Goal: Task Accomplishment & Management: Manage account settings

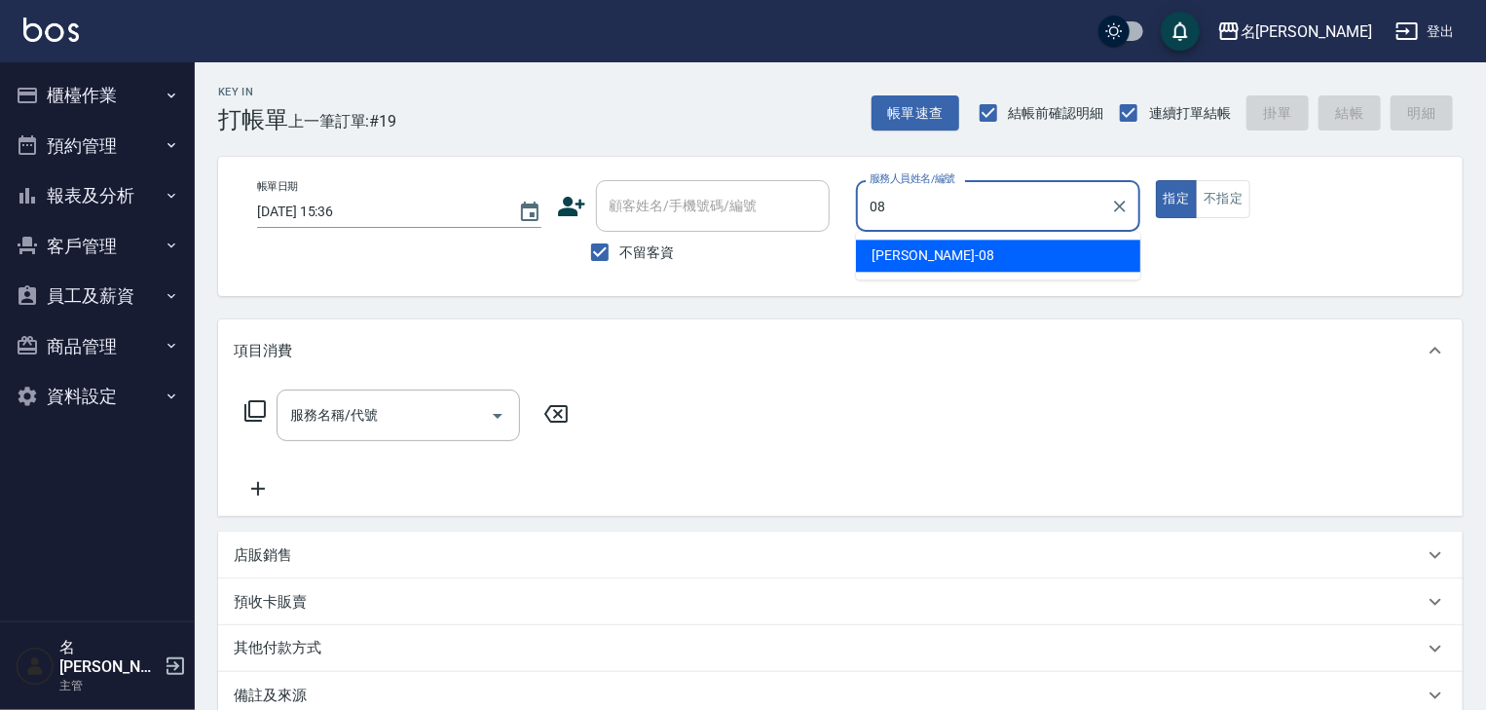
type input "[PERSON_NAME]-08"
type button "true"
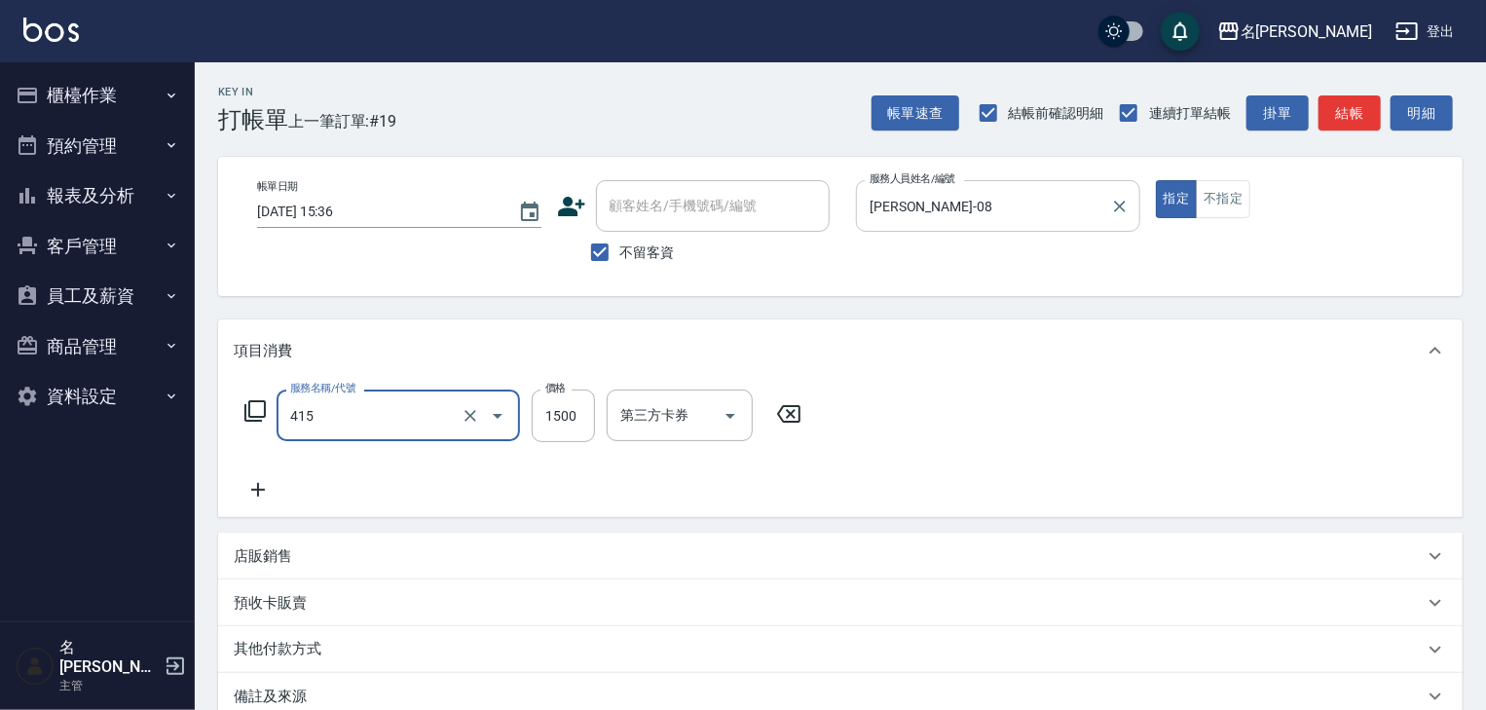
type input "染髮1500↑(415)"
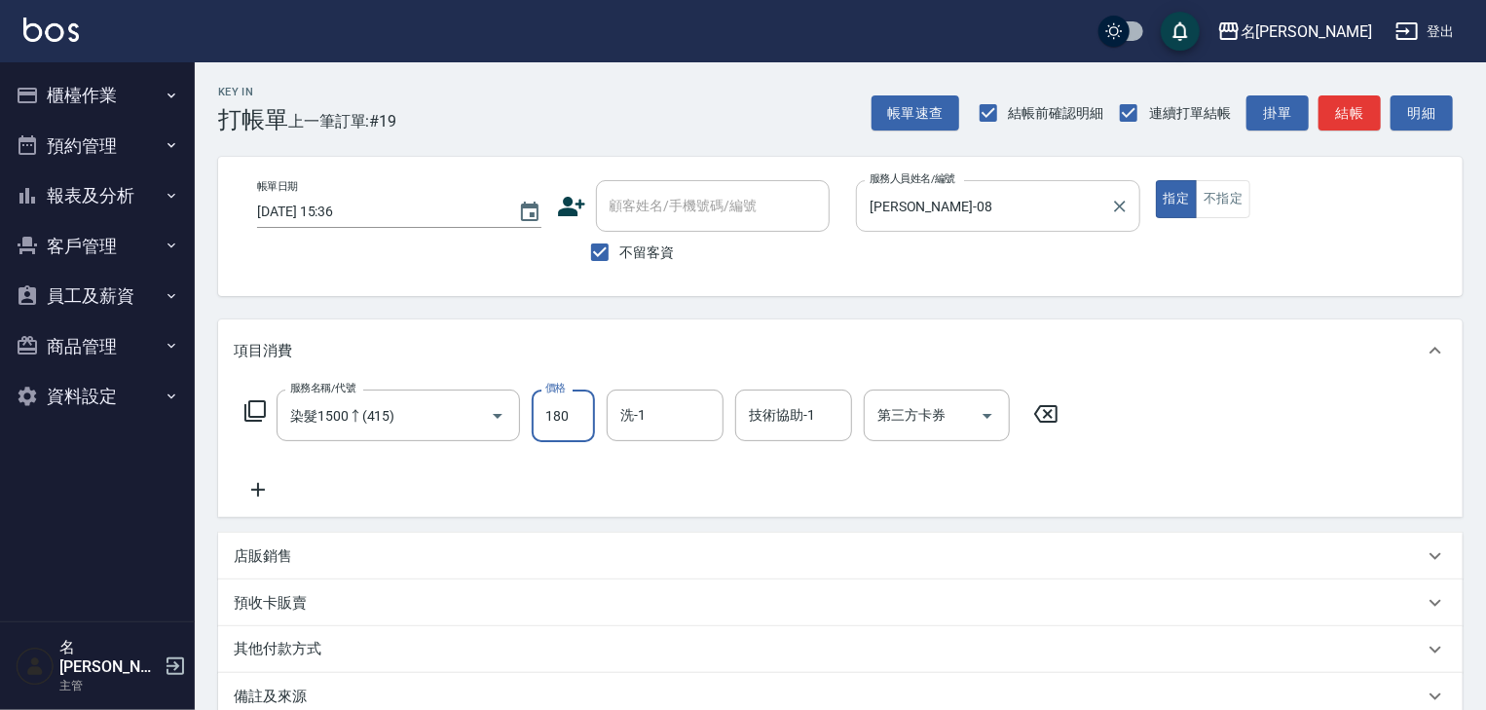
type input "1800"
type input "[DATE] 16:25"
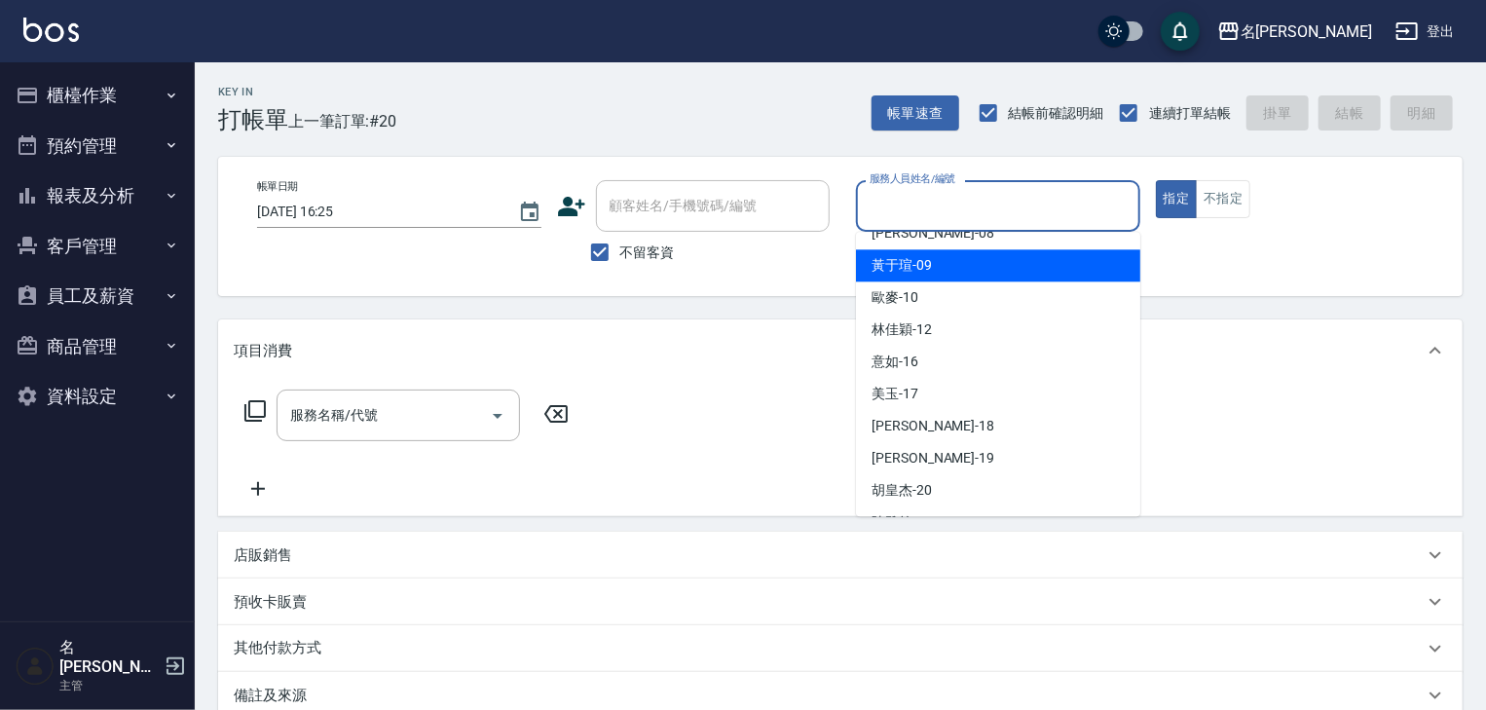
scroll to position [663, 0]
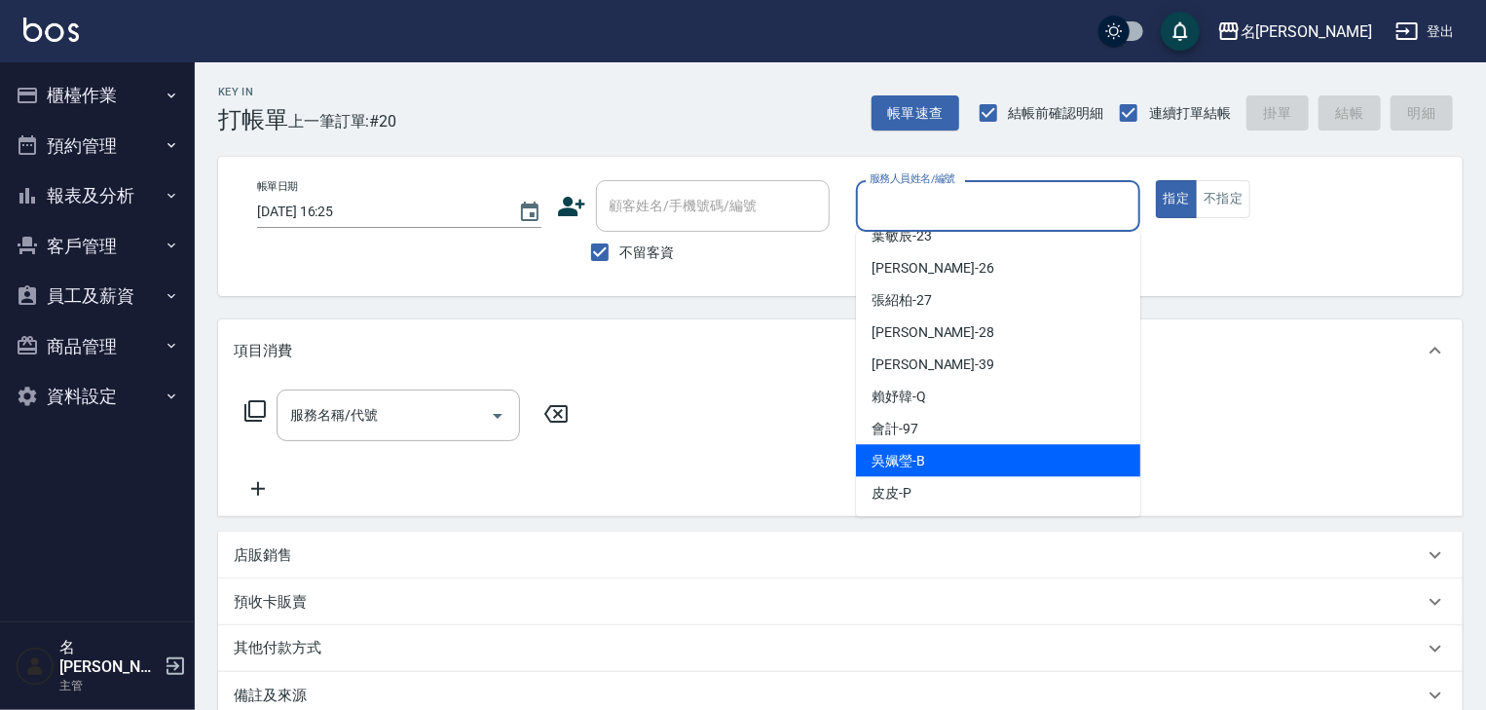
click at [892, 448] on div "[PERSON_NAME]" at bounding box center [998, 460] width 284 height 32
type input "[PERSON_NAME]"
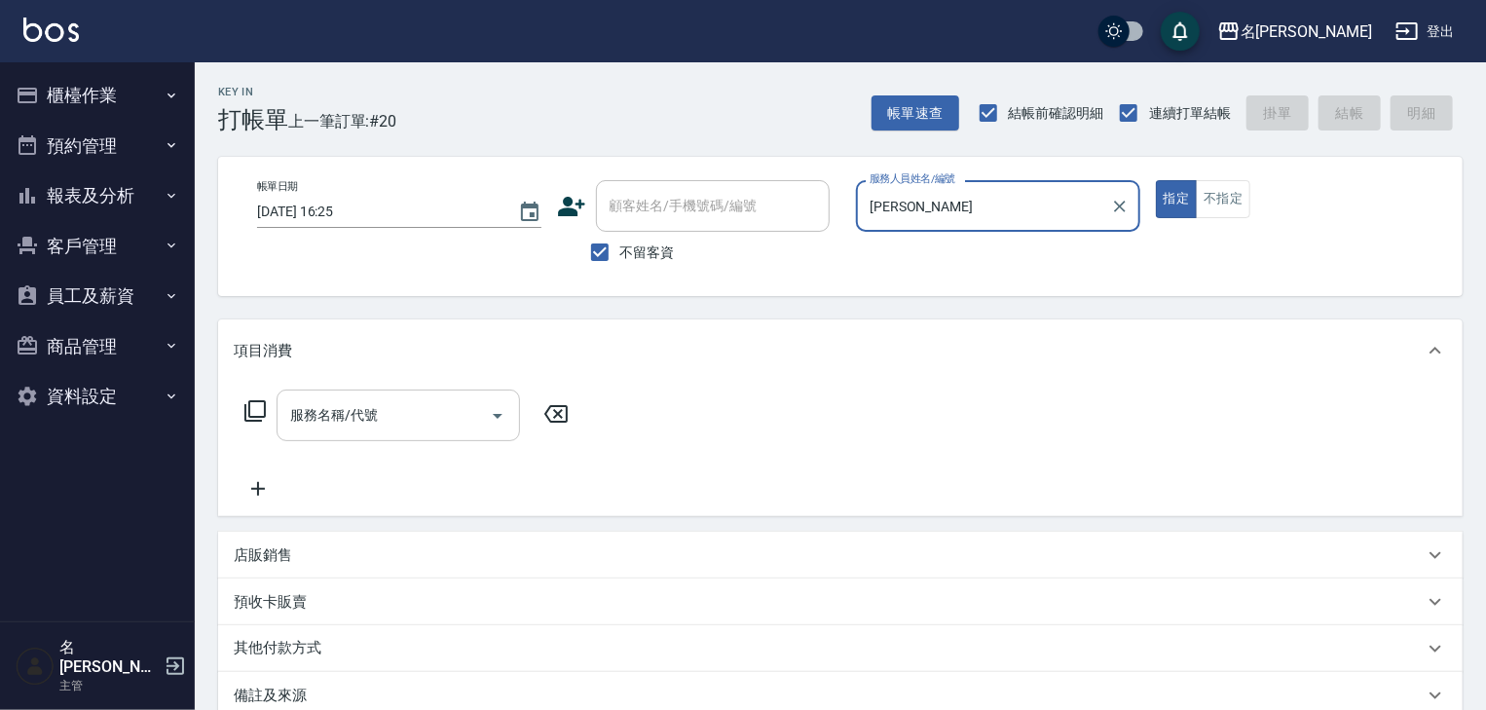
click at [491, 408] on icon "Open" at bounding box center [497, 415] width 23 height 23
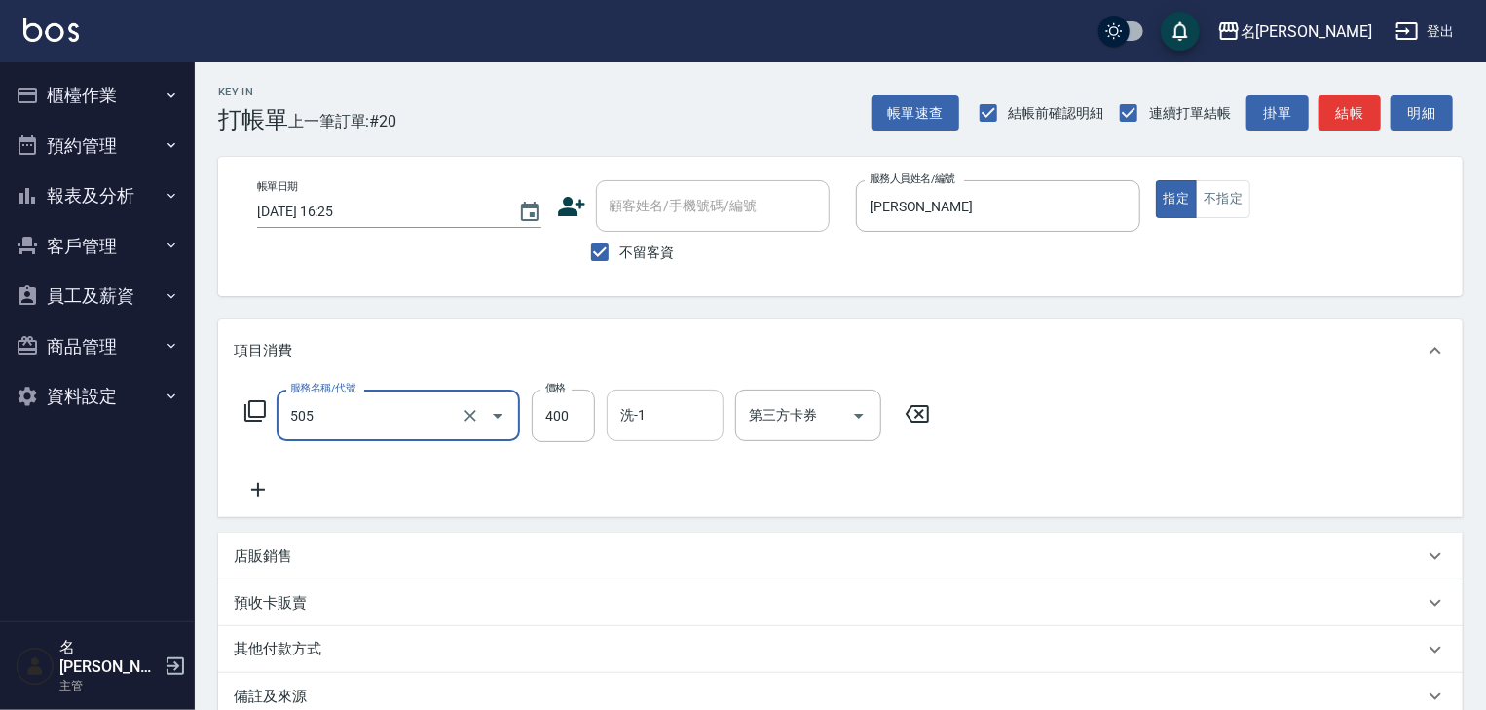
type input "洗髮(505)"
click at [674, 404] on input "洗-1" at bounding box center [664, 415] width 99 height 34
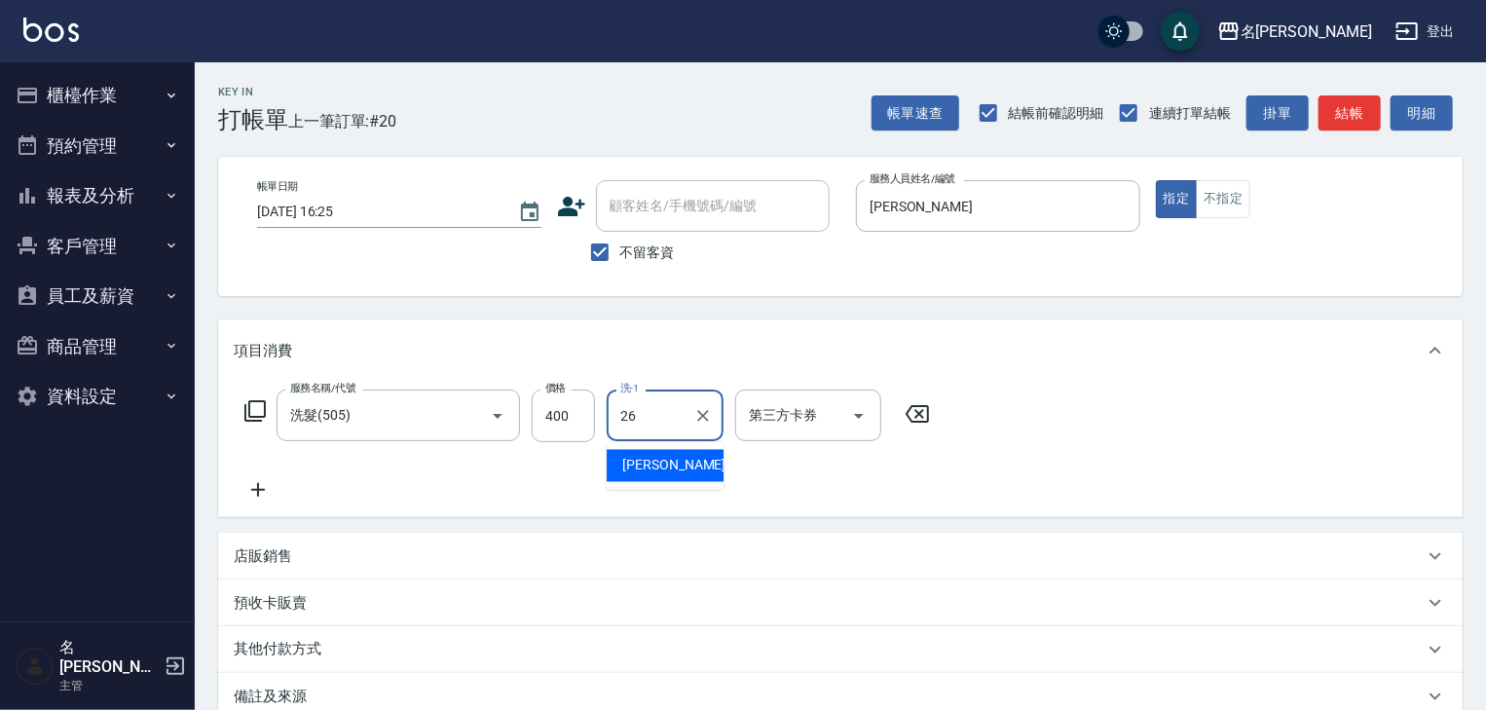
type input "[PERSON_NAME]筑-26"
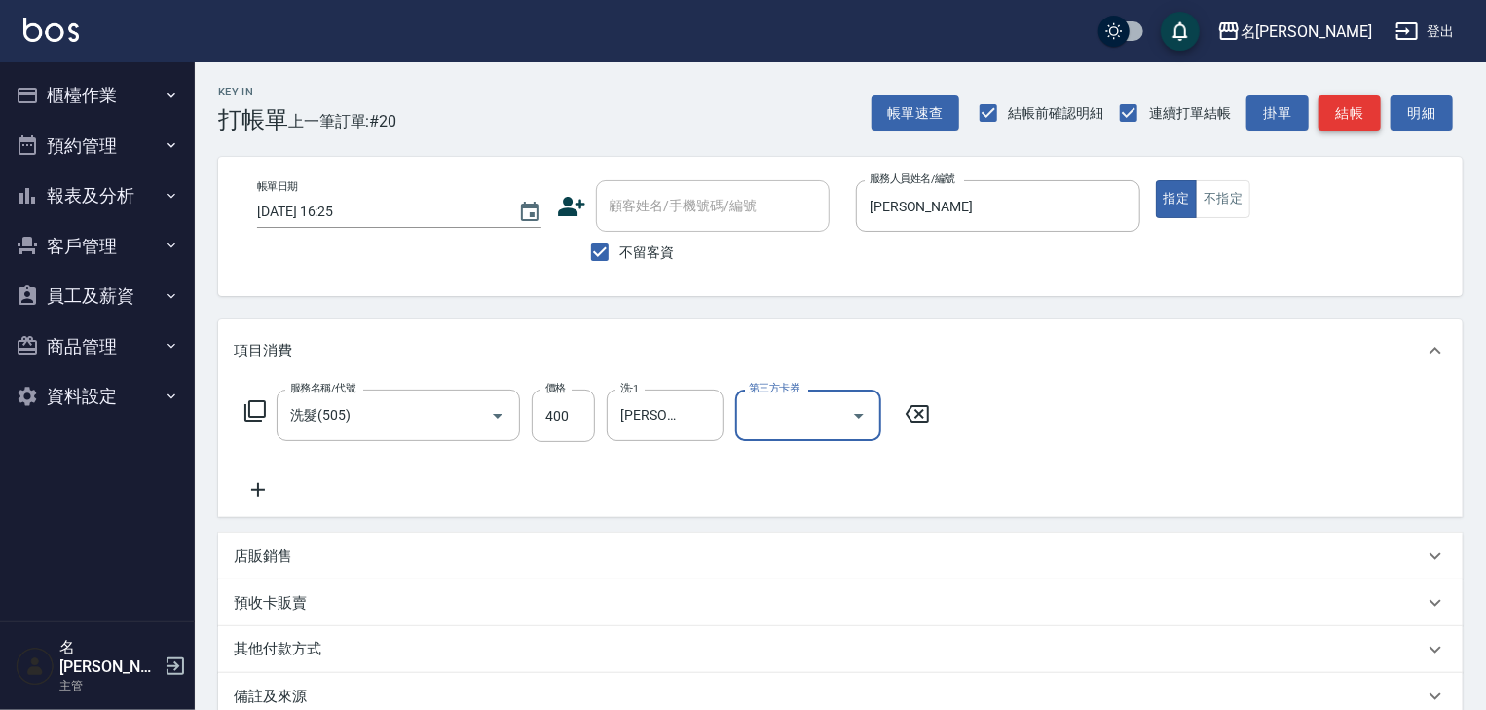
click at [1358, 113] on button "結帳" at bounding box center [1349, 113] width 62 height 36
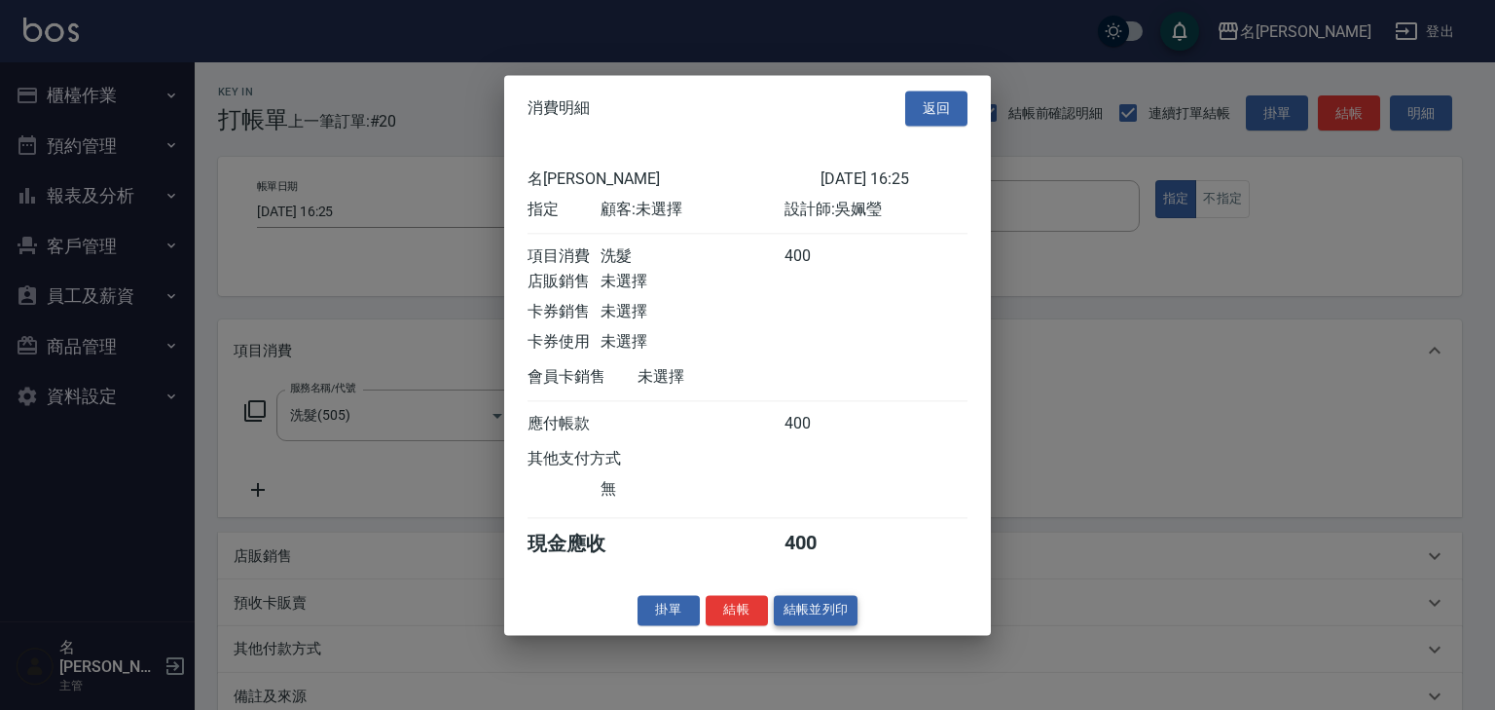
click at [794, 624] on button "結帳並列印" at bounding box center [816, 610] width 85 height 30
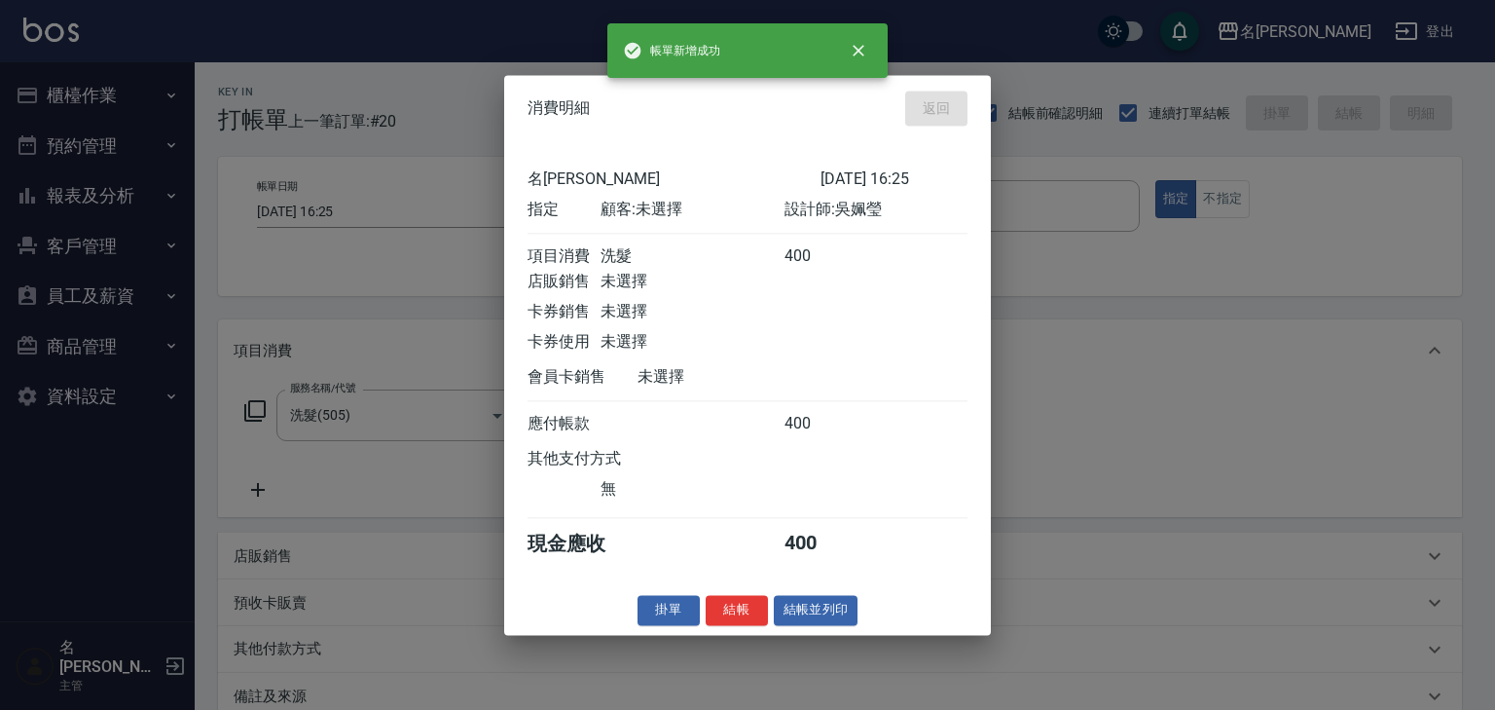
type input "[DATE] 16:38"
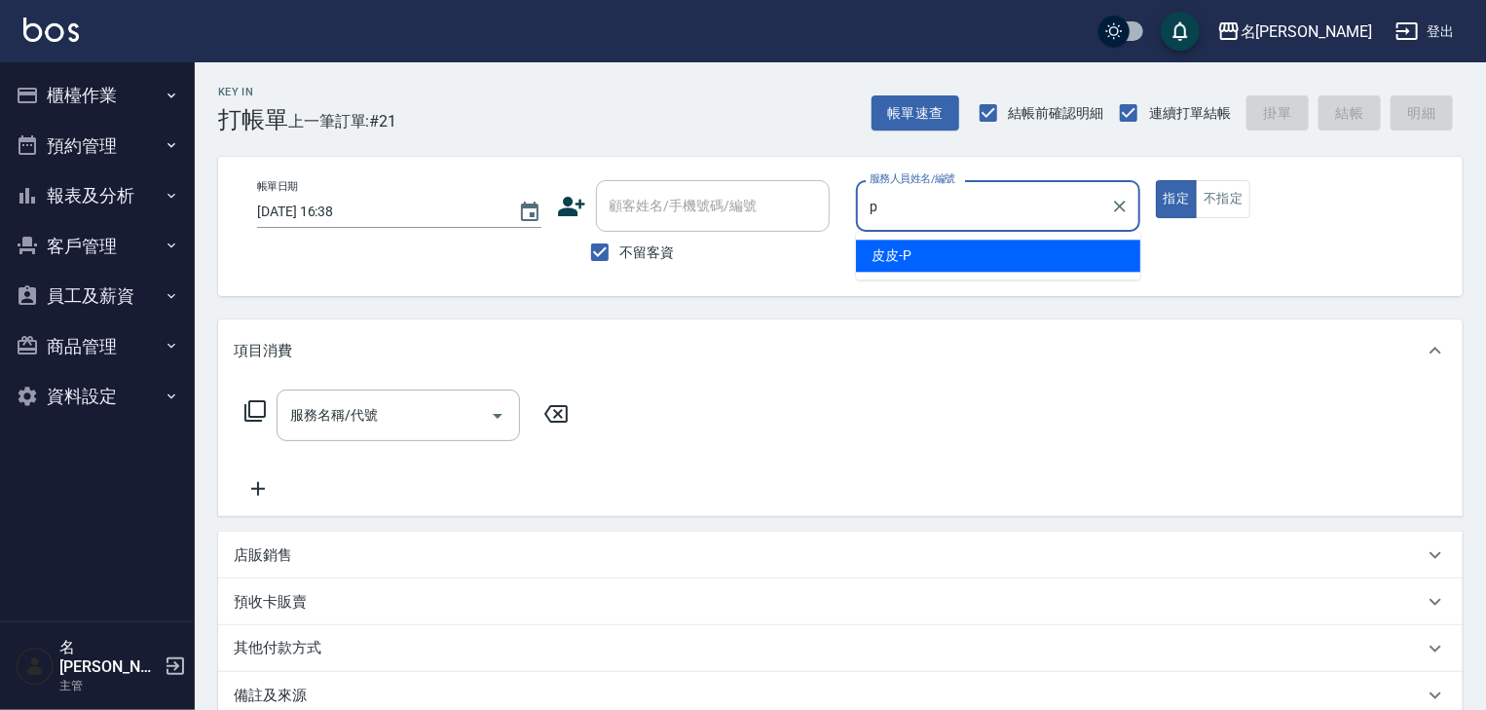
type input "皮皮-P"
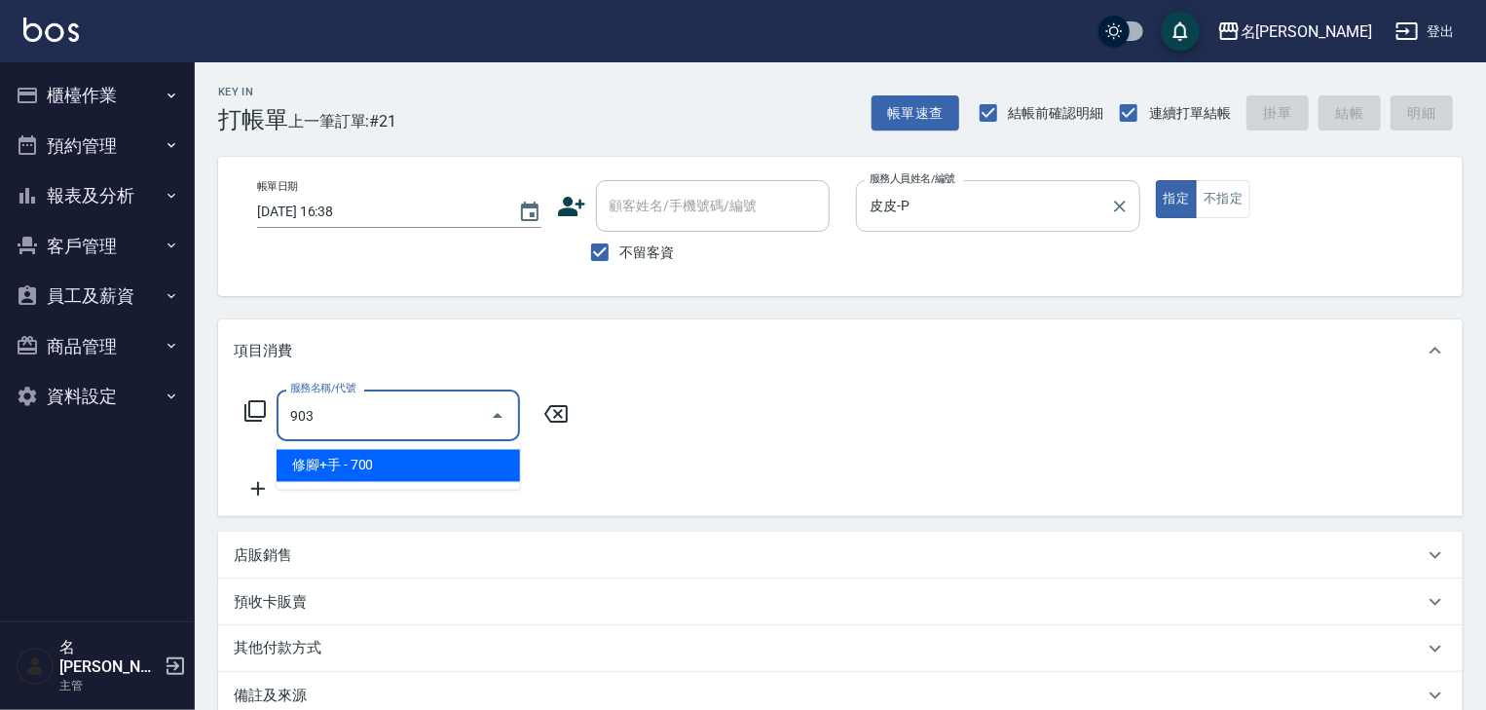
type input "修腳+手(903)"
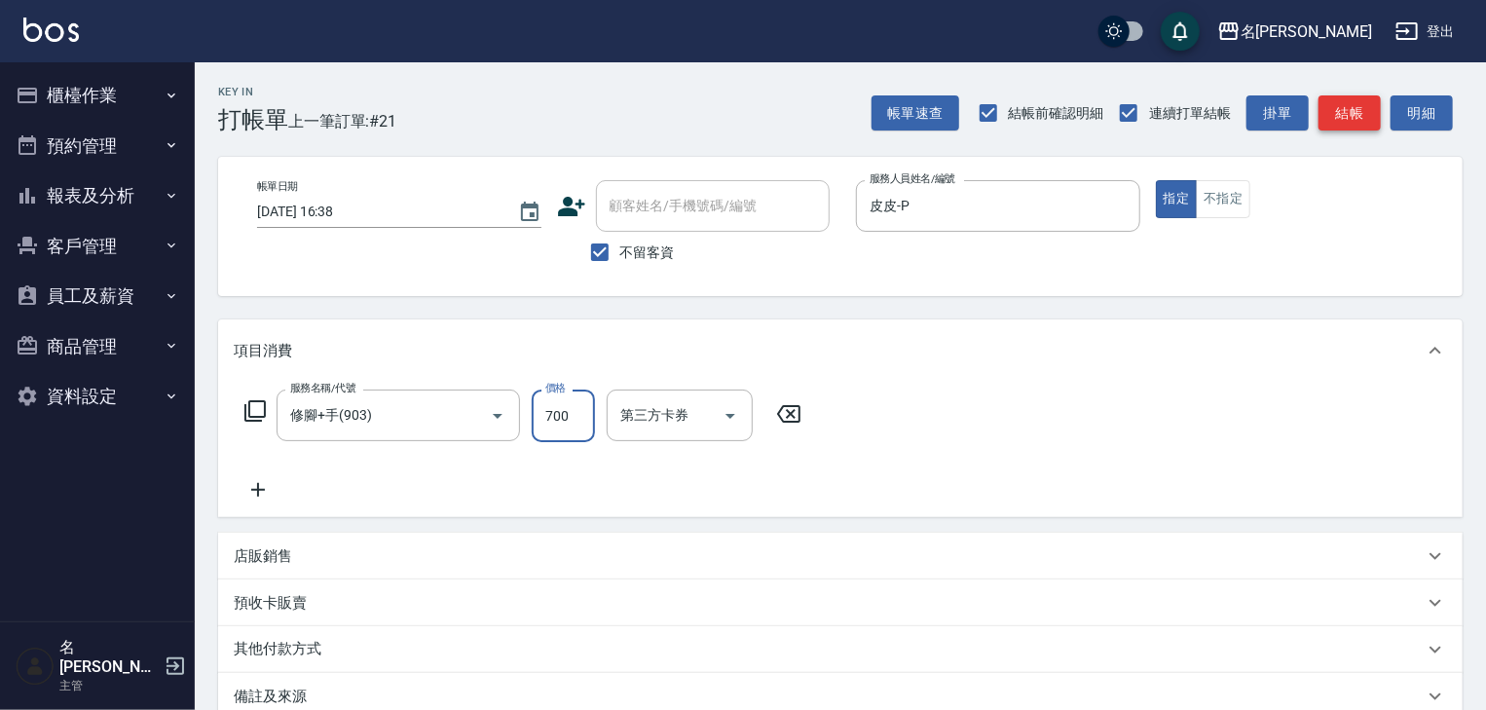
click at [1332, 105] on button "結帳" at bounding box center [1349, 113] width 62 height 36
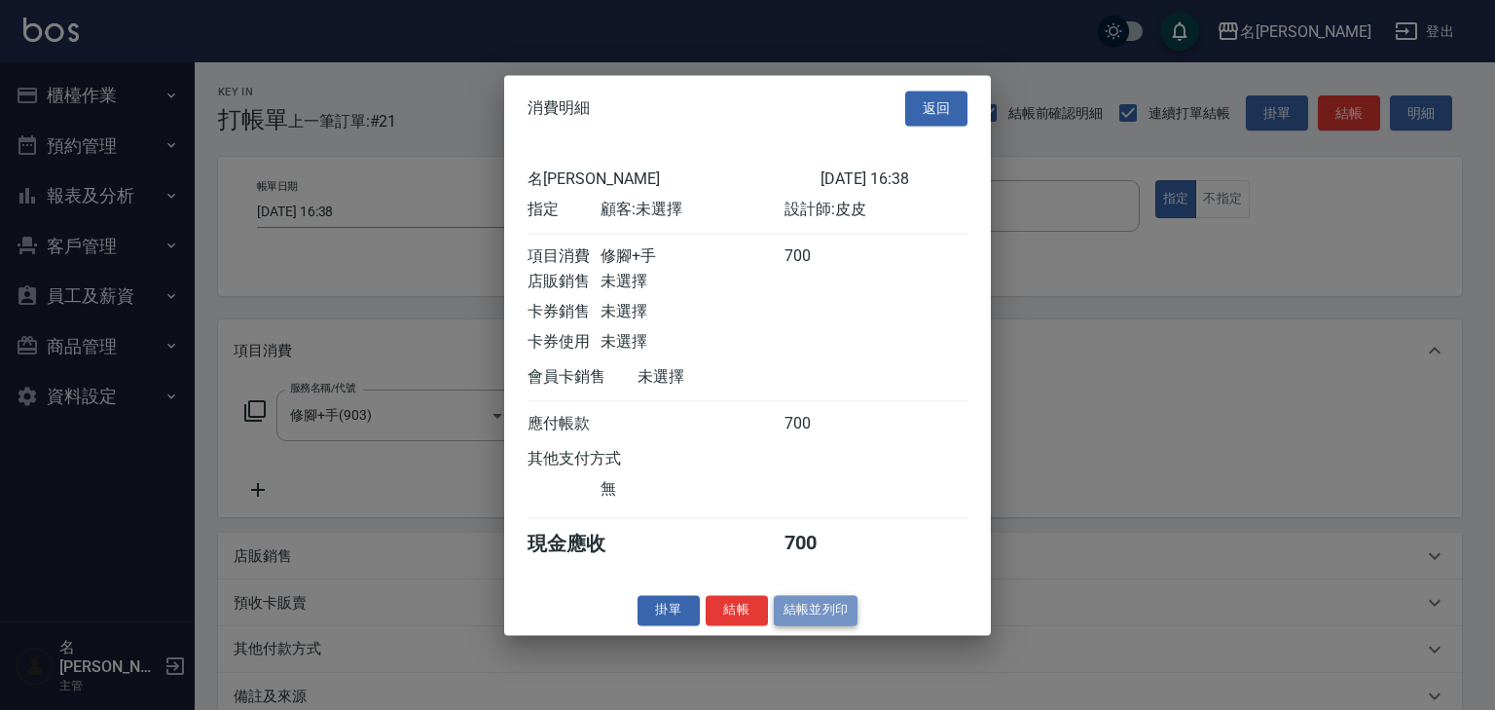
click at [816, 619] on button "結帳並列印" at bounding box center [816, 610] width 85 height 30
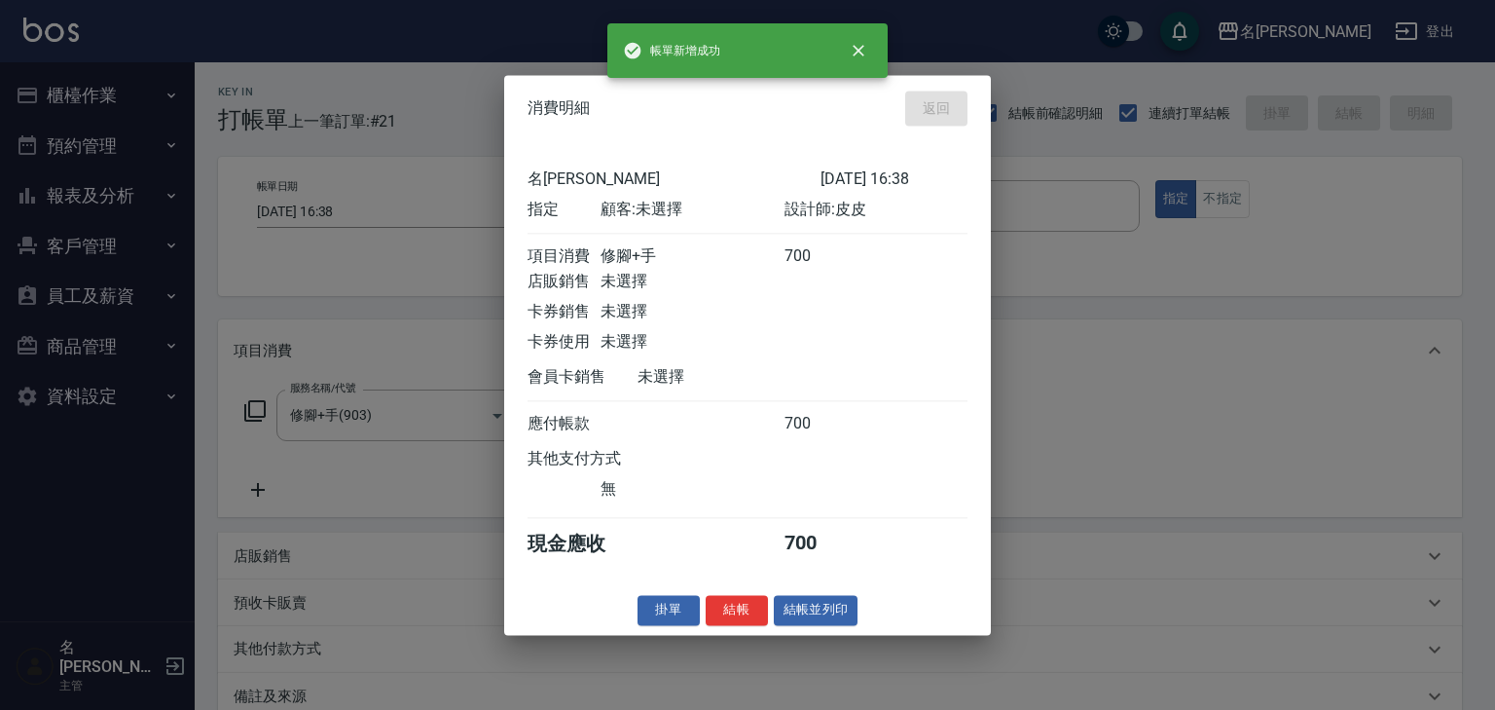
type input "[DATE] 16:59"
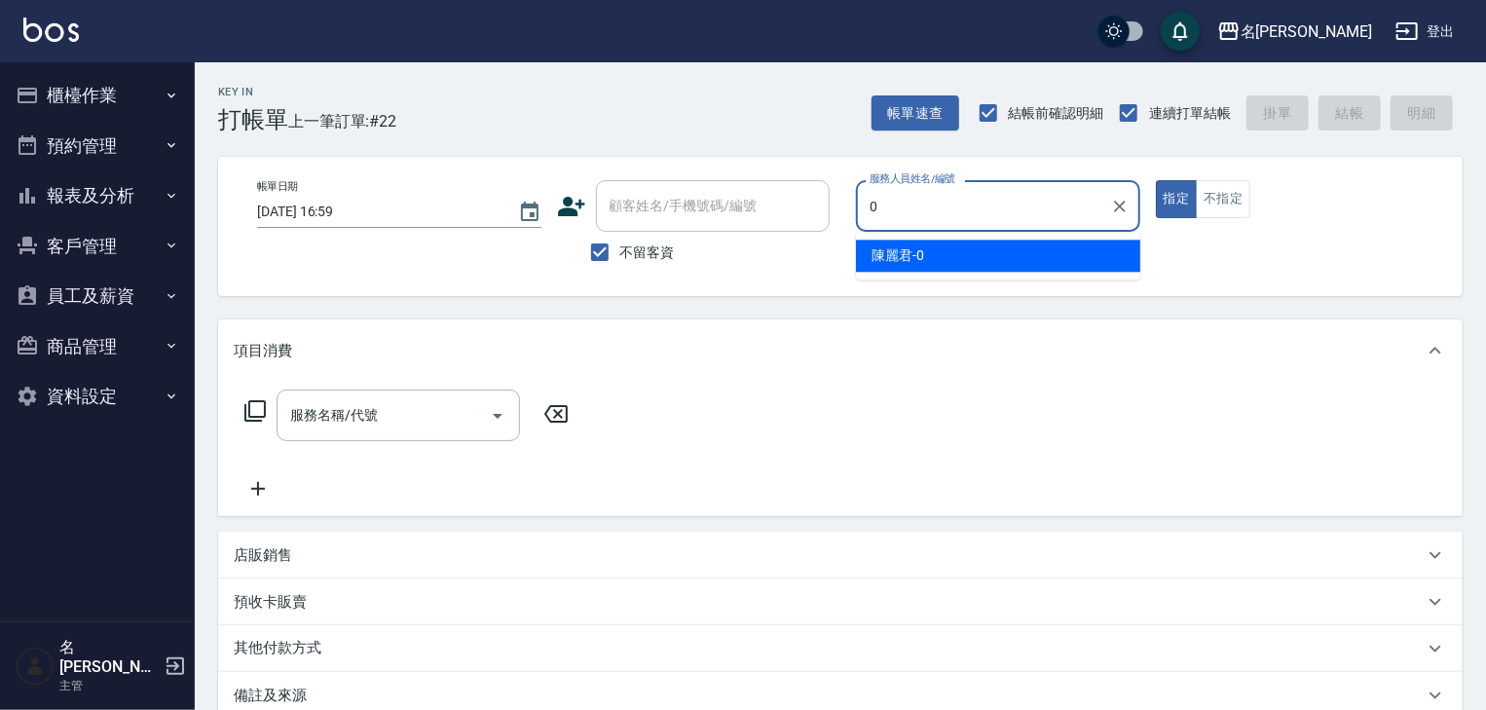
type input "[PERSON_NAME]-0"
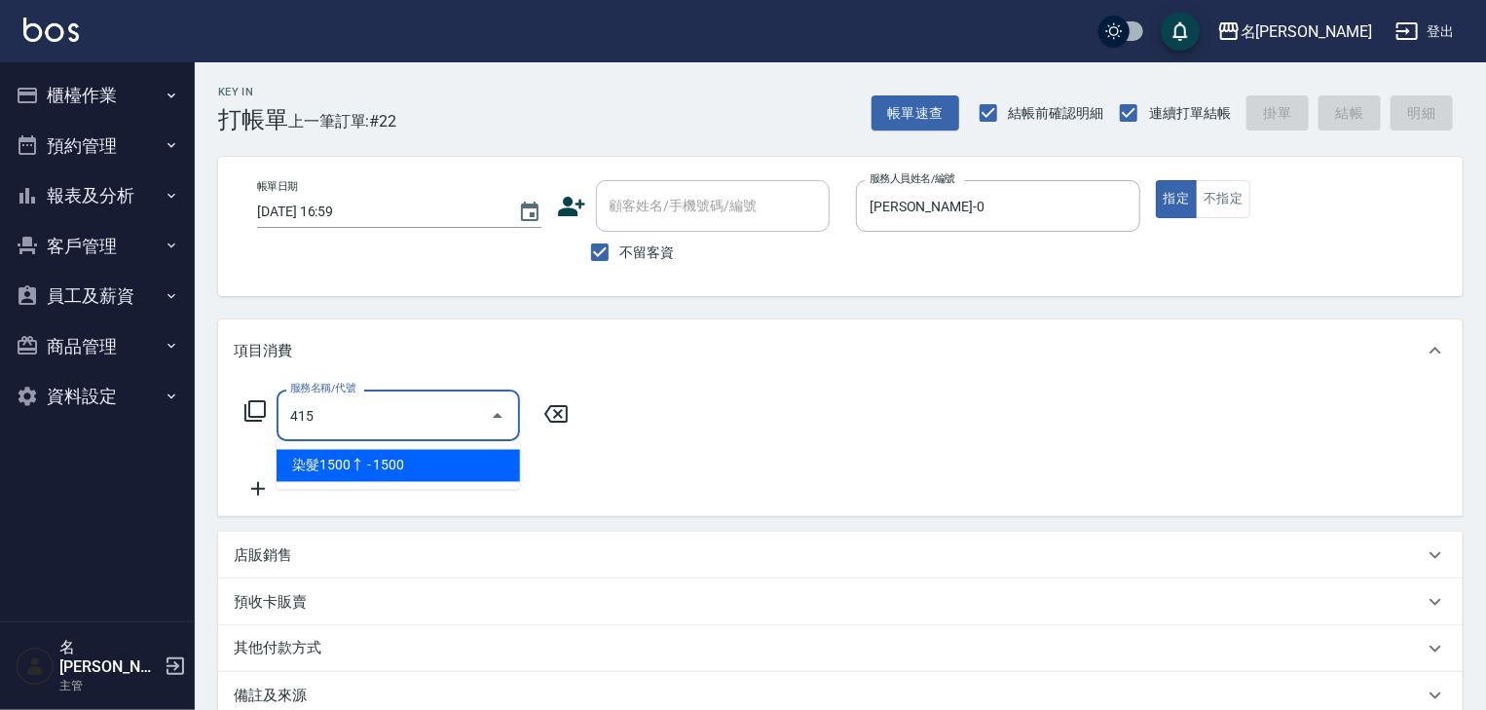
type input "染髮1500↑(415)"
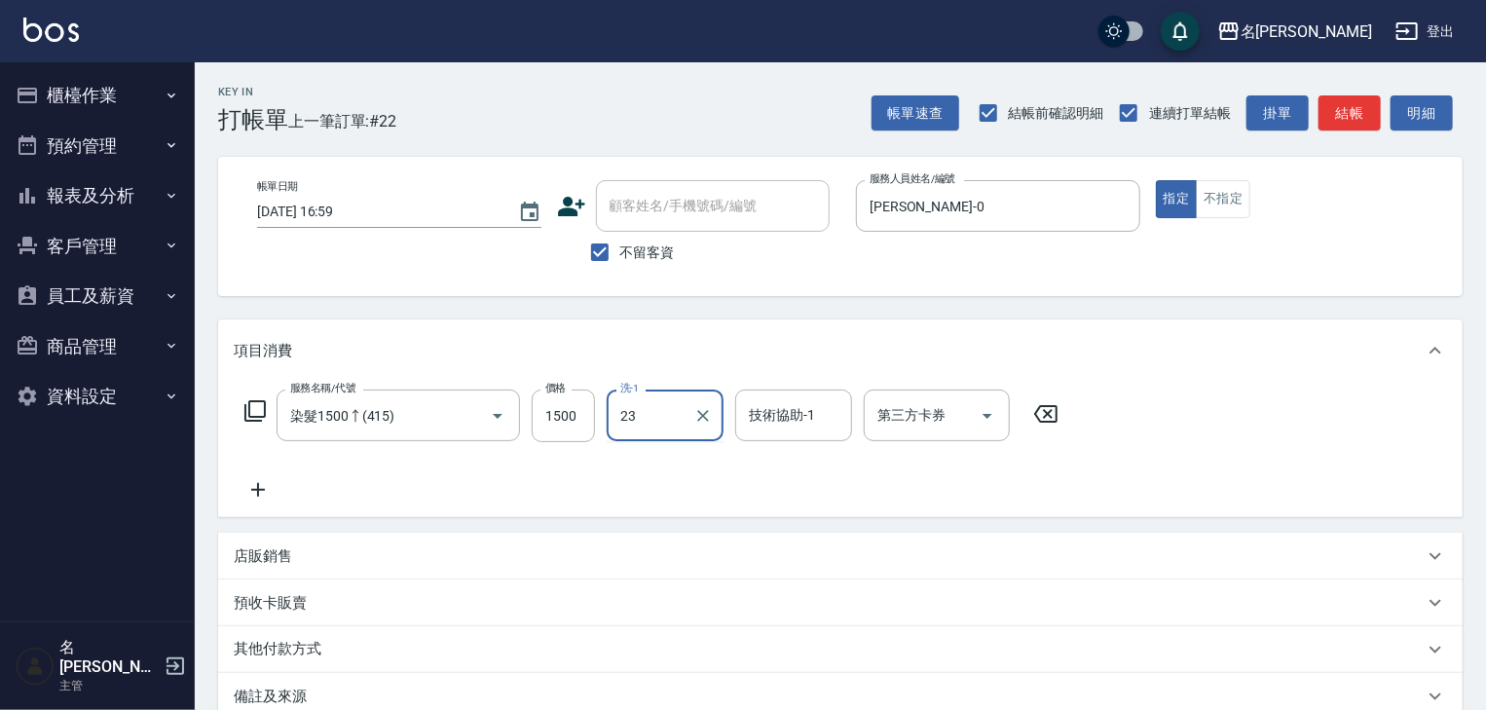
type input "[PERSON_NAME]-23"
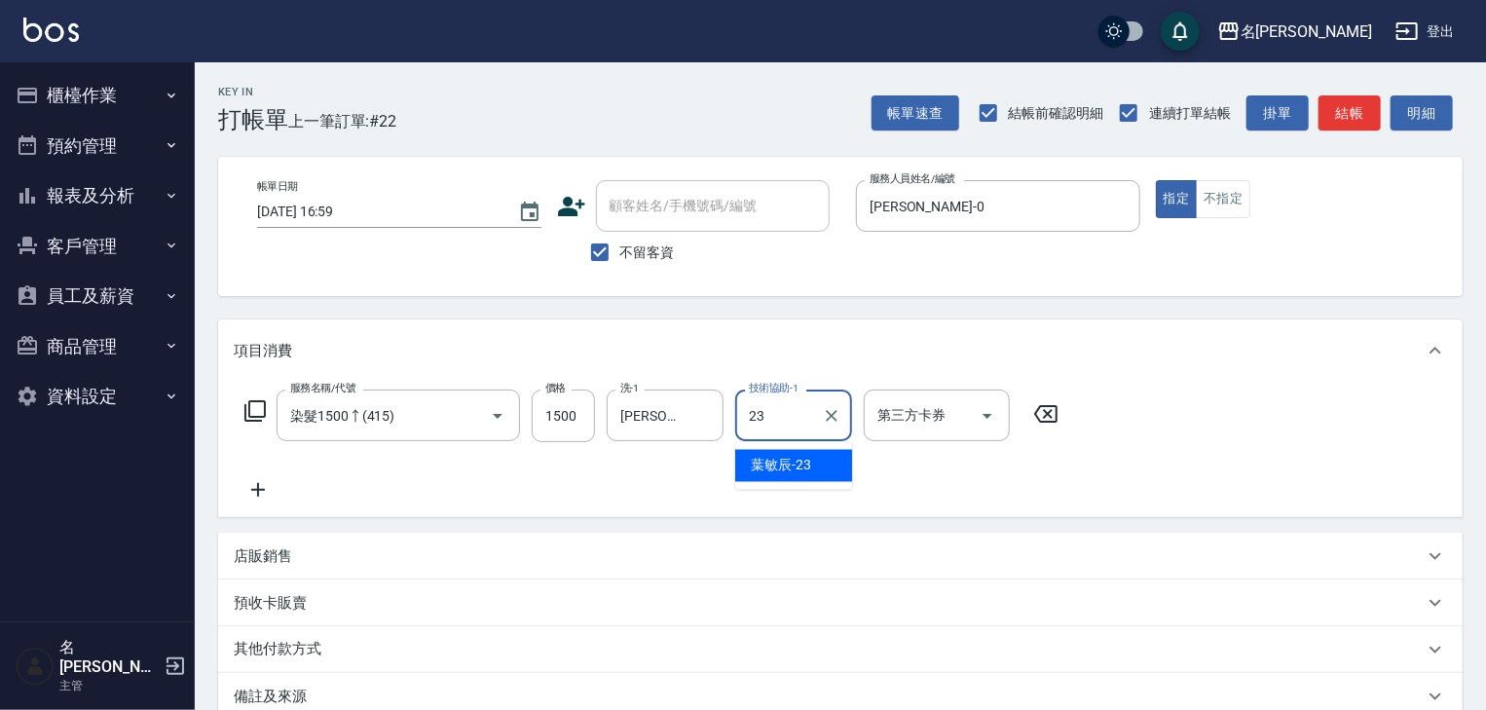
type input "[PERSON_NAME]-23"
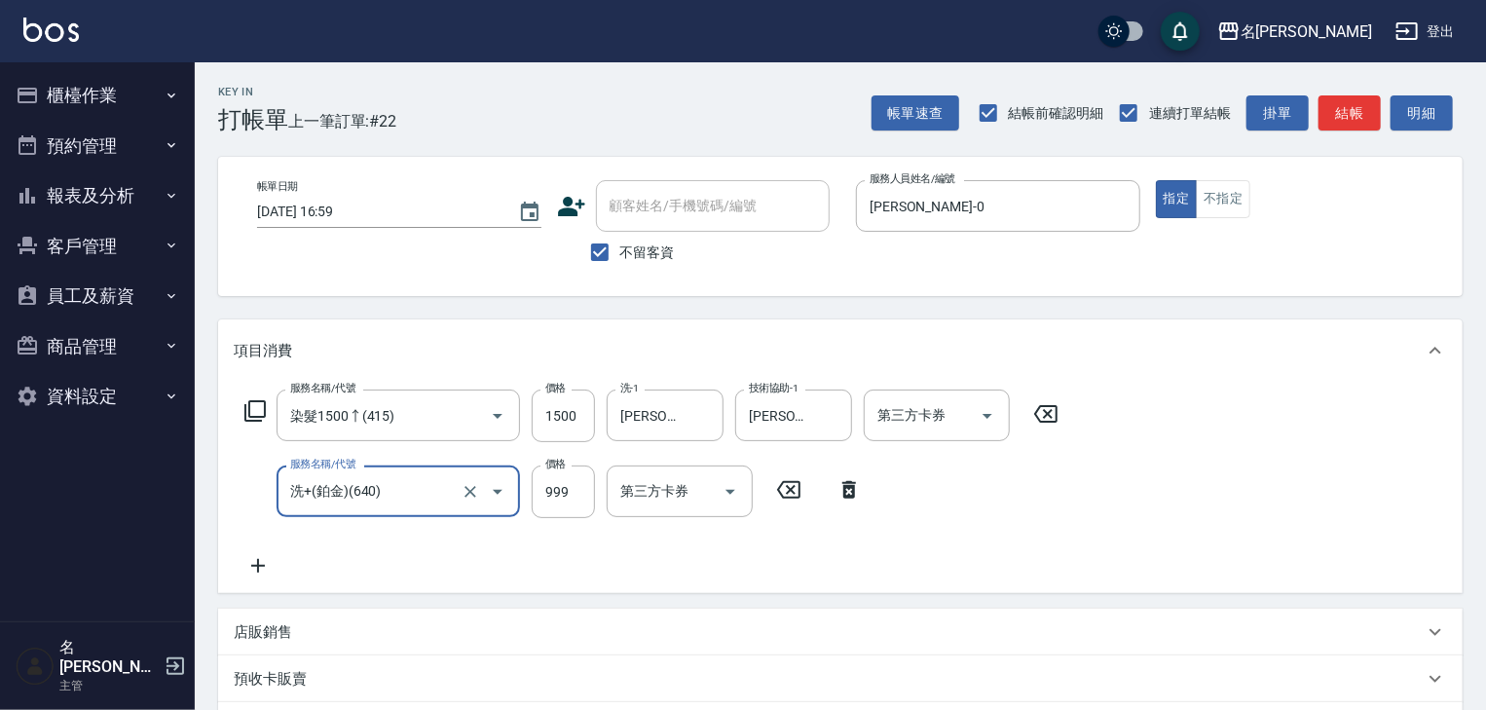
type input "洗+(鉑金)(640)"
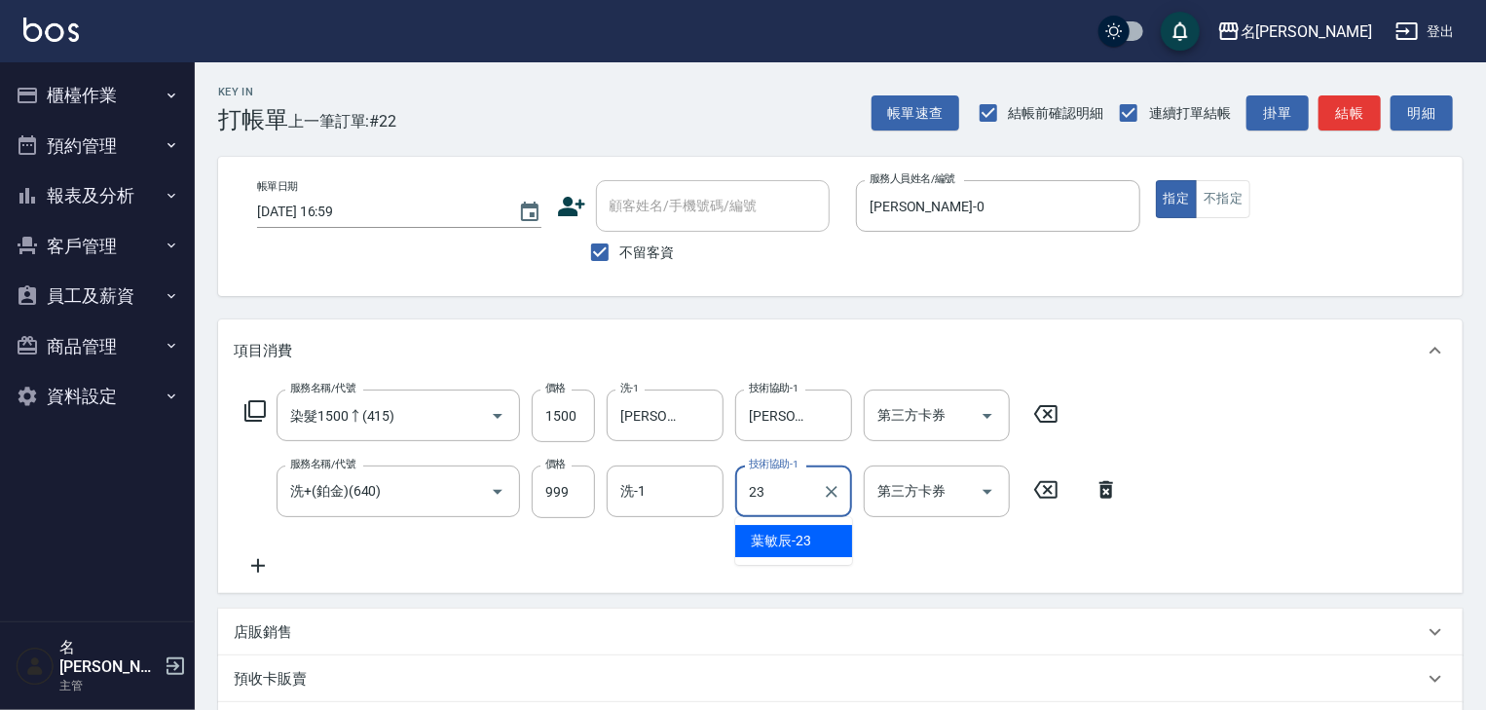
type input "[PERSON_NAME]-23"
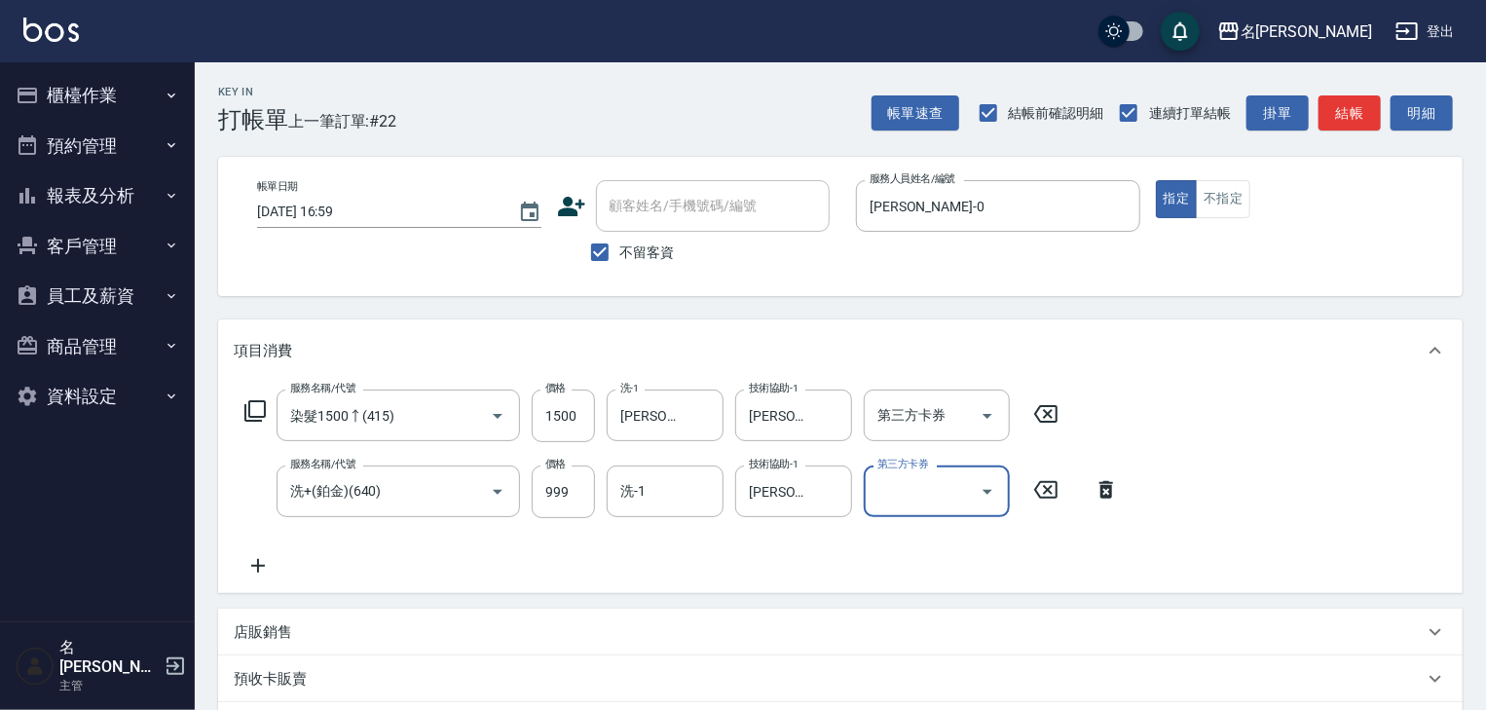
drag, startPoint x: 362, startPoint y: 13, endPoint x: 1350, endPoint y: 315, distance: 1033.4
click at [1355, 352] on div "項目消費" at bounding box center [829, 351] width 1190 height 20
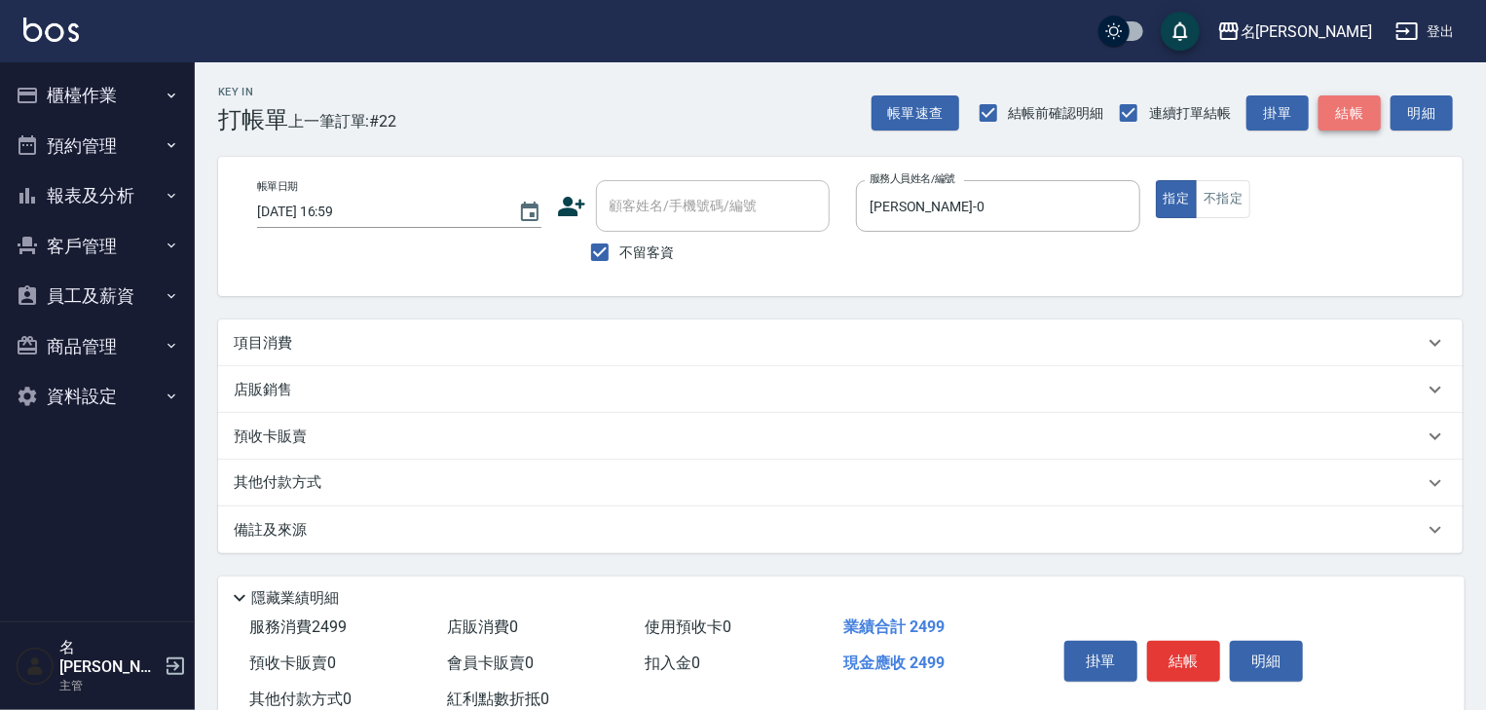
click at [1361, 110] on button "結帳" at bounding box center [1349, 113] width 62 height 36
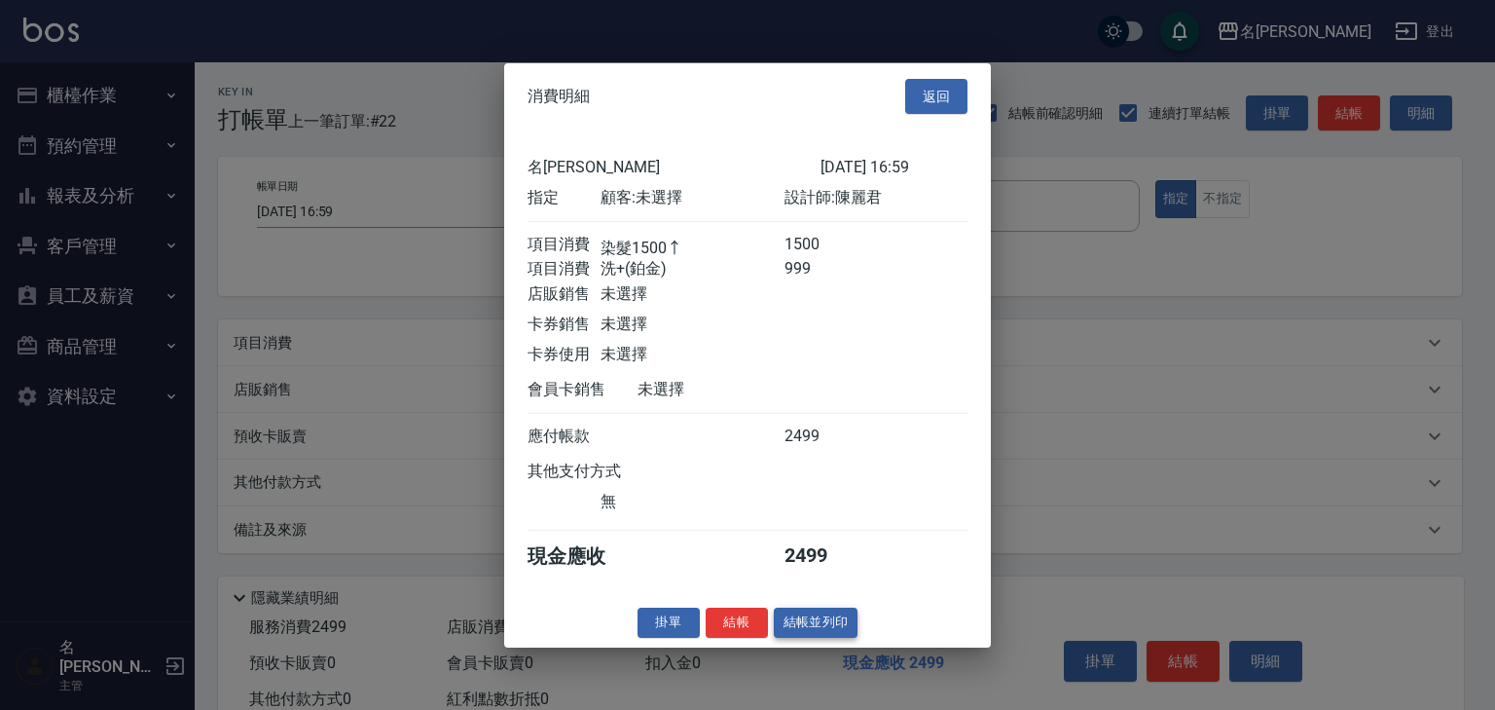
click at [833, 638] on button "結帳並列印" at bounding box center [816, 622] width 85 height 30
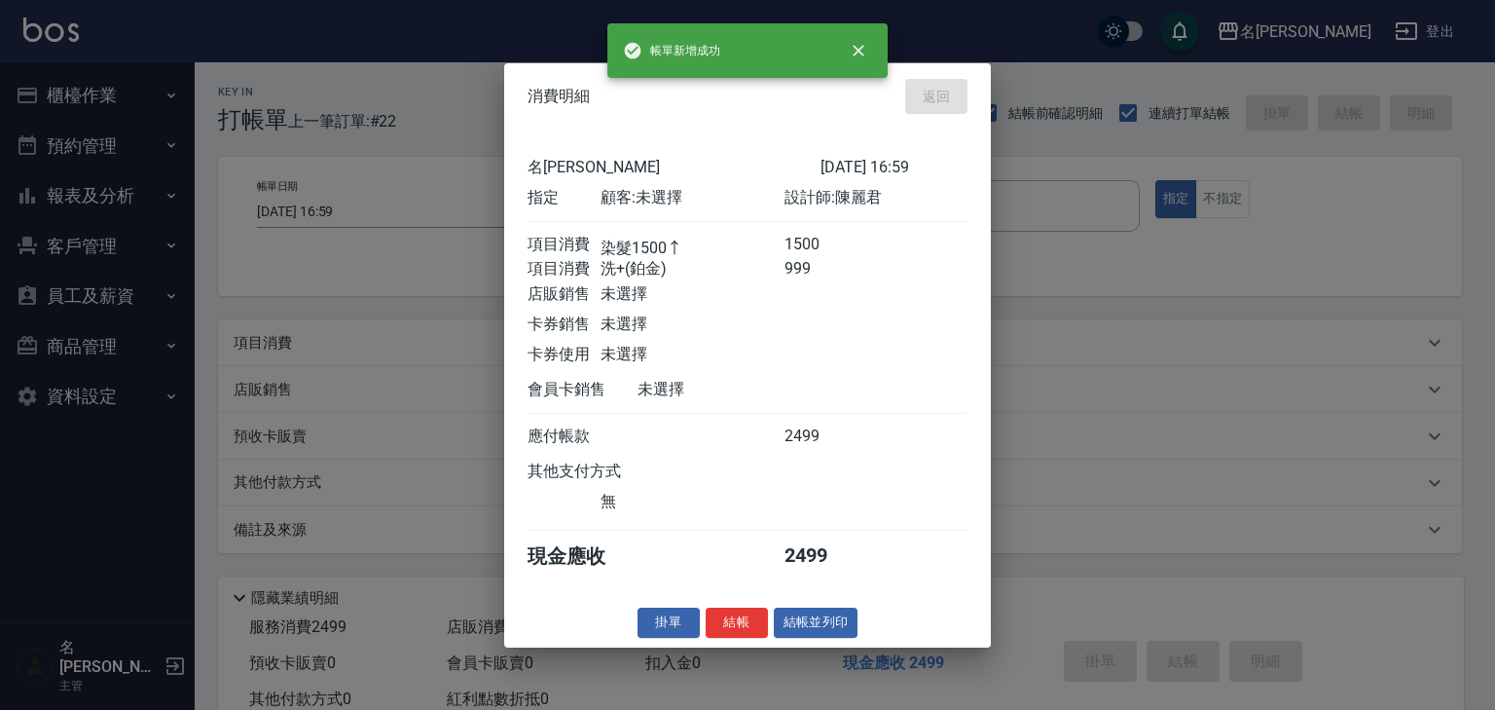
type input "[DATE] 17:12"
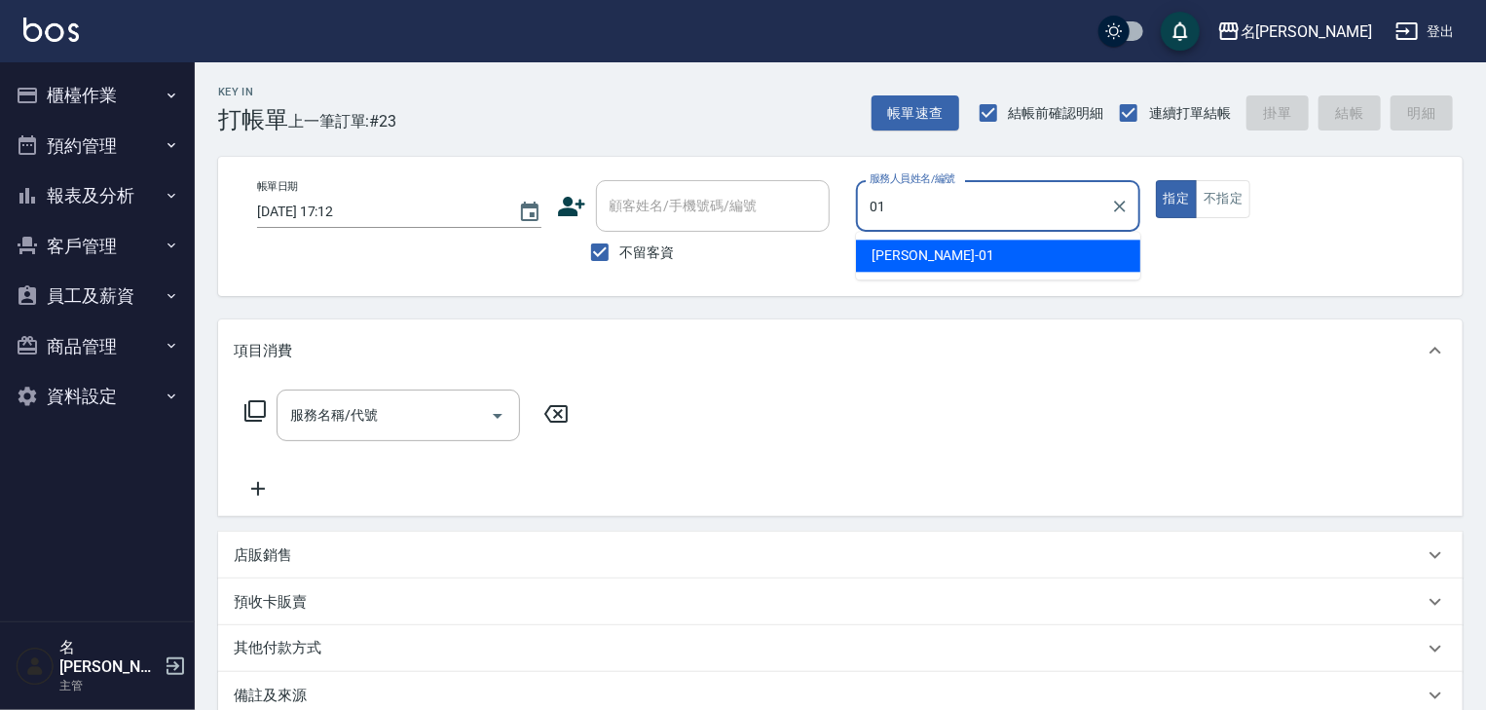
type input "[PERSON_NAME]-01"
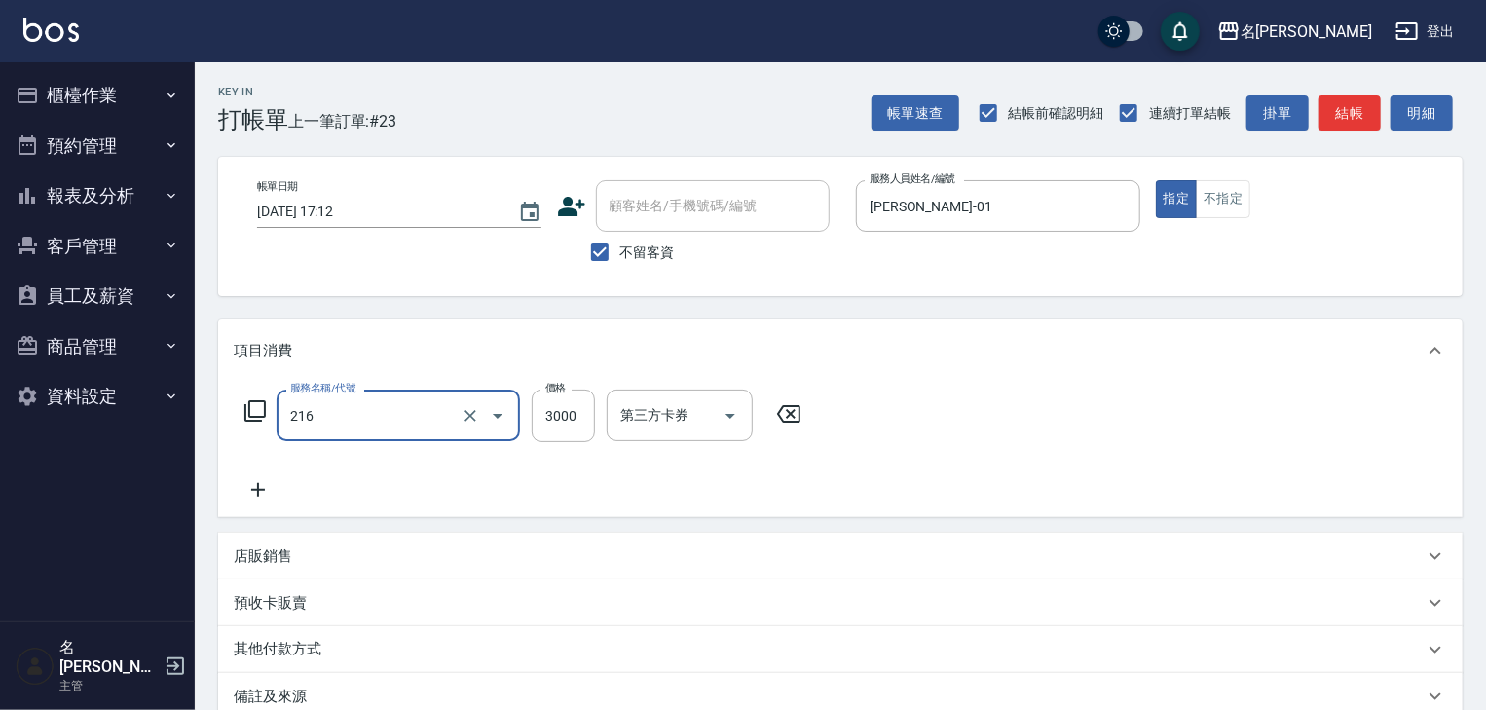
type input "陶瓷、溫朔燙(自備)(216)"
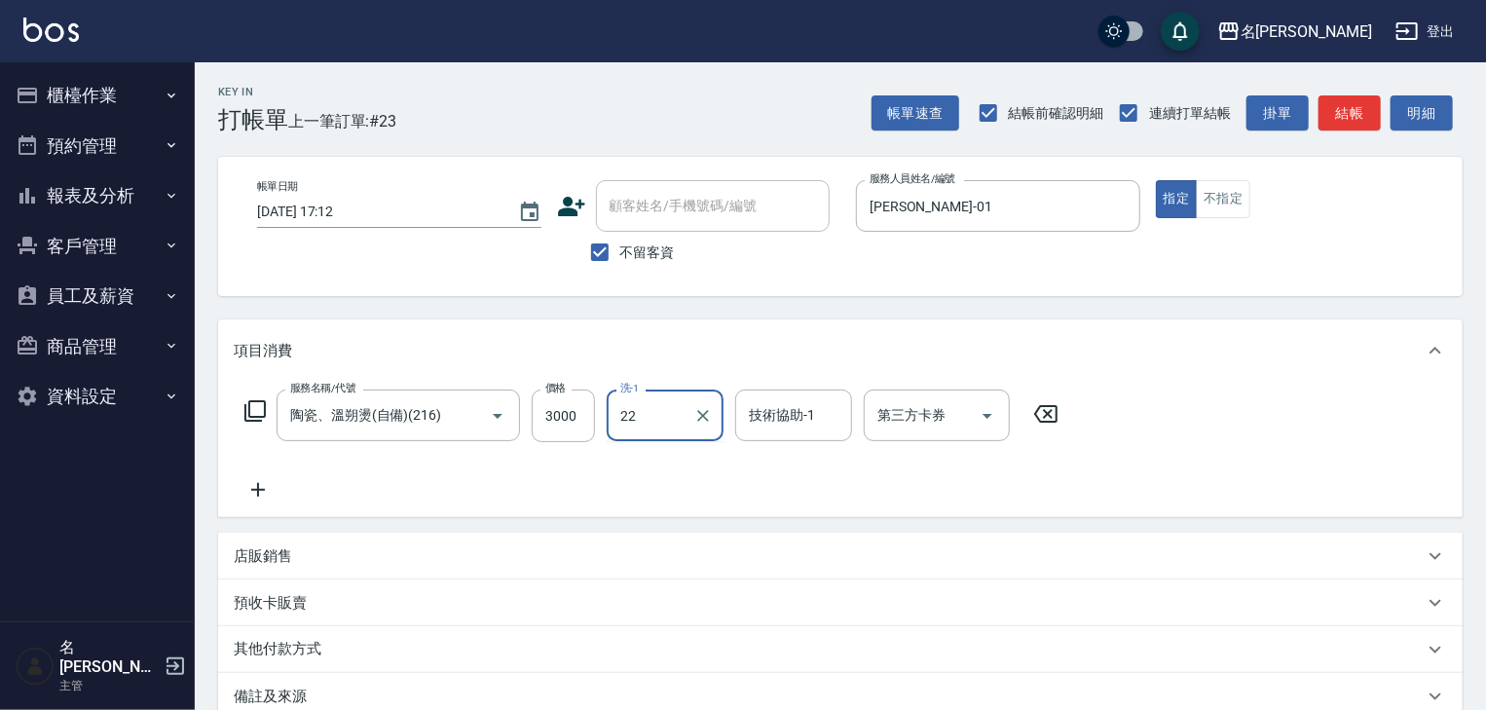
type input "[PERSON_NAME]-22"
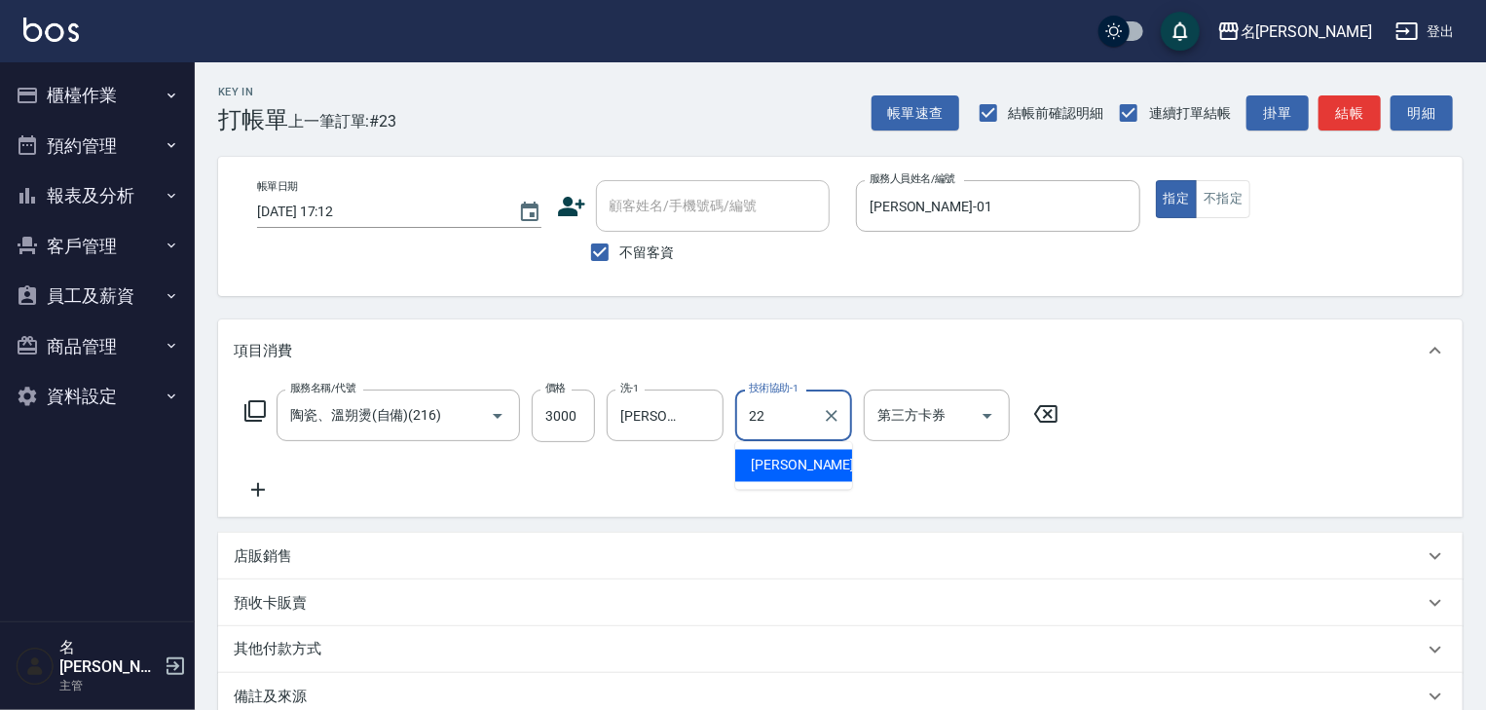
type input "[PERSON_NAME]-22"
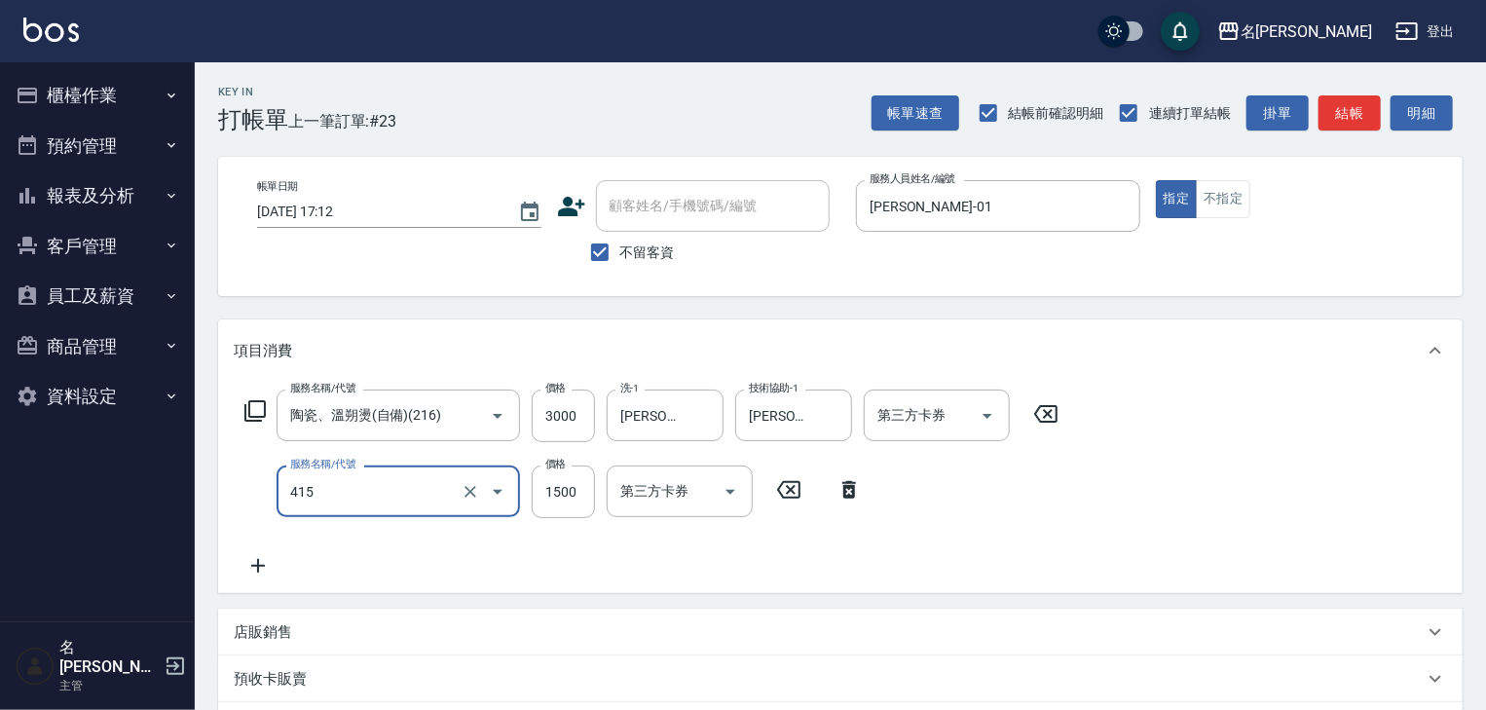
type input "染髮1500↑(415)"
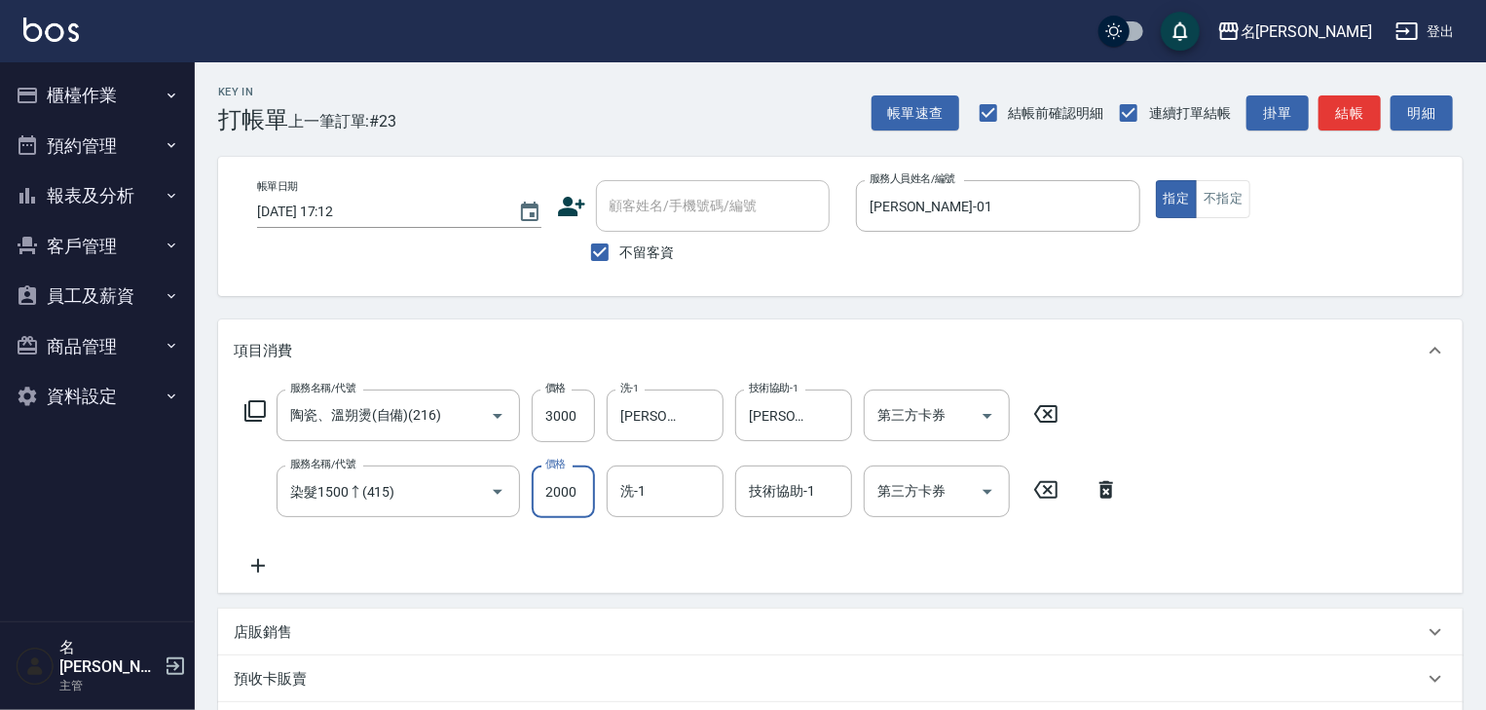
type input "2000"
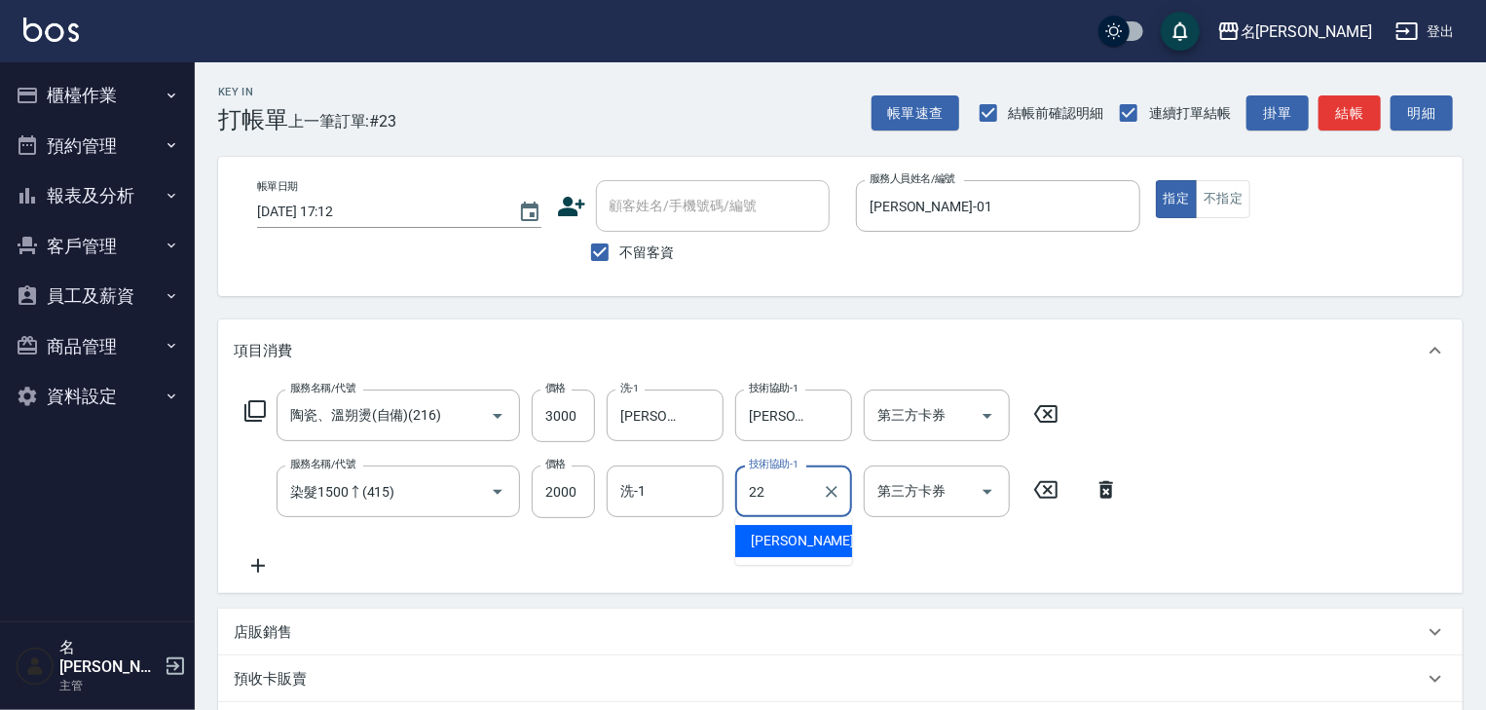
type input "[PERSON_NAME]-22"
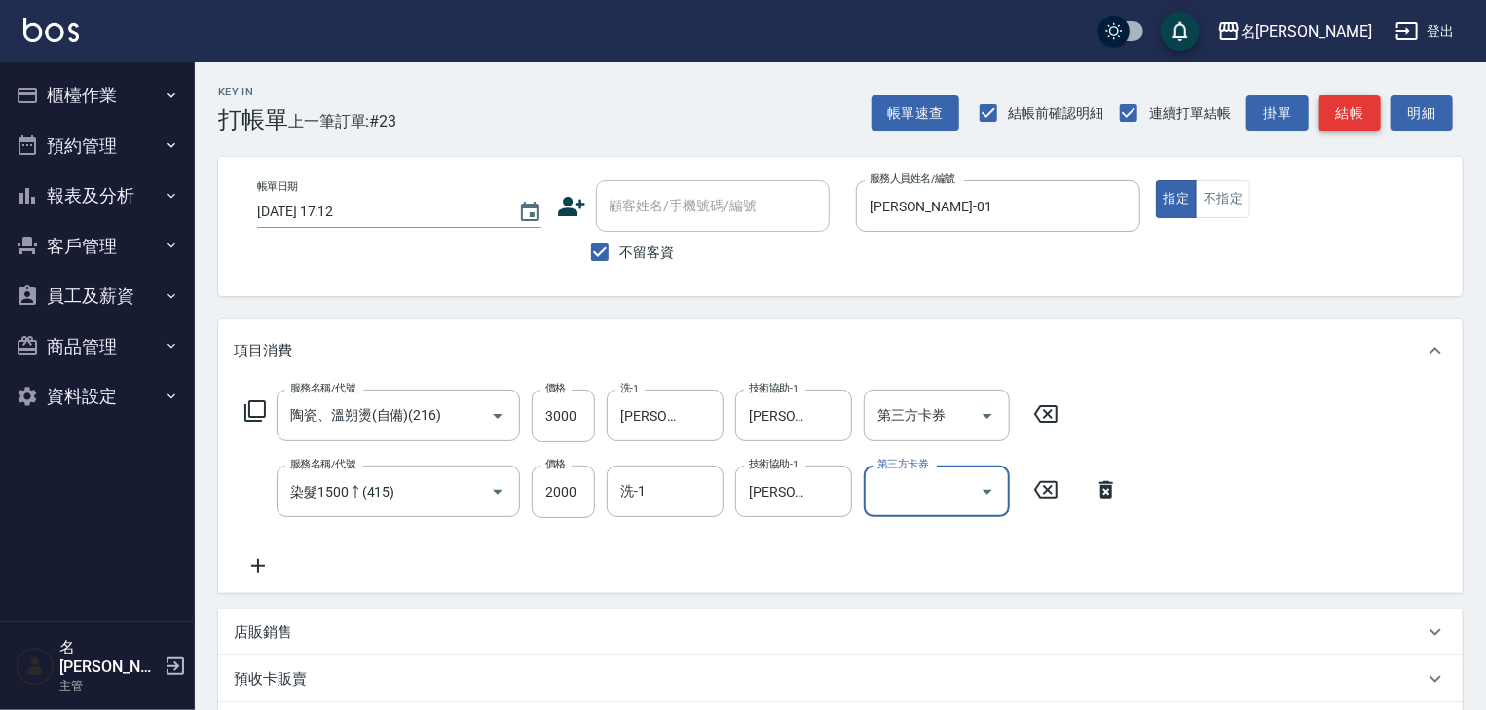
click at [1363, 101] on button "結帳" at bounding box center [1349, 113] width 62 height 36
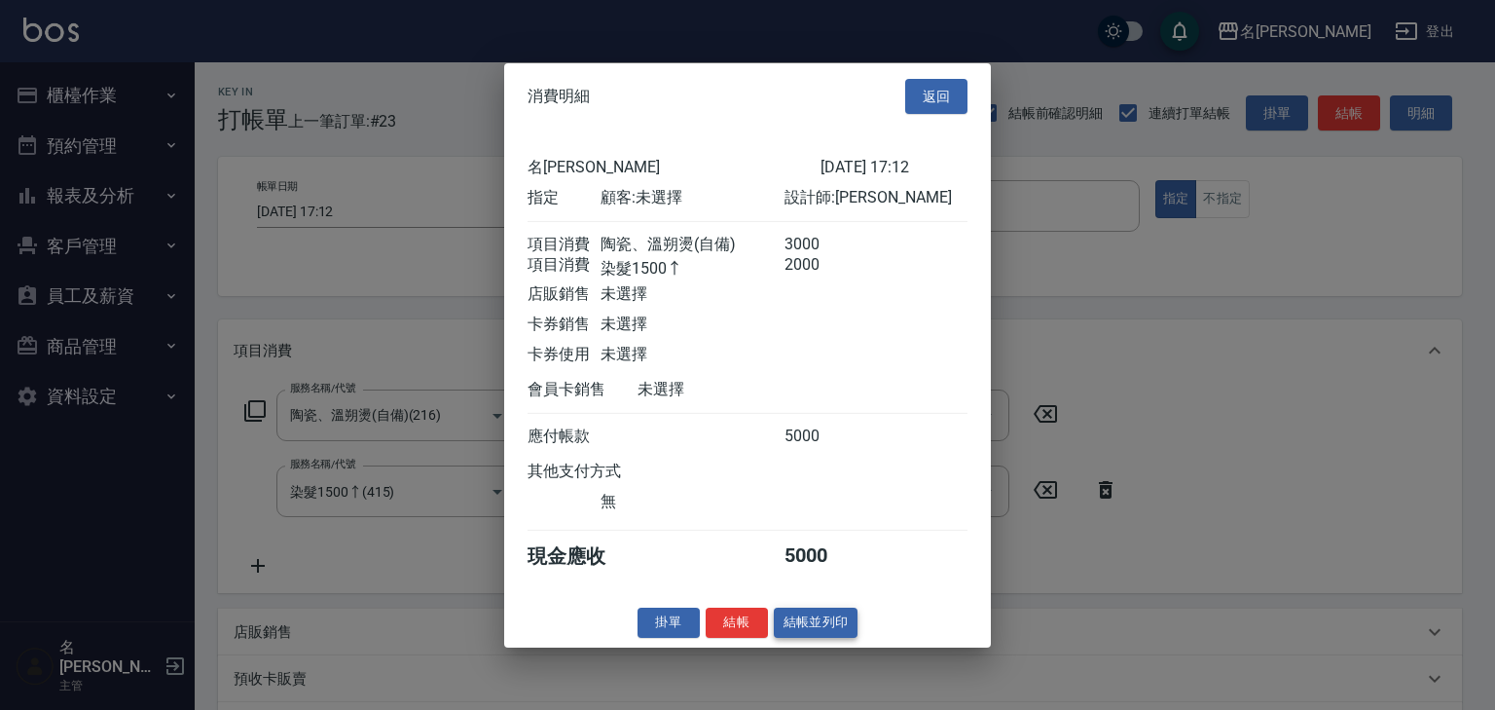
click at [841, 638] on button "結帳並列印" at bounding box center [816, 622] width 85 height 30
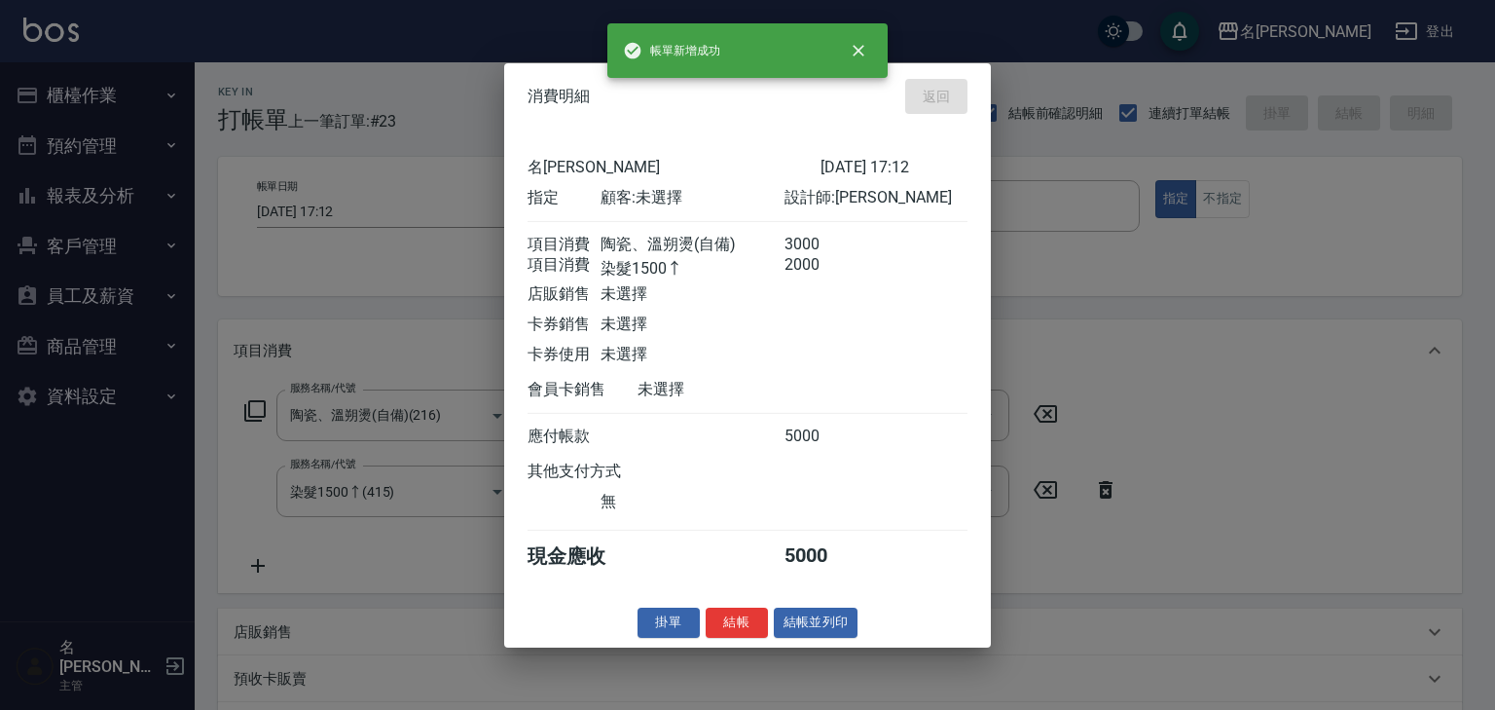
type input "[DATE] 17:13"
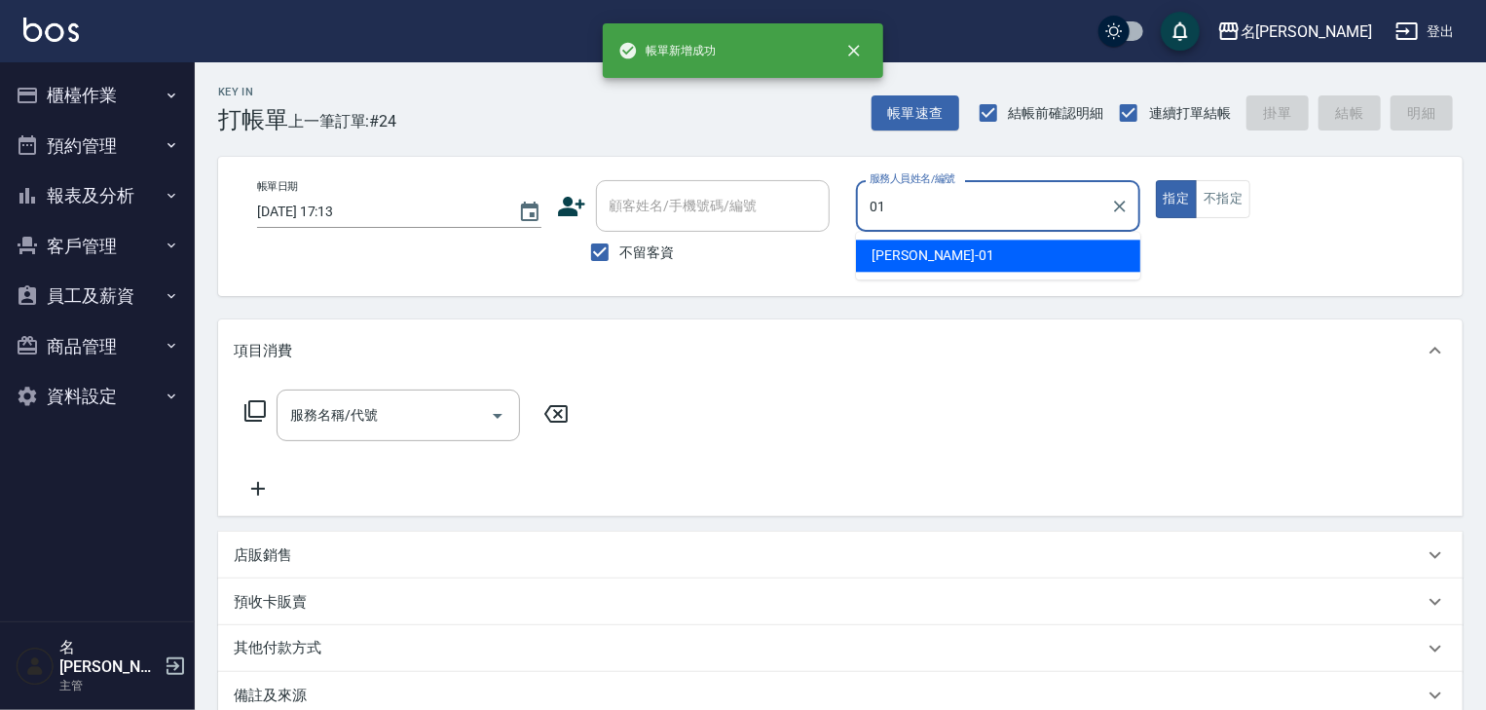
type input "[PERSON_NAME]-01"
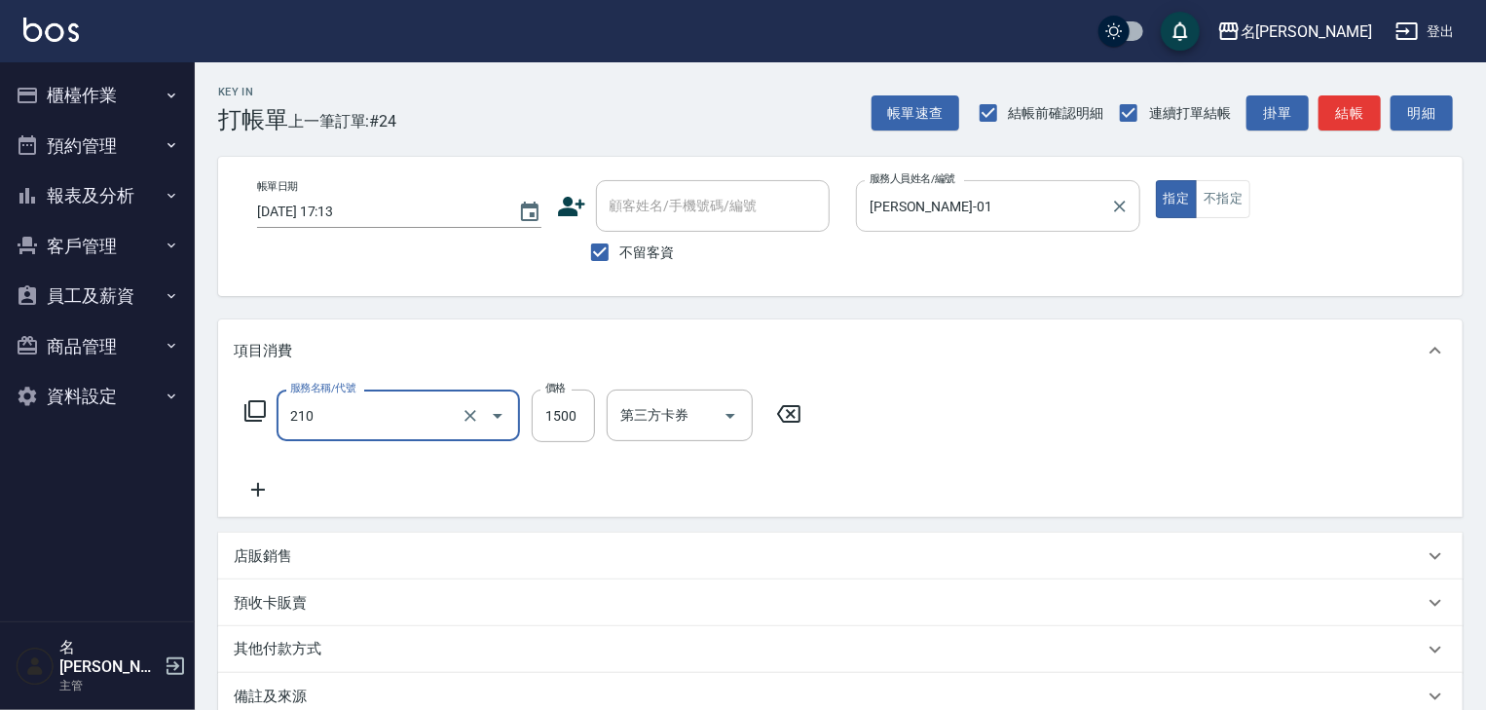
type input "離子燙(自備)(210)"
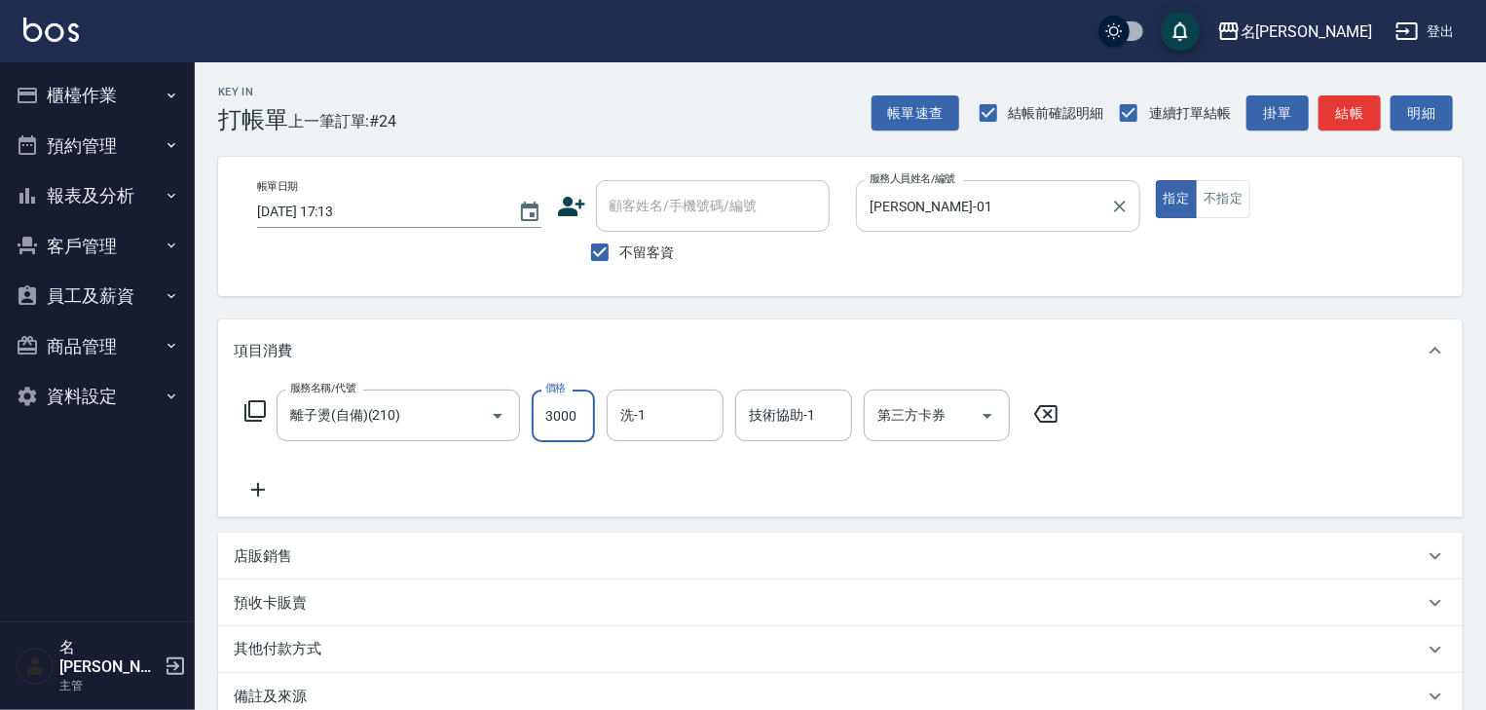
type input "3000"
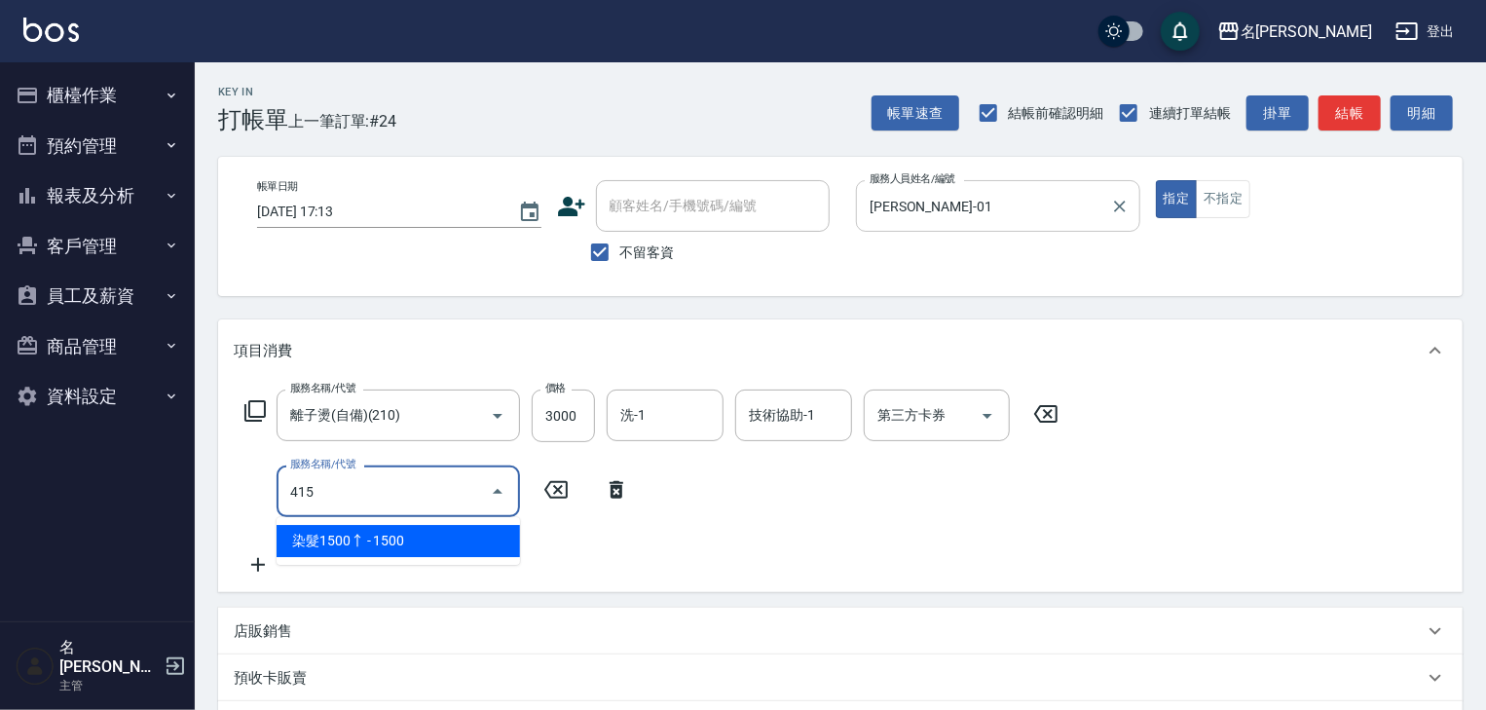
type input "染髮1500↑(415)"
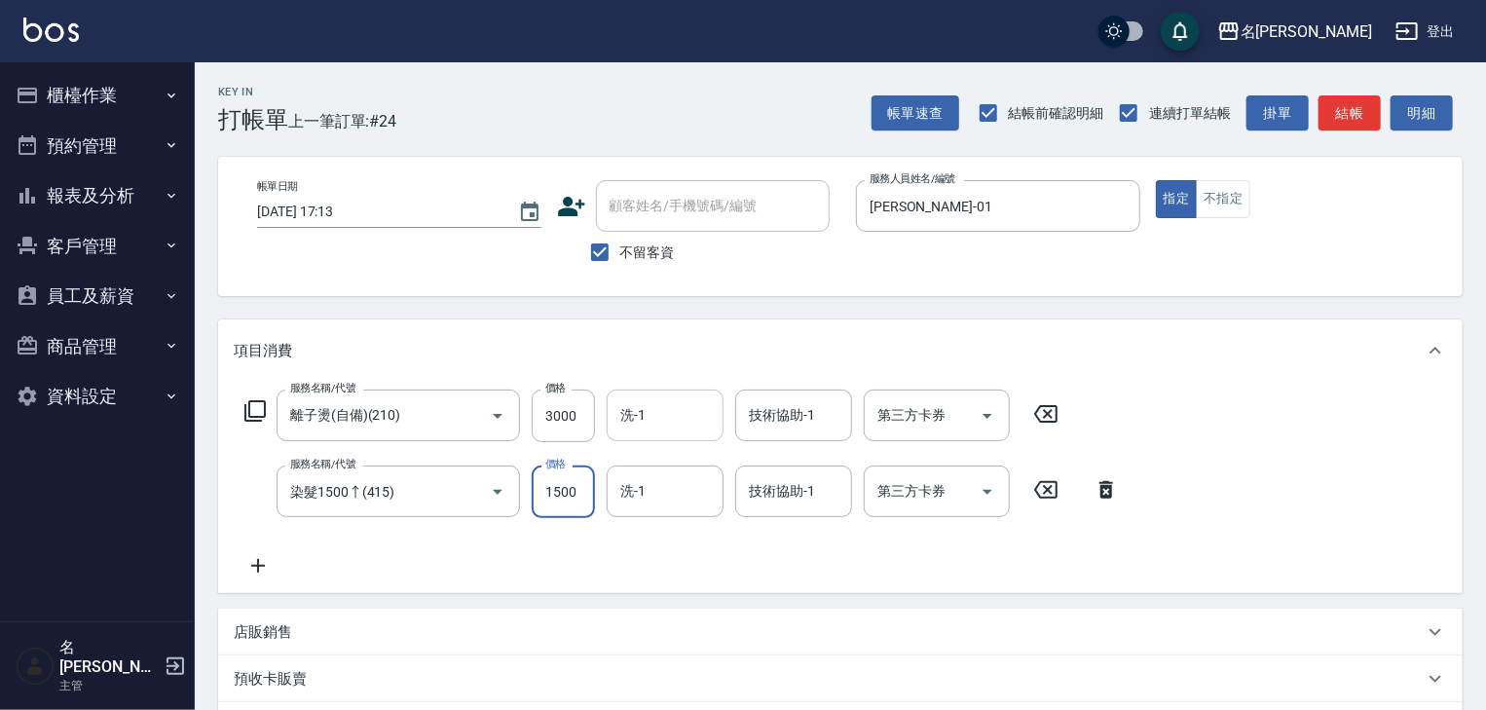
click at [700, 417] on input "洗-1" at bounding box center [664, 415] width 99 height 34
type input "[PERSON_NAME]-22"
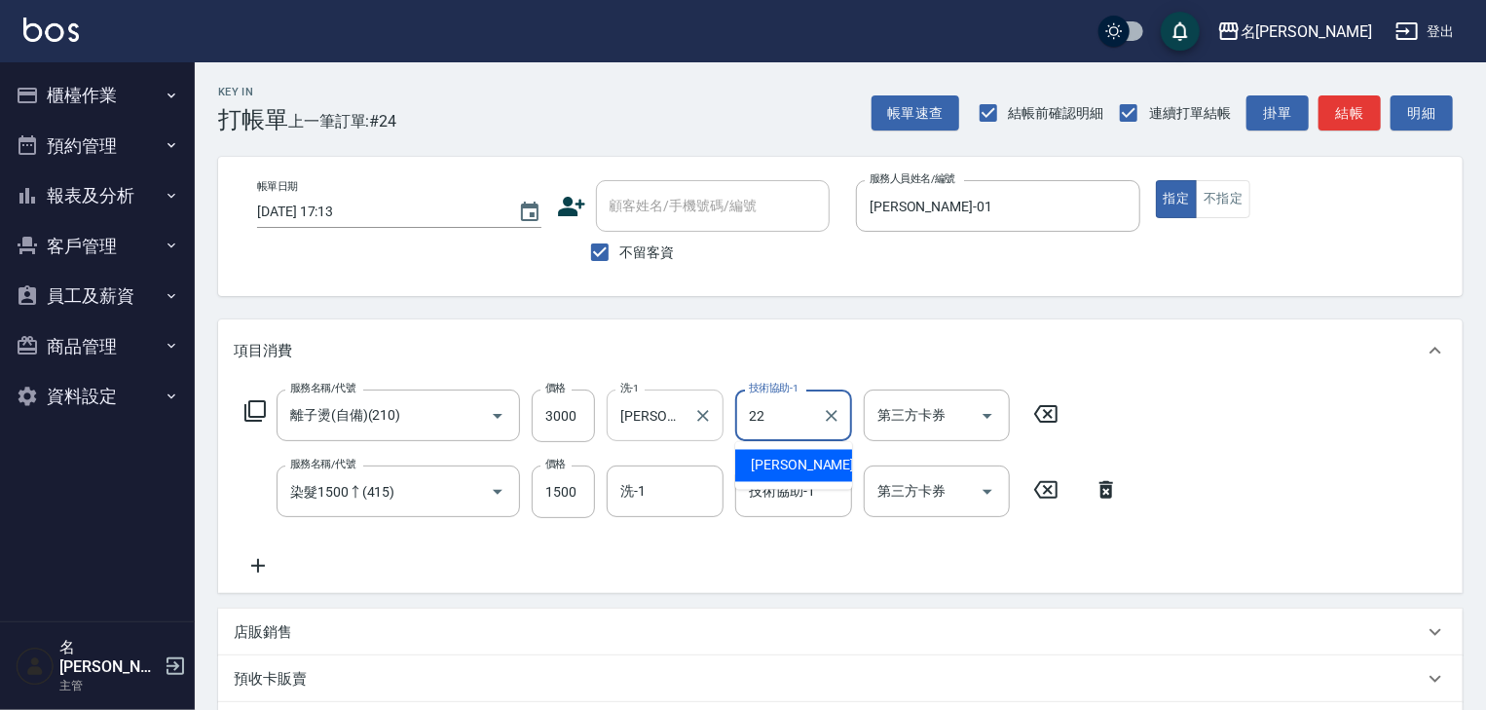
type input "[PERSON_NAME]-22"
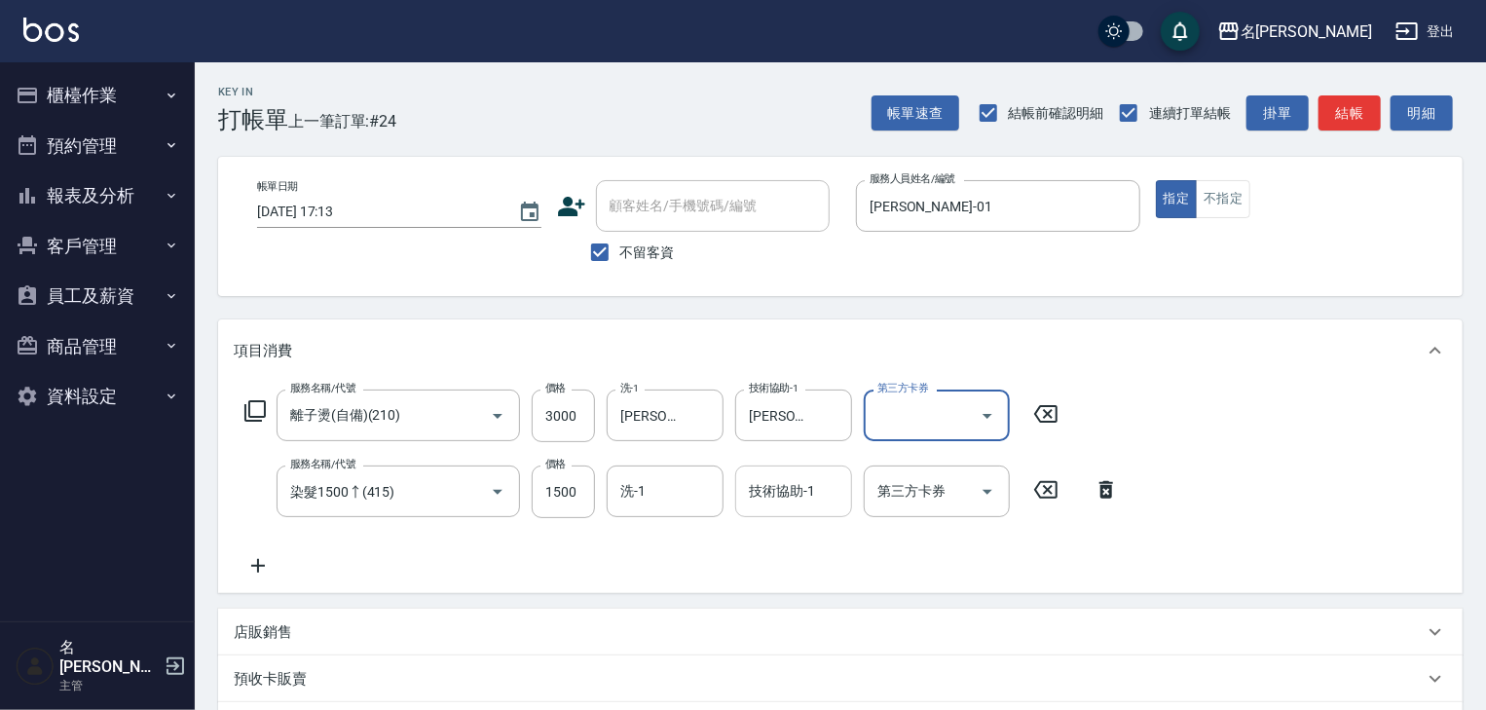
click at [786, 498] on input "技術協助-1" at bounding box center [793, 491] width 99 height 34
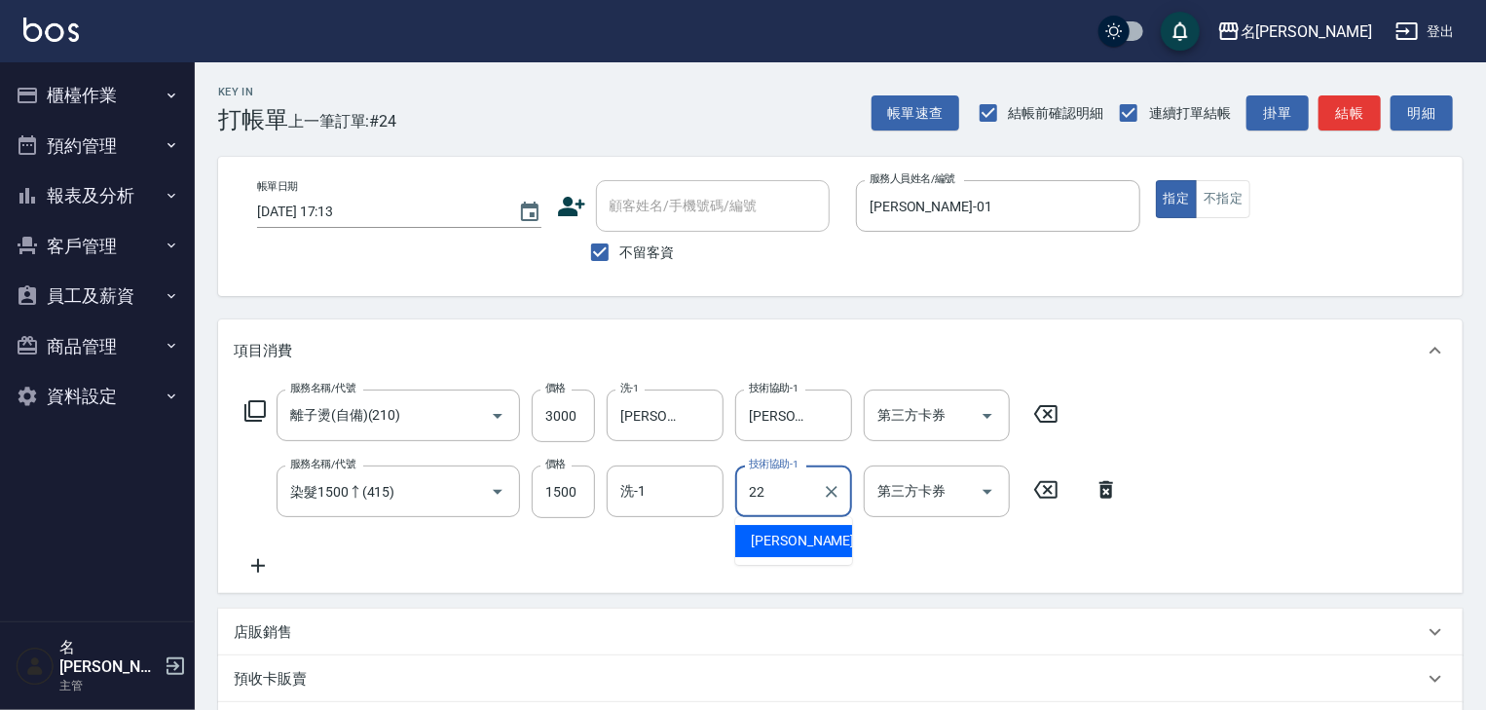
type input "[PERSON_NAME]-22"
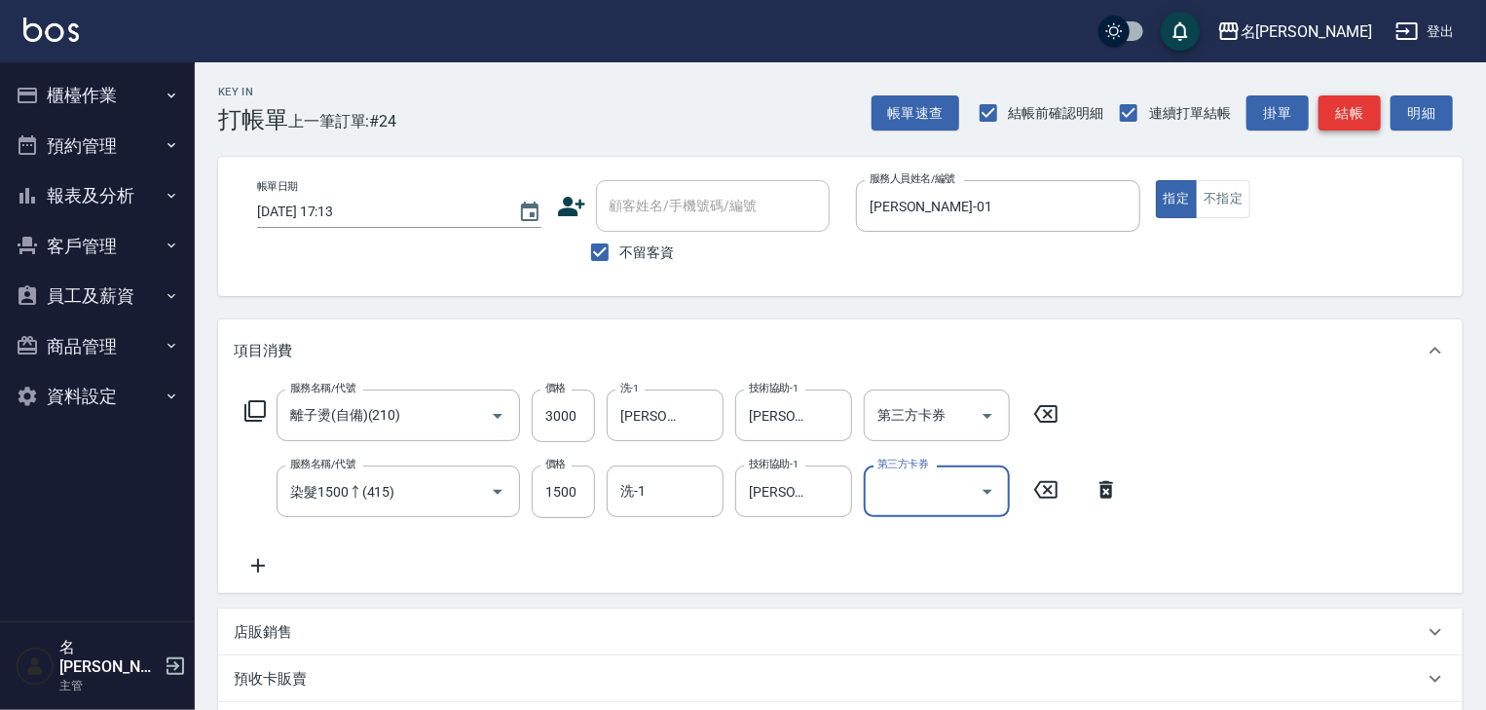
click at [1352, 109] on button "結帳" at bounding box center [1349, 113] width 62 height 36
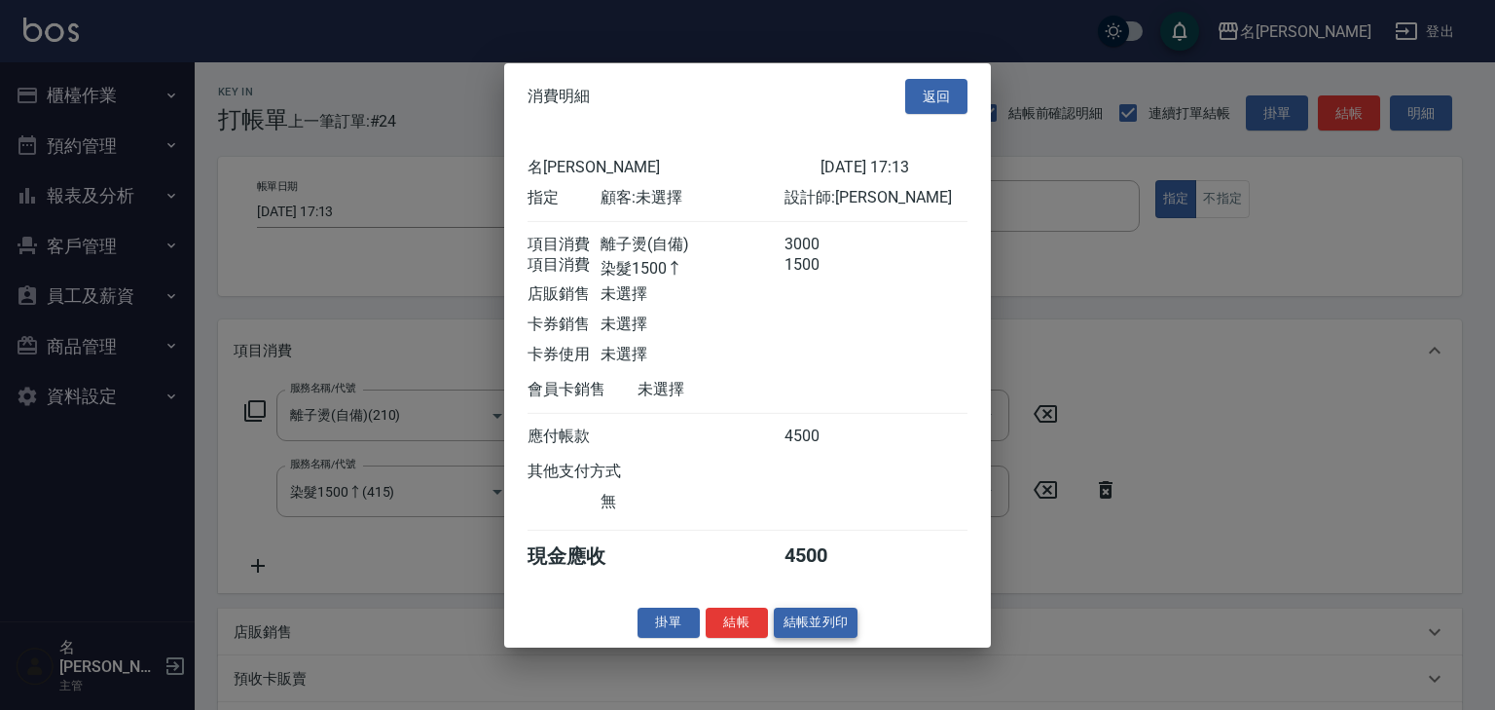
click at [820, 637] on button "結帳並列印" at bounding box center [816, 622] width 85 height 30
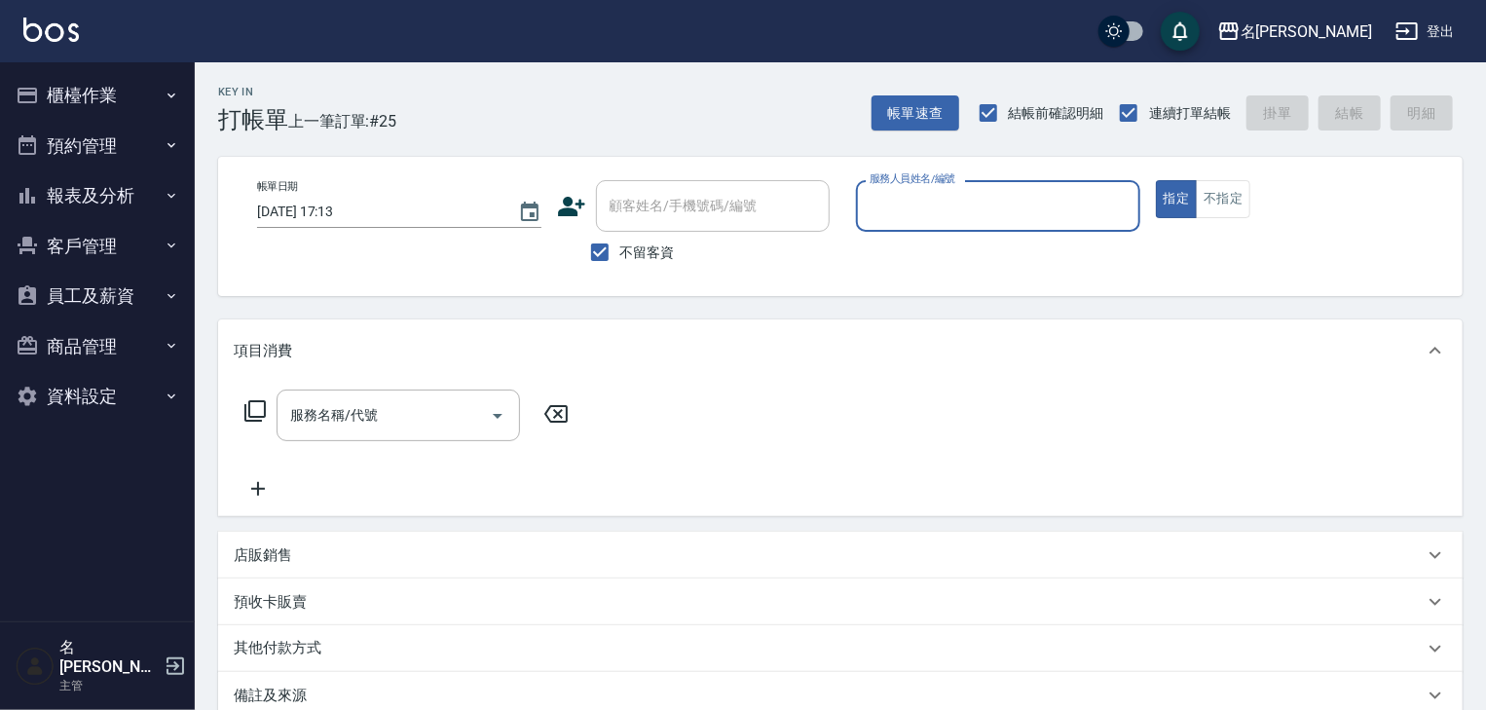
type input "ㄖ"
type input "[PERSON_NAME]"
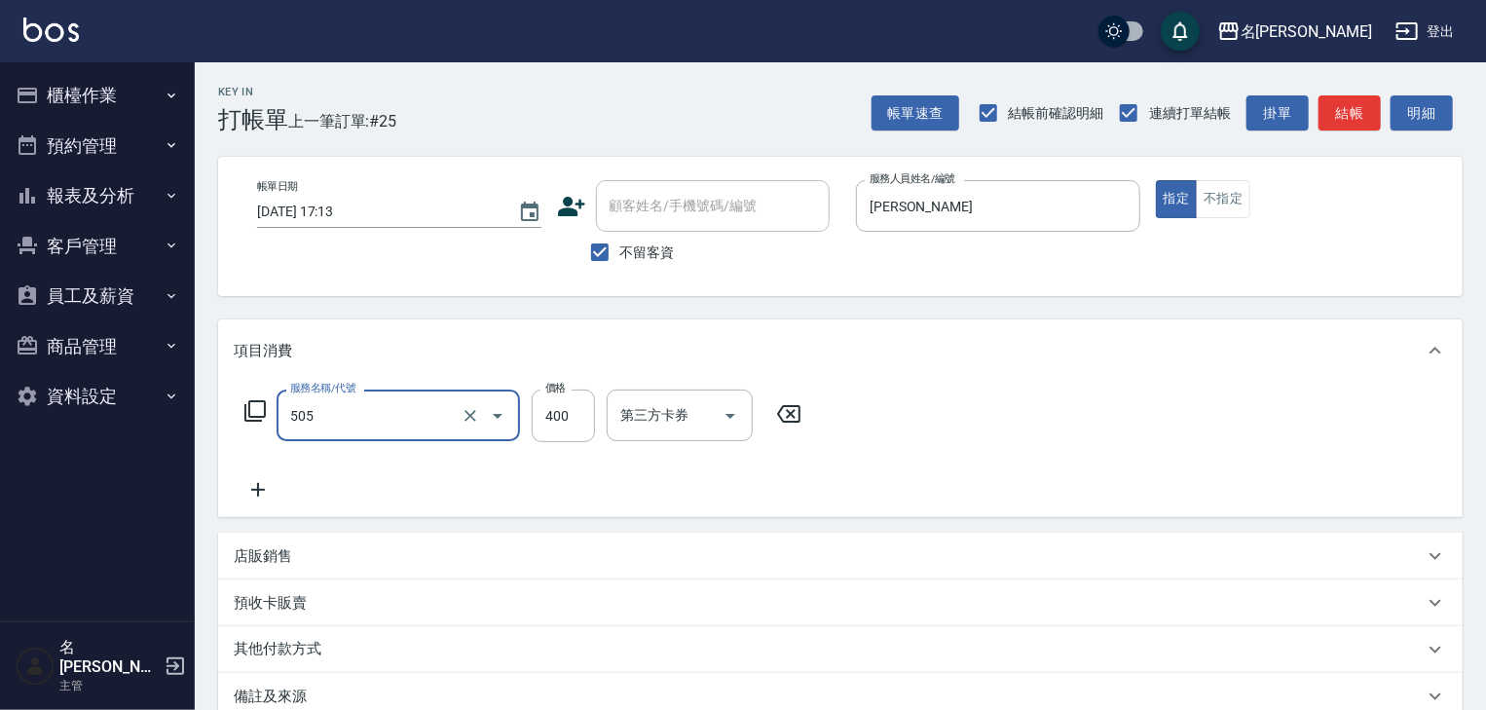
type input "洗髮(505)"
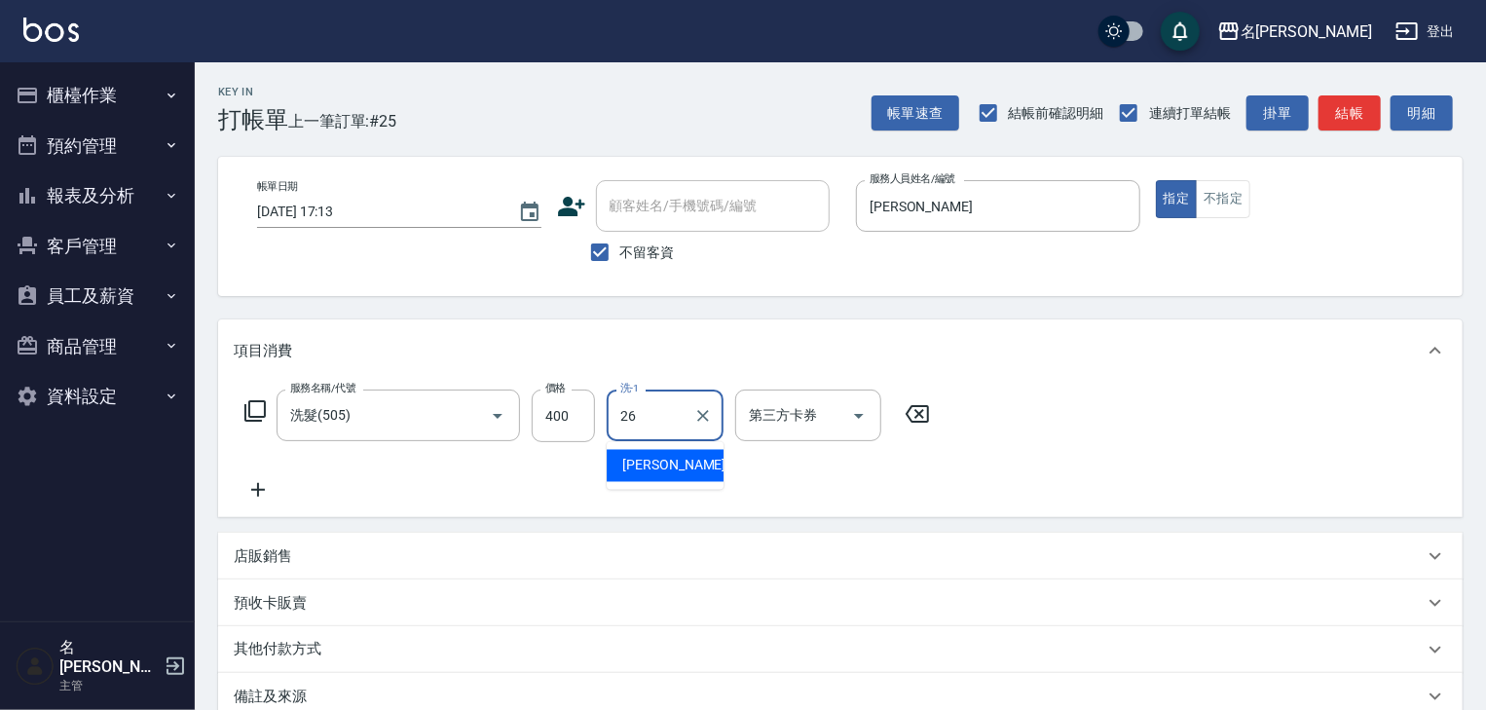
type input "[PERSON_NAME]筑-26"
click at [1362, 110] on button "結帳" at bounding box center [1349, 113] width 62 height 36
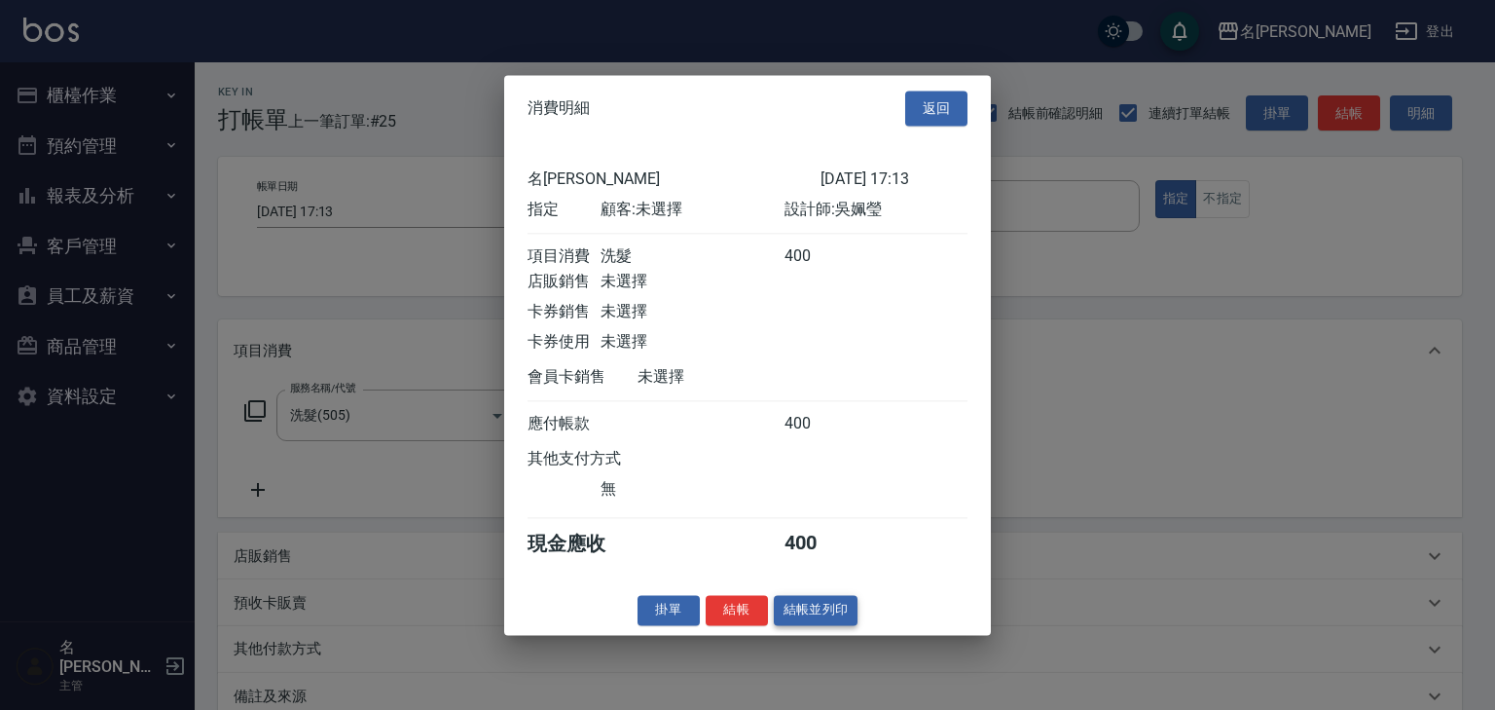
click at [807, 615] on button "結帳並列印" at bounding box center [816, 610] width 85 height 30
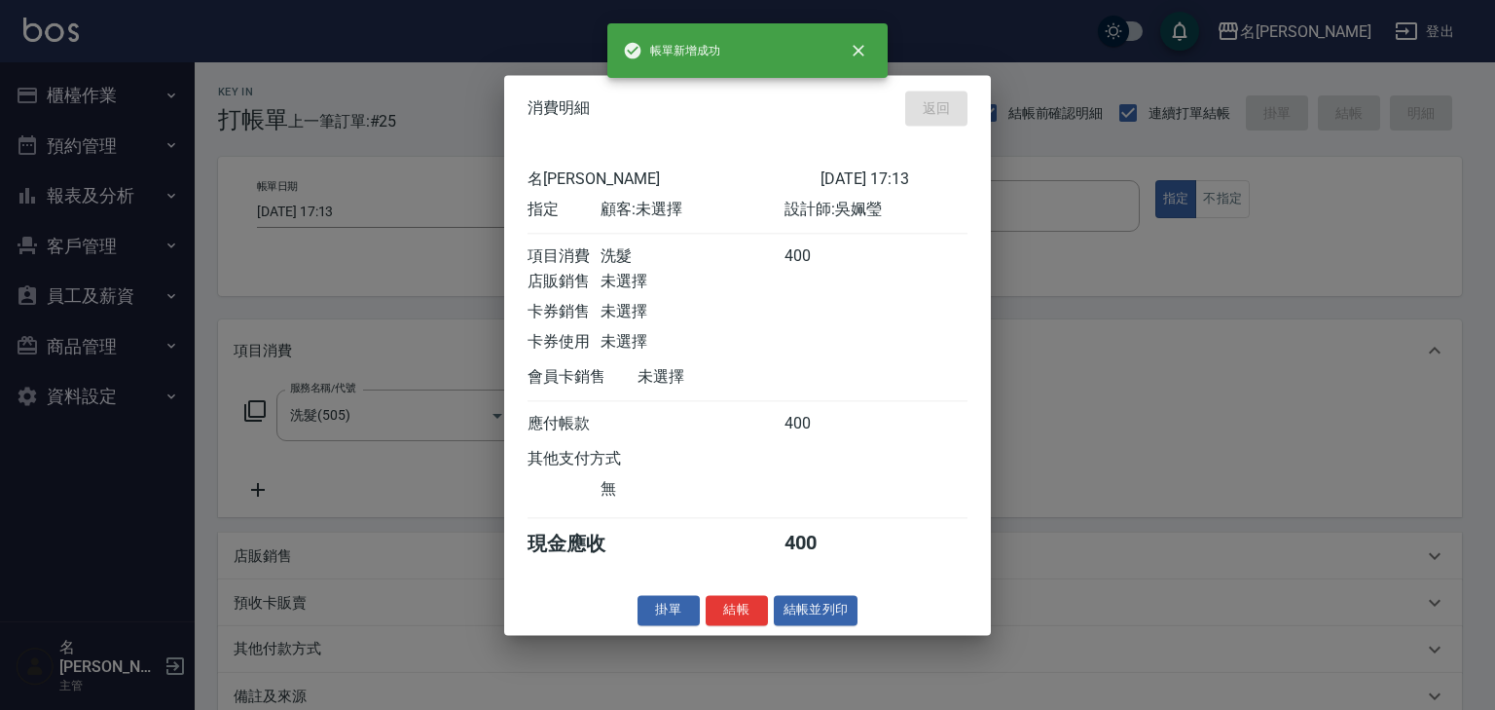
type input "[DATE] 17:18"
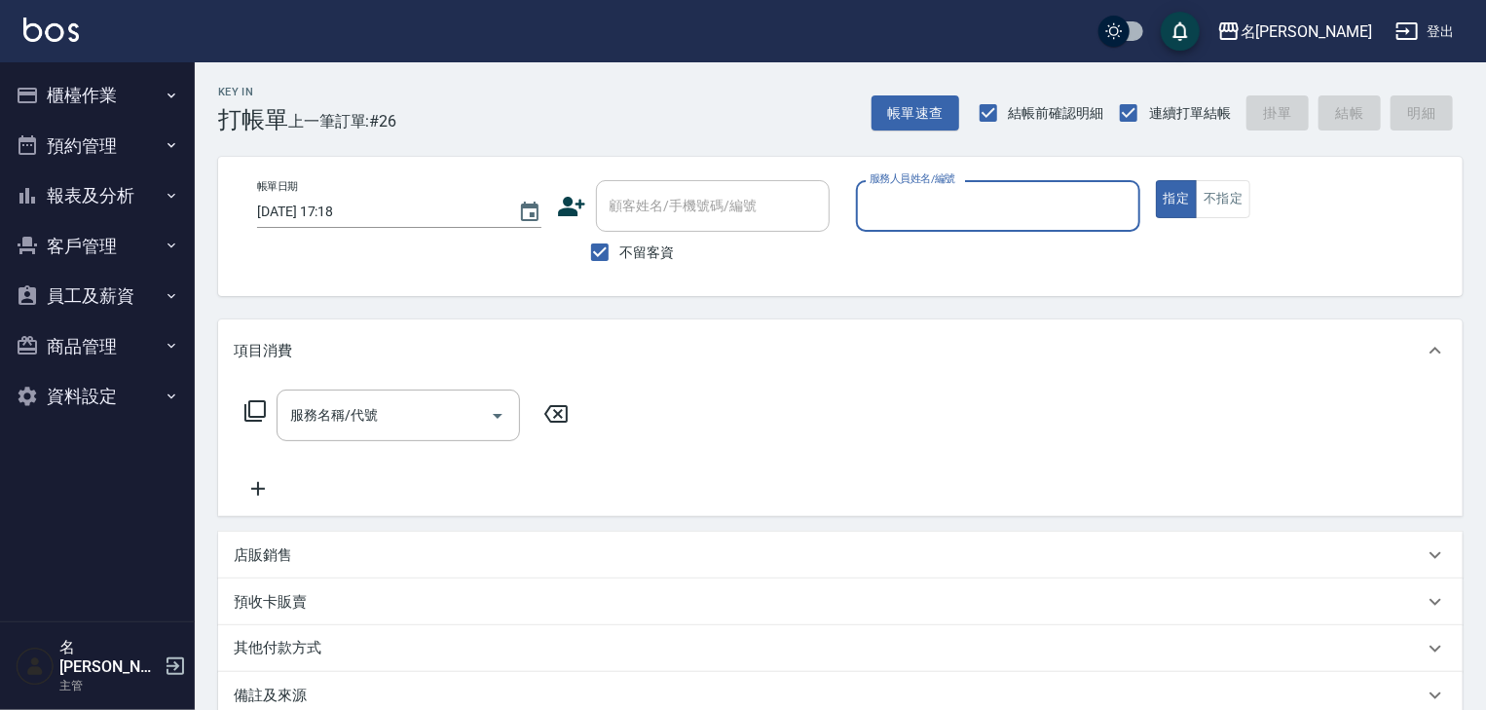
drag, startPoint x: 104, startPoint y: 85, endPoint x: 90, endPoint y: 92, distance: 16.1
click at [104, 84] on button "櫃檯作業" at bounding box center [97, 95] width 179 height 51
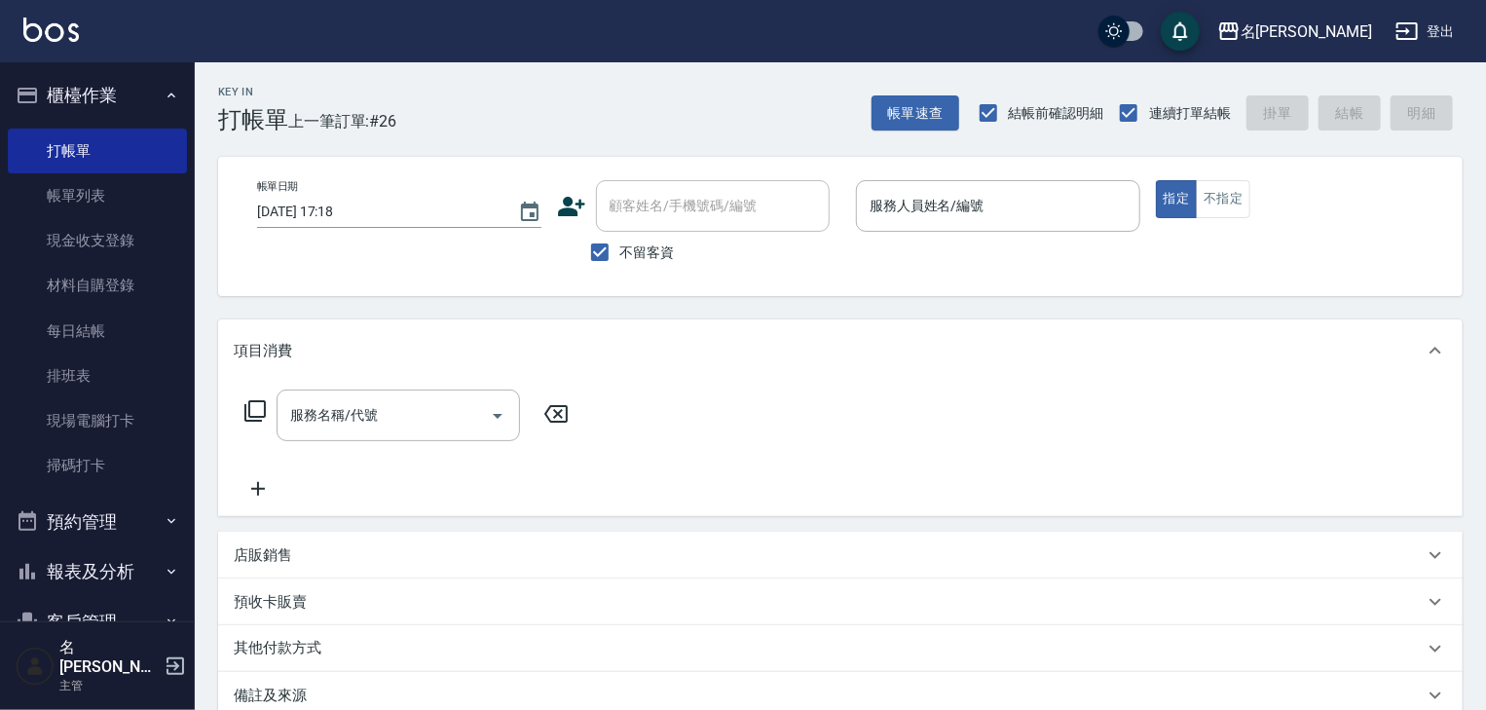
drag, startPoint x: 41, startPoint y: 182, endPoint x: 594, endPoint y: 519, distance: 647.5
click at [41, 182] on link "帳單列表" at bounding box center [97, 195] width 179 height 45
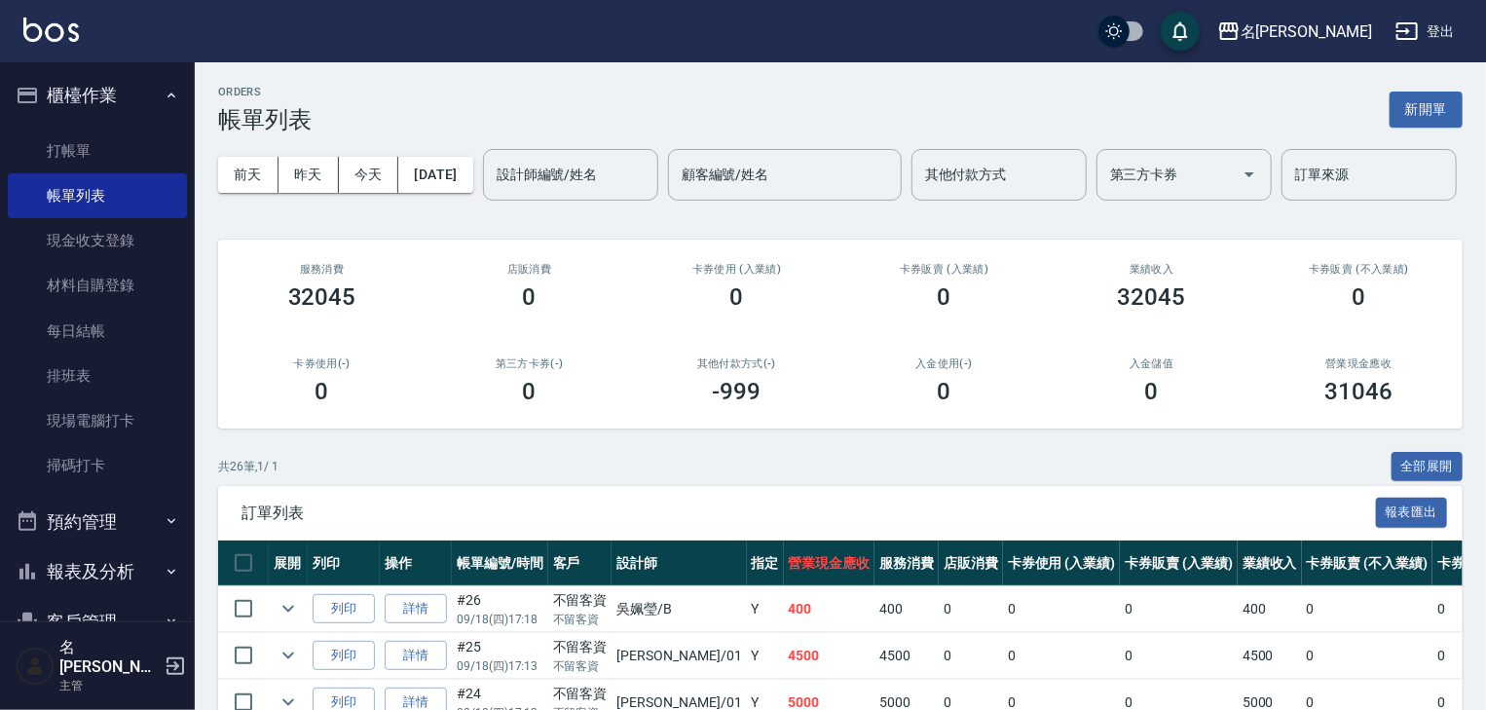
scroll to position [312, 0]
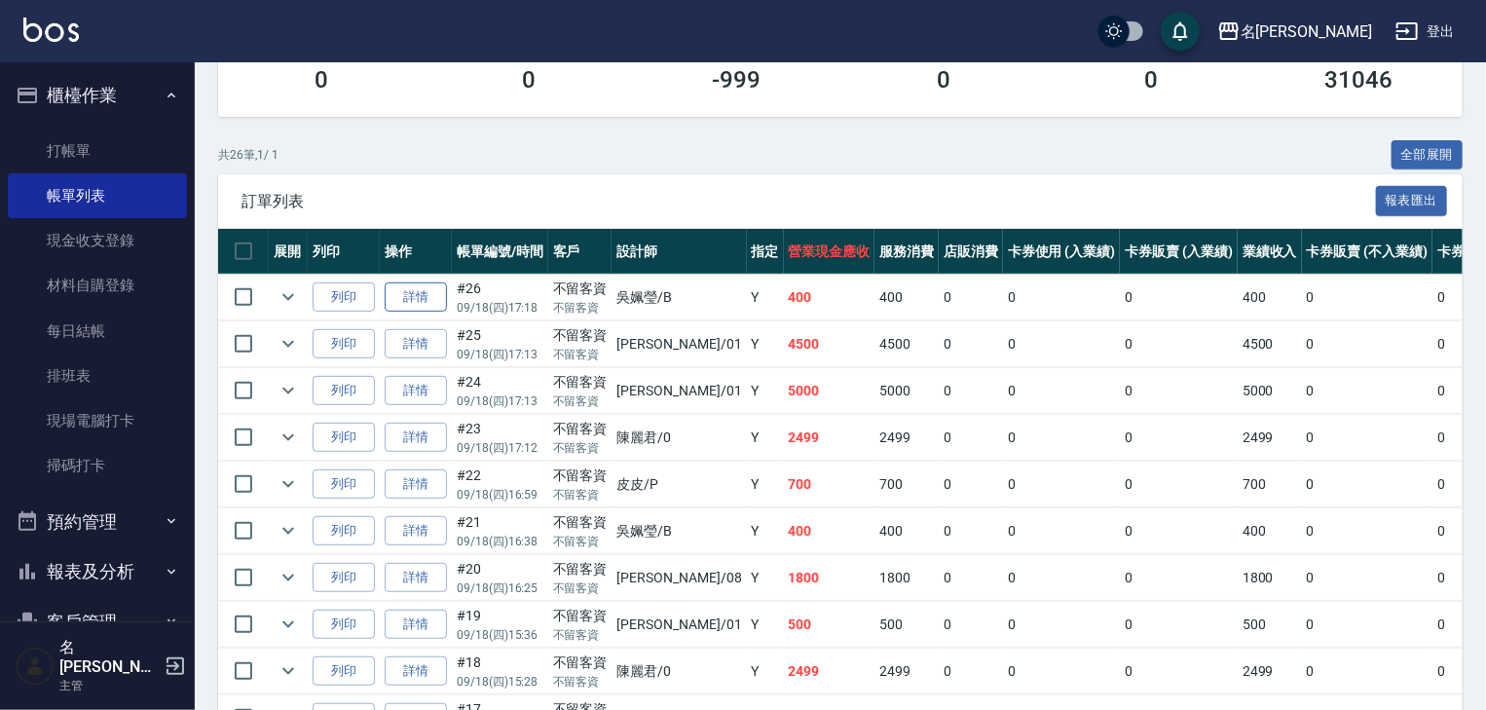
click at [439, 312] on link "詳情" at bounding box center [416, 297] width 62 height 30
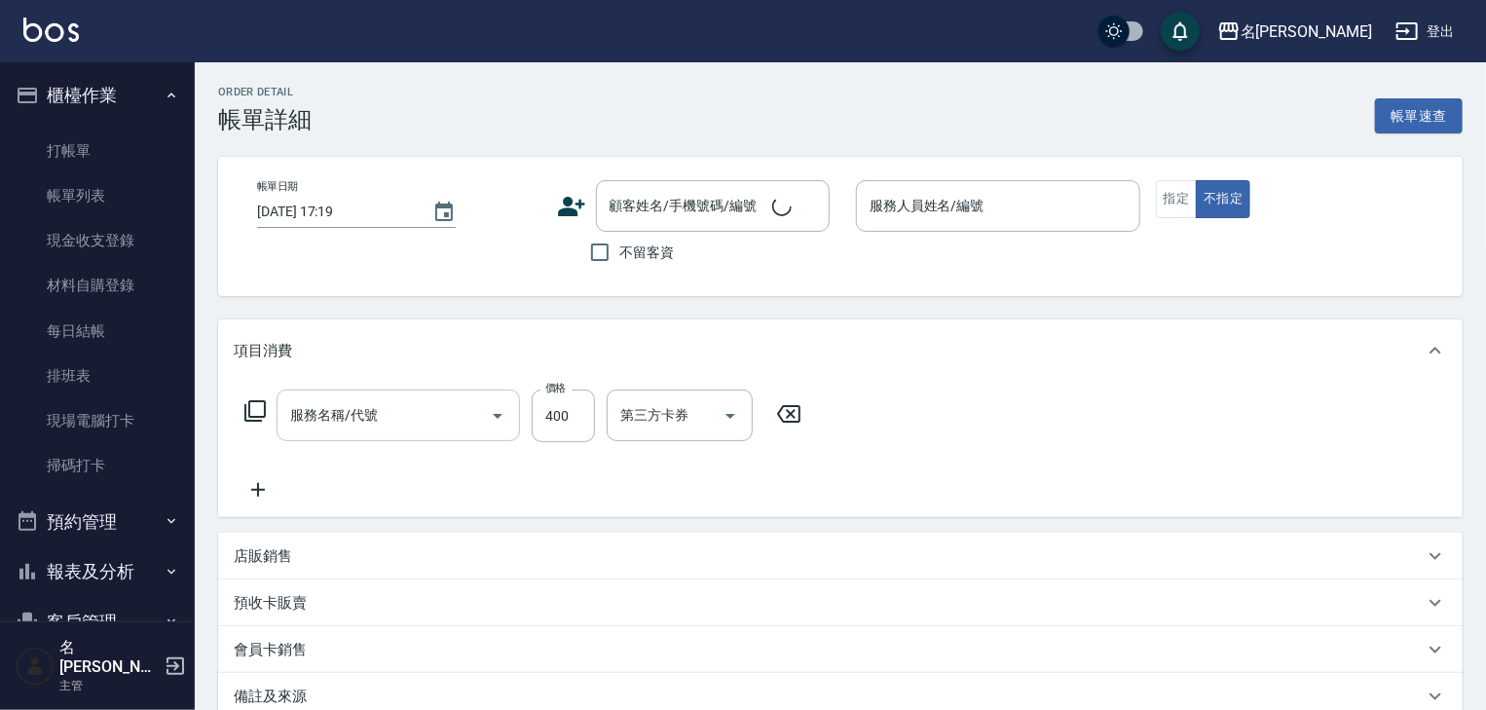
type input "[DATE] 17:18"
checkbox input "true"
type input "[PERSON_NAME]"
type input "洗髮(505)"
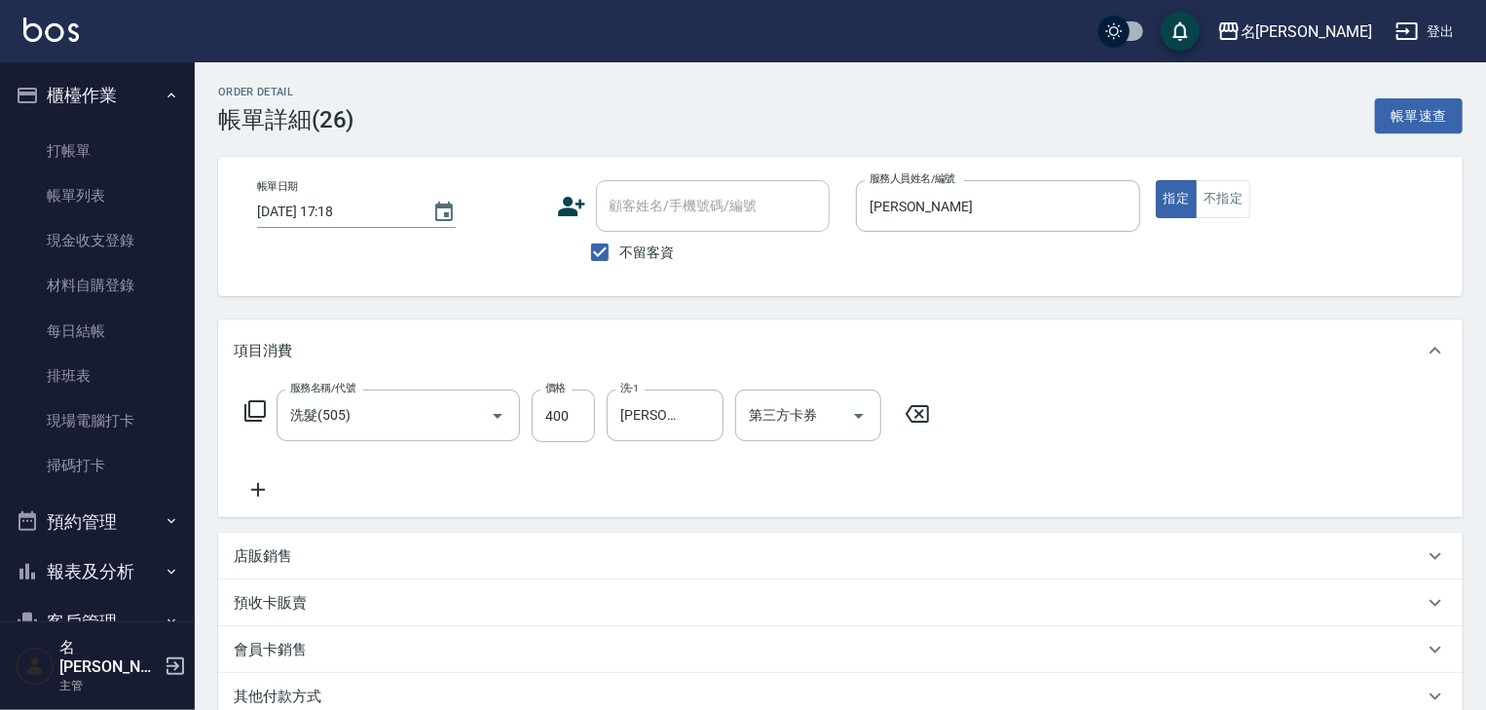
click at [256, 477] on div "服務名稱/代號 洗髮(505) 服務名稱/代號 價格 400 價格 洗-1 方羿筑-26 洗-1 第三方卡券 第三方卡券" at bounding box center [588, 445] width 708 height 112
click at [253, 493] on icon at bounding box center [258, 489] width 49 height 23
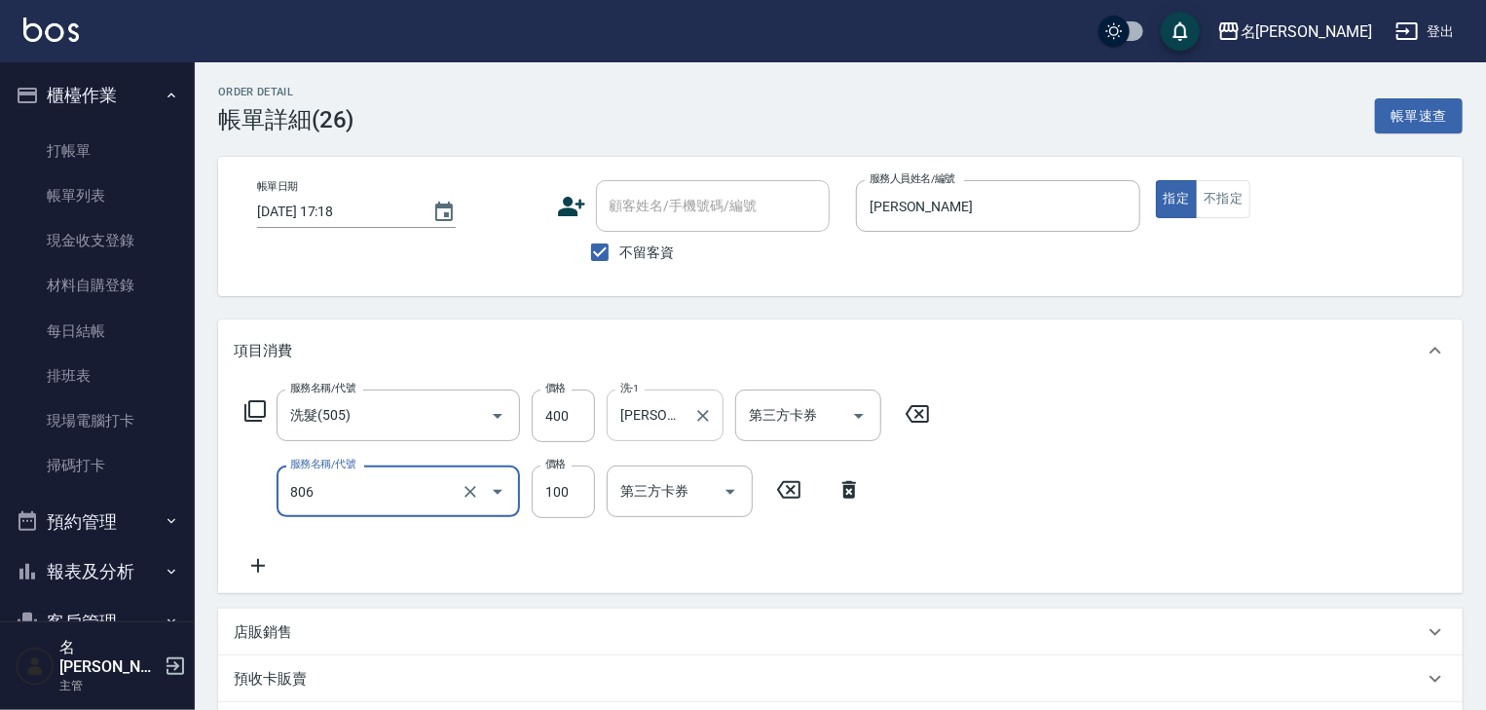
type input "電棒(806)"
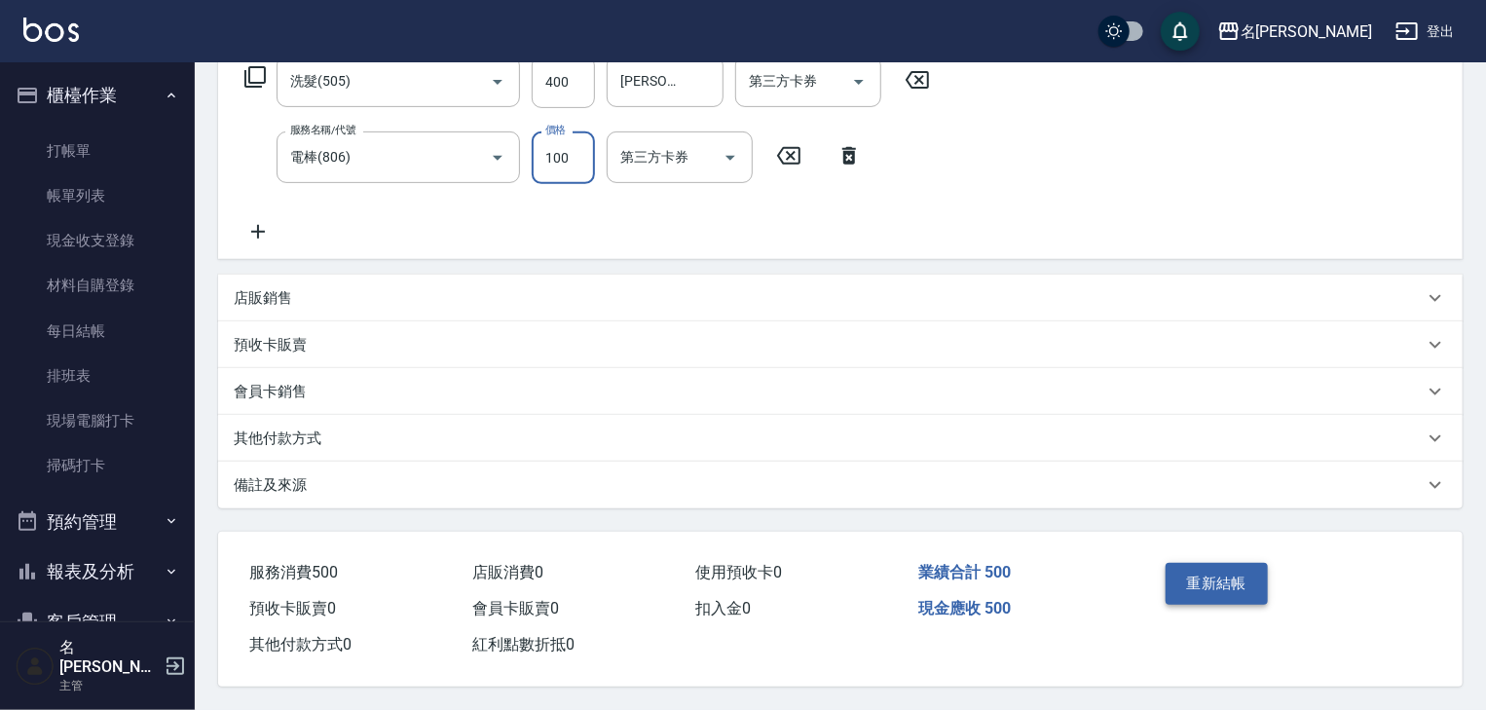
click at [1188, 563] on button "重新結帳" at bounding box center [1216, 583] width 103 height 41
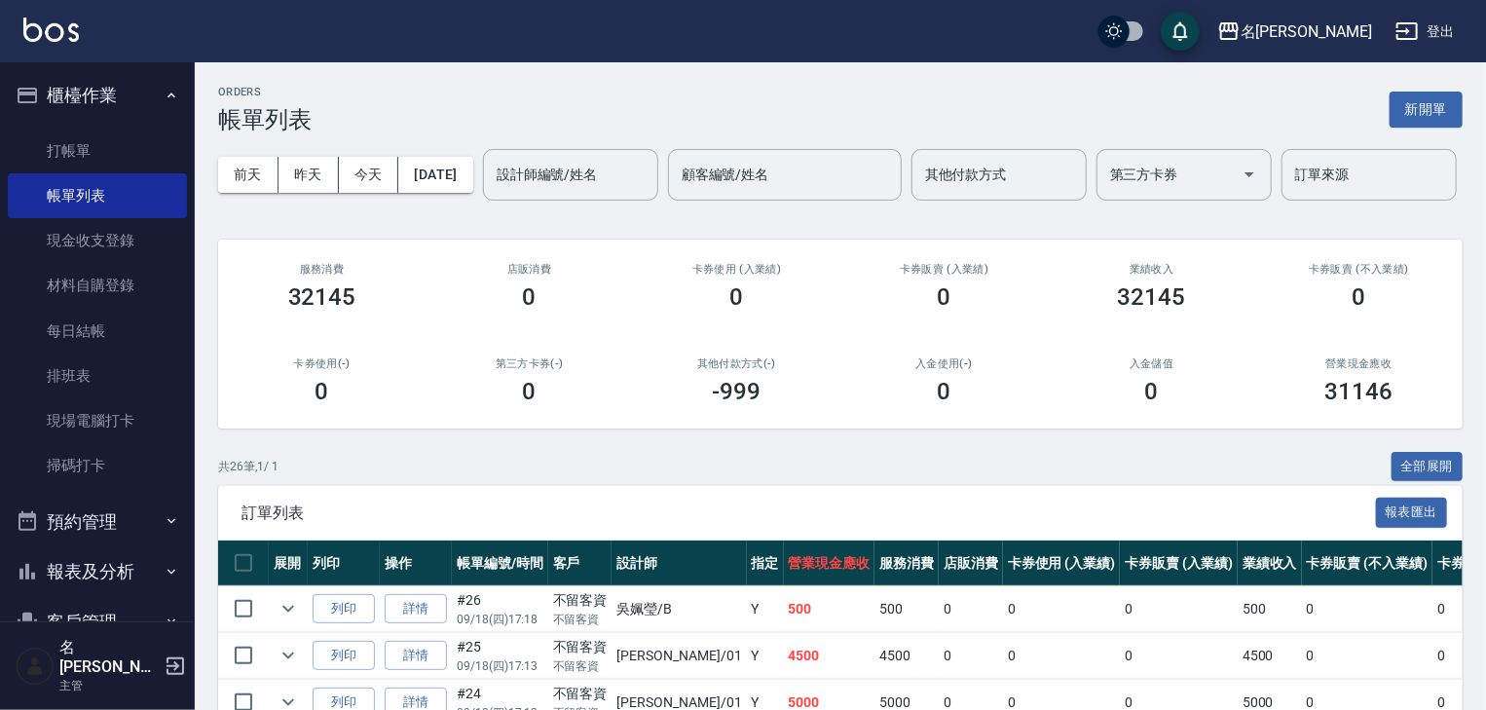
click at [72, 27] on img at bounding box center [50, 30] width 55 height 24
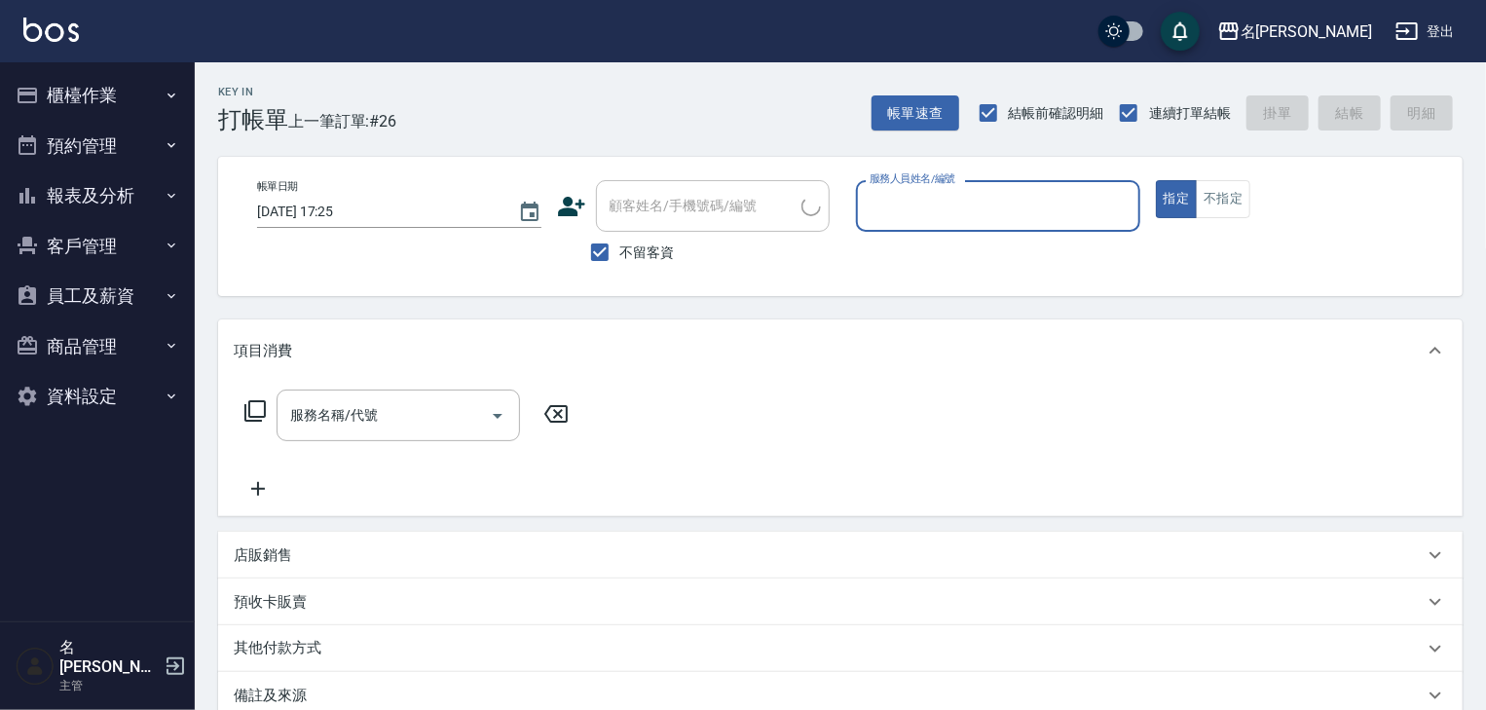
click at [1044, 212] on input "服務人員姓名/編號" at bounding box center [997, 206] width 267 height 34
type input "[PERSON_NAME]-08"
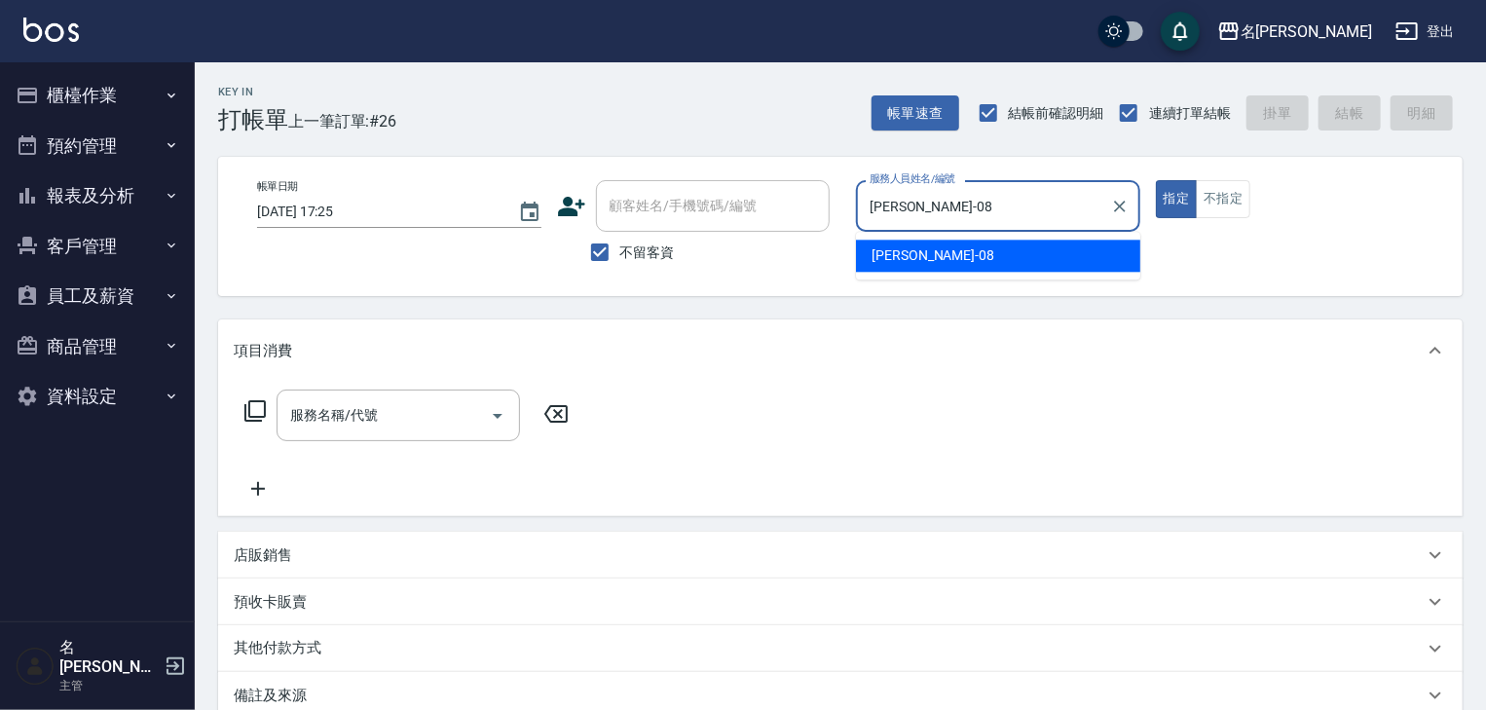
type button "true"
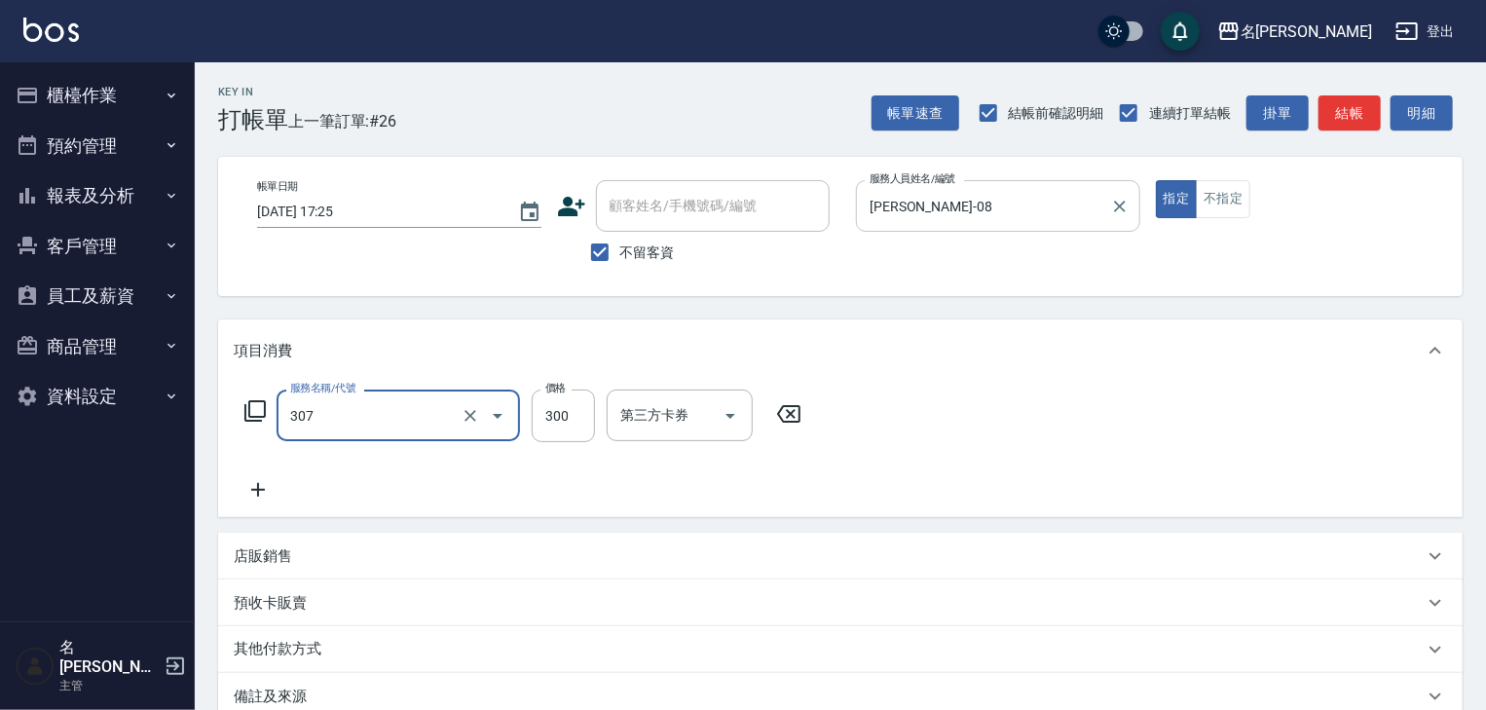
type input "剪髮(307)"
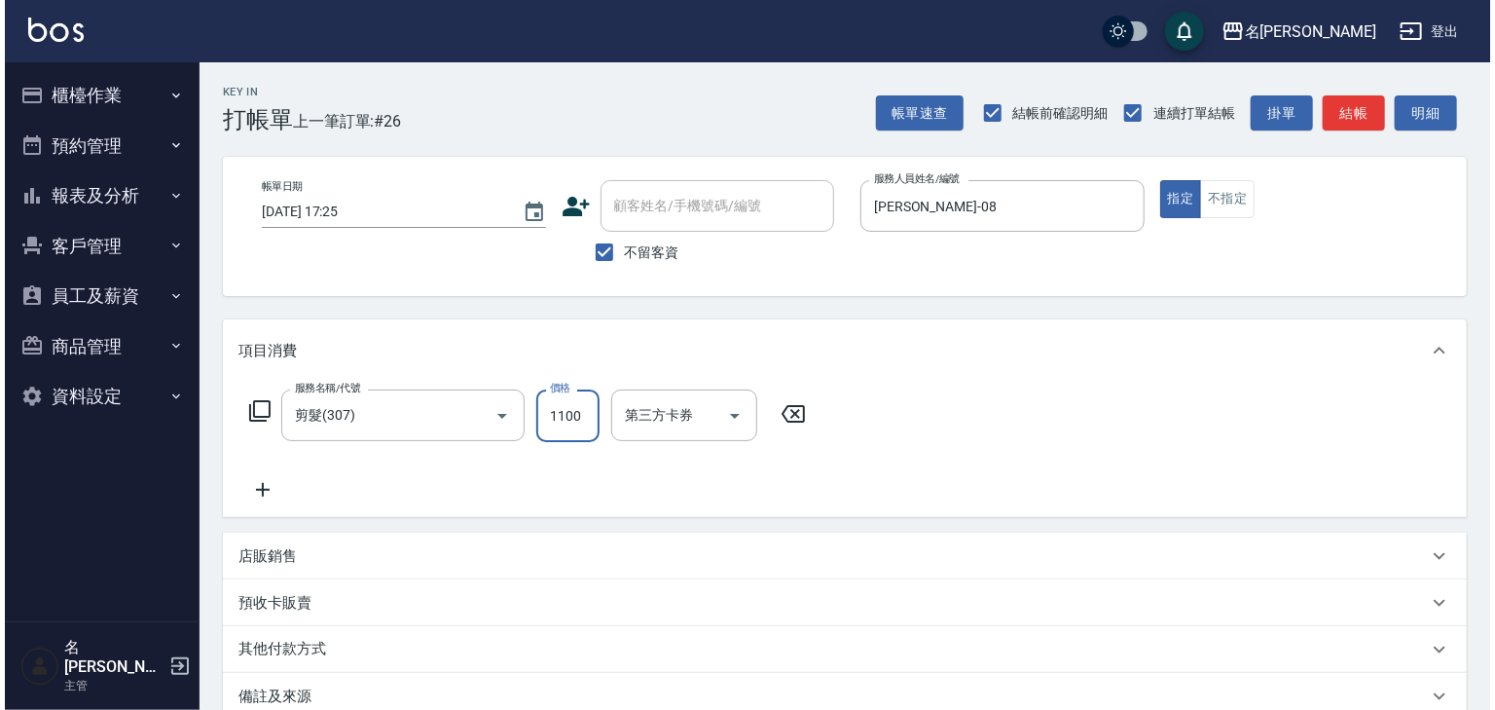
scroll to position [228, 0]
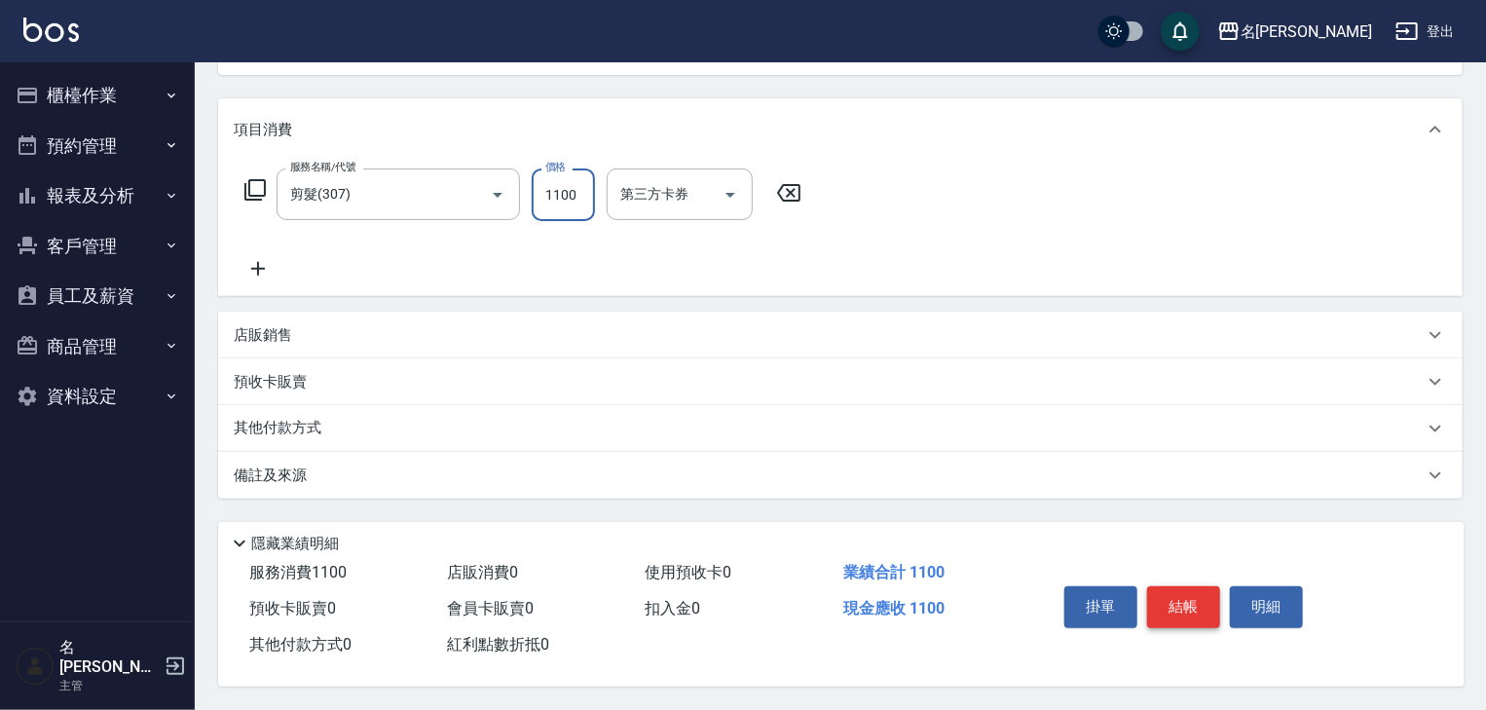
type input "1100"
click at [1184, 586] on button "結帳" at bounding box center [1183, 606] width 73 height 41
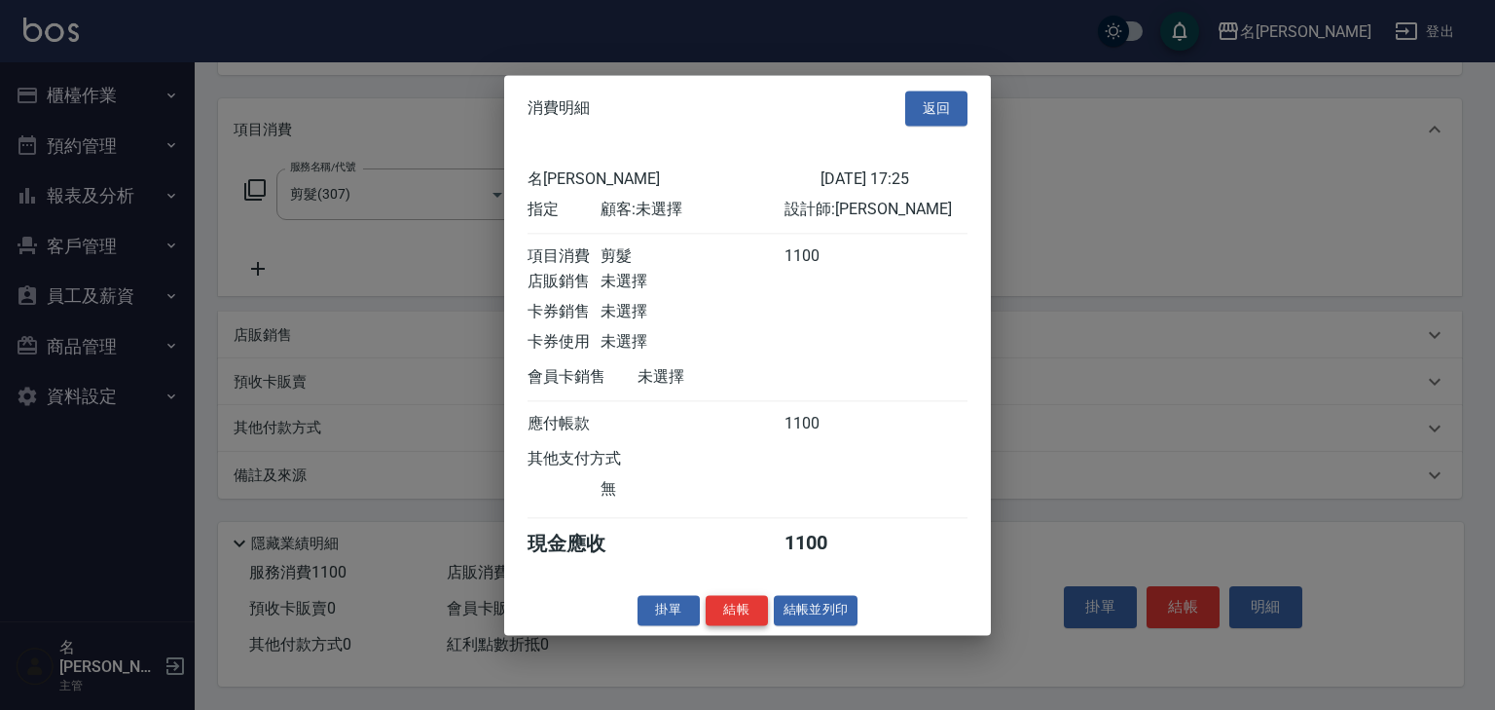
click at [752, 619] on button "結帳" at bounding box center [737, 610] width 62 height 30
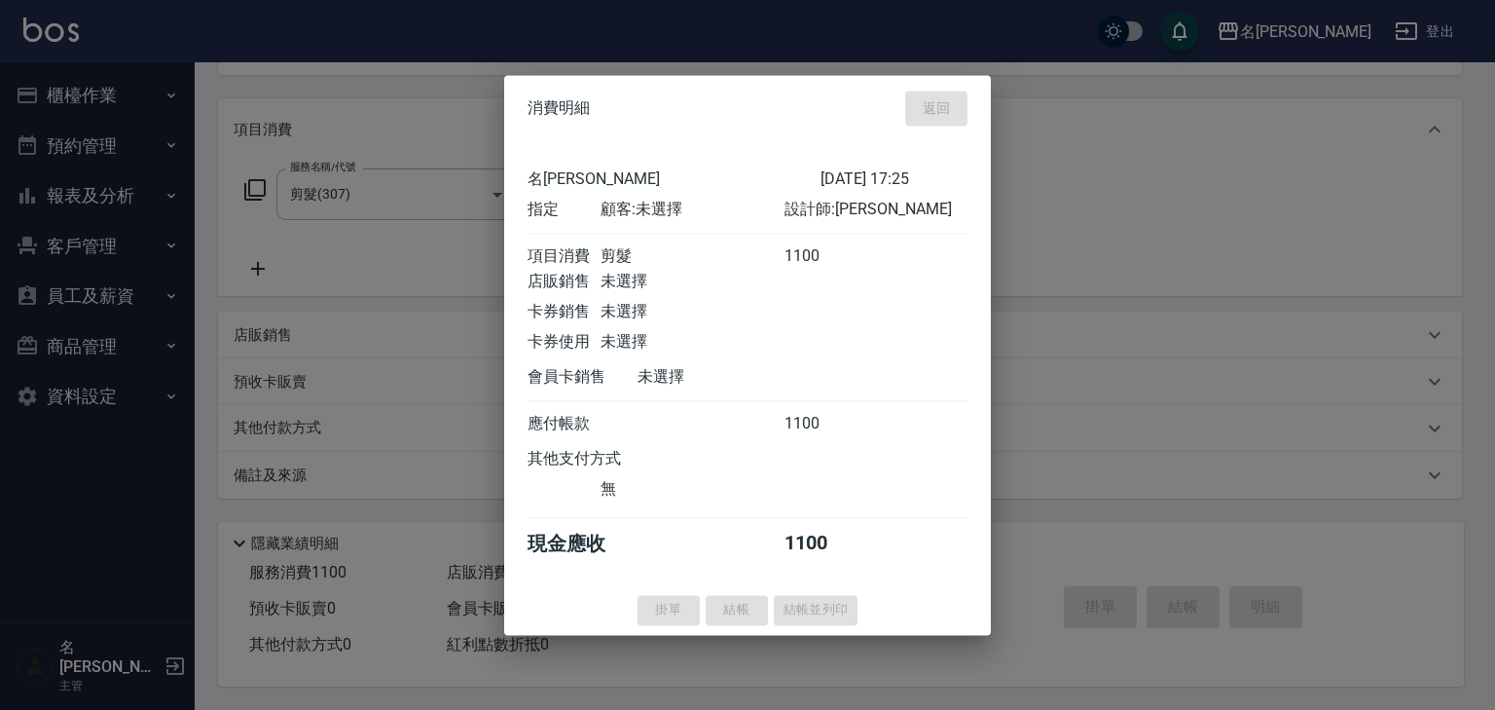
type input "[DATE] 17:26"
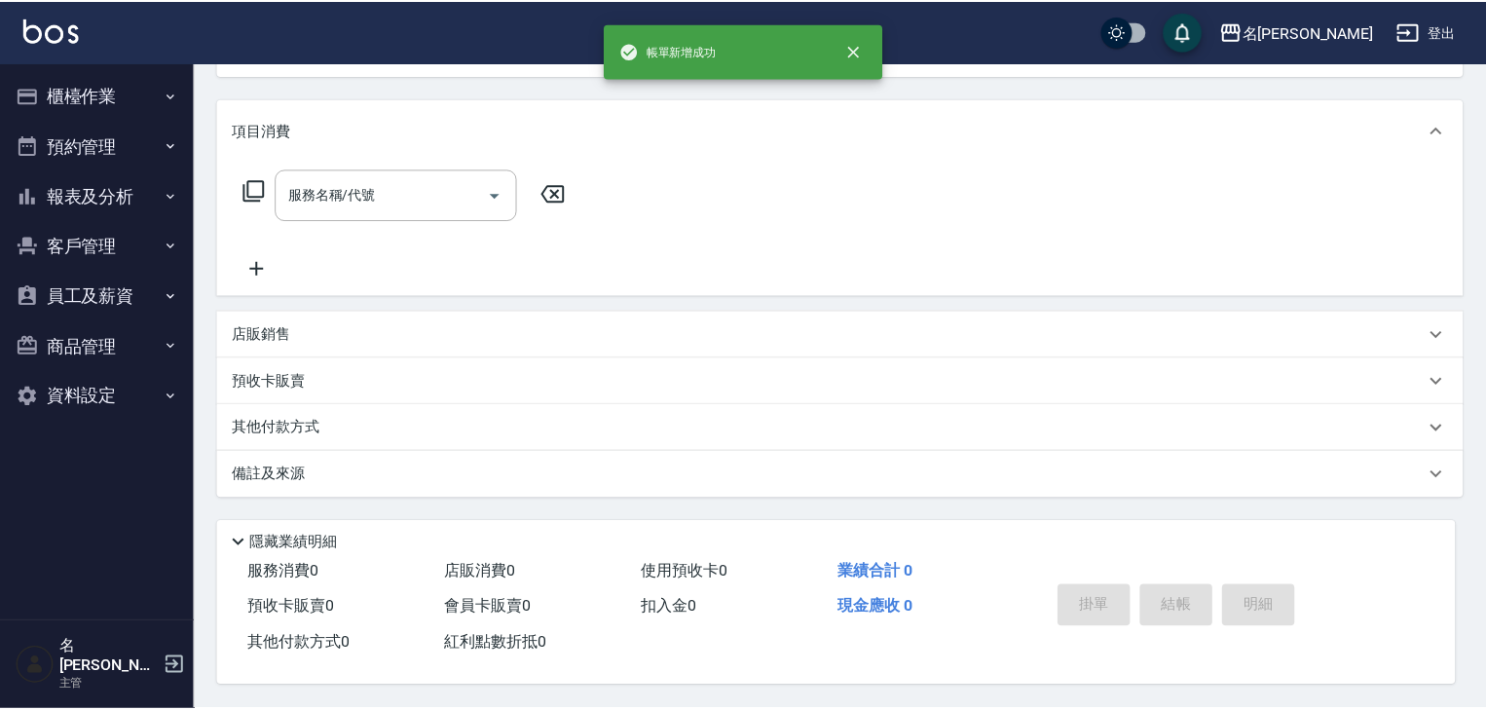
scroll to position [0, 0]
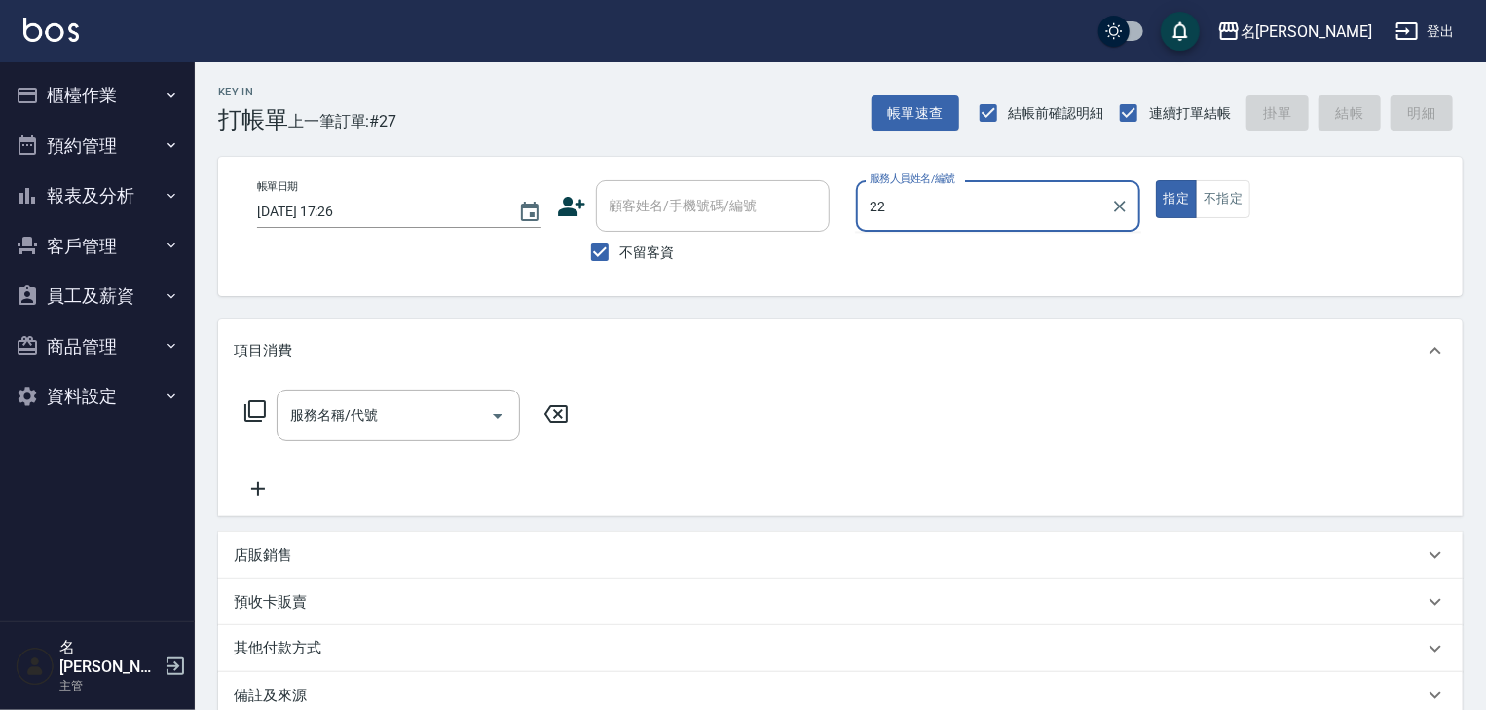
type input "[PERSON_NAME]-22"
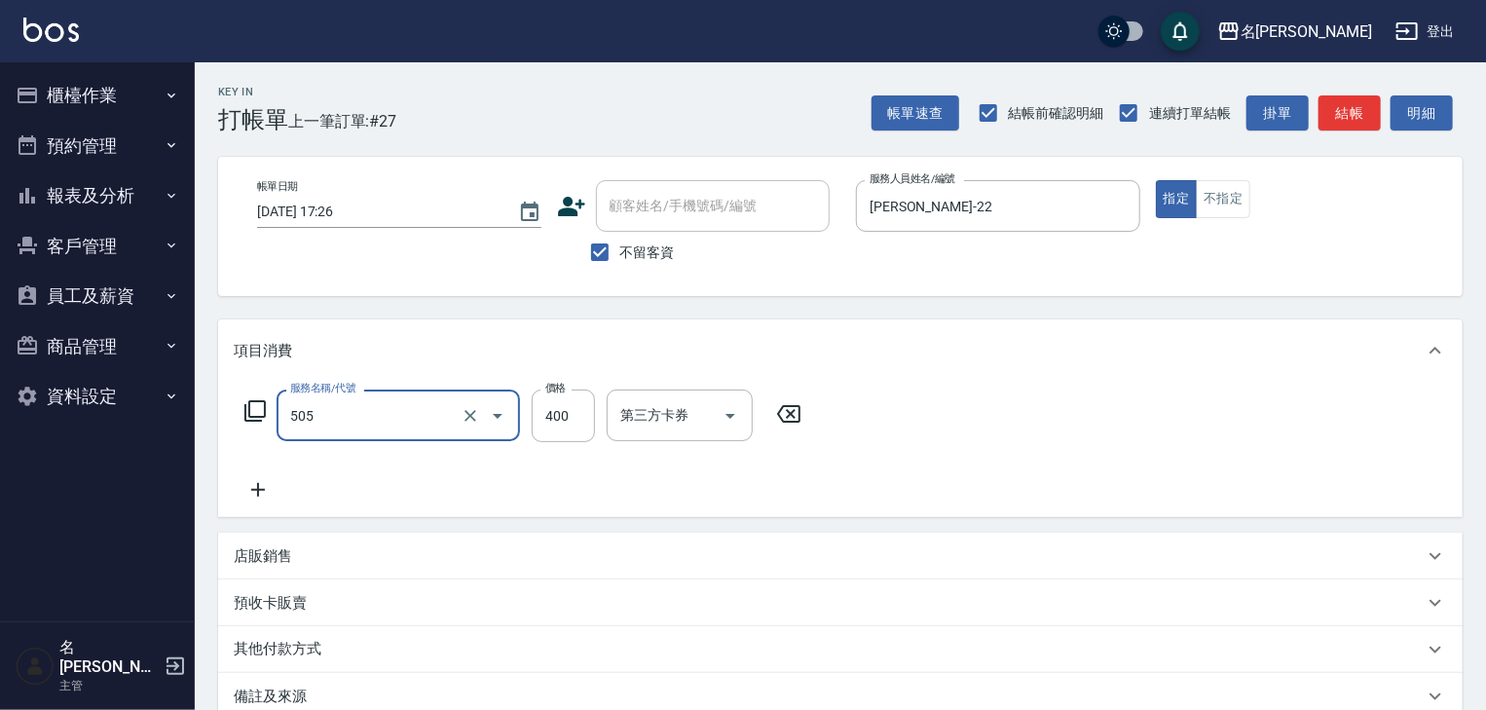
type input "洗髮(505)"
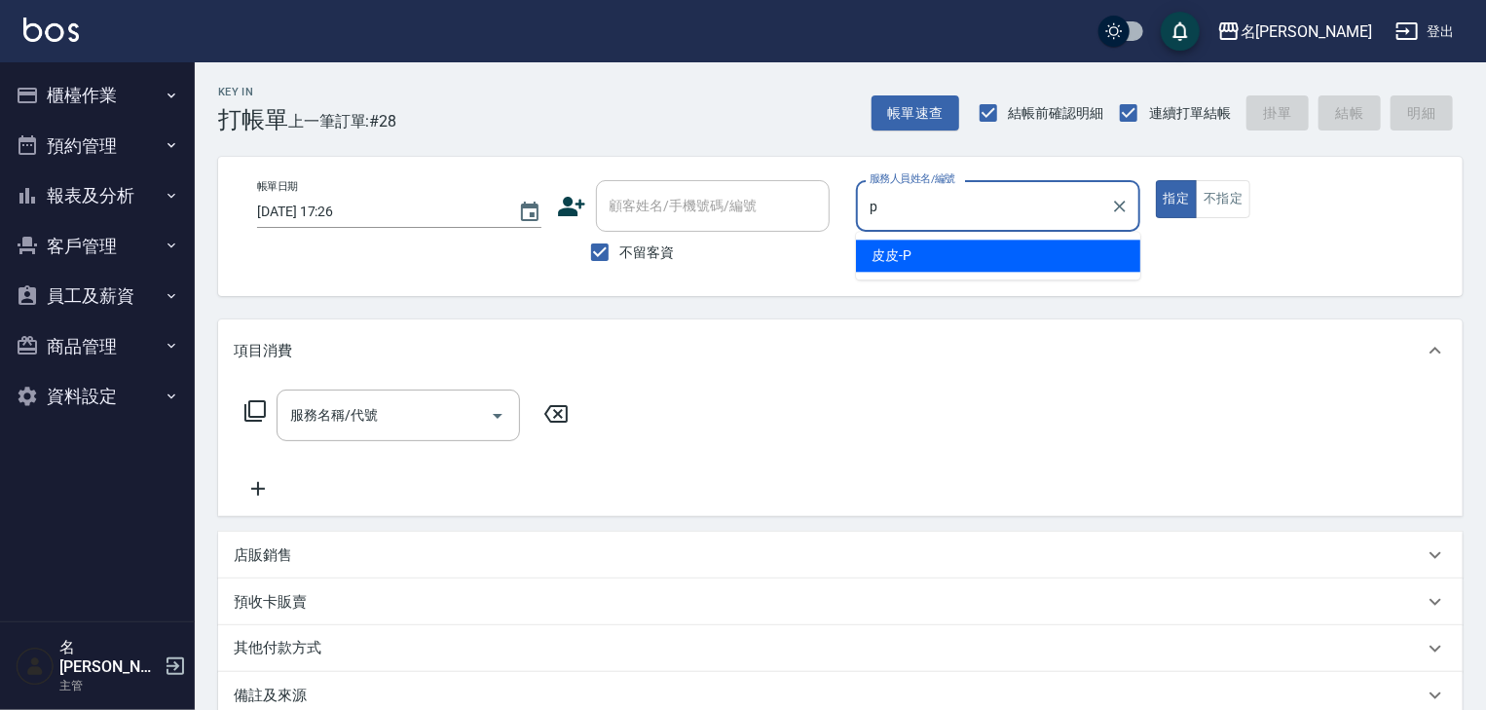
type input "皮皮-P"
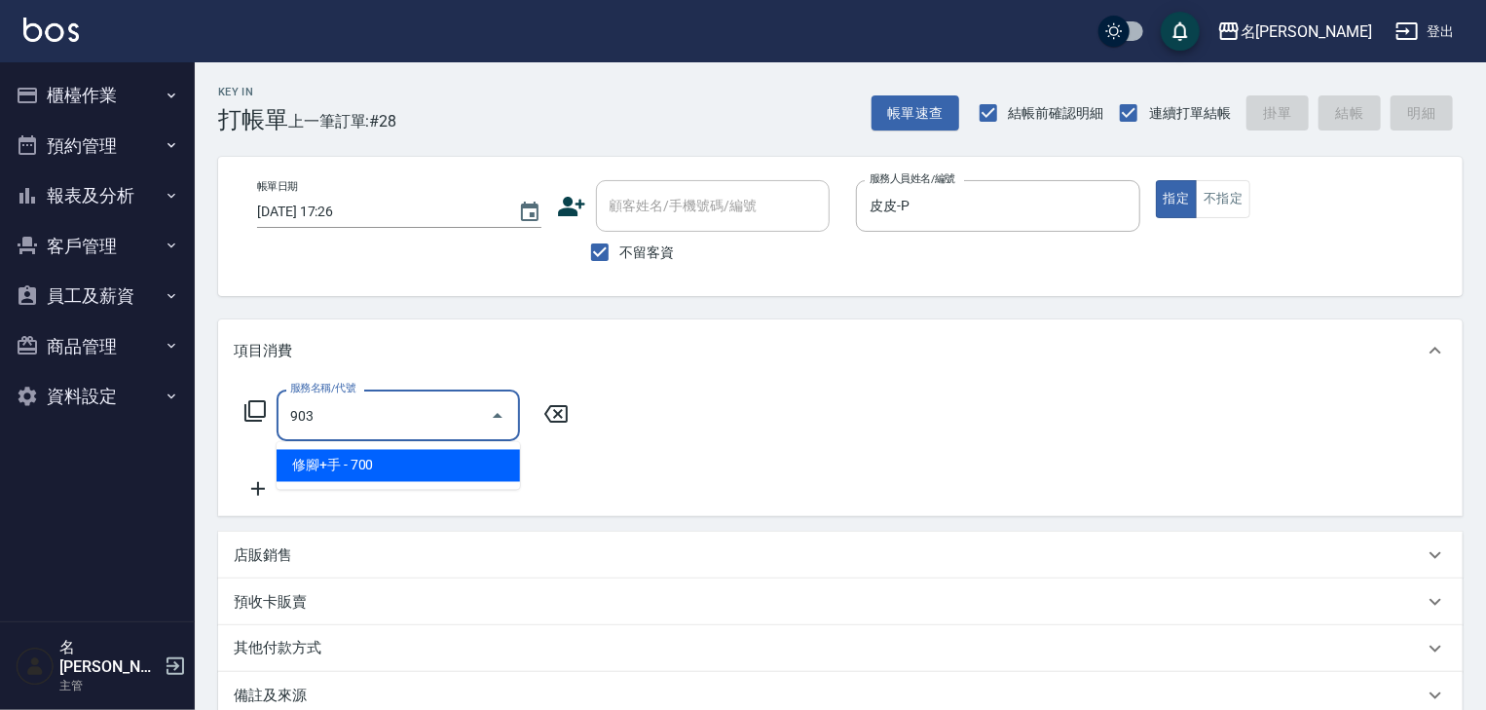
type input "修腳+手(903)"
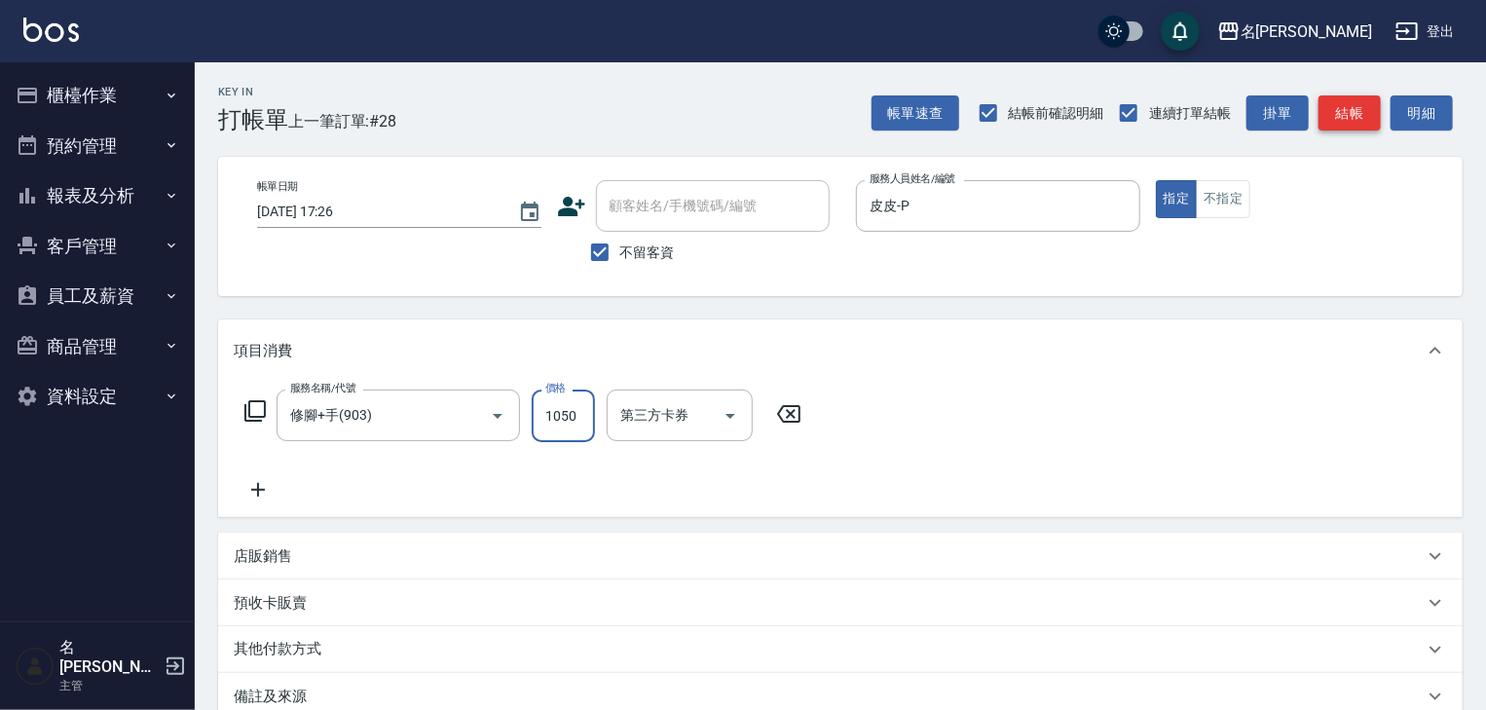
type input "1050"
click at [1362, 107] on button "結帳" at bounding box center [1349, 113] width 62 height 36
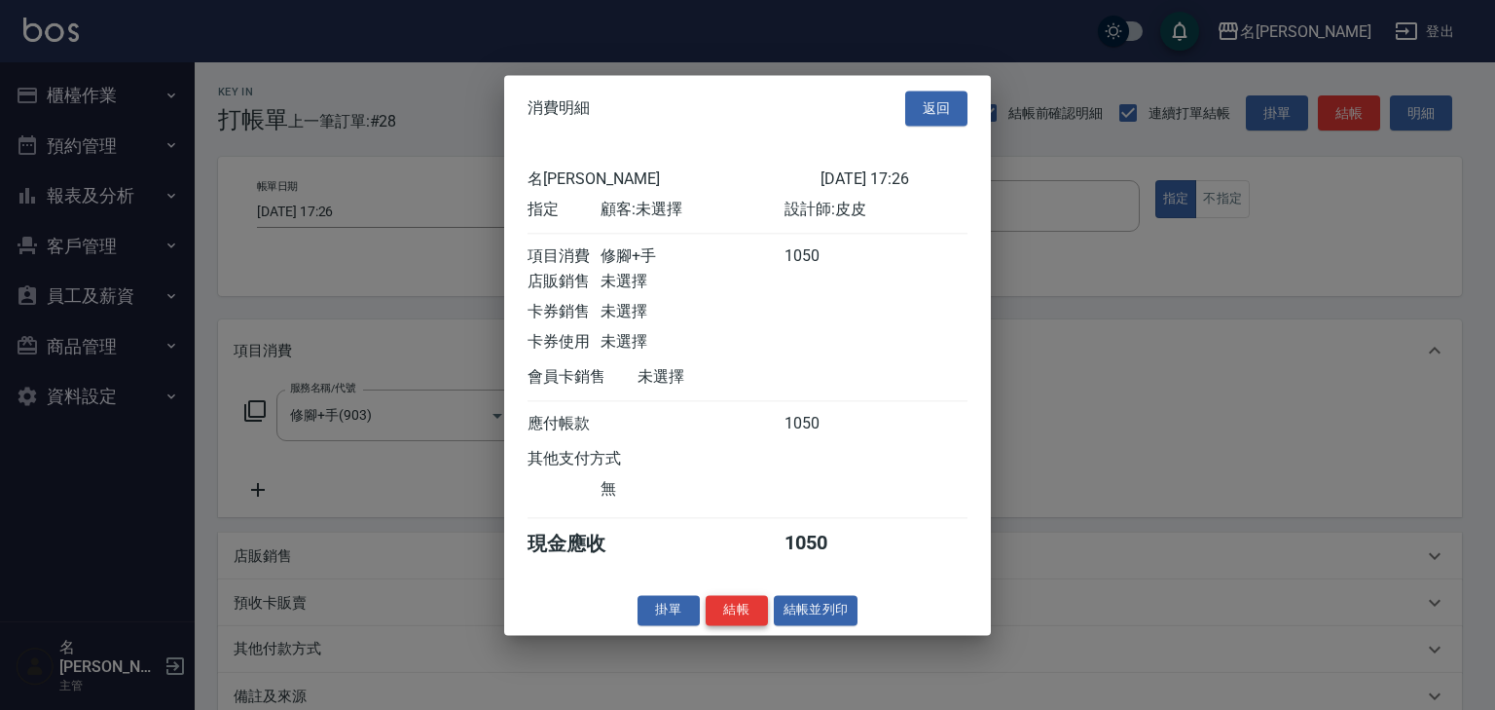
click at [730, 625] on button "結帳" at bounding box center [737, 610] width 62 height 30
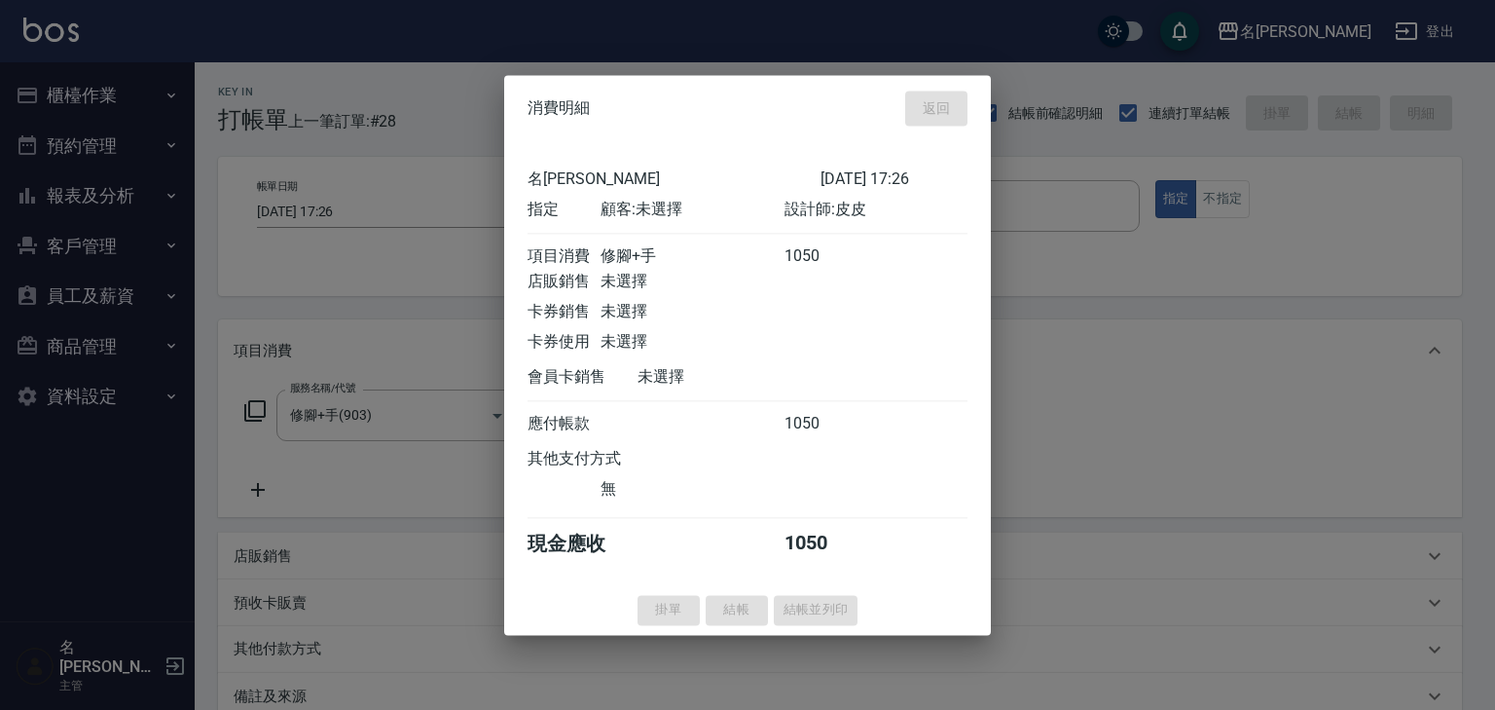
type input "[DATE] 17:29"
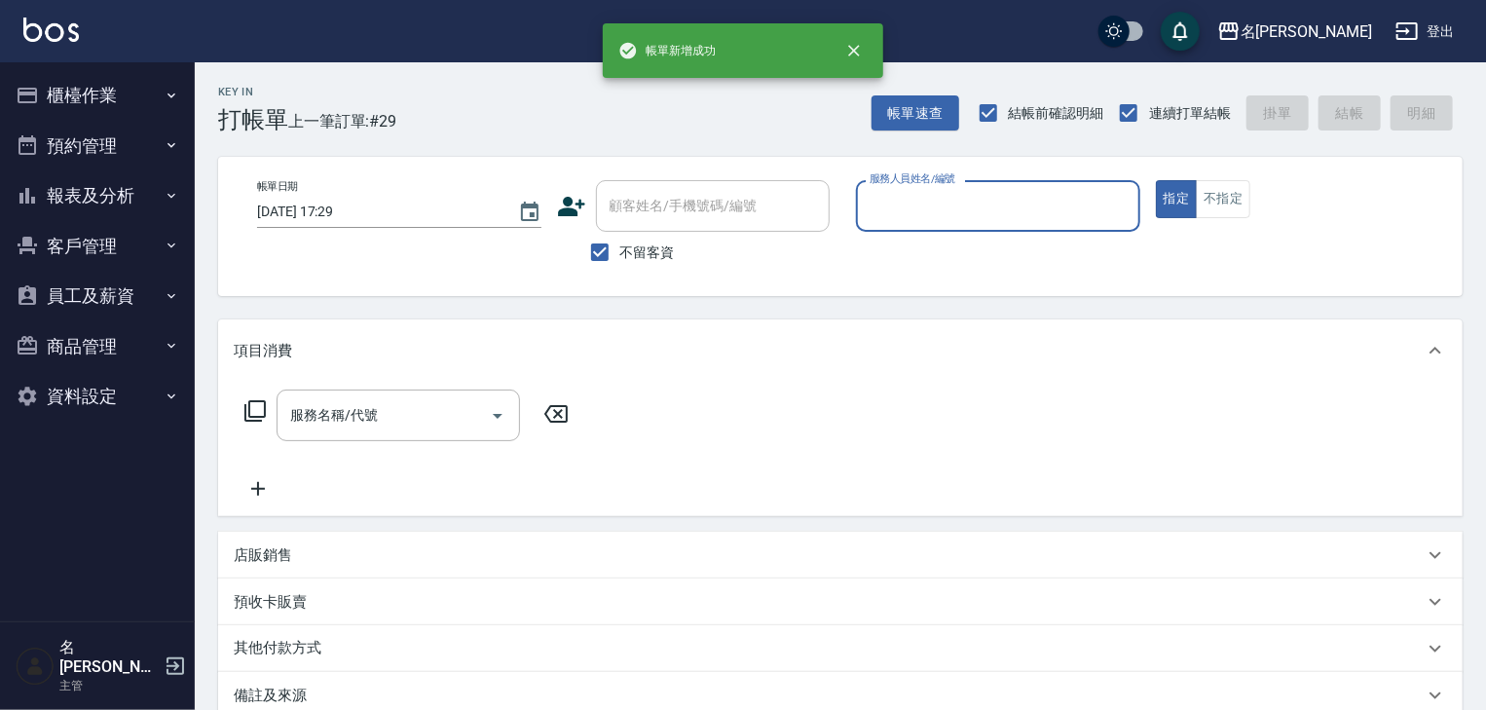
click at [92, 86] on button "櫃檯作業" at bounding box center [97, 95] width 179 height 51
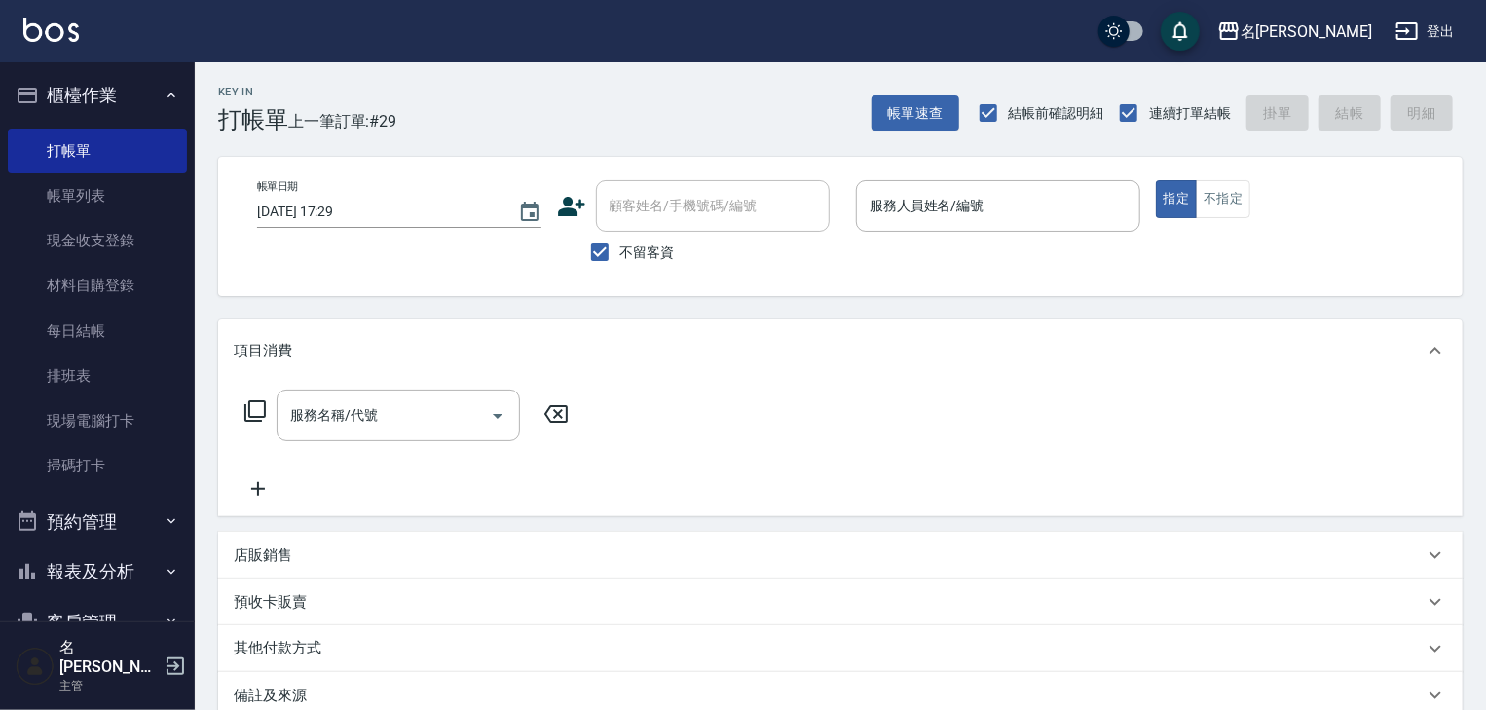
drag, startPoint x: 84, startPoint y: 216, endPoint x: 1068, endPoint y: 507, distance: 1026.3
click at [84, 216] on link "帳單列表" at bounding box center [97, 195] width 179 height 45
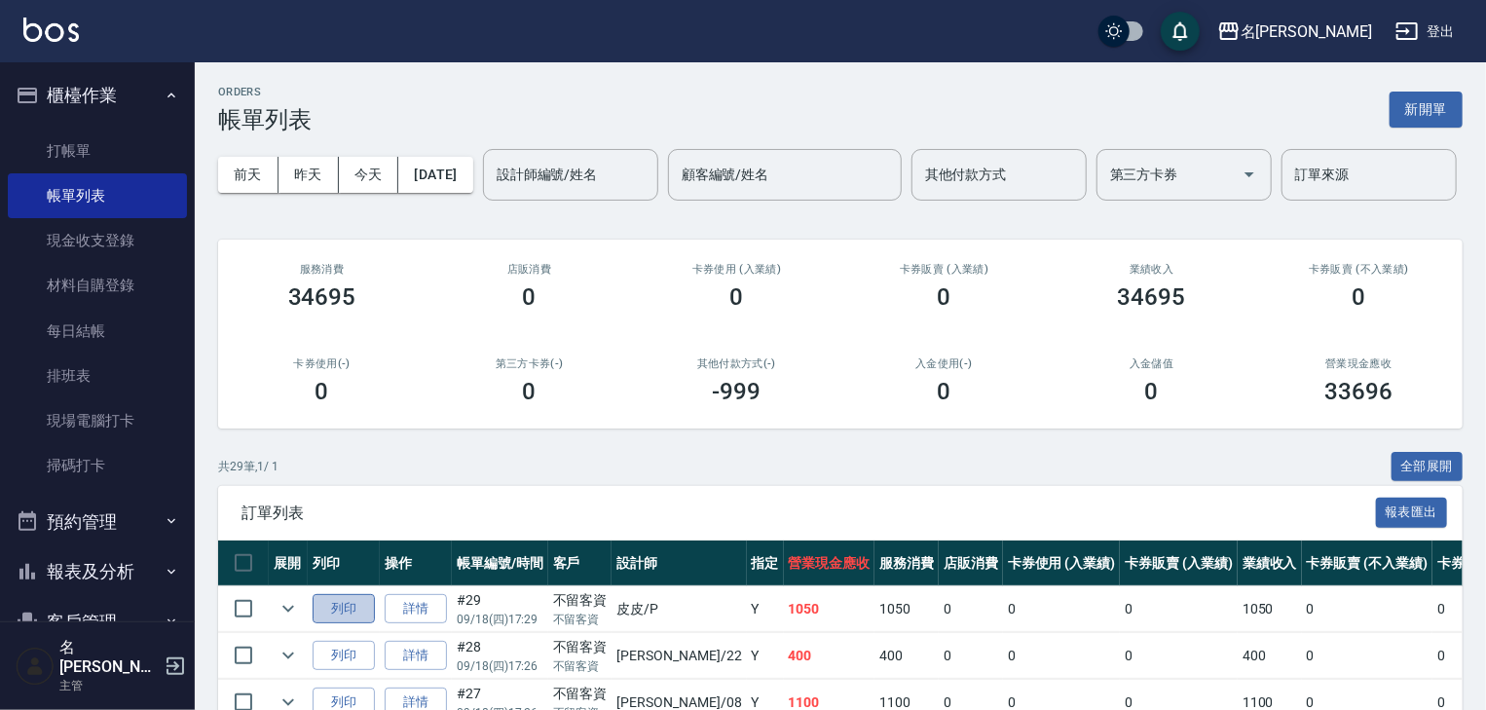
click at [359, 624] on button "列印" at bounding box center [343, 609] width 62 height 30
click at [77, 39] on img at bounding box center [50, 30] width 55 height 24
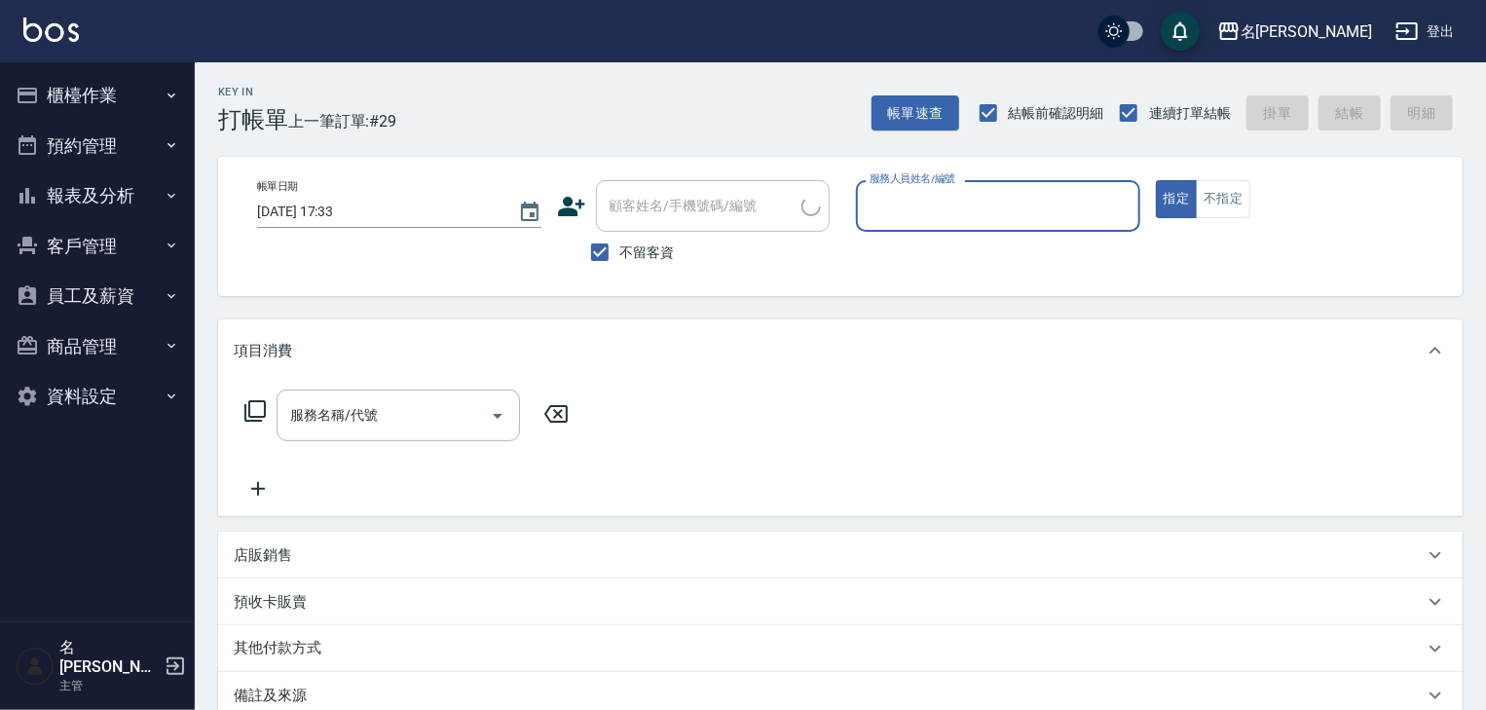
click at [1003, 202] on input "服務人員姓名/編號" at bounding box center [997, 206] width 267 height 34
type input "[PERSON_NAME]-09"
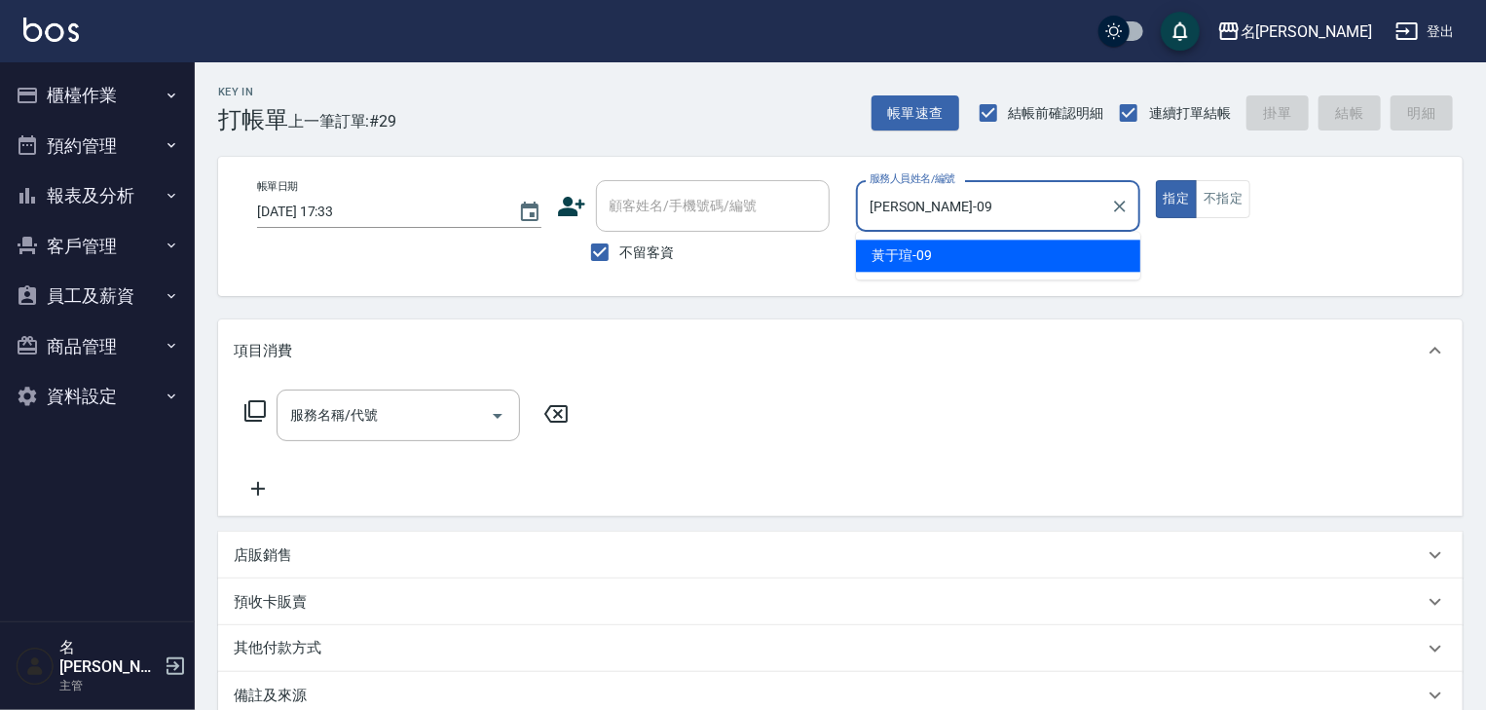
type button "true"
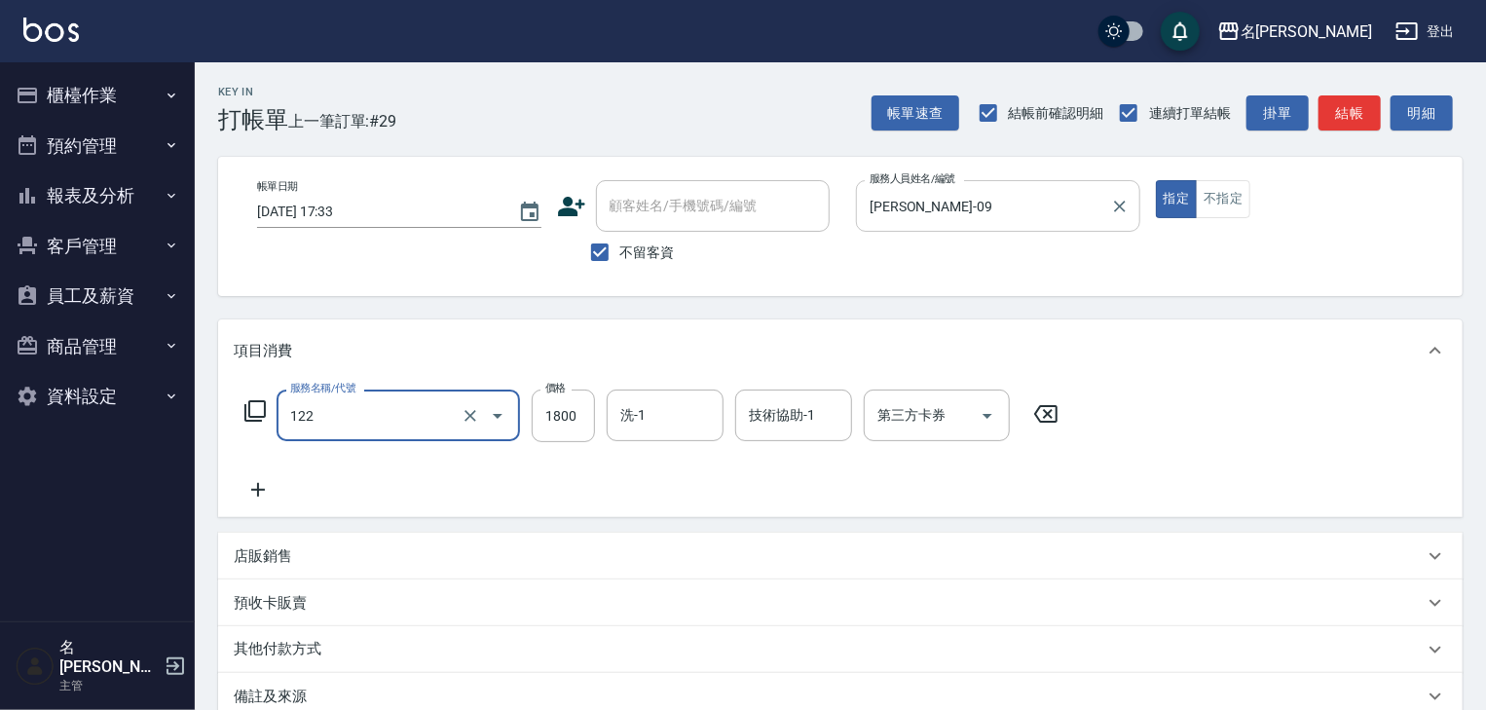
type input "草本髮泥(小)(122)"
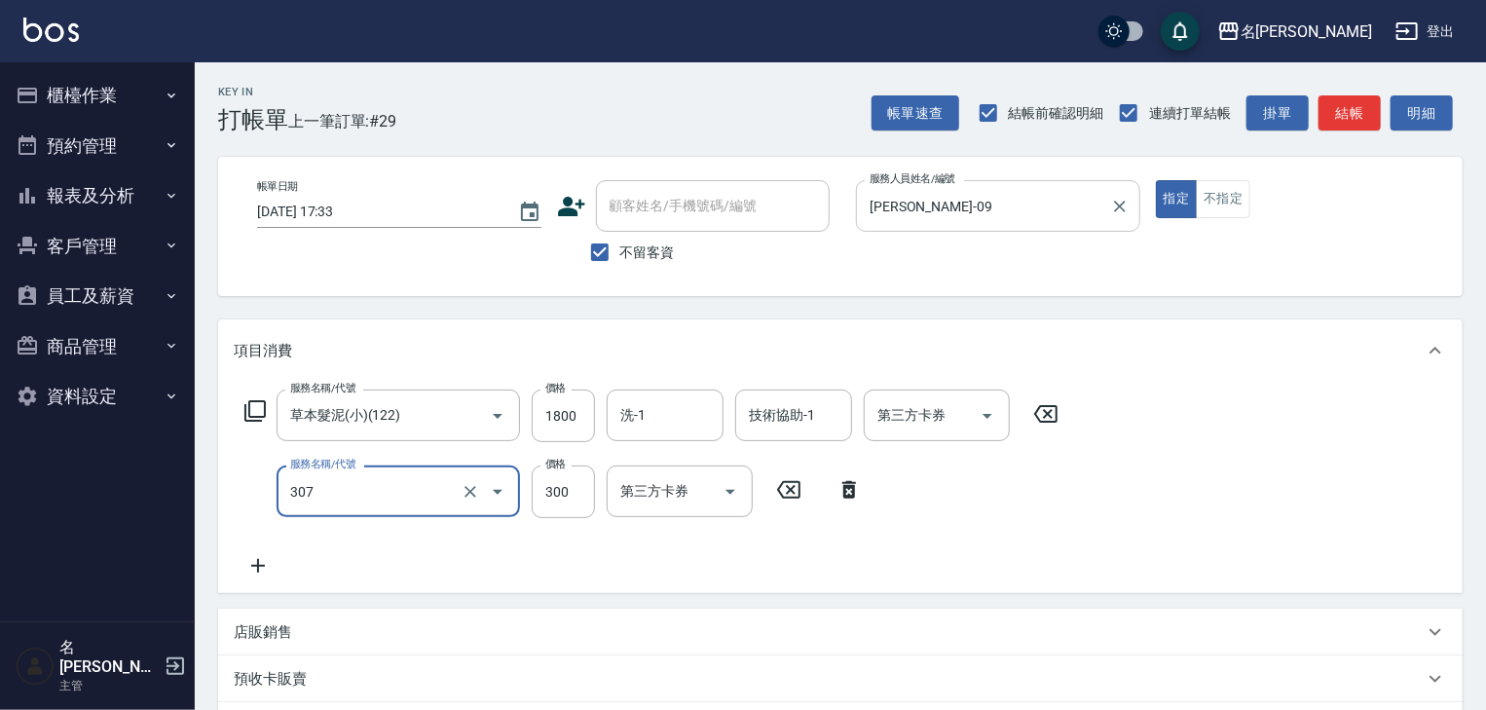
type input "剪髮(307)"
click at [1357, 114] on button "結帳" at bounding box center [1349, 113] width 62 height 36
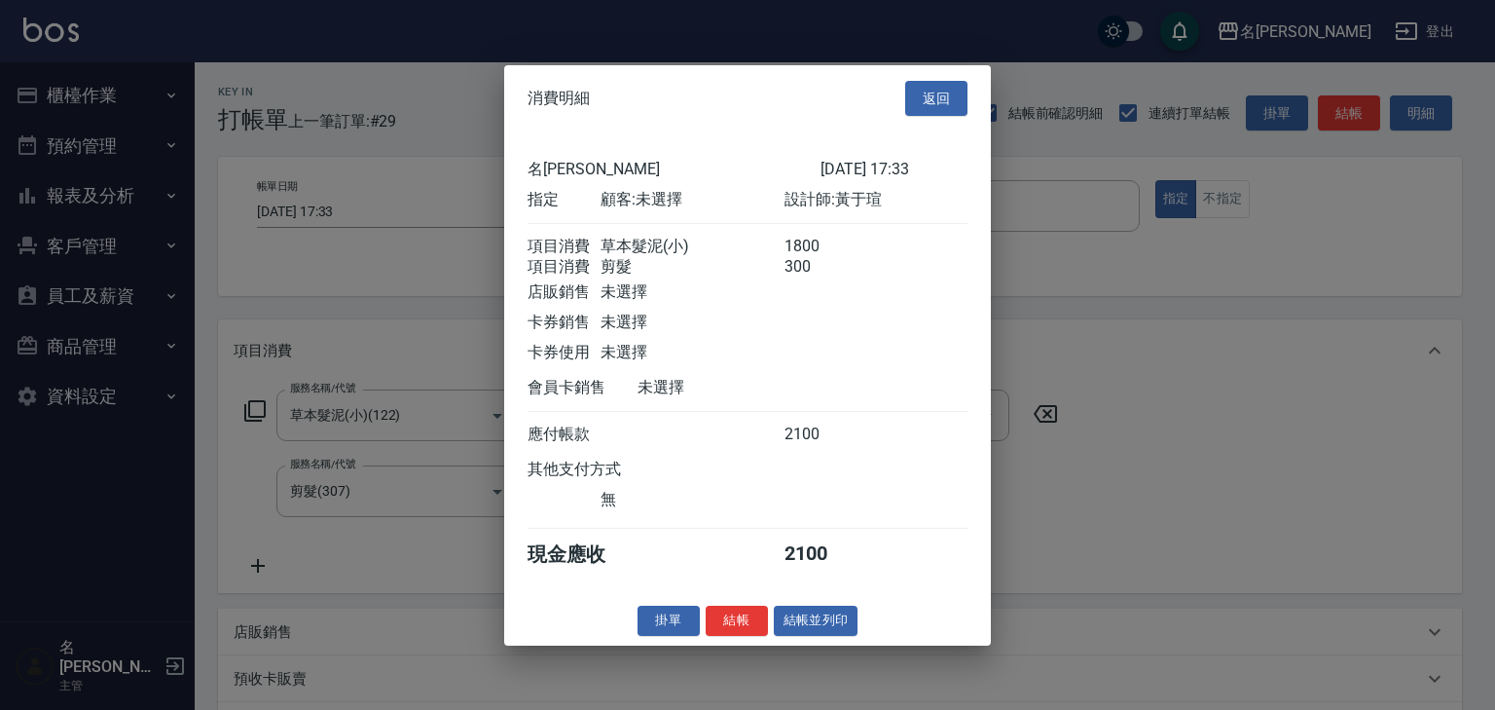
click at [782, 671] on div at bounding box center [747, 355] width 1495 height 710
click at [804, 636] on button "結帳並列印" at bounding box center [816, 621] width 85 height 30
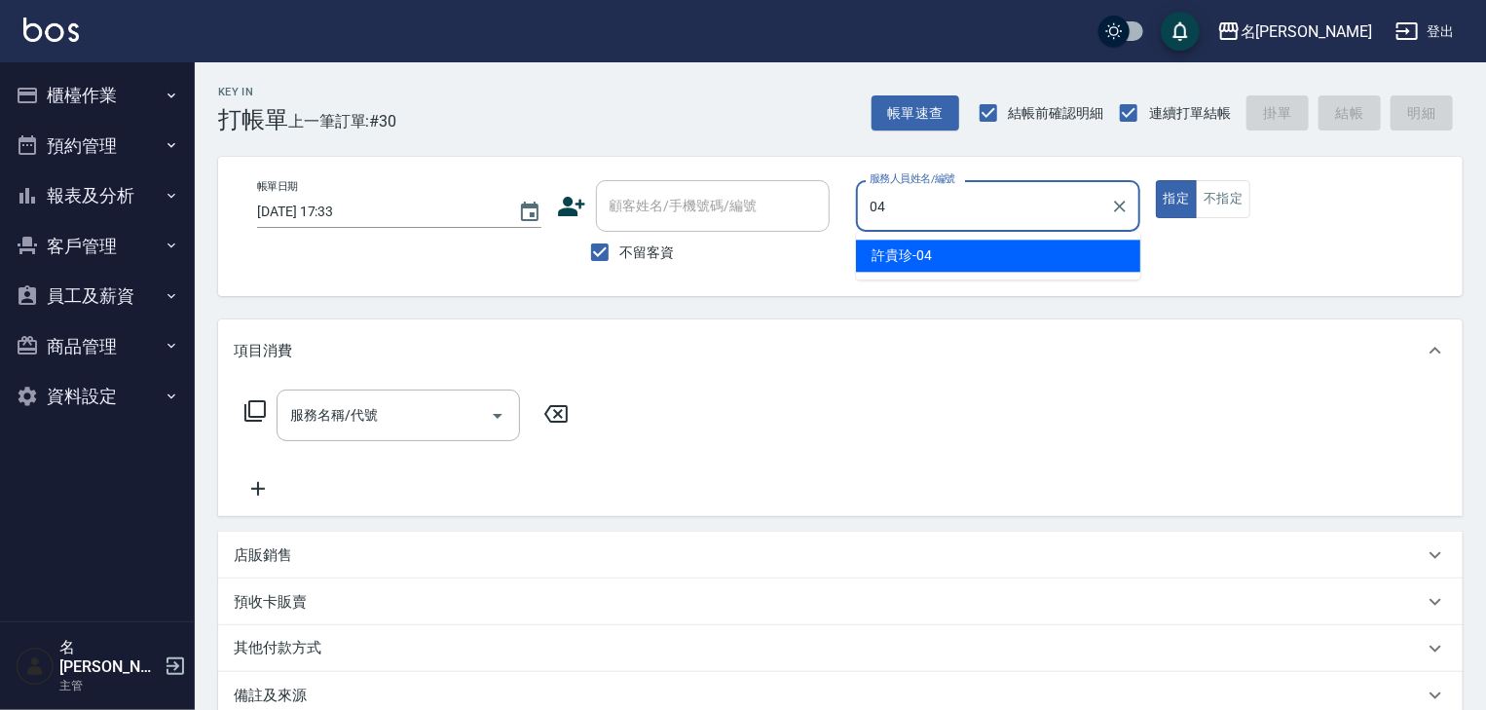
type input "[PERSON_NAME]-04"
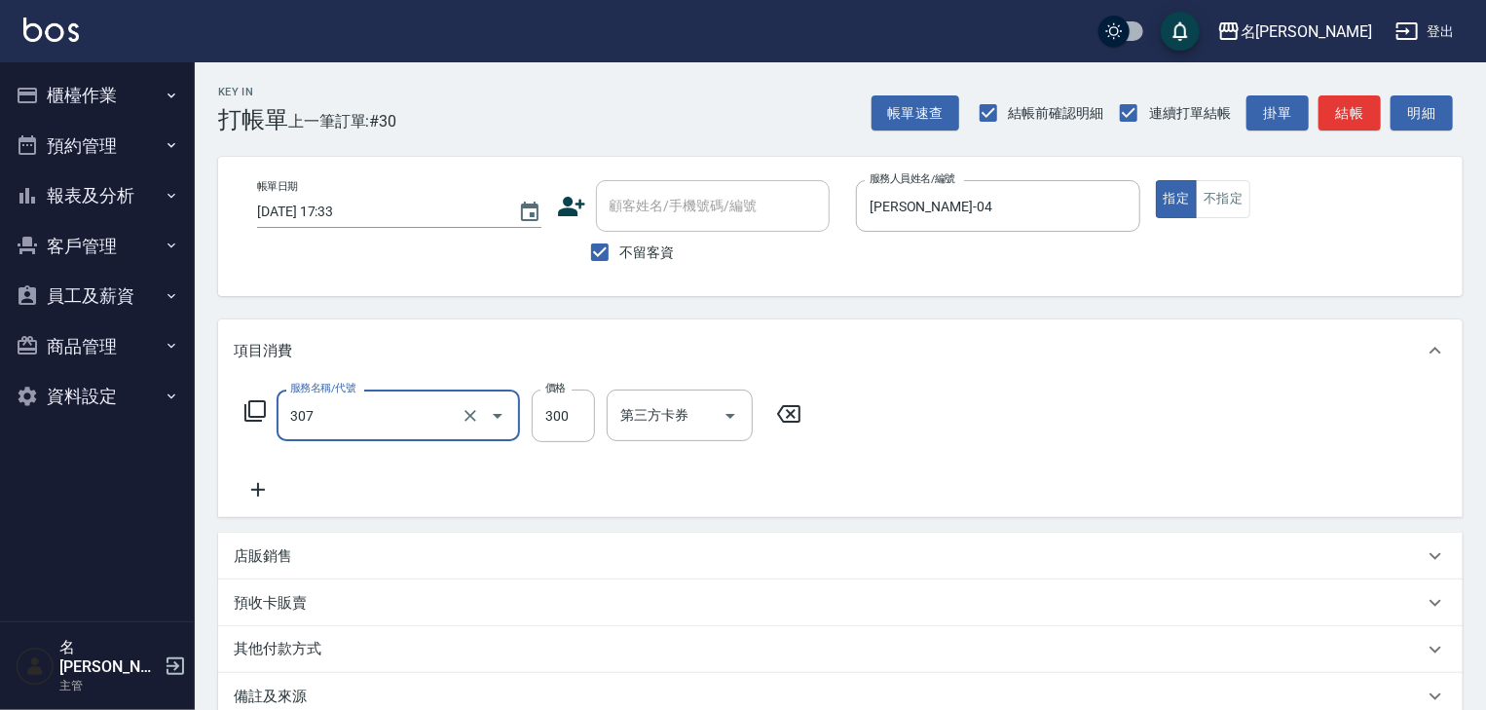
type input "剪髮(307)"
type input "400"
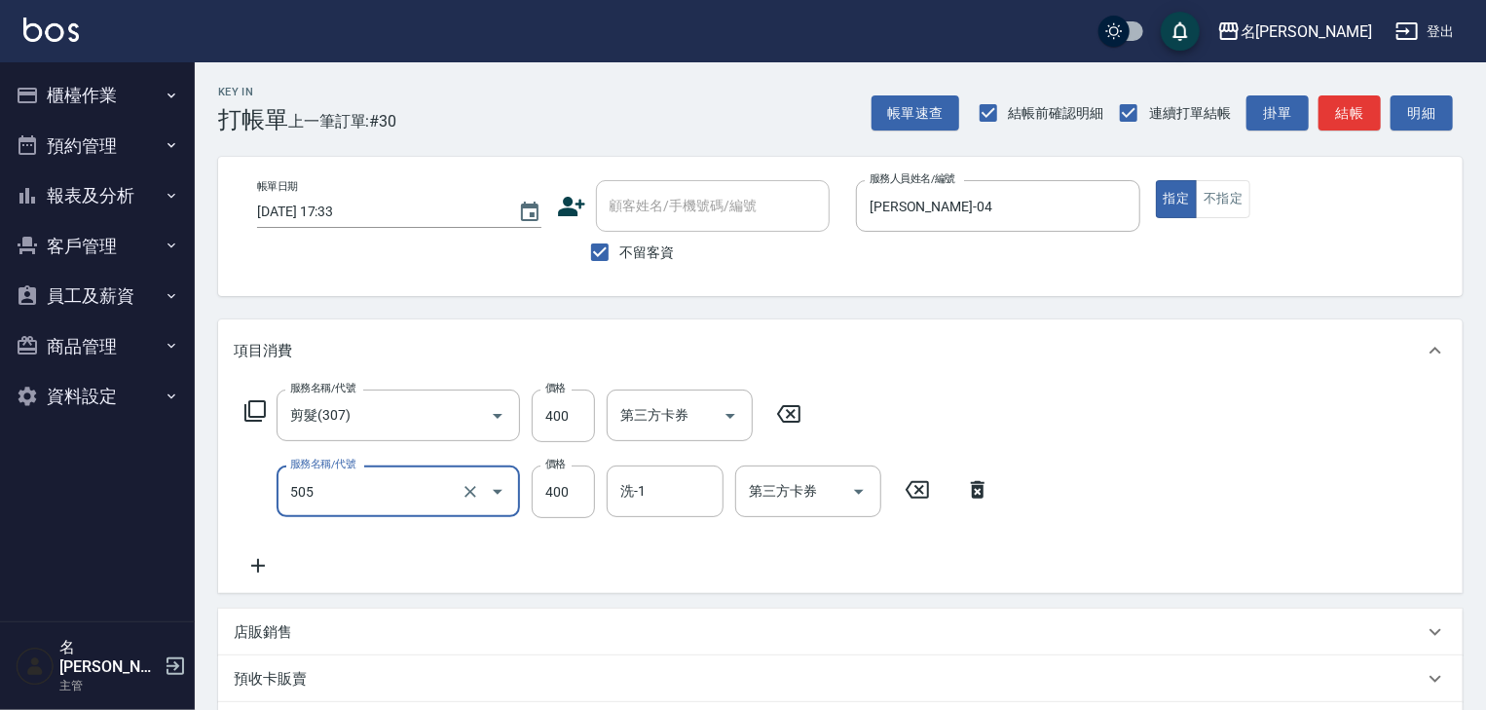
type input "洗髮(505)"
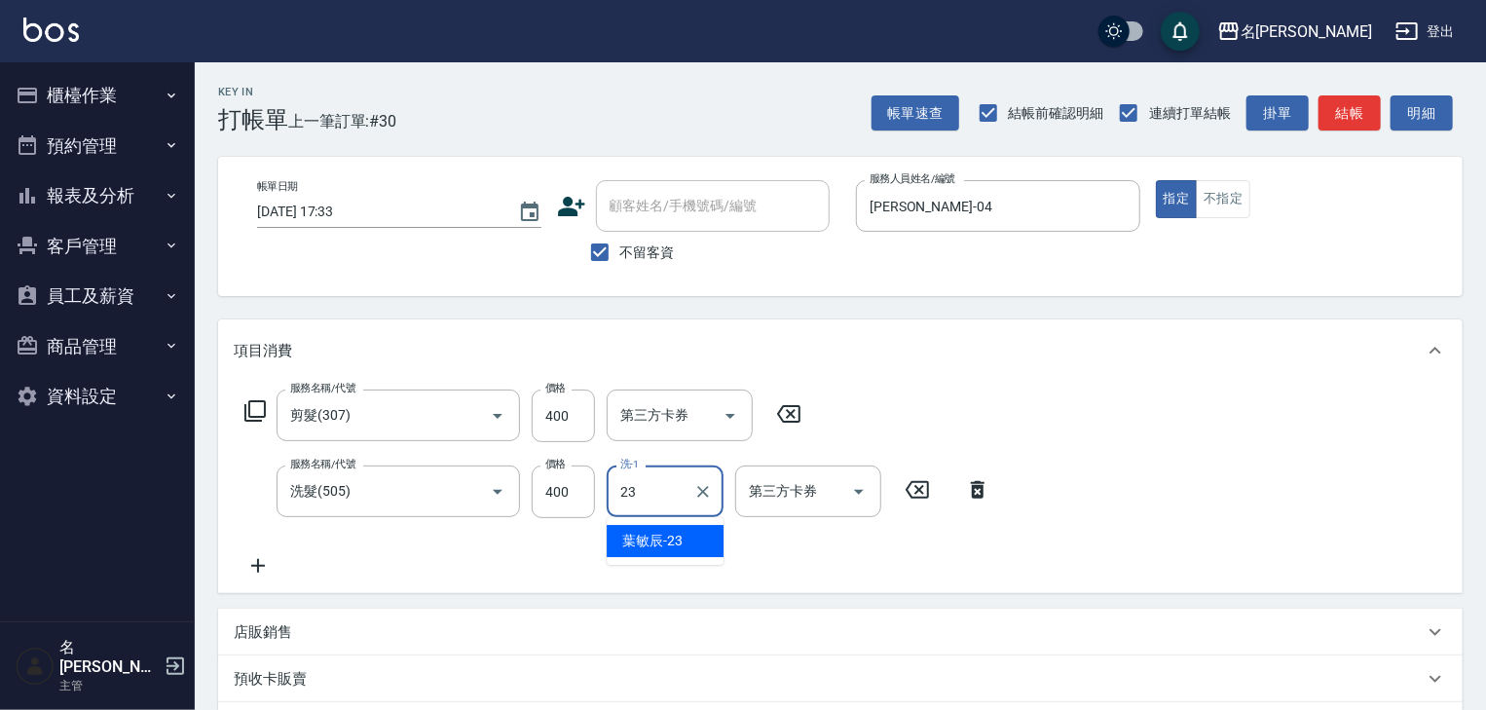
type input "[PERSON_NAME]-23"
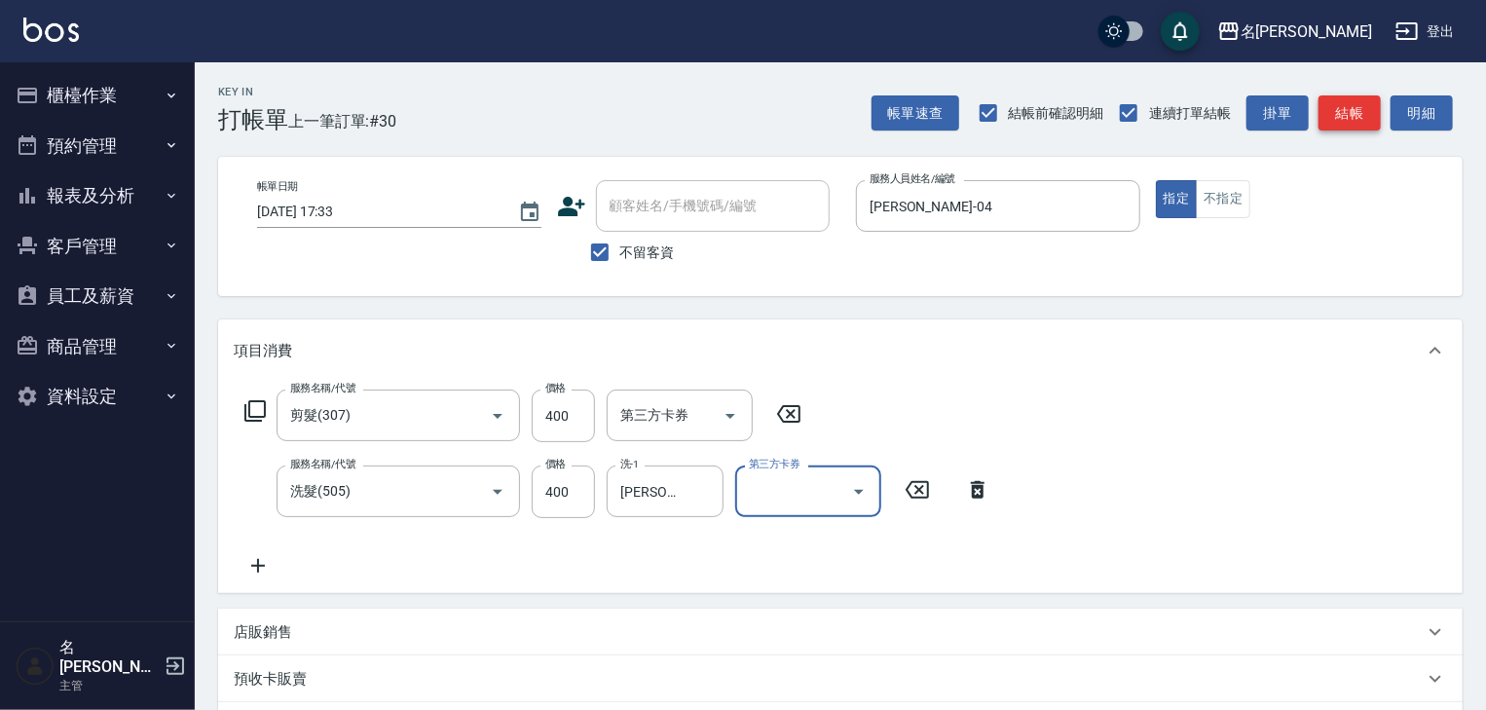
click at [1345, 116] on button "結帳" at bounding box center [1349, 113] width 62 height 36
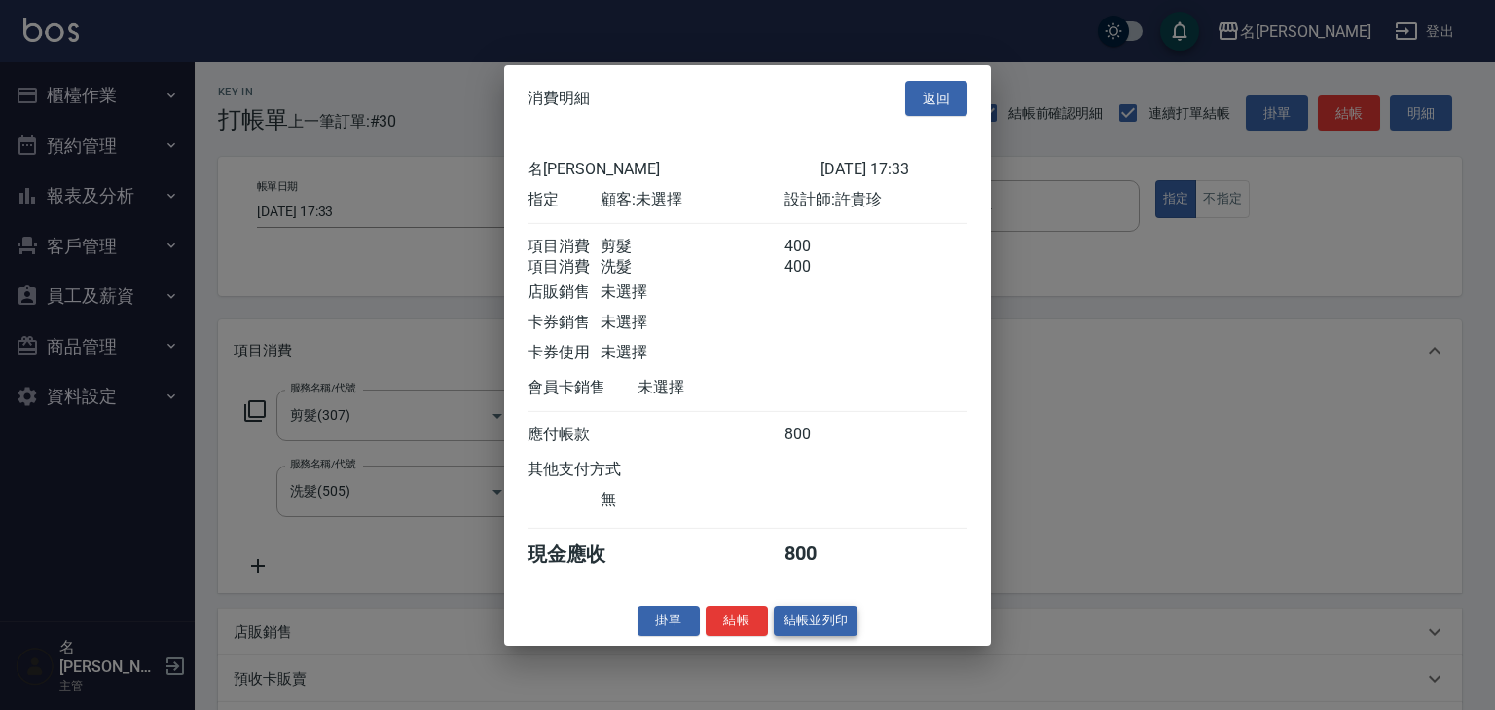
click at [857, 636] on button "結帳並列印" at bounding box center [816, 621] width 85 height 30
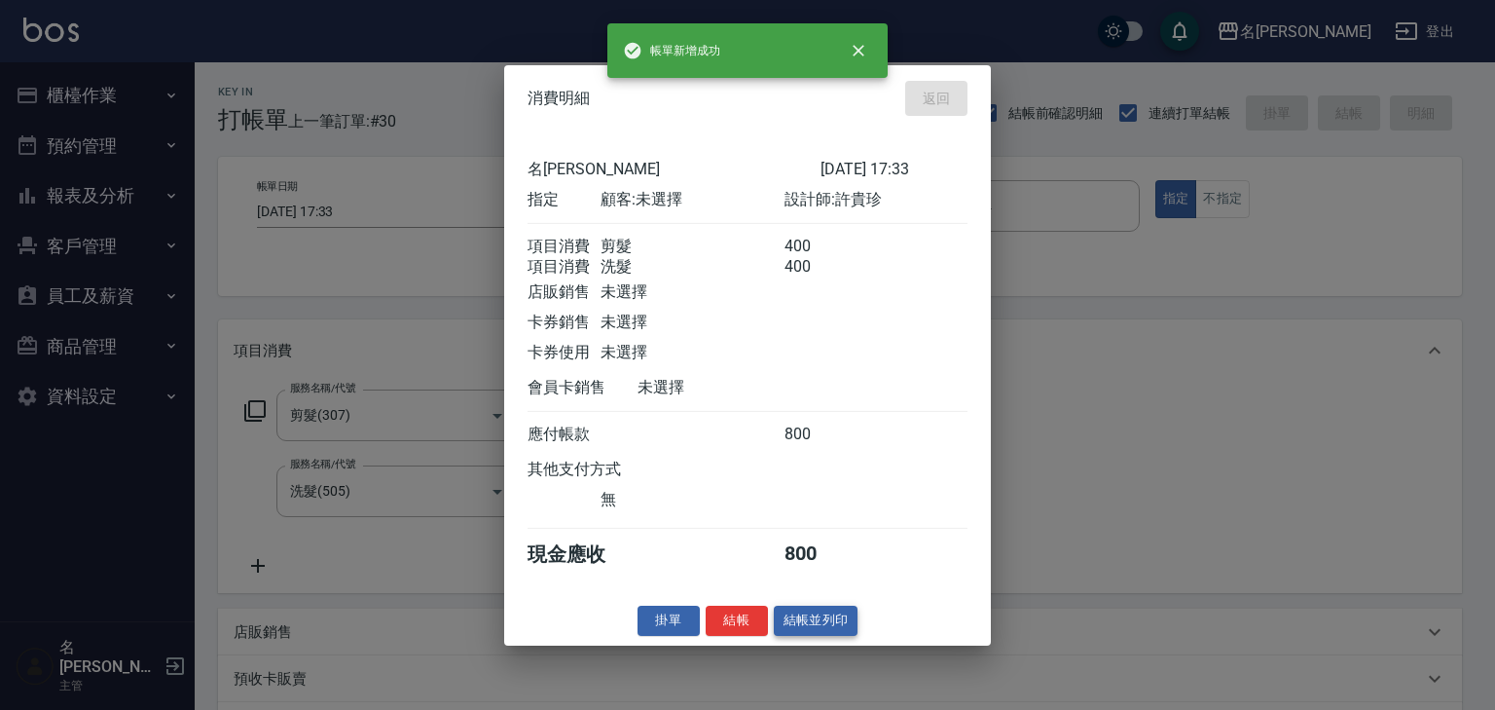
type input "[DATE] 17:40"
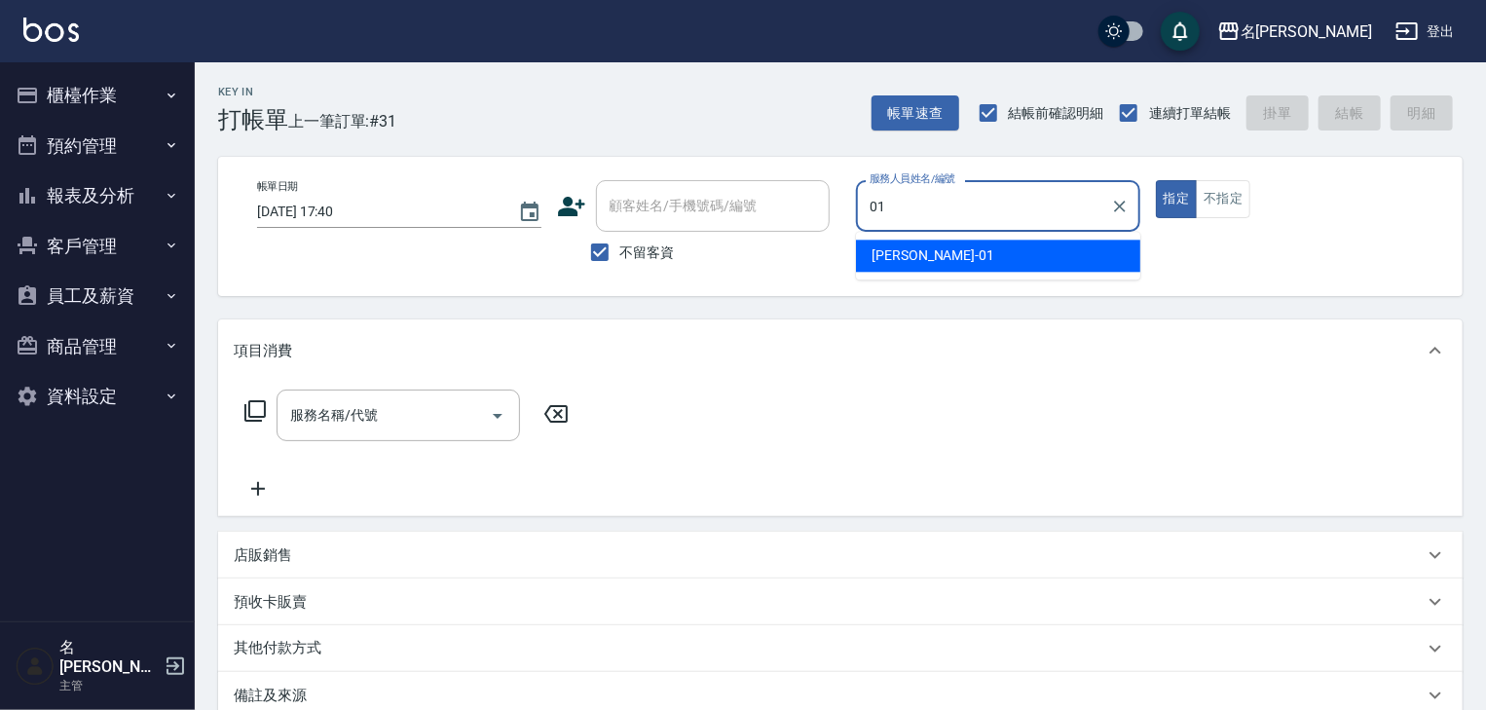
type input "[PERSON_NAME]-01"
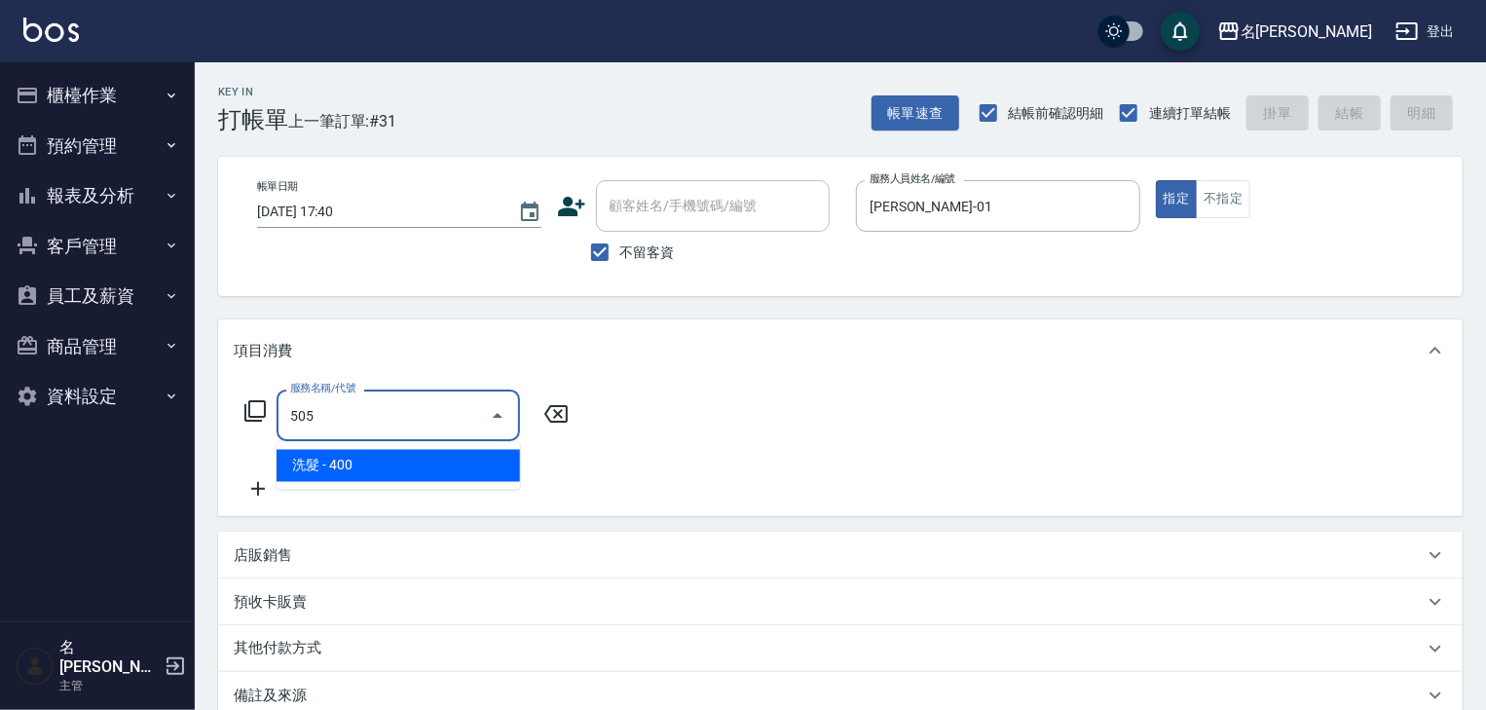
type input "洗髮(505)"
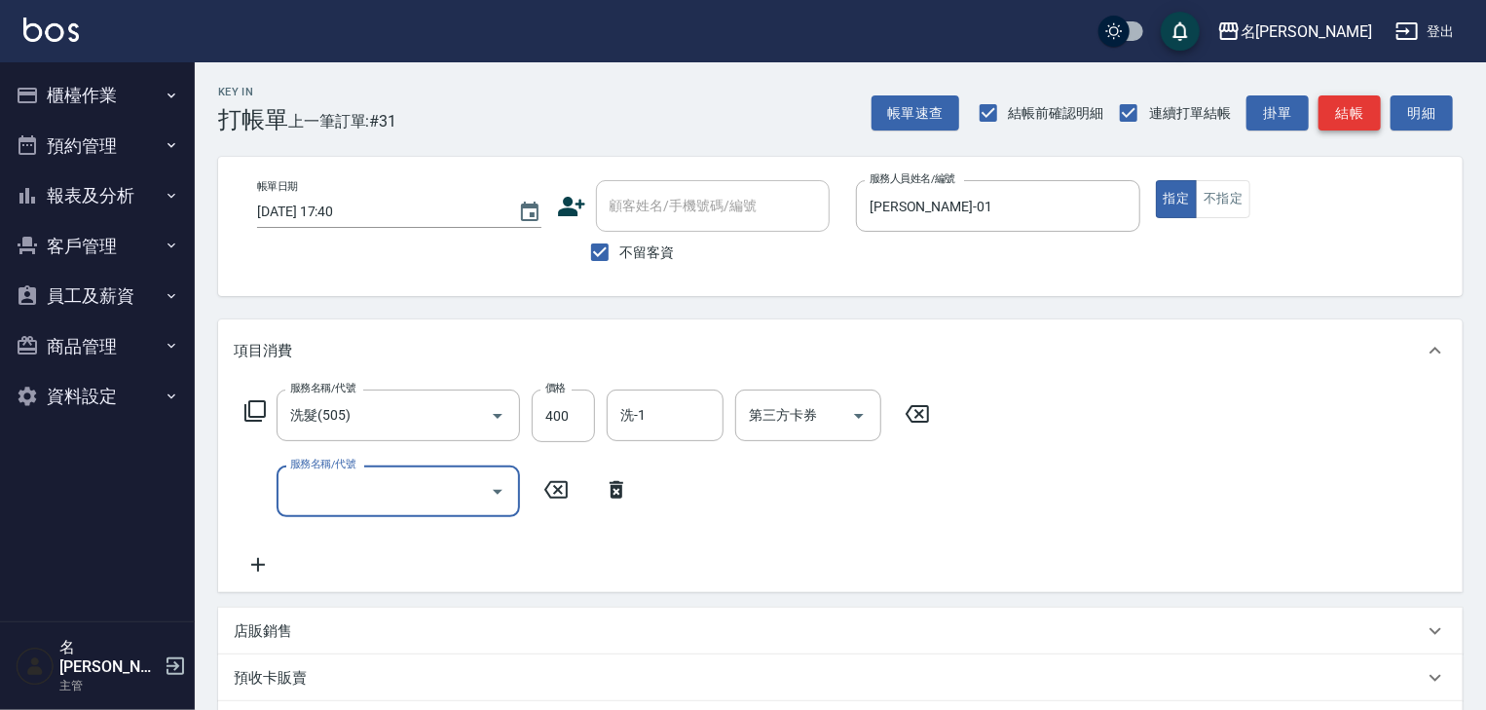
click at [1351, 116] on button "結帳" at bounding box center [1349, 113] width 62 height 36
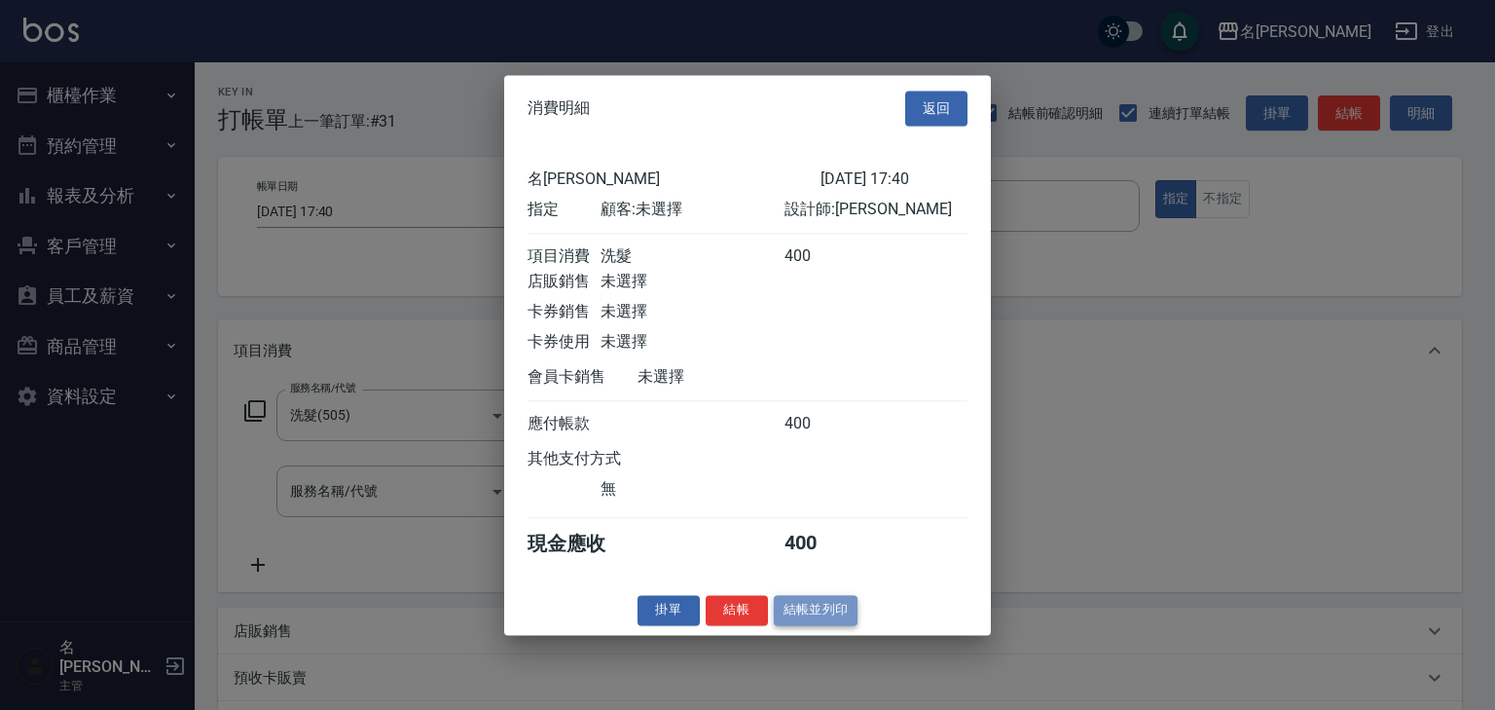
click at [815, 621] on button "結帳並列印" at bounding box center [816, 610] width 85 height 30
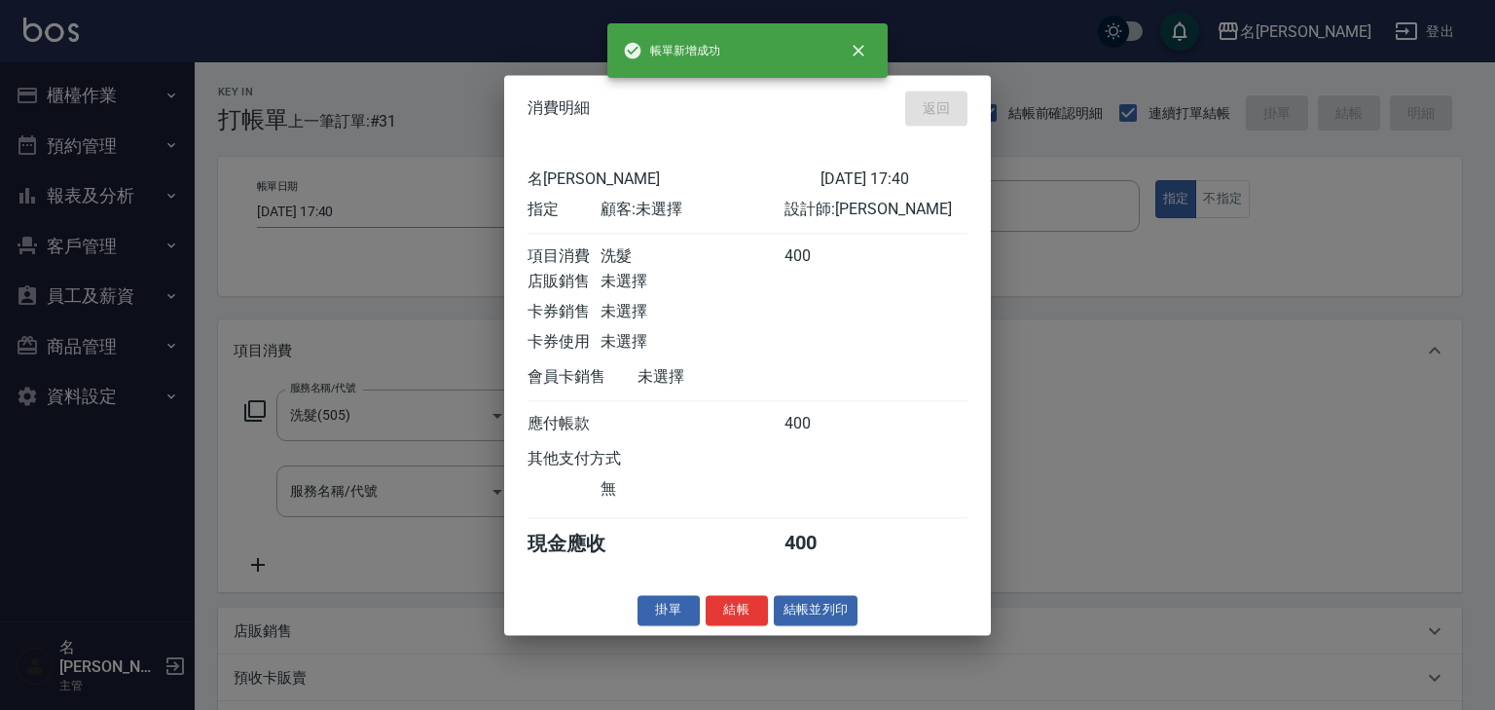
type input "[DATE] 17:49"
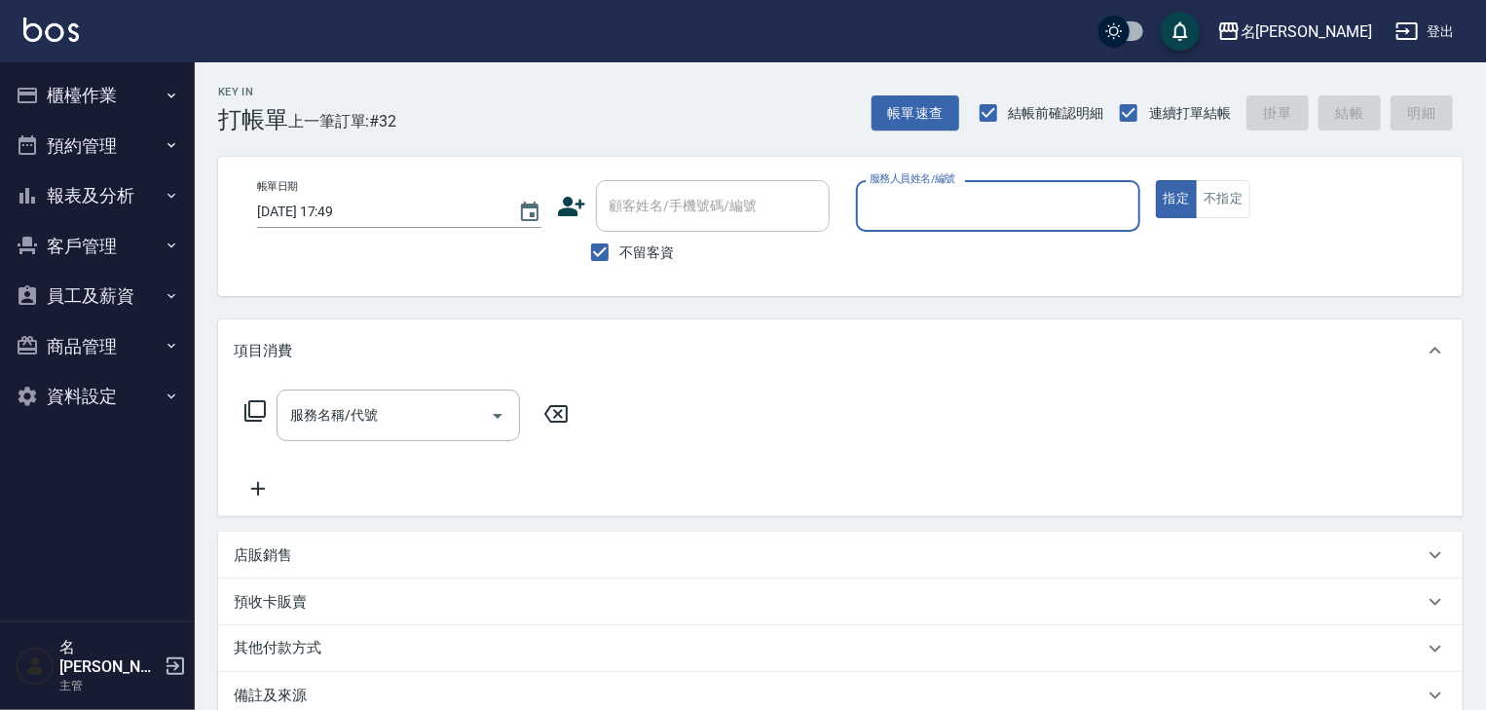
click at [26, 206] on icon "button" at bounding box center [27, 195] width 23 height 23
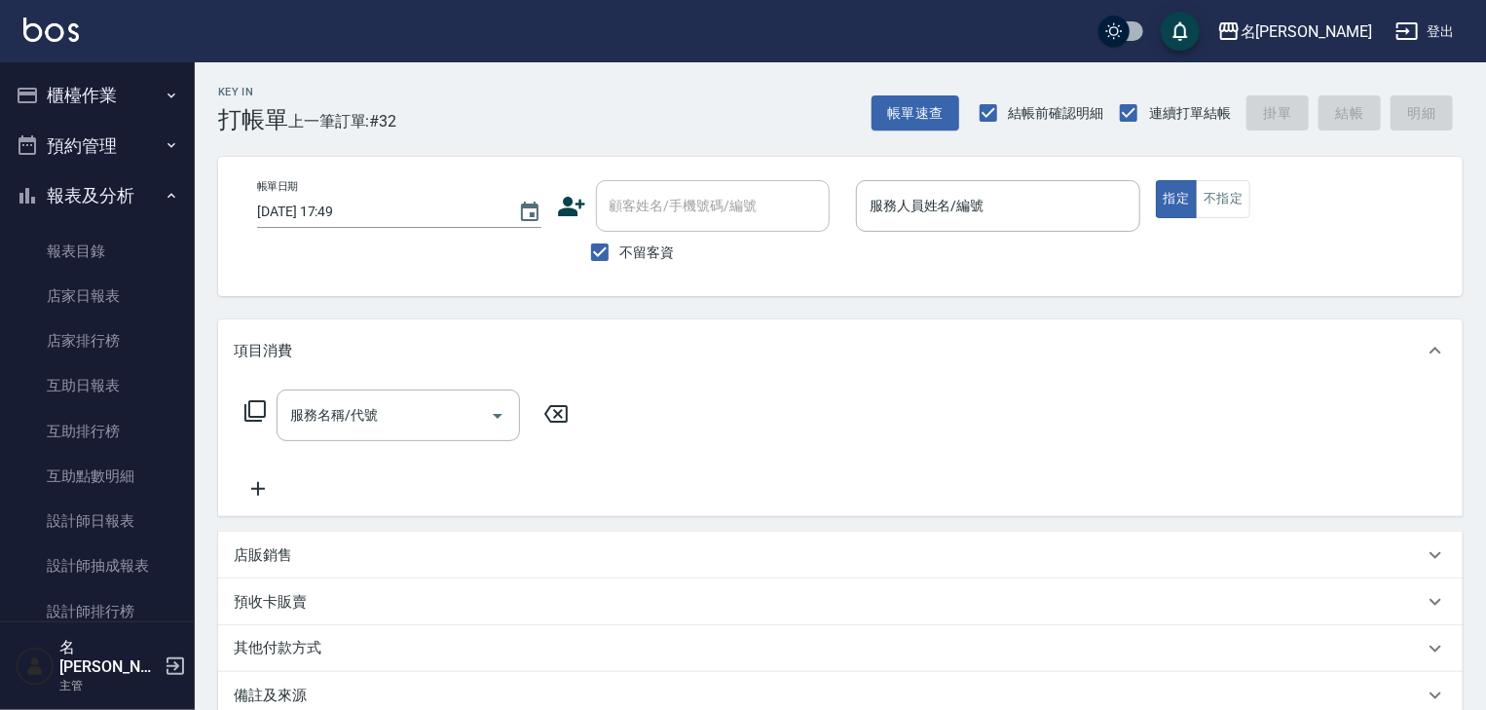
scroll to position [207, 0]
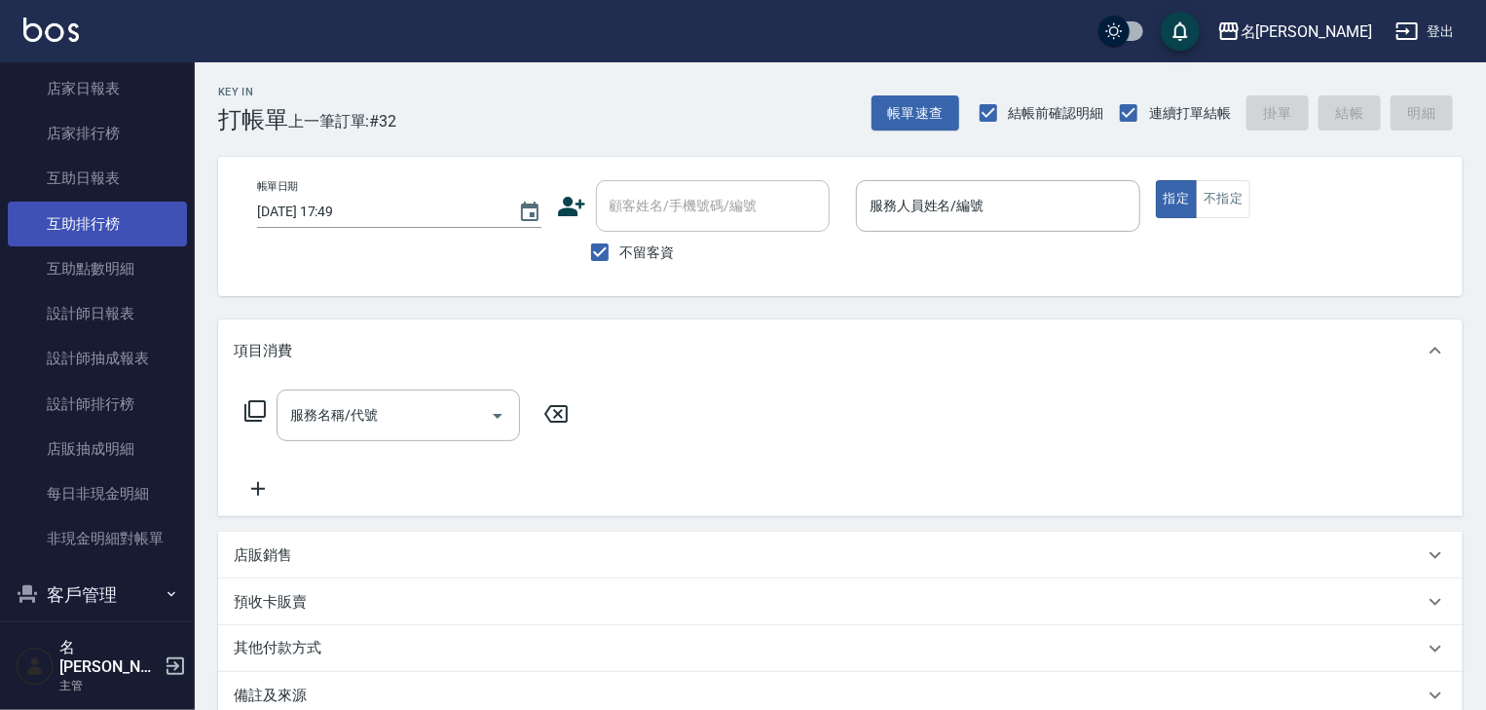
click at [98, 230] on link "互助排行榜" at bounding box center [97, 224] width 179 height 45
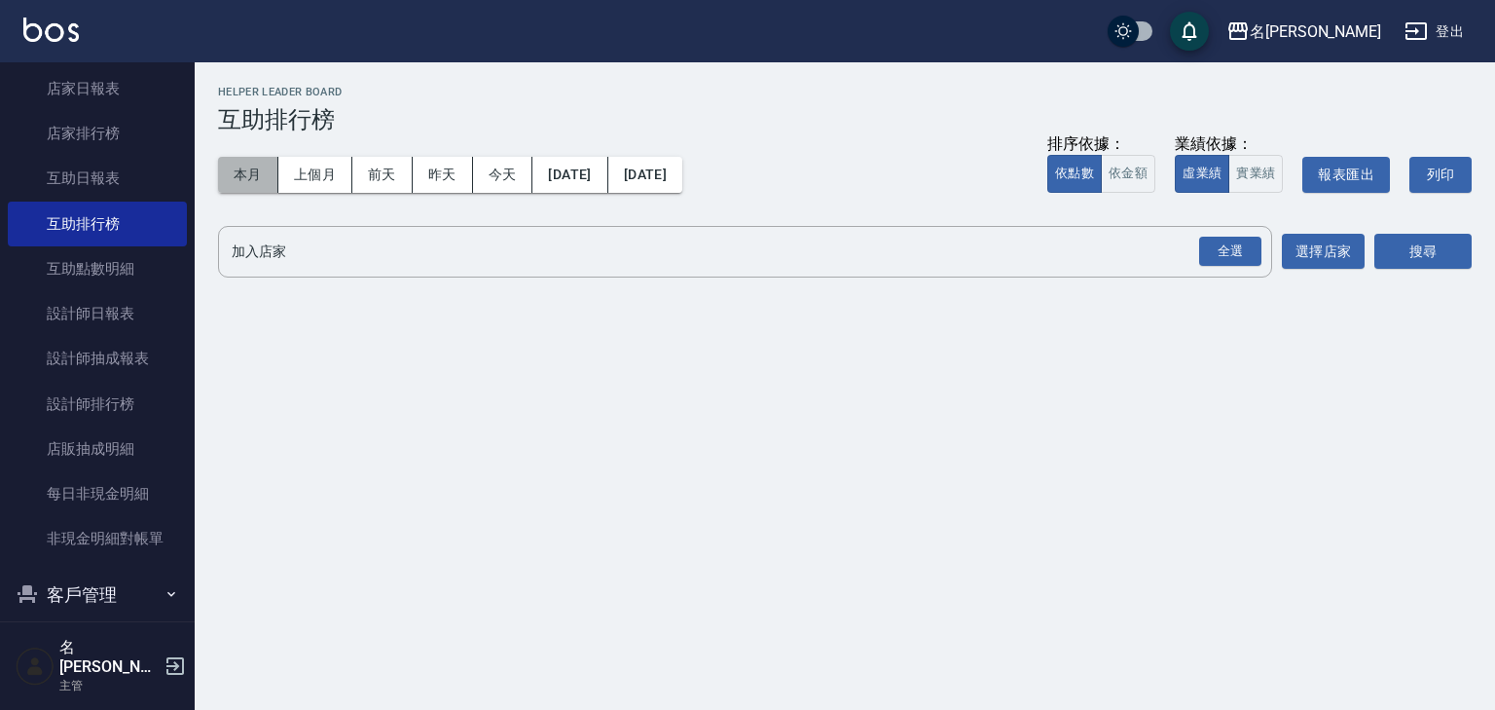
click at [264, 179] on button "本月" at bounding box center [248, 175] width 60 height 36
click at [1123, 175] on button "依金額" at bounding box center [1128, 174] width 55 height 38
click at [1256, 170] on button "實業績" at bounding box center [1256, 174] width 55 height 38
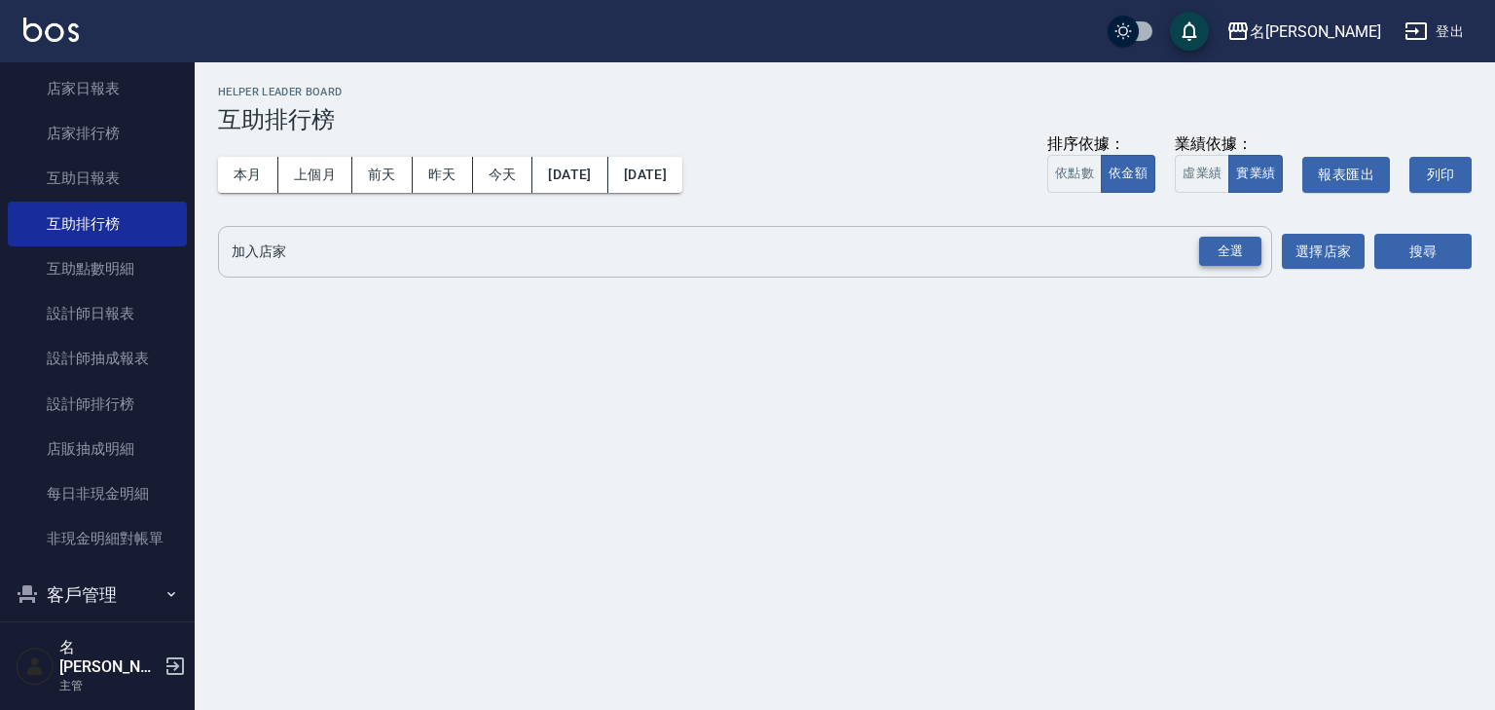
click at [1229, 255] on div "全選" at bounding box center [1230, 252] width 62 height 30
click at [1433, 253] on button "搜尋" at bounding box center [1423, 253] width 97 height 36
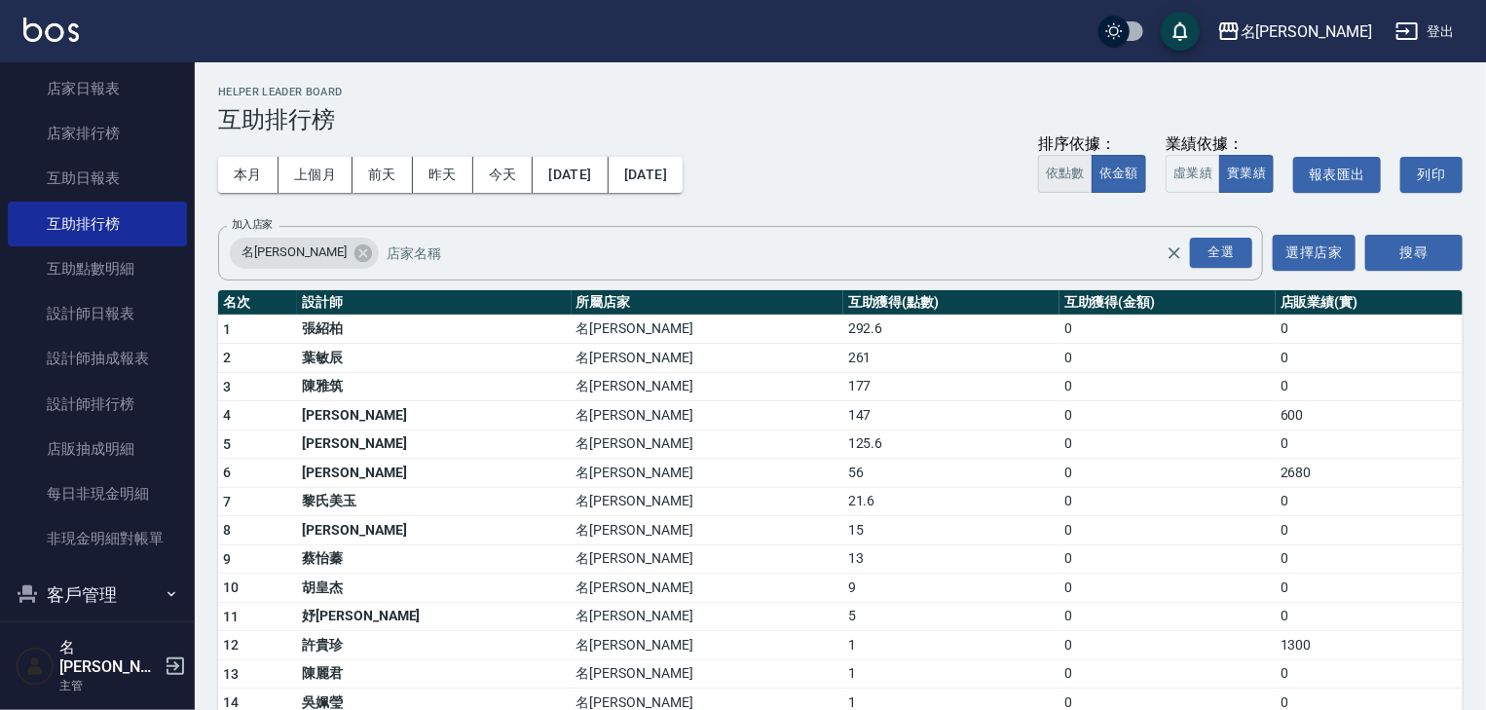
click at [1071, 178] on button "依點數" at bounding box center [1065, 174] width 55 height 38
click at [49, 35] on img at bounding box center [50, 30] width 55 height 24
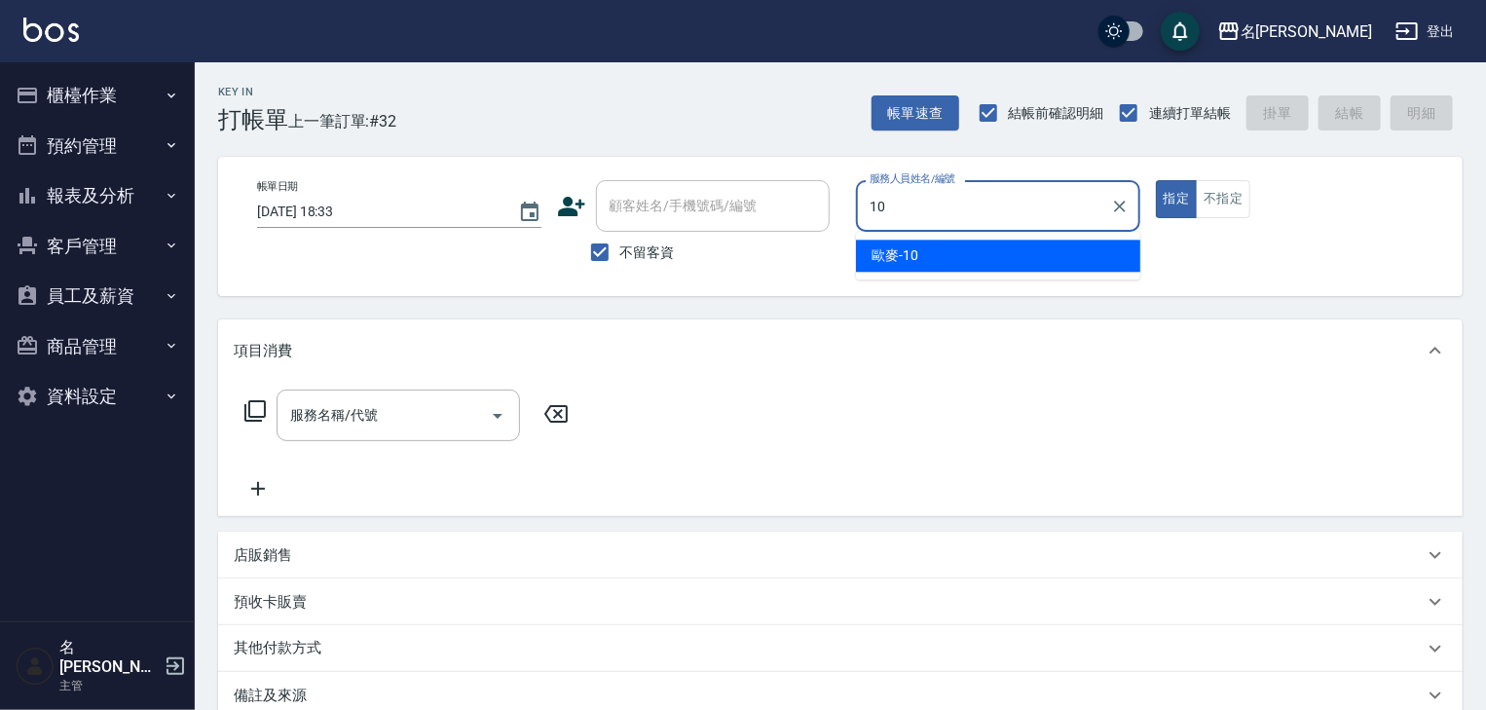
type input "歐麥-10"
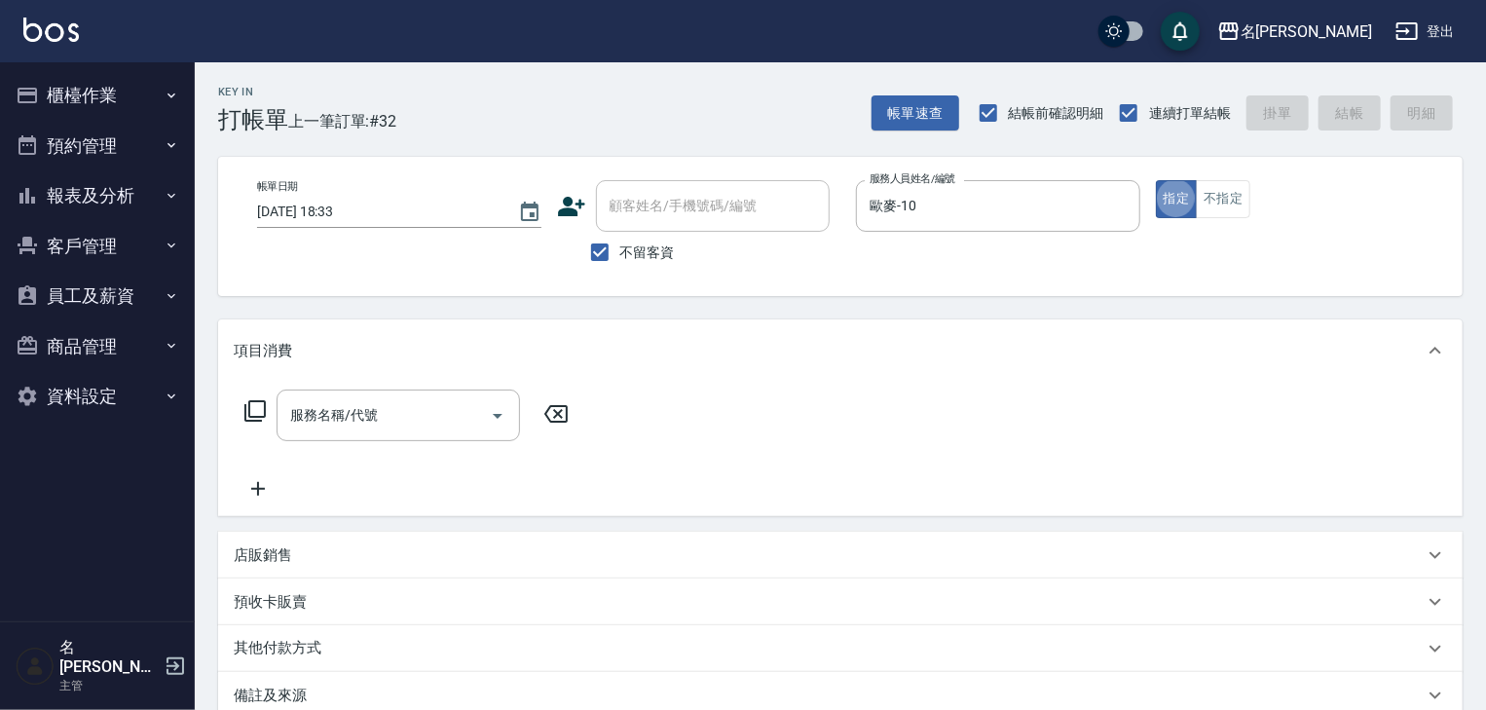
type button "true"
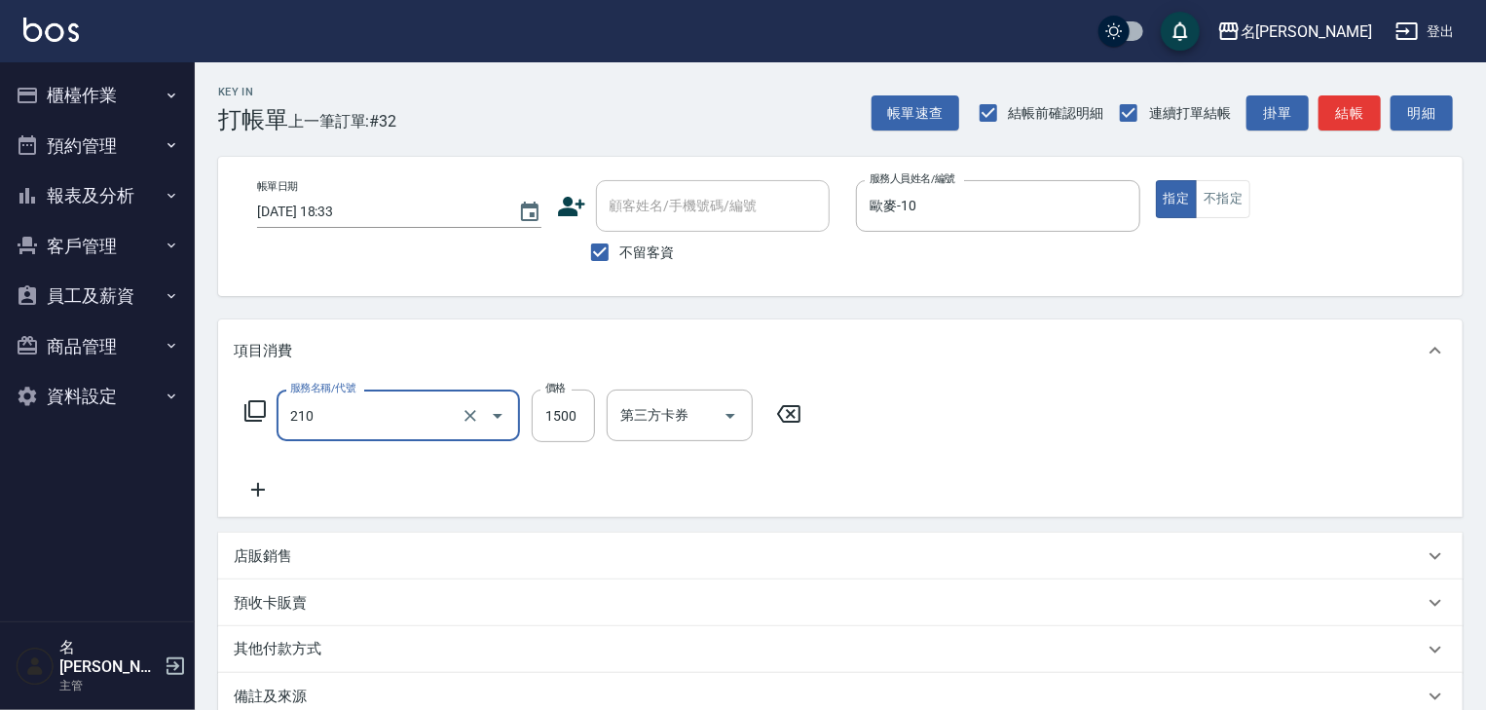
type input "離子燙(自備)(210)"
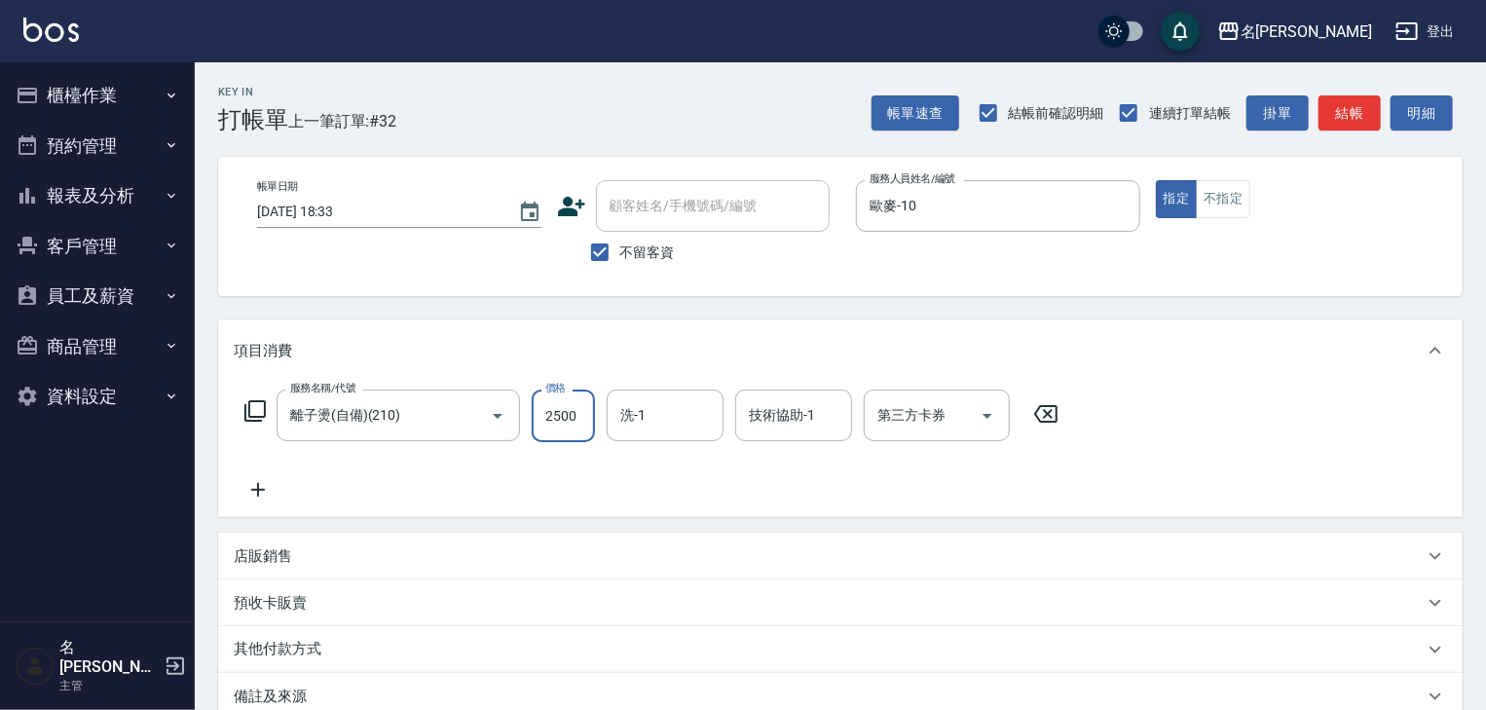
type input "2500"
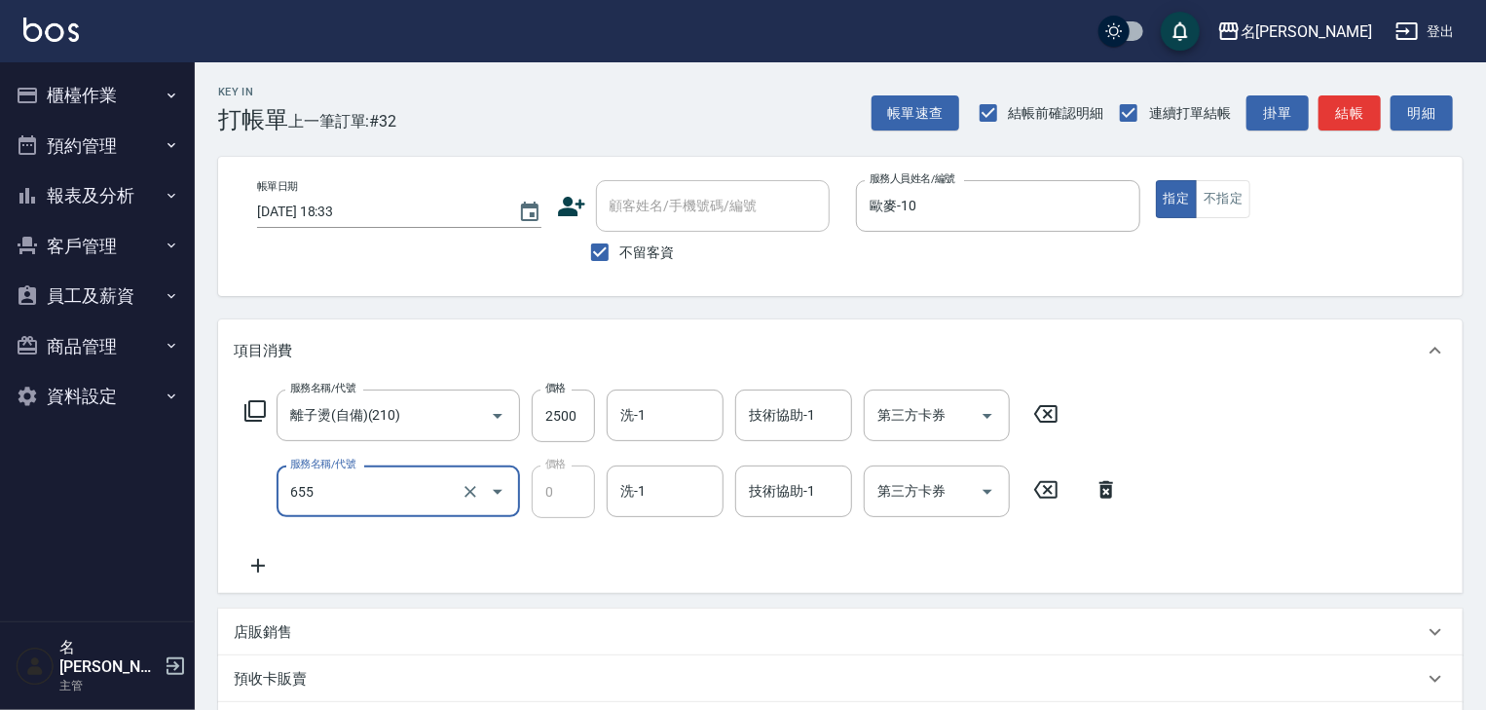
type input "頭皮、護髮免費卡(新)(655)"
click at [1098, 490] on icon at bounding box center [1106, 489] width 49 height 23
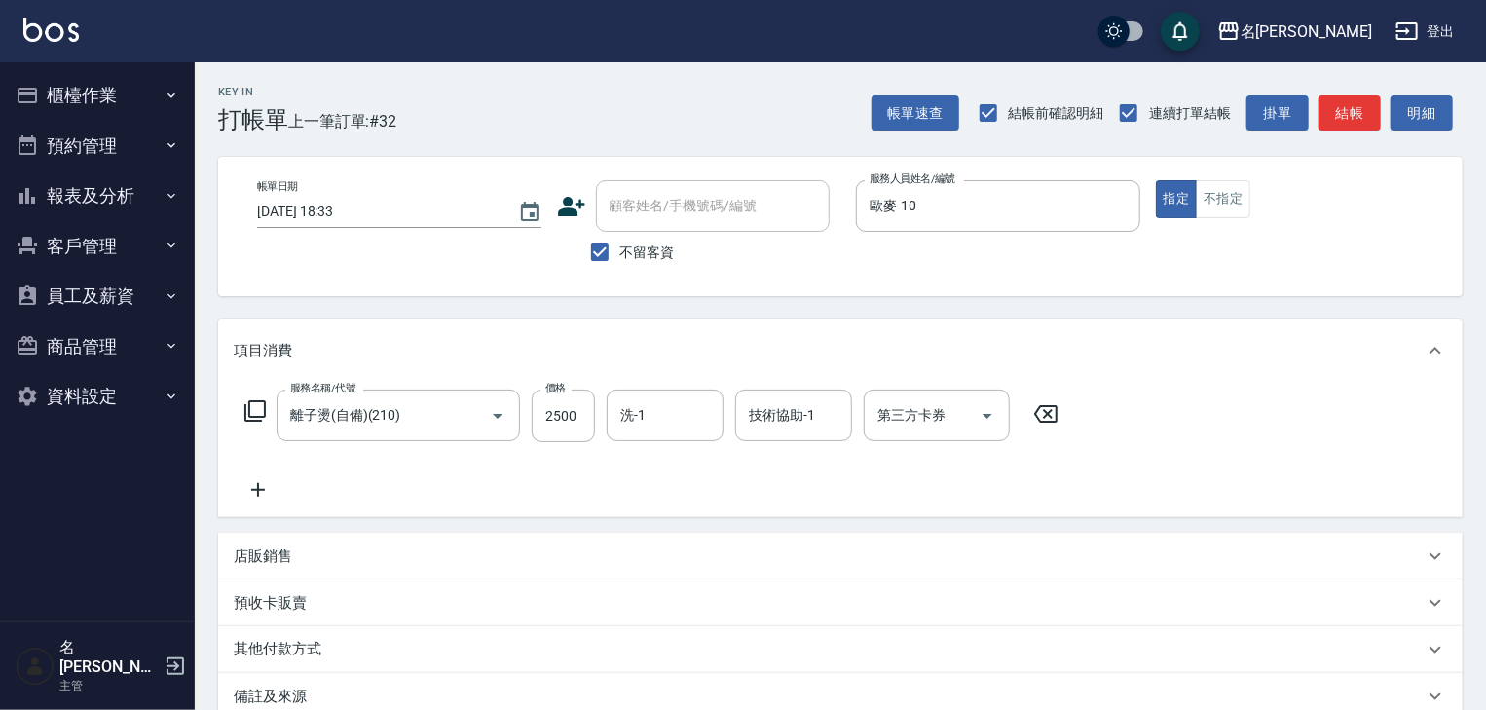
click at [270, 498] on icon at bounding box center [258, 489] width 49 height 23
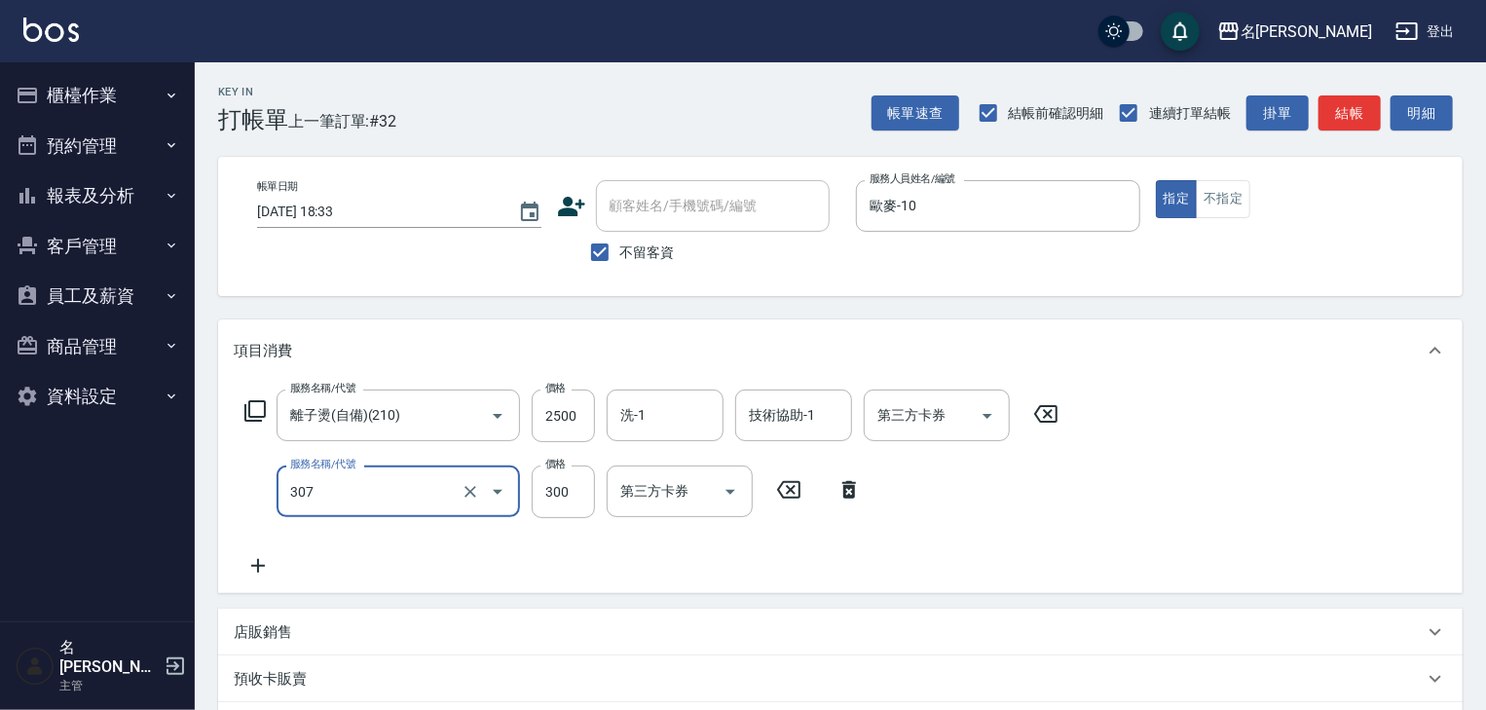
type input "剪髮(307)"
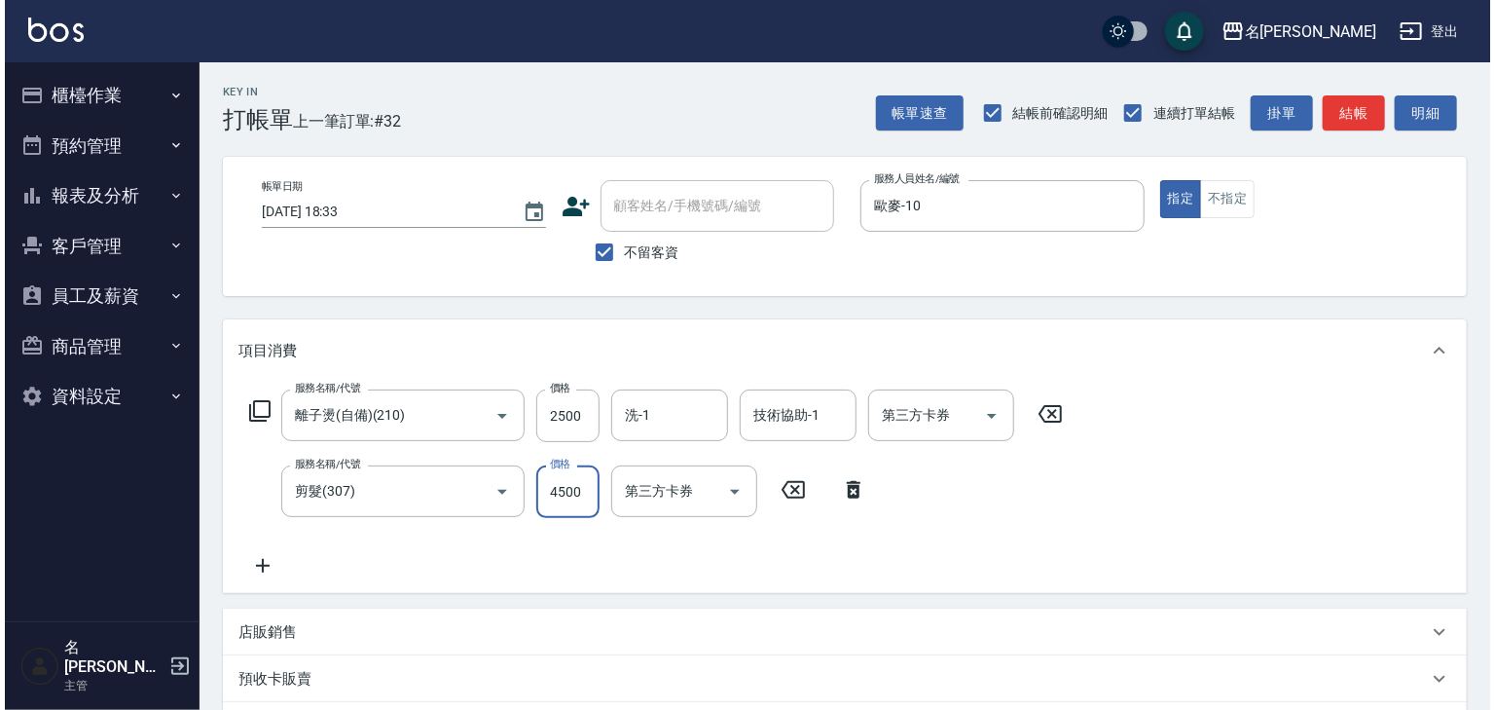
scroll to position [304, 0]
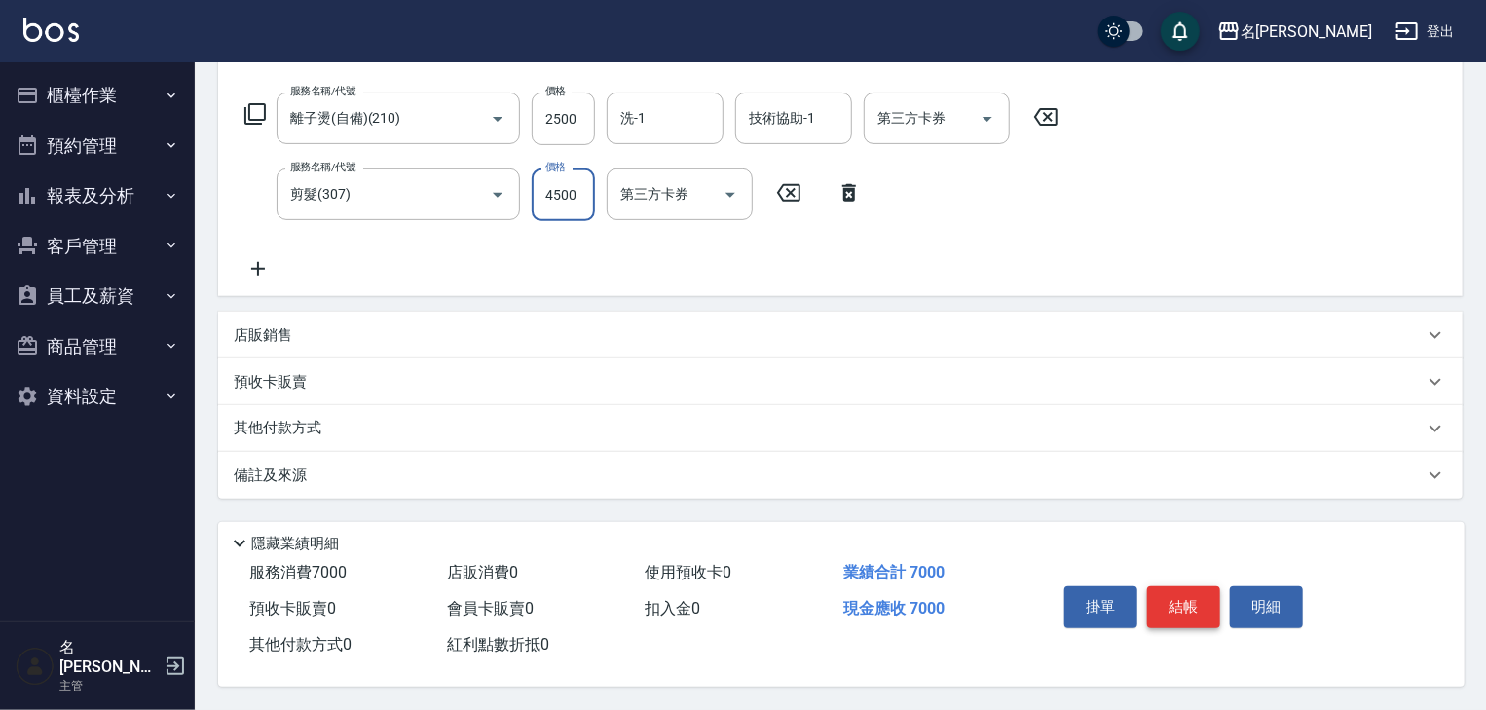
type input "4500"
click at [1194, 606] on button "結帳" at bounding box center [1183, 606] width 73 height 41
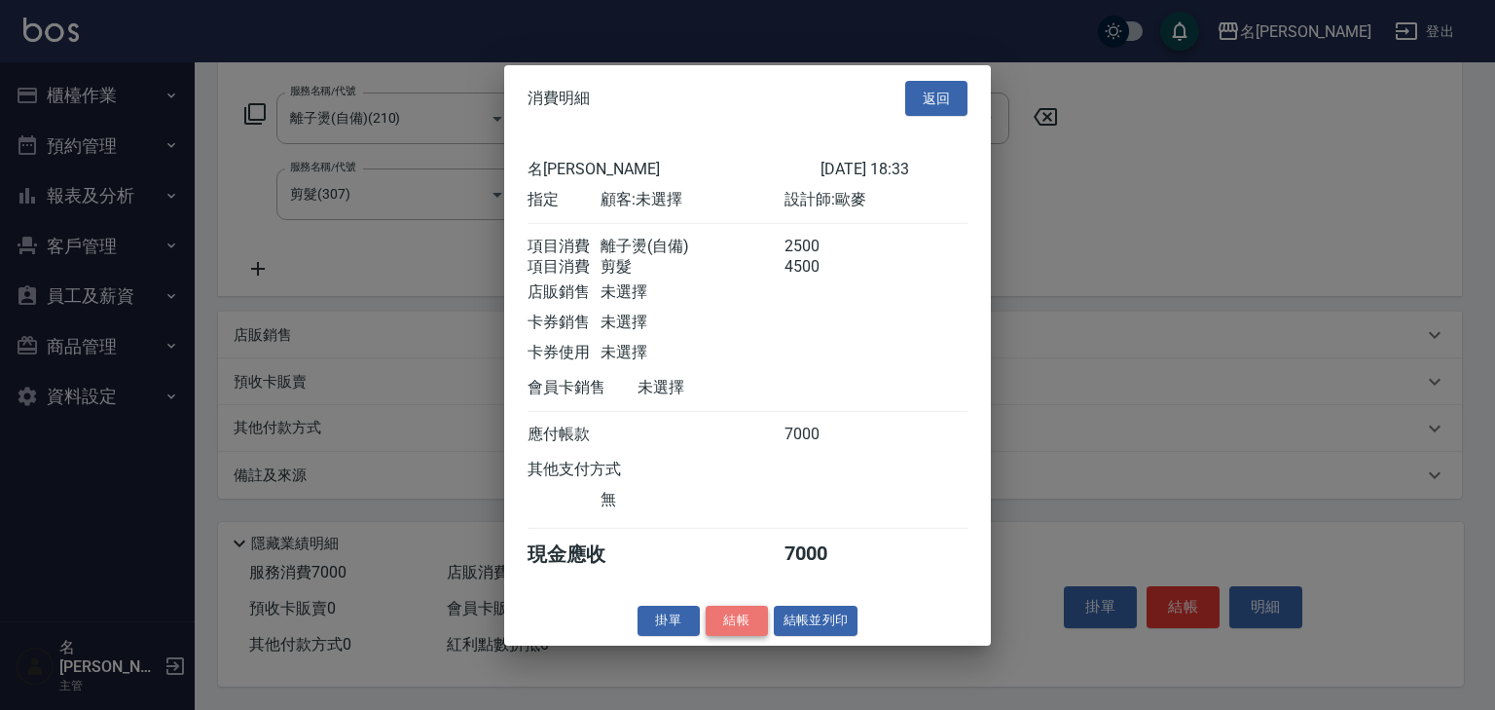
click at [762, 636] on button "結帳" at bounding box center [737, 621] width 62 height 30
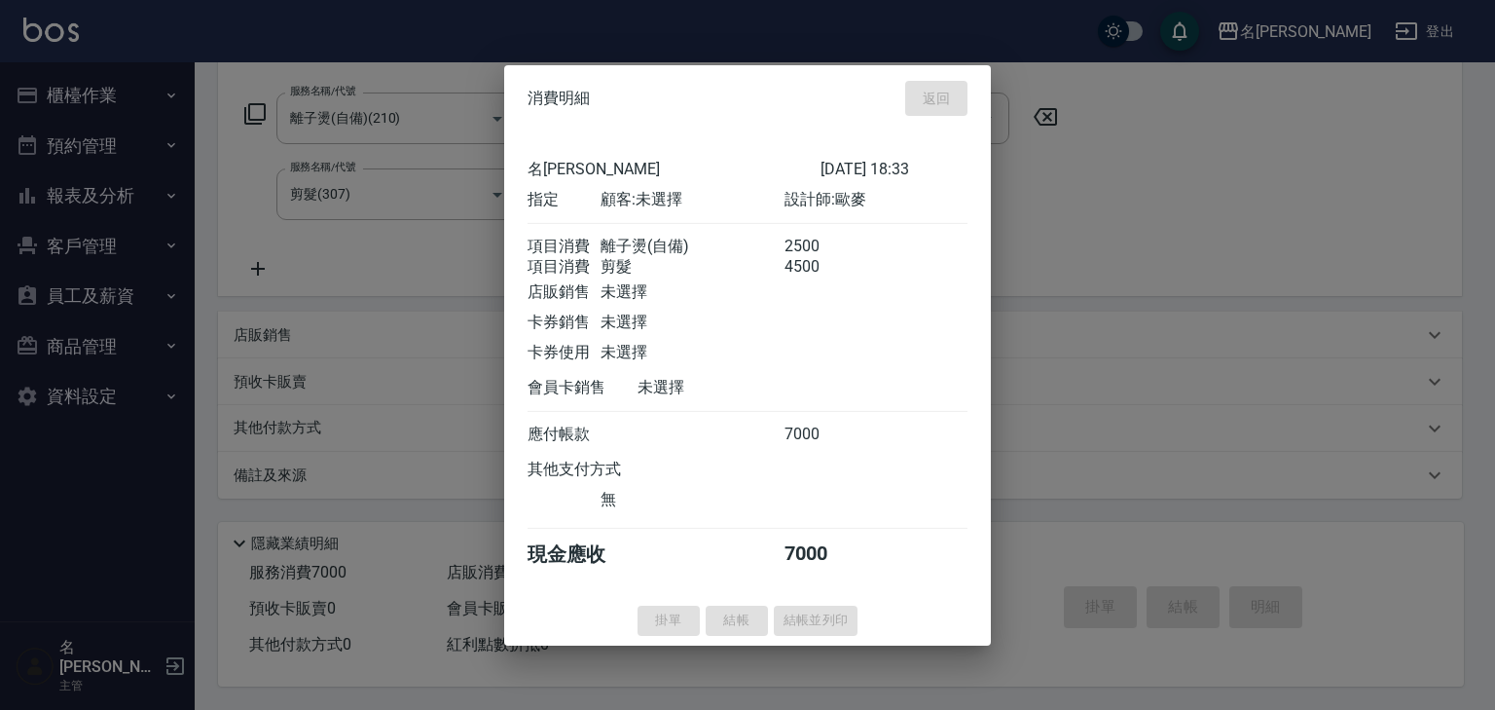
type input "[DATE] 18:40"
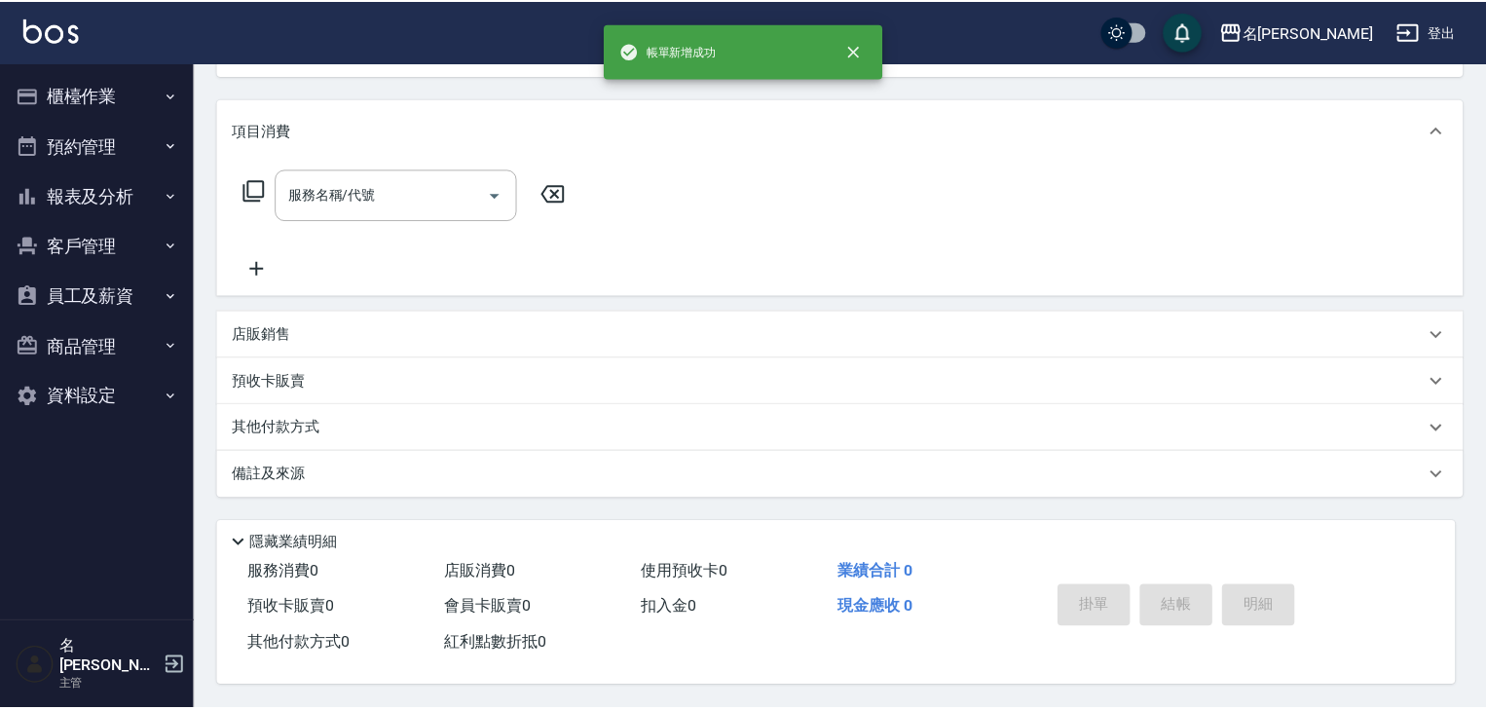
scroll to position [0, 0]
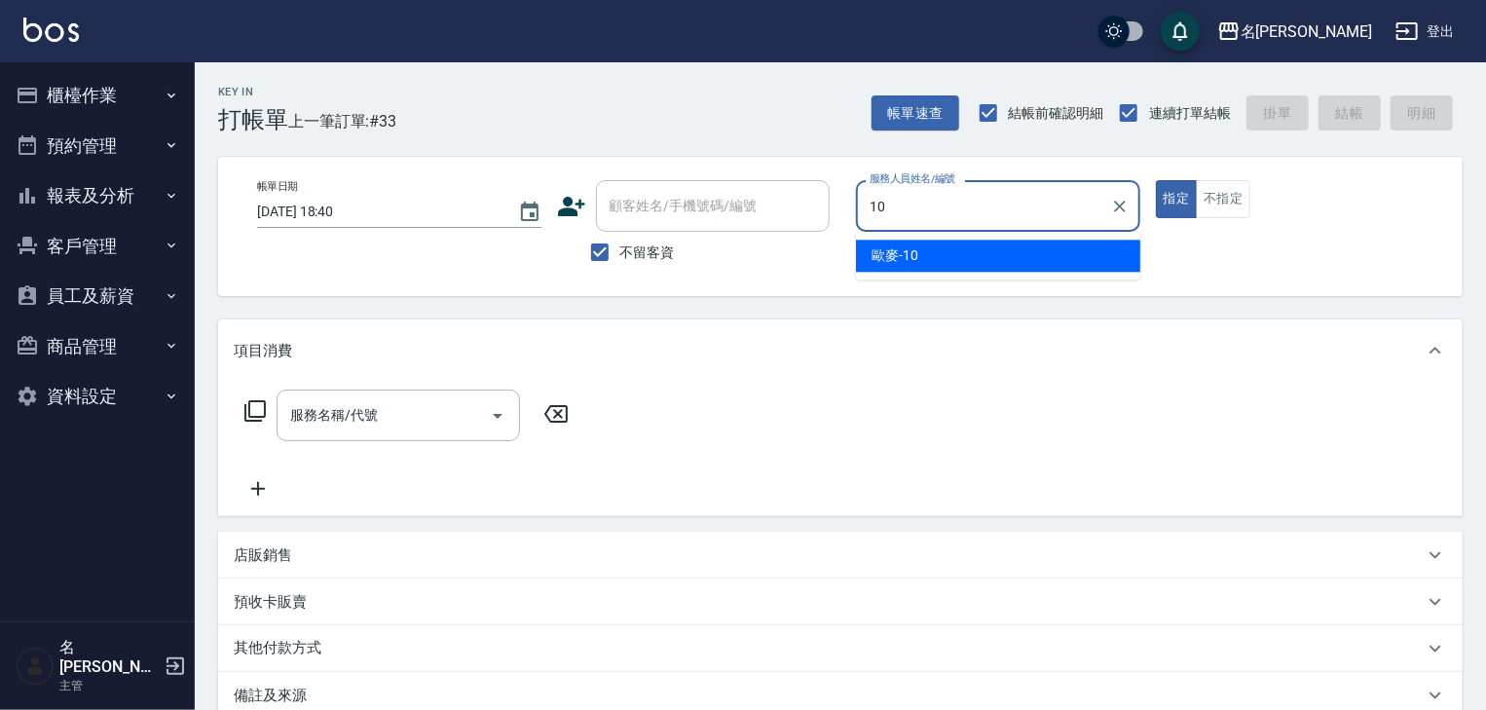
type input "1"
type input "[PERSON_NAME]"
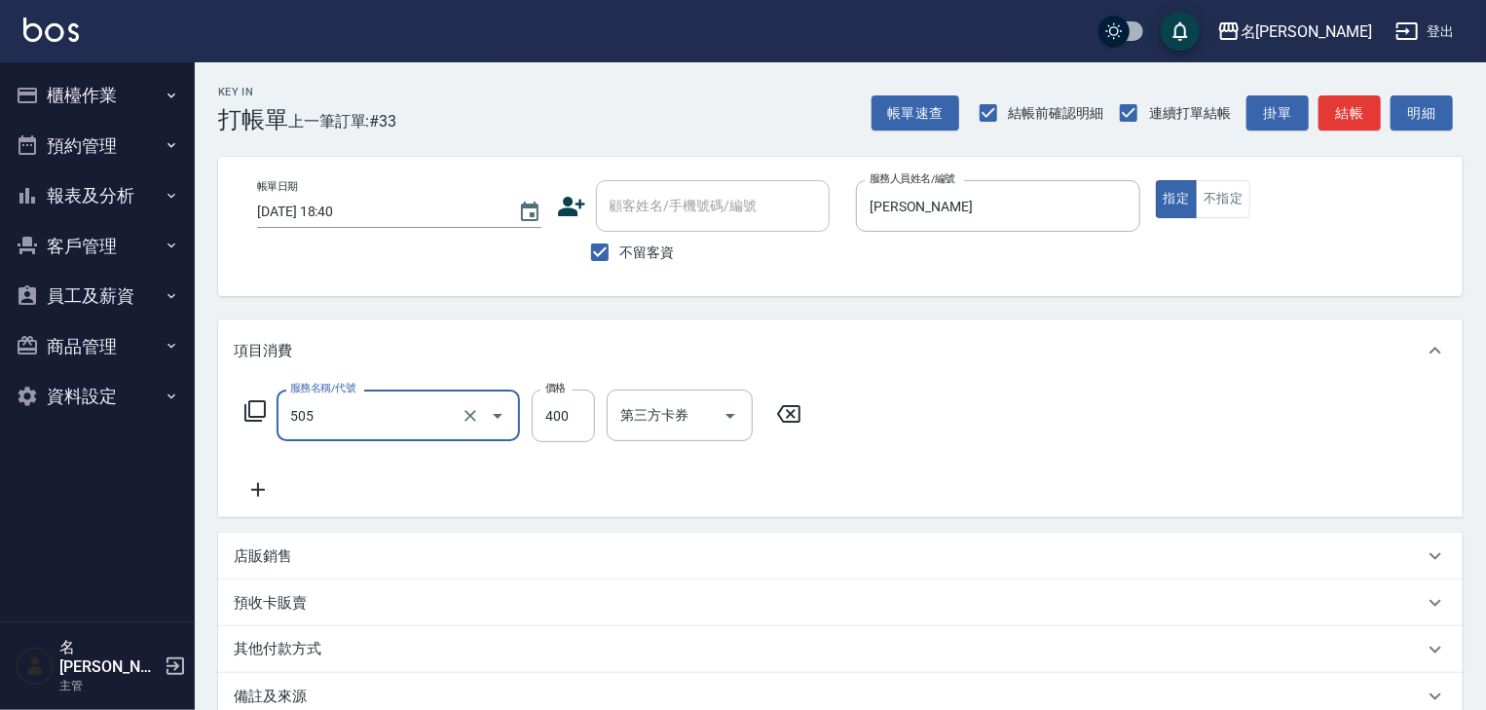
type input "洗髮(505)"
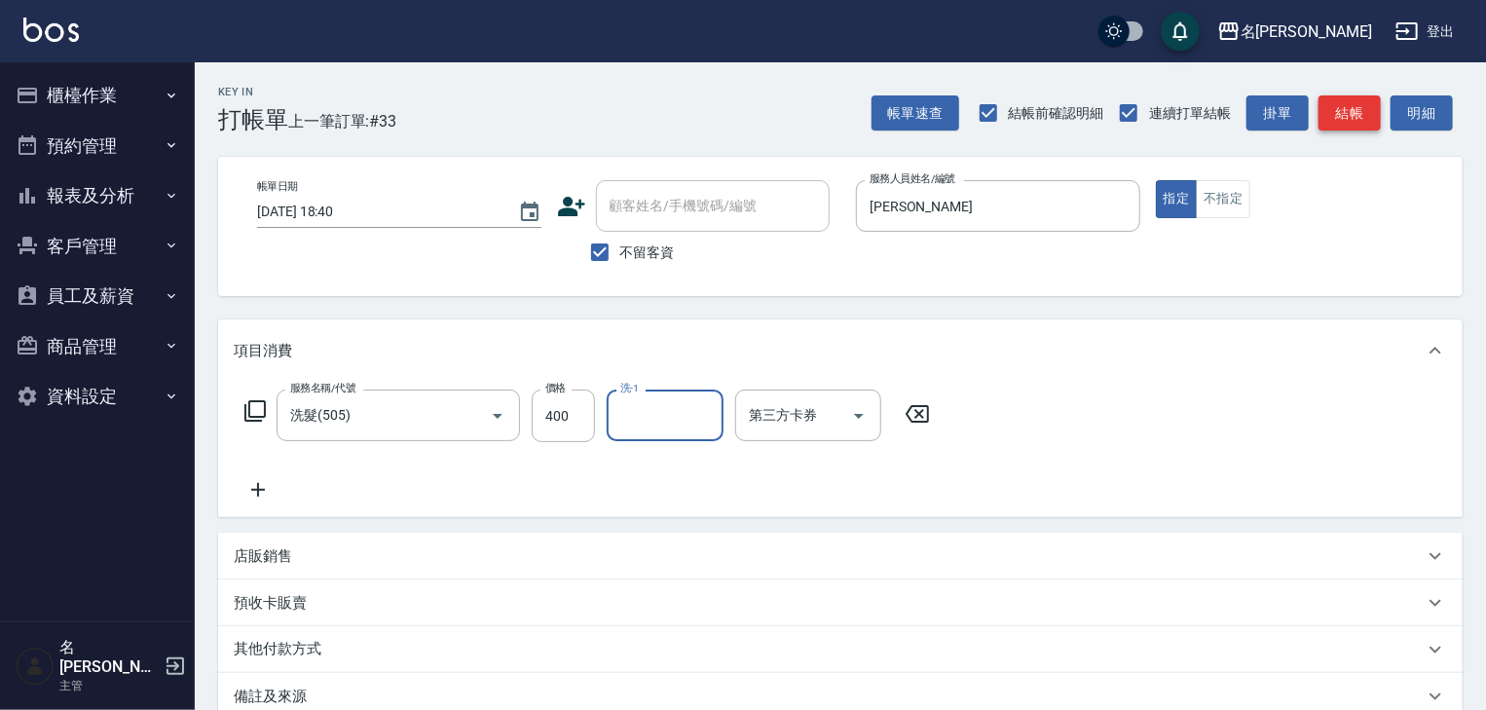
click at [1356, 100] on button "結帳" at bounding box center [1349, 113] width 62 height 36
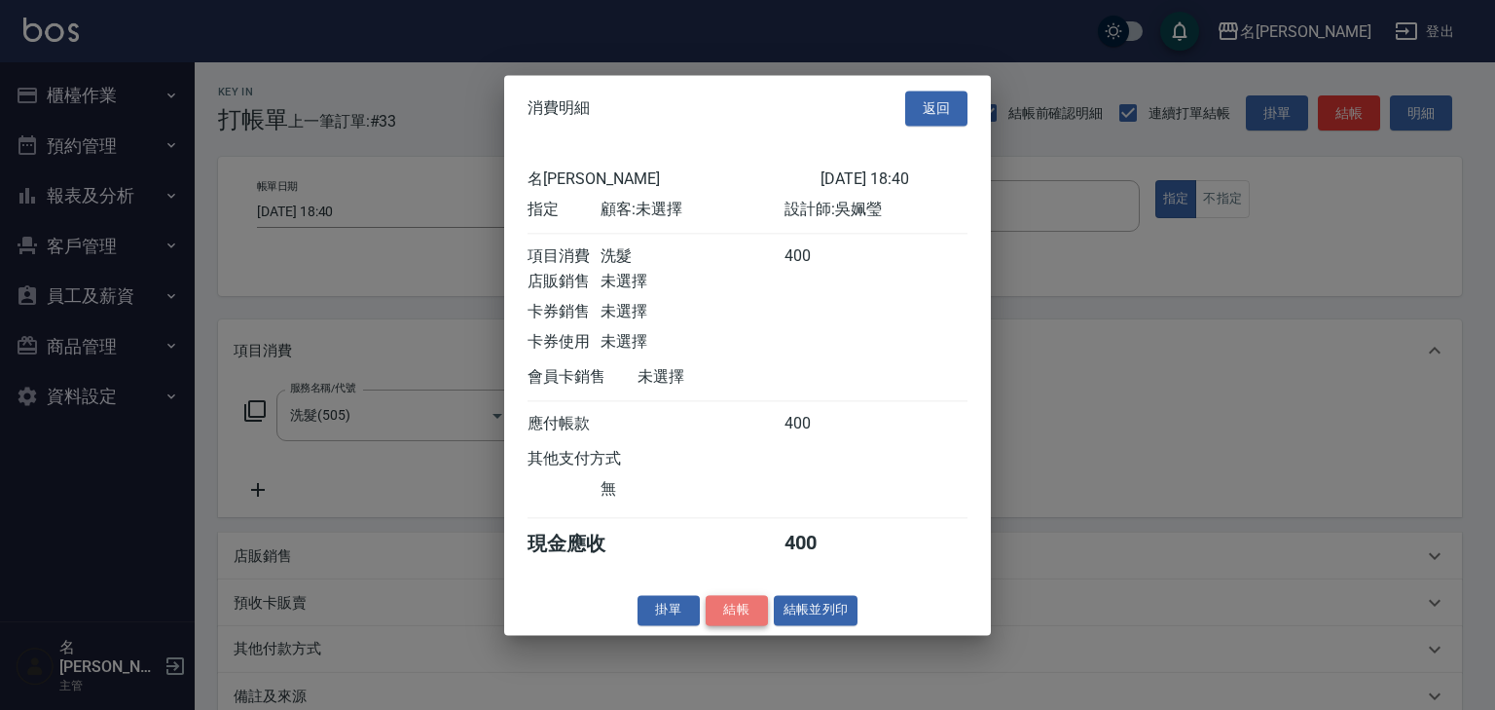
click at [731, 612] on button "結帳" at bounding box center [737, 610] width 62 height 30
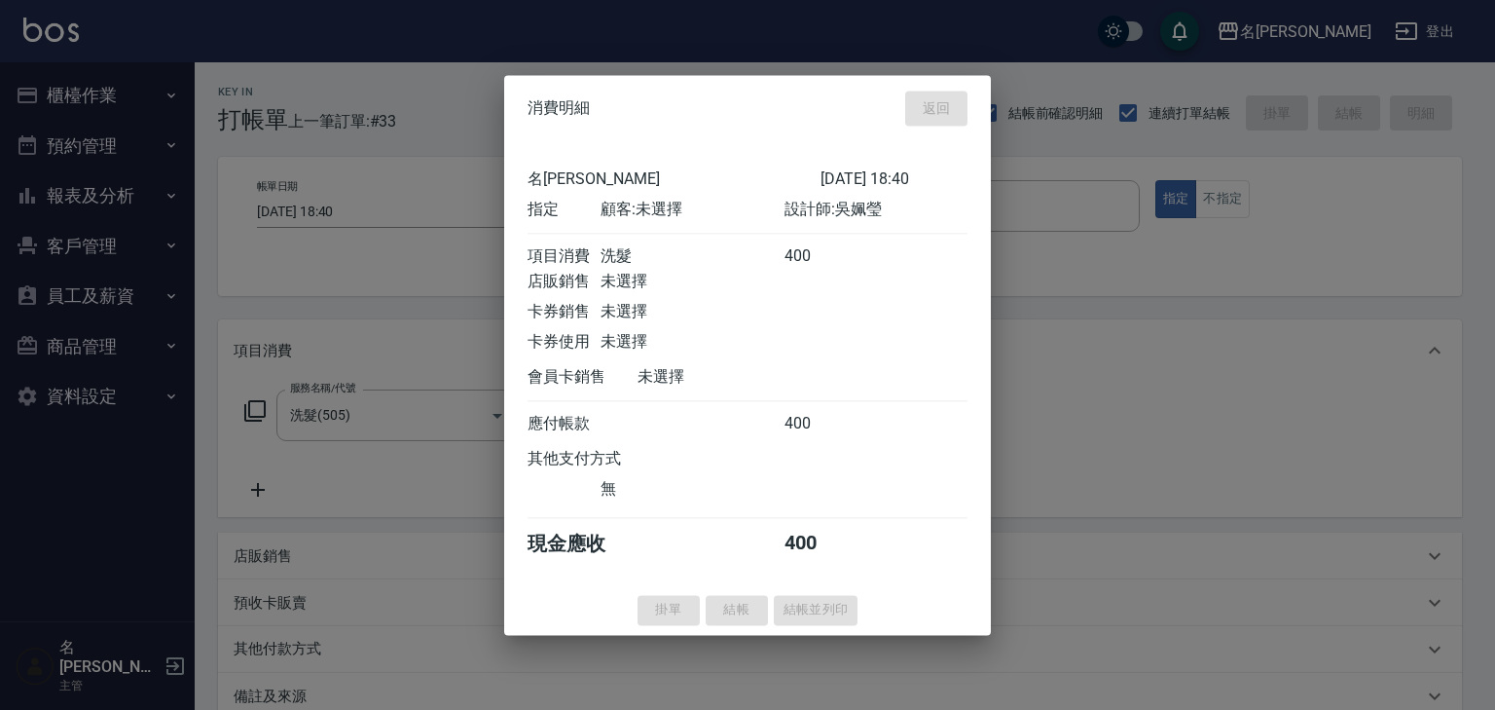
type input "[DATE] 18:41"
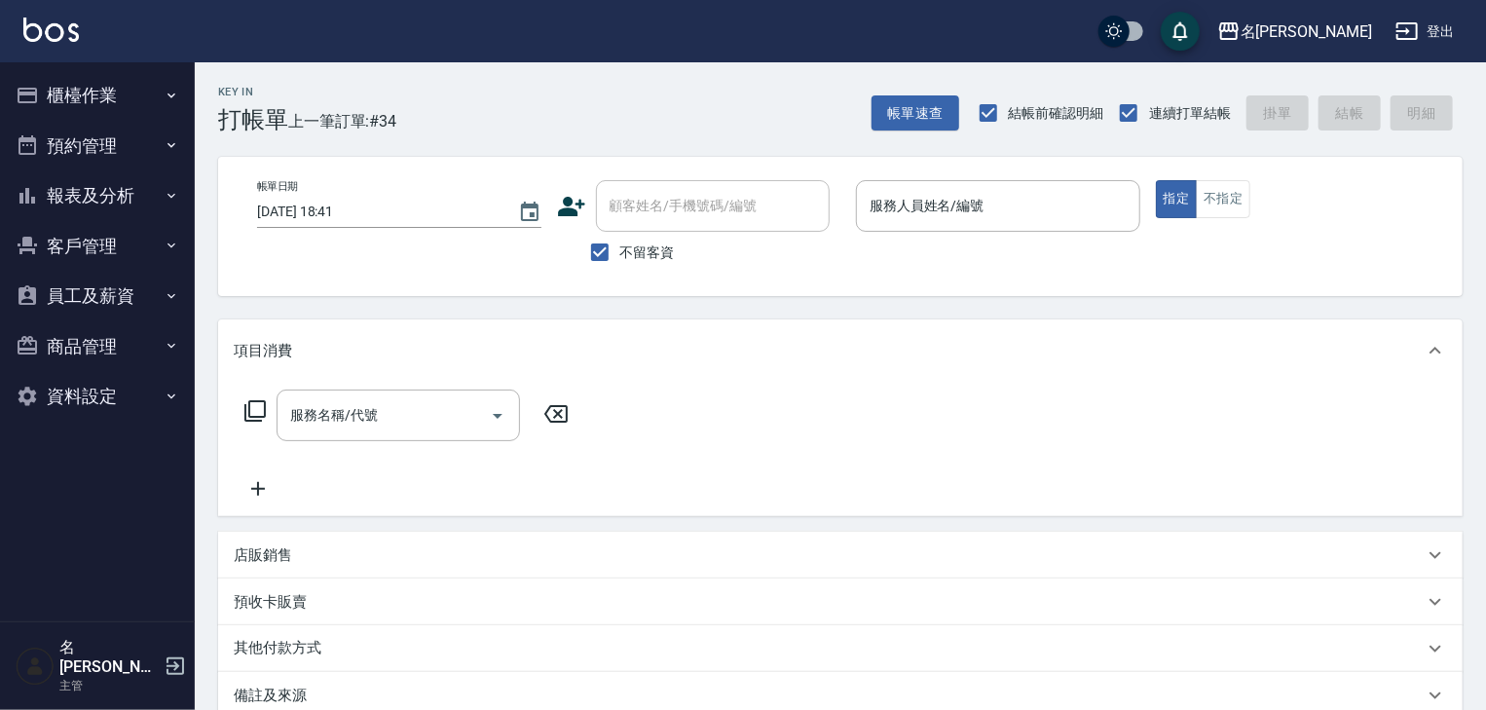
click at [149, 82] on button "櫃檯作業" at bounding box center [97, 95] width 179 height 51
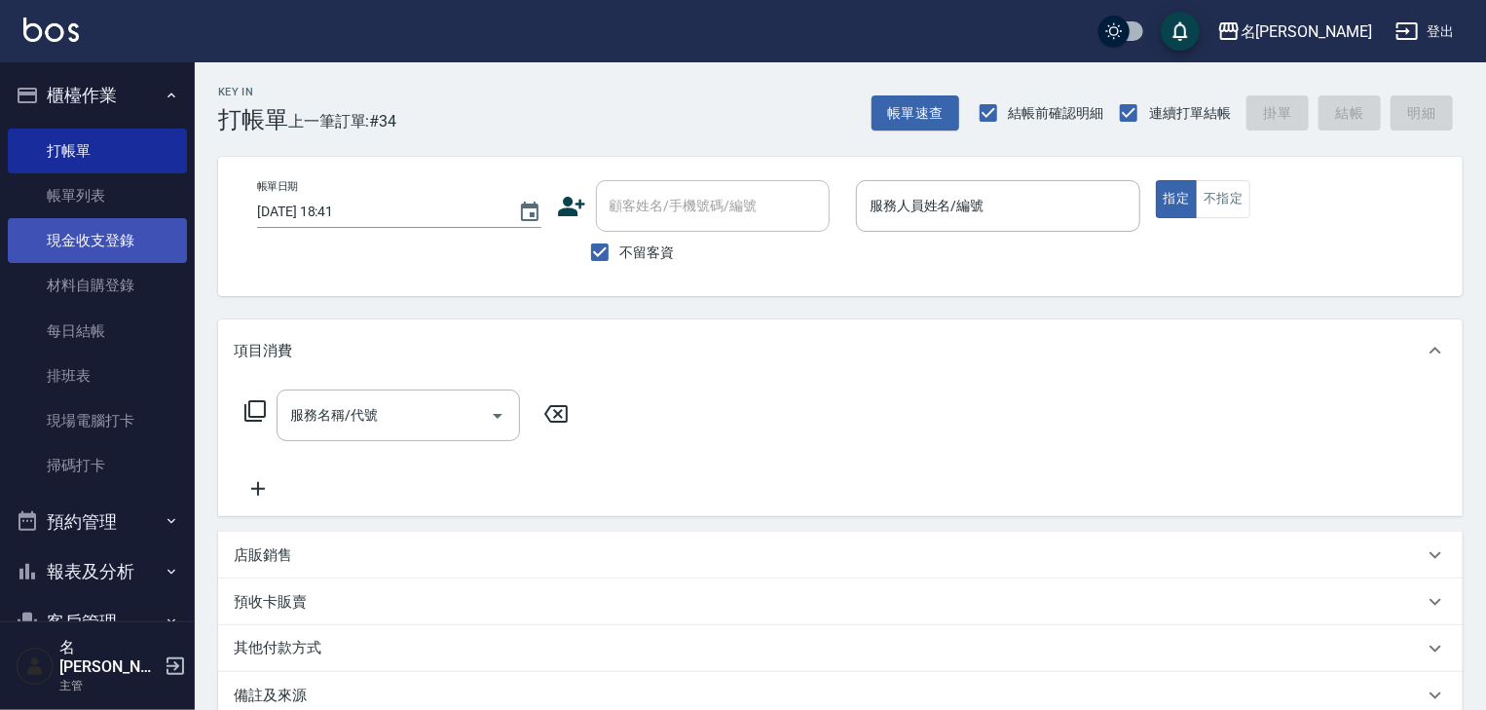
click at [99, 224] on link "現金收支登錄" at bounding box center [97, 240] width 179 height 45
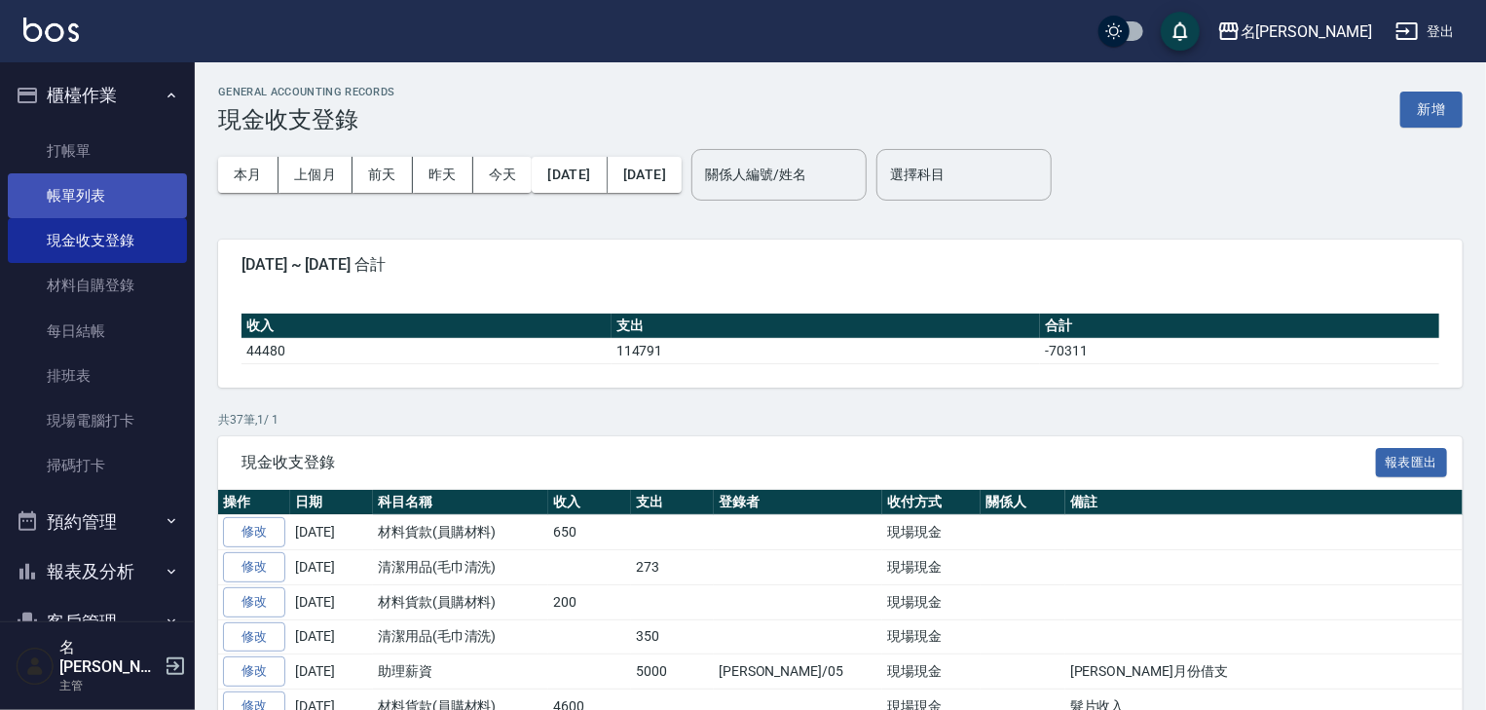
click at [73, 210] on link "帳單列表" at bounding box center [97, 195] width 179 height 45
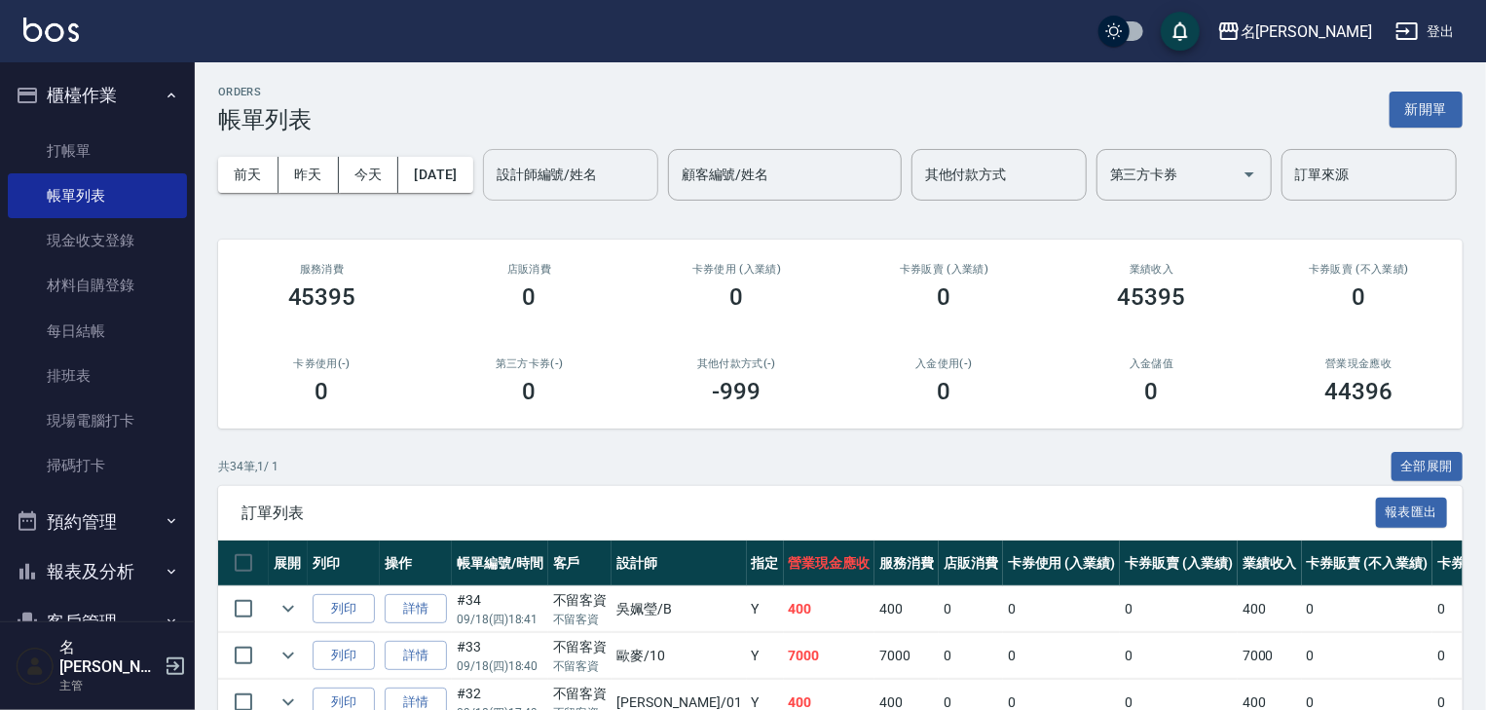
click at [492, 192] on input "設計師編號/姓名" at bounding box center [571, 175] width 158 height 34
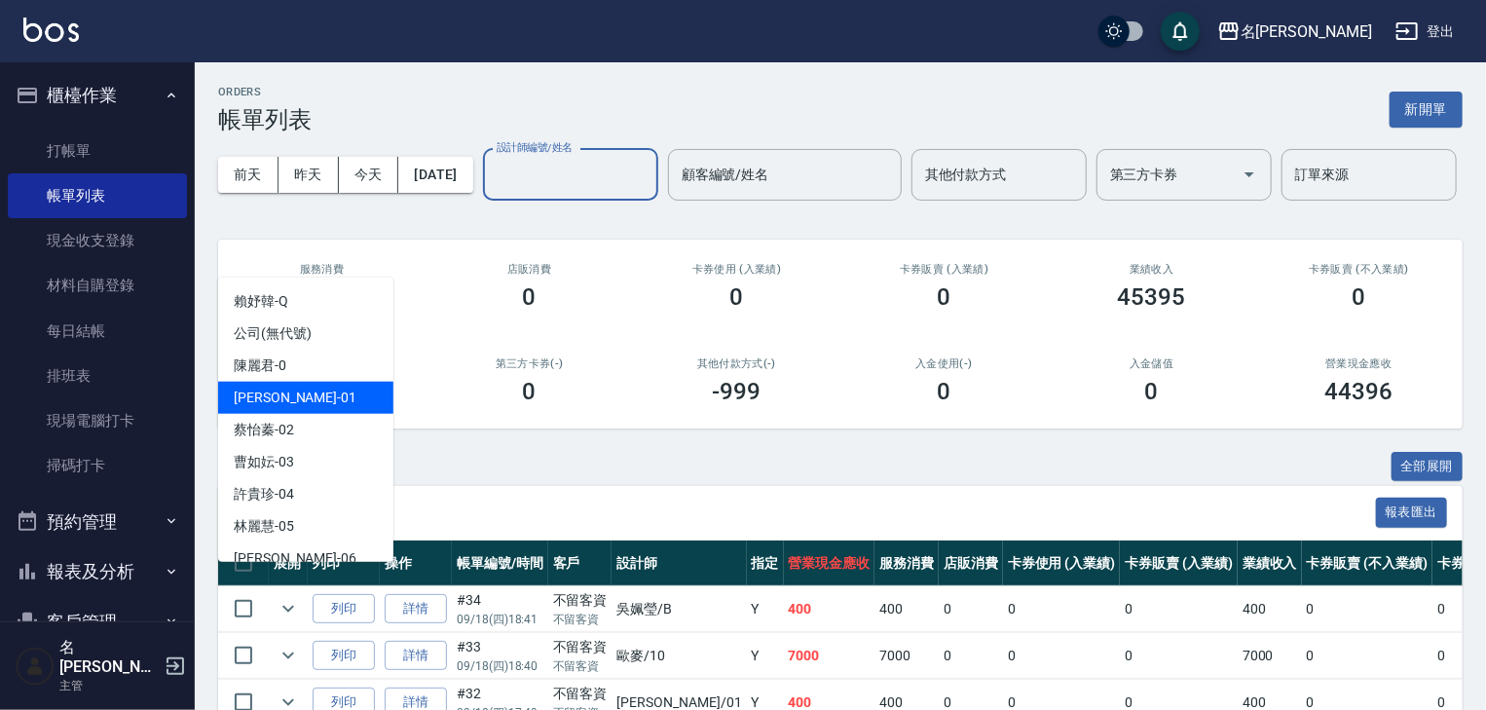
click at [329, 405] on div "[PERSON_NAME] -01" at bounding box center [305, 398] width 175 height 32
type input "[PERSON_NAME]-01"
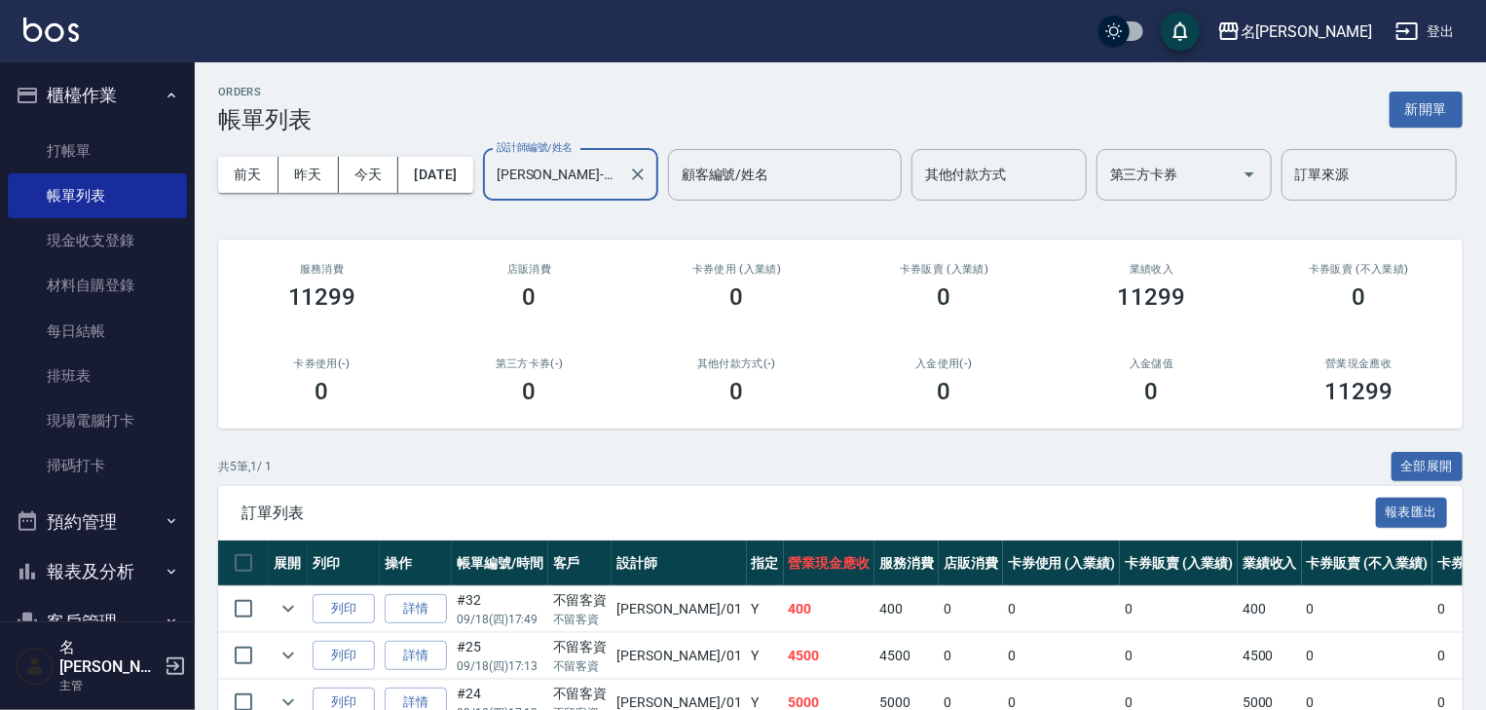
scroll to position [257, 0]
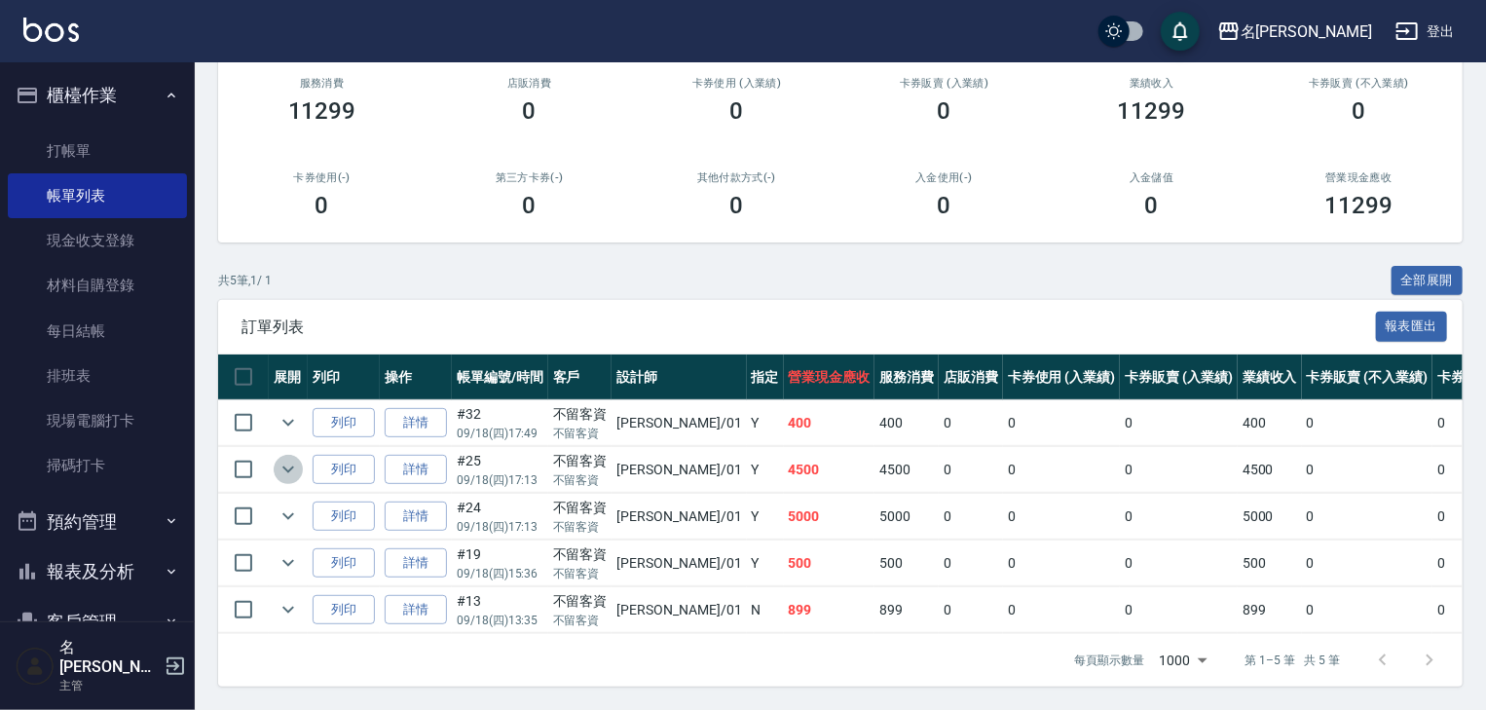
click at [283, 458] on icon "expand row" at bounding box center [287, 469] width 23 height 23
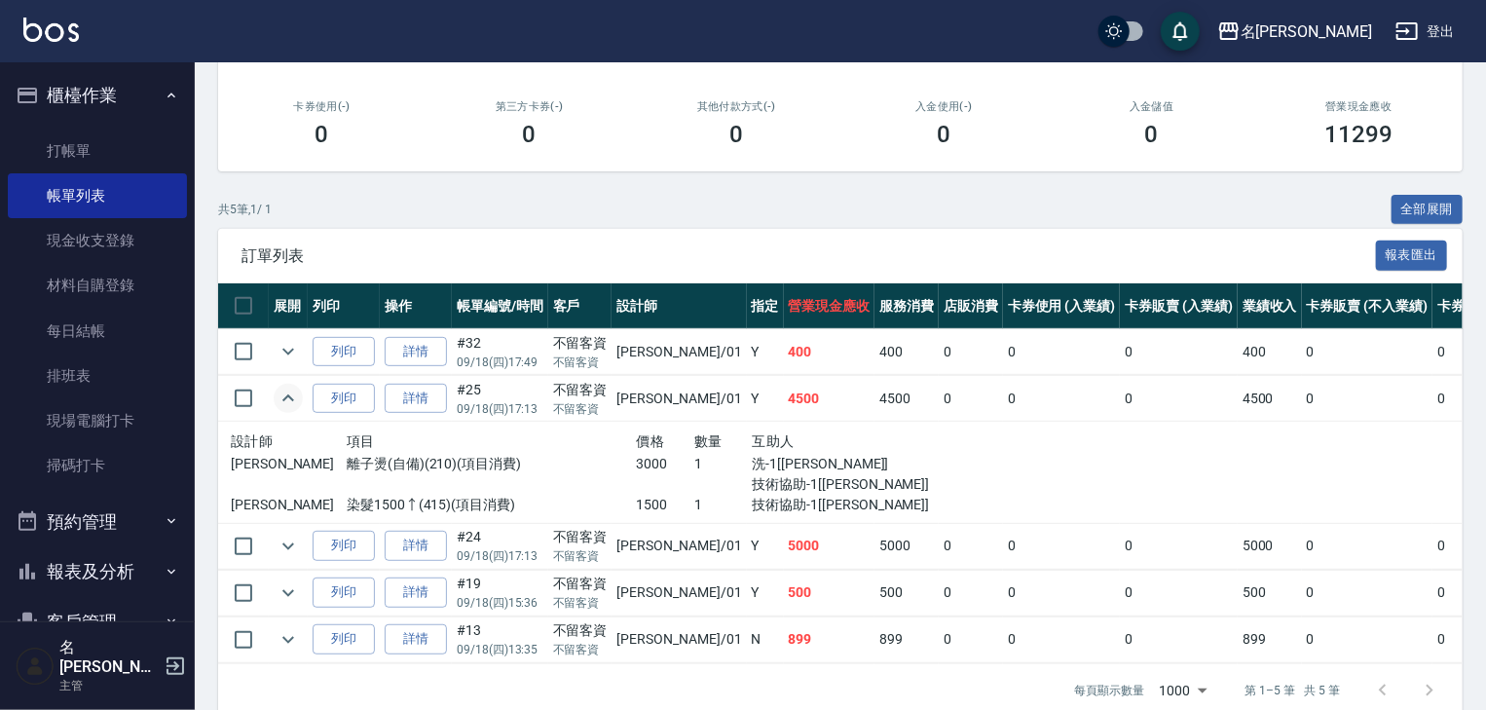
scroll to position [357, 0]
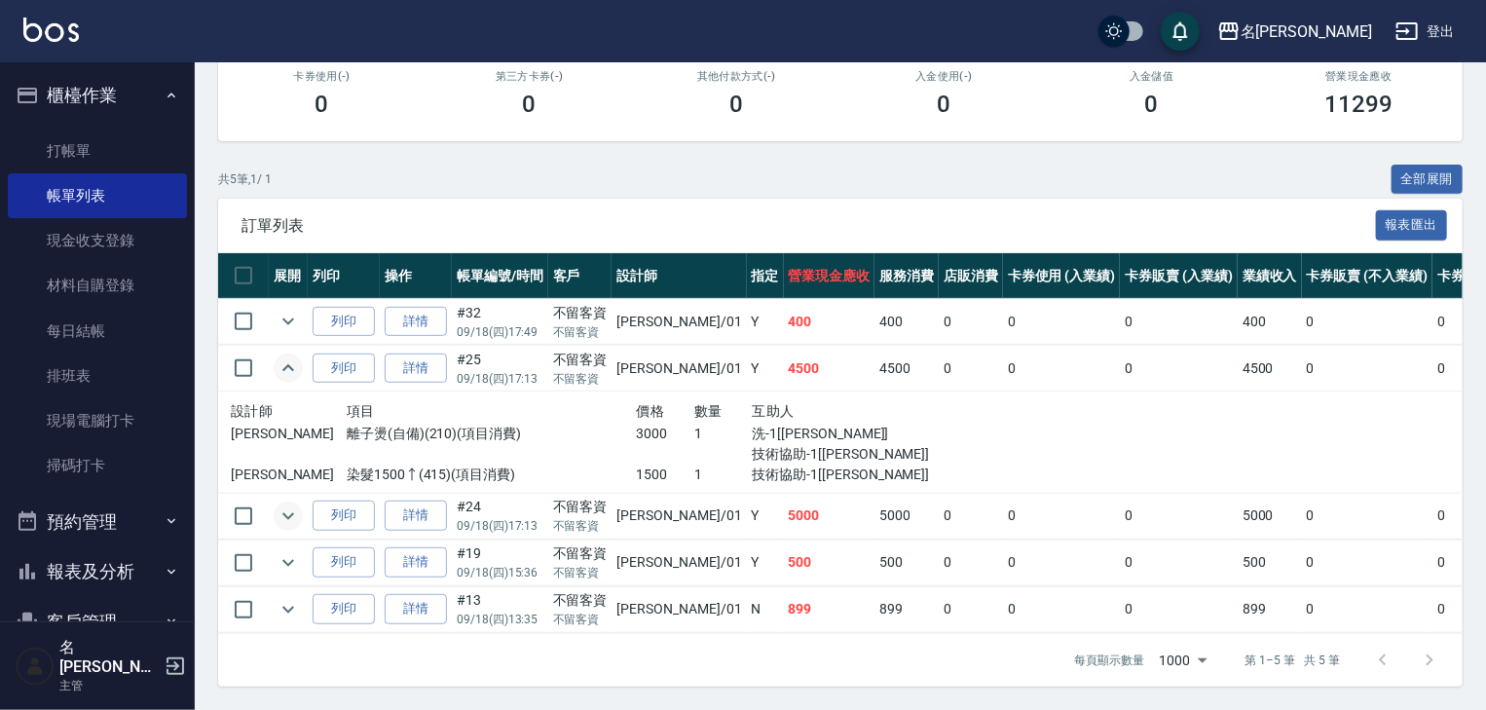
click at [283, 506] on icon "expand row" at bounding box center [287, 515] width 23 height 23
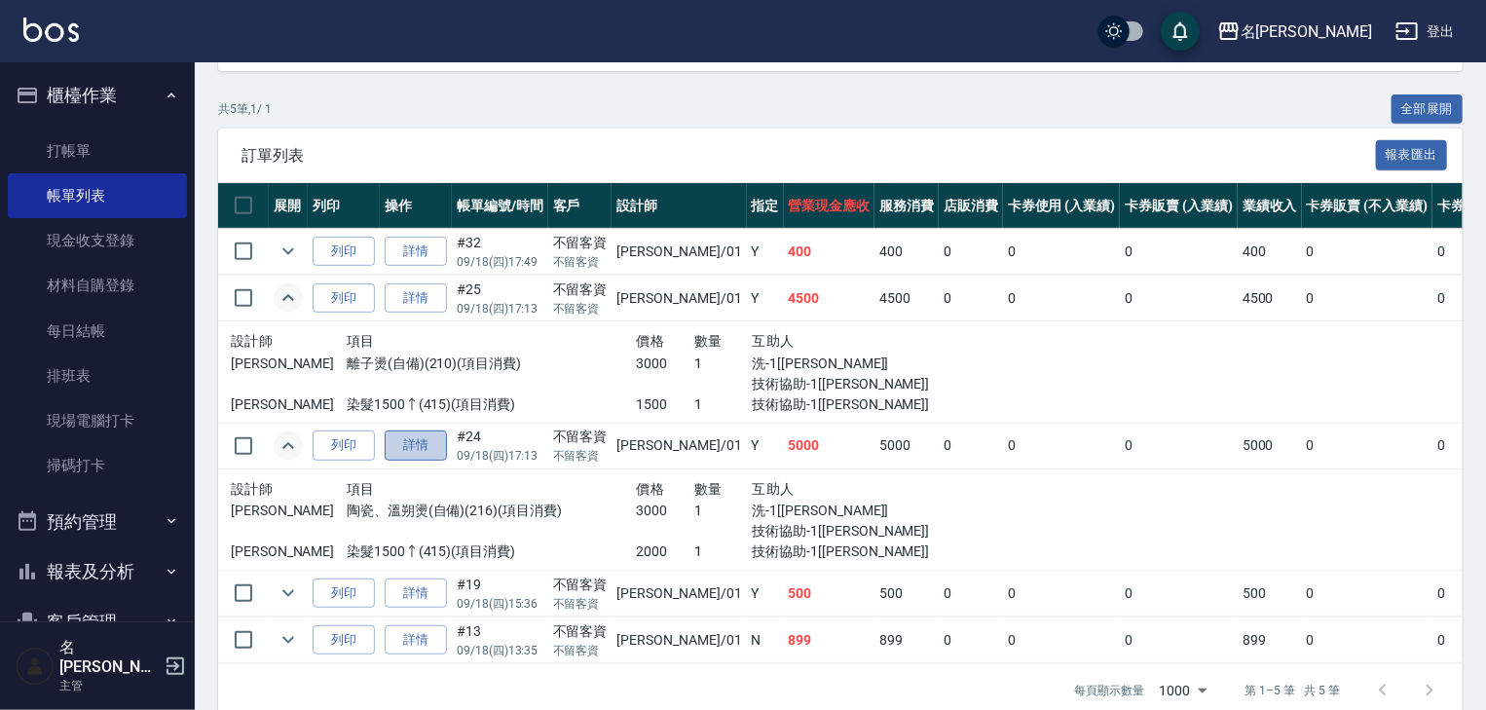
click at [426, 460] on link "詳情" at bounding box center [416, 445] width 62 height 30
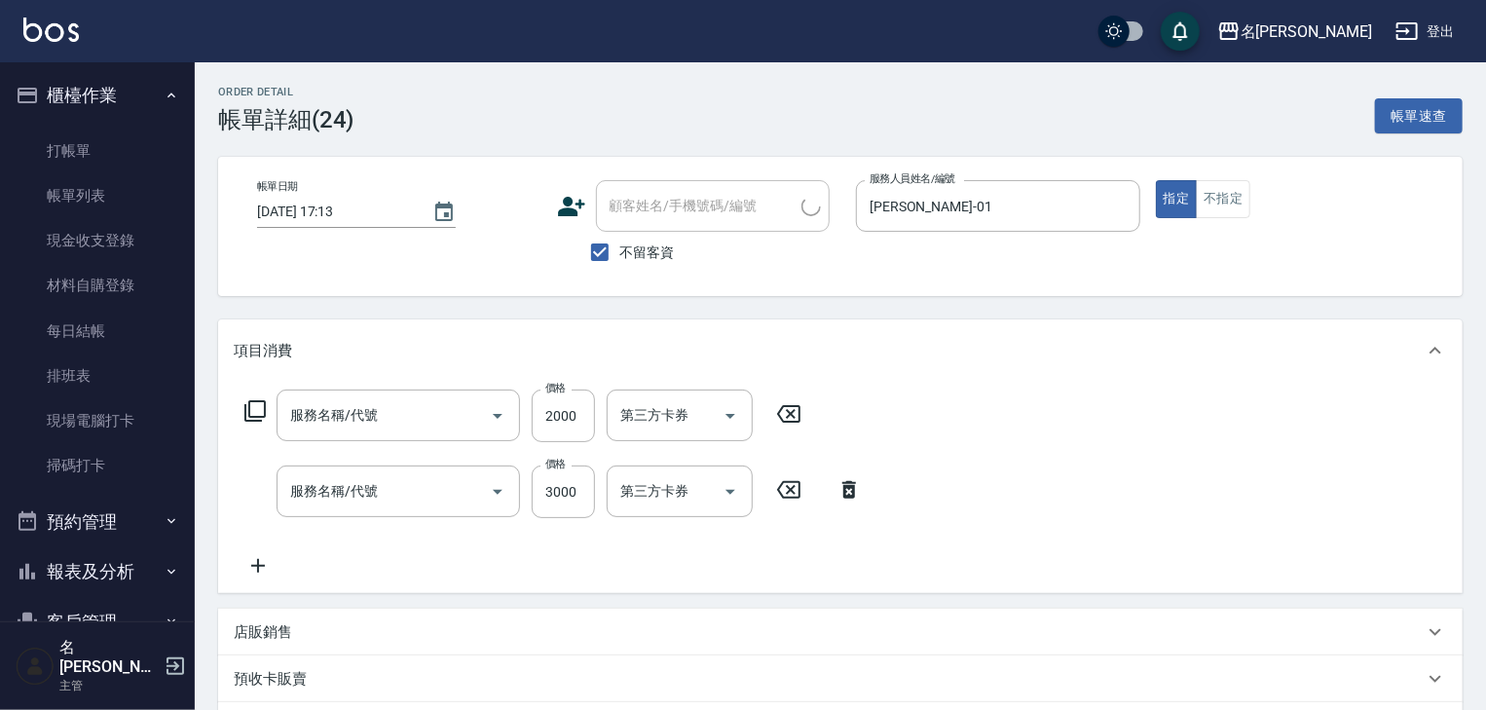
type input "[DATE] 17:13"
checkbox input "true"
type input "[PERSON_NAME]-01"
type input "染髮1500↑(415)"
type input "陶瓷、溫朔燙(自備)(216)"
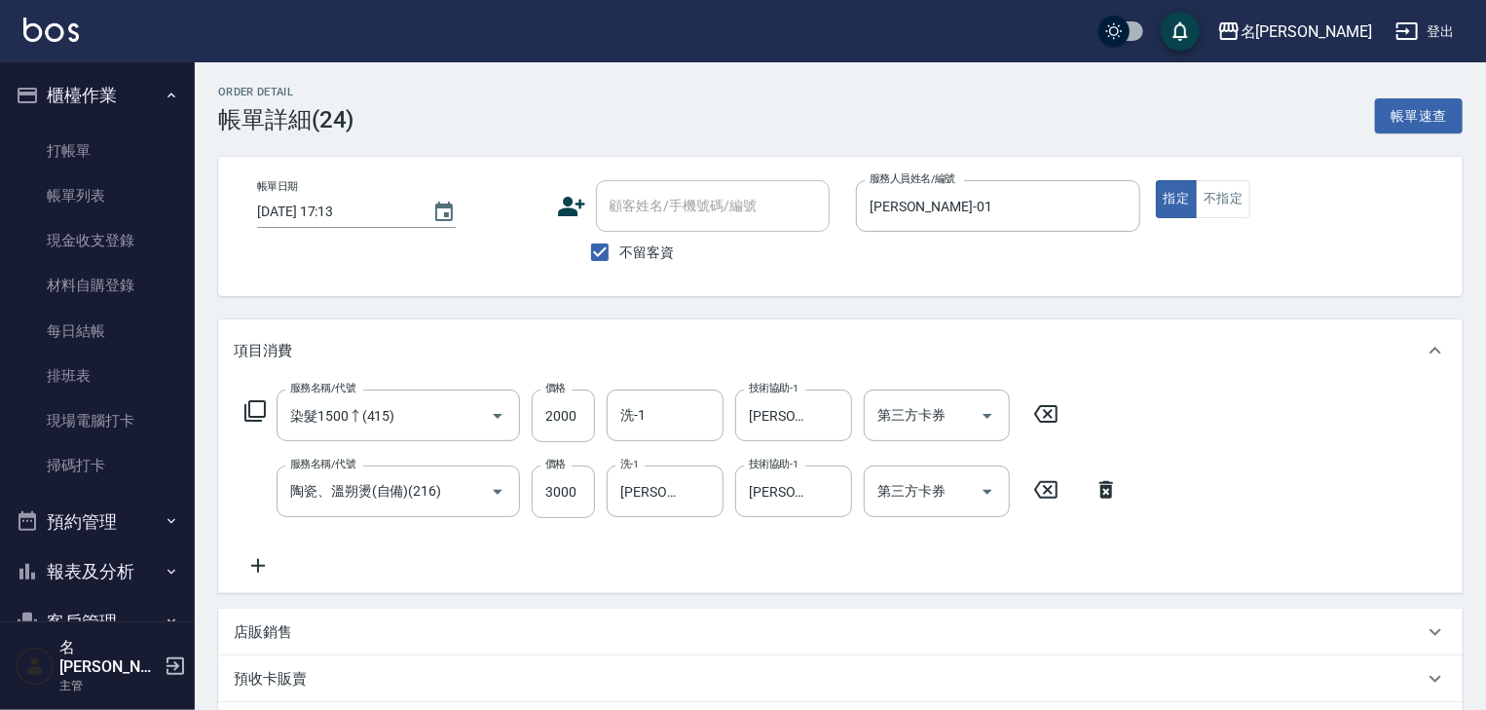
drag, startPoint x: 827, startPoint y: 414, endPoint x: 834, endPoint y: 463, distance: 50.1
click at [827, 414] on icon "Clear" at bounding box center [831, 415] width 19 height 19
click at [825, 493] on icon "Clear" at bounding box center [831, 491] width 19 height 19
click at [697, 495] on icon "Clear" at bounding box center [702, 491] width 19 height 19
click at [463, 490] on icon "Clear" at bounding box center [469, 491] width 19 height 19
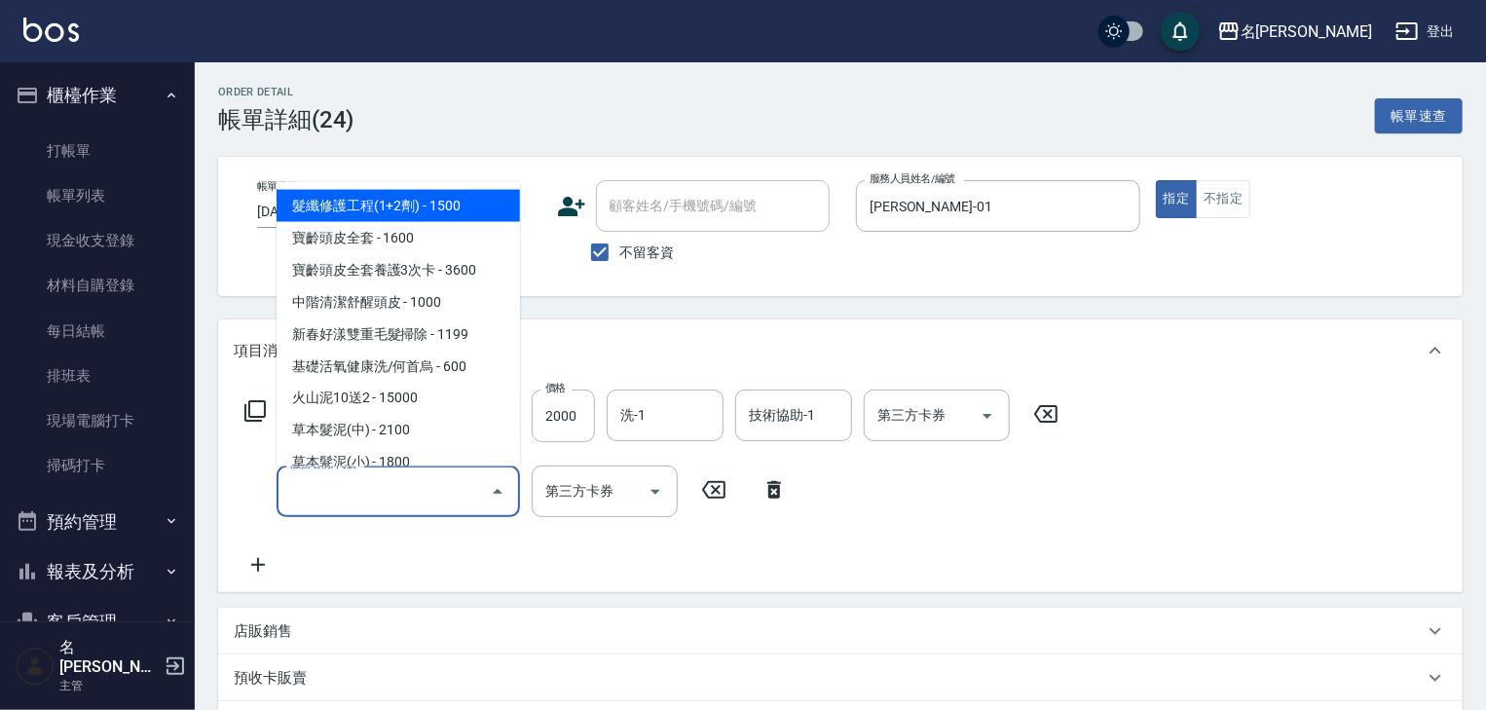
type input "1"
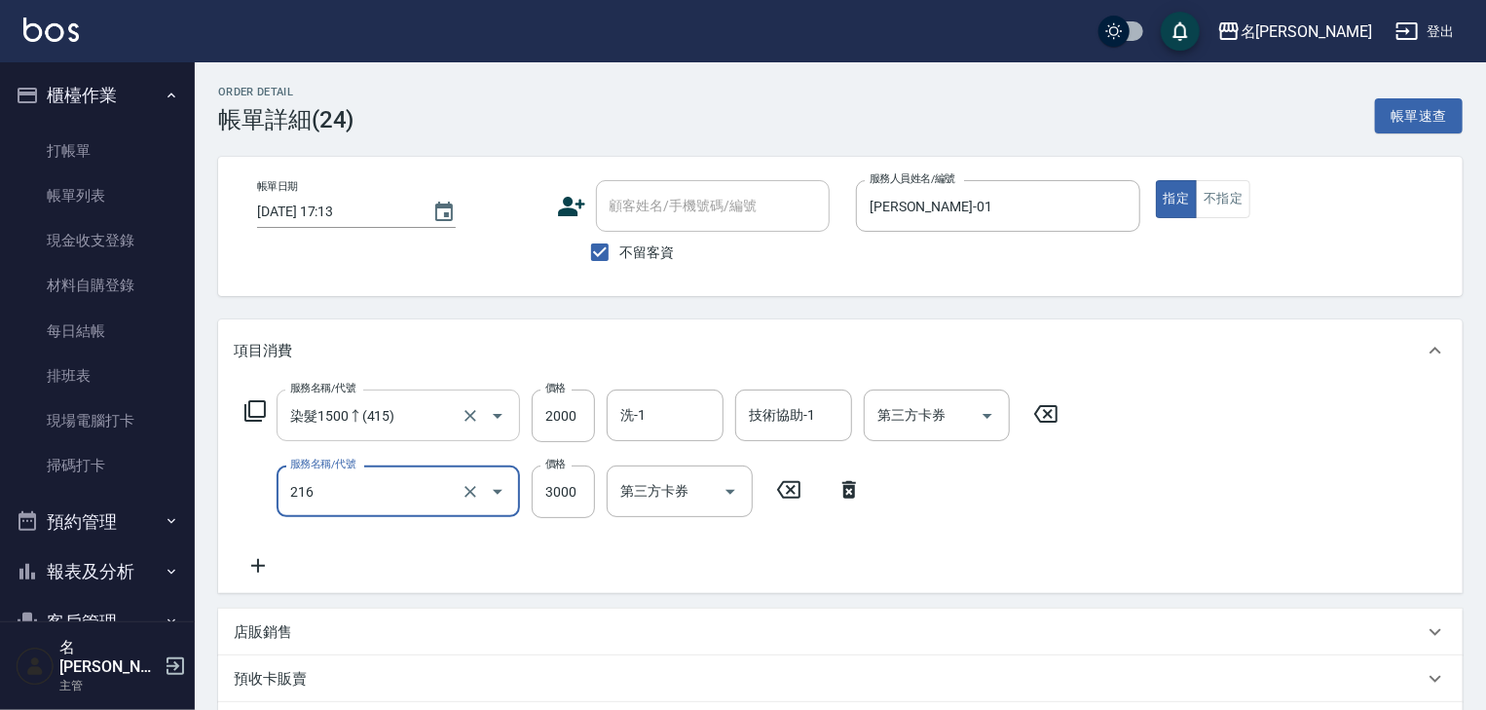
type input "陶瓷、溫朔燙(自備)(216)"
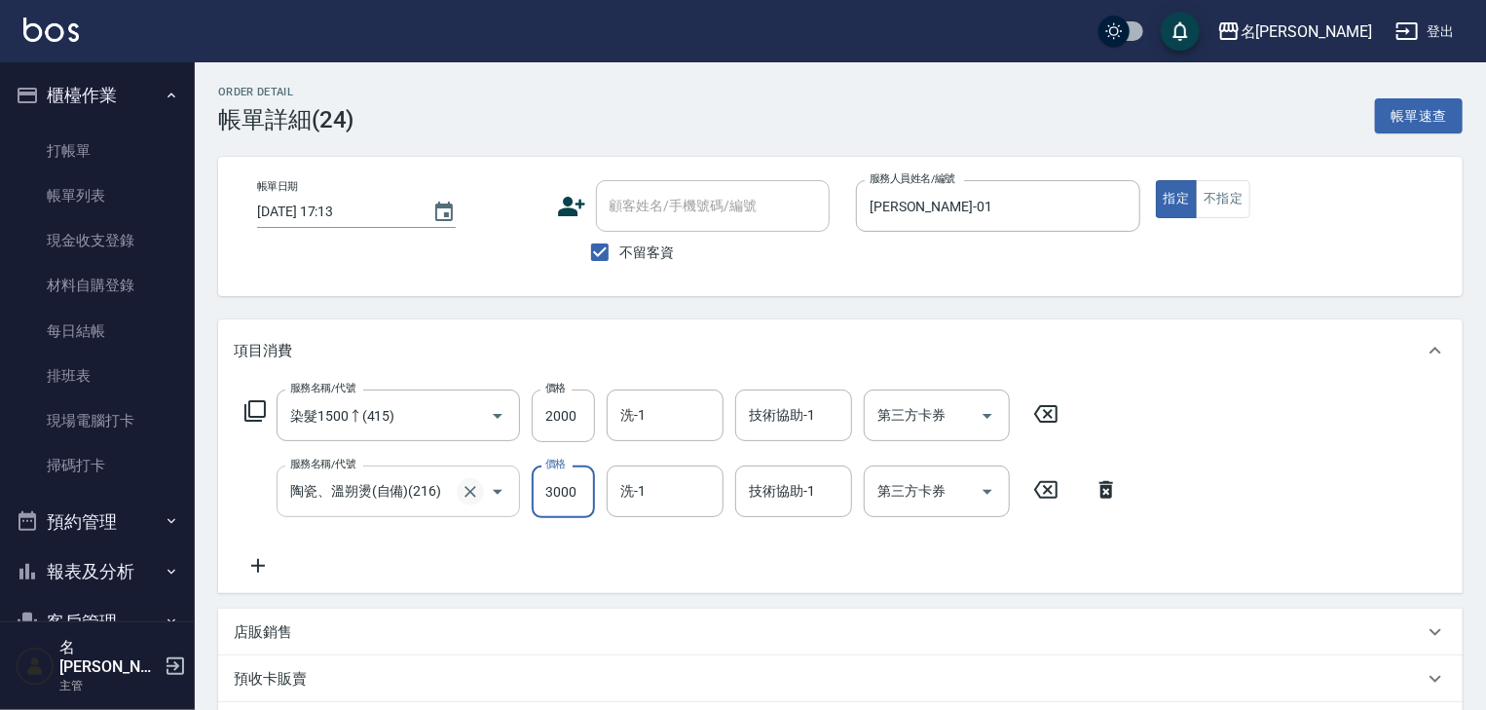
click at [463, 495] on icon "Clear" at bounding box center [469, 491] width 19 height 19
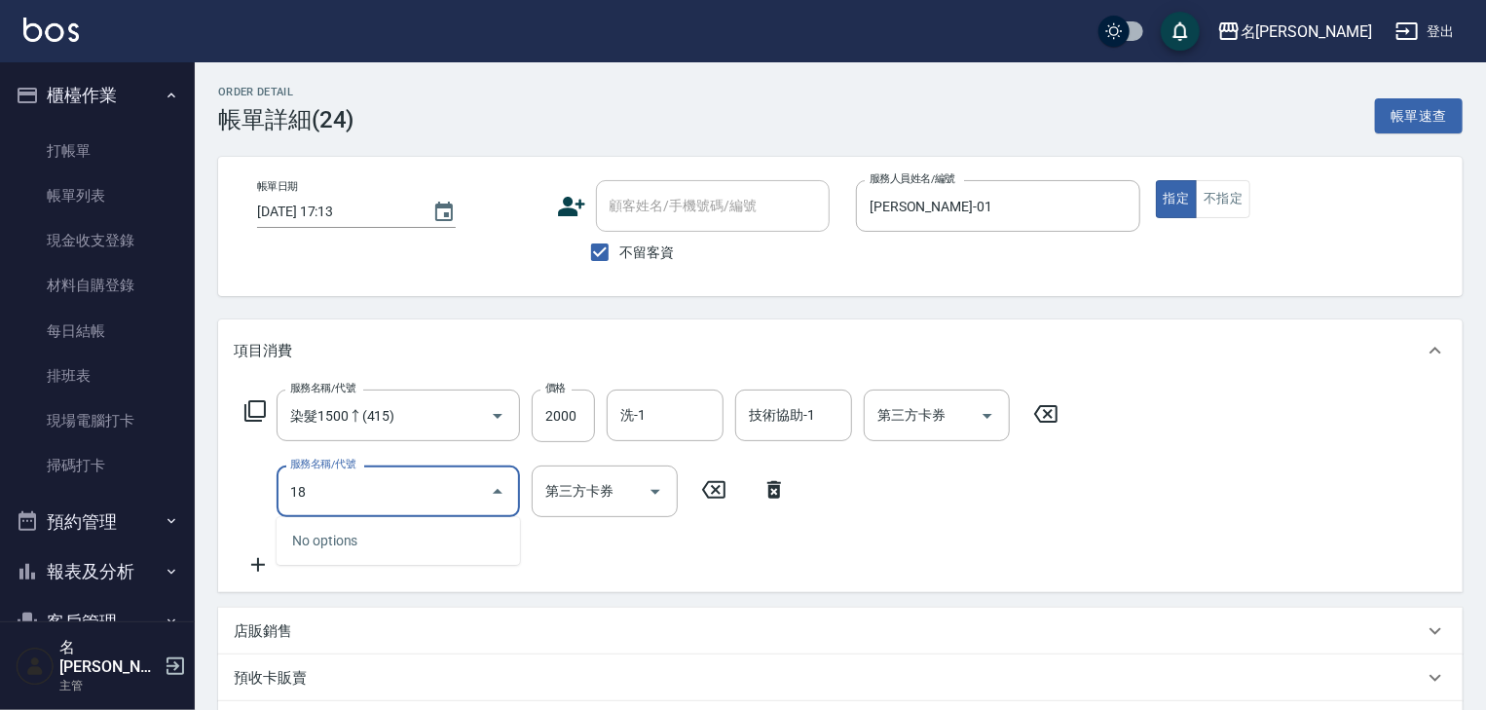
type input "1"
type input "接髮(218)"
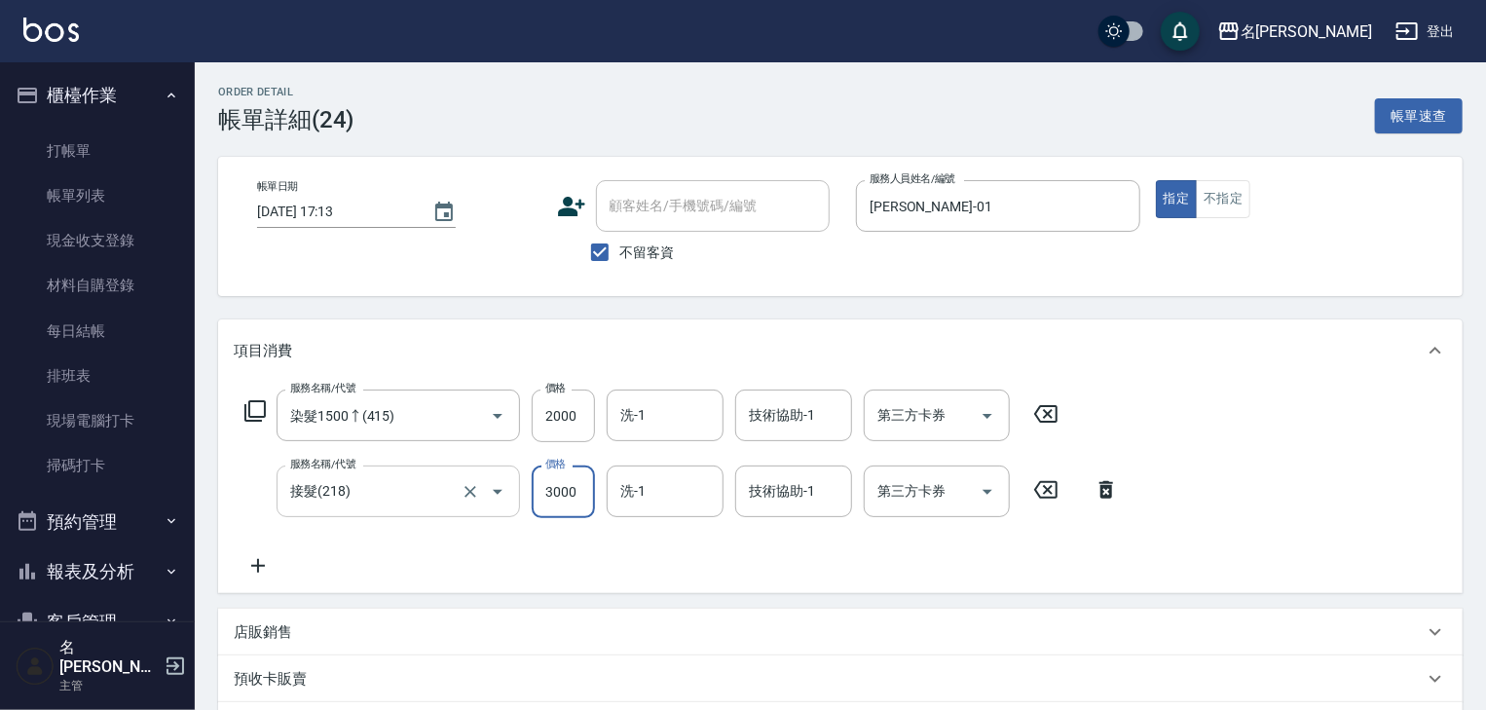
scroll to position [341, 0]
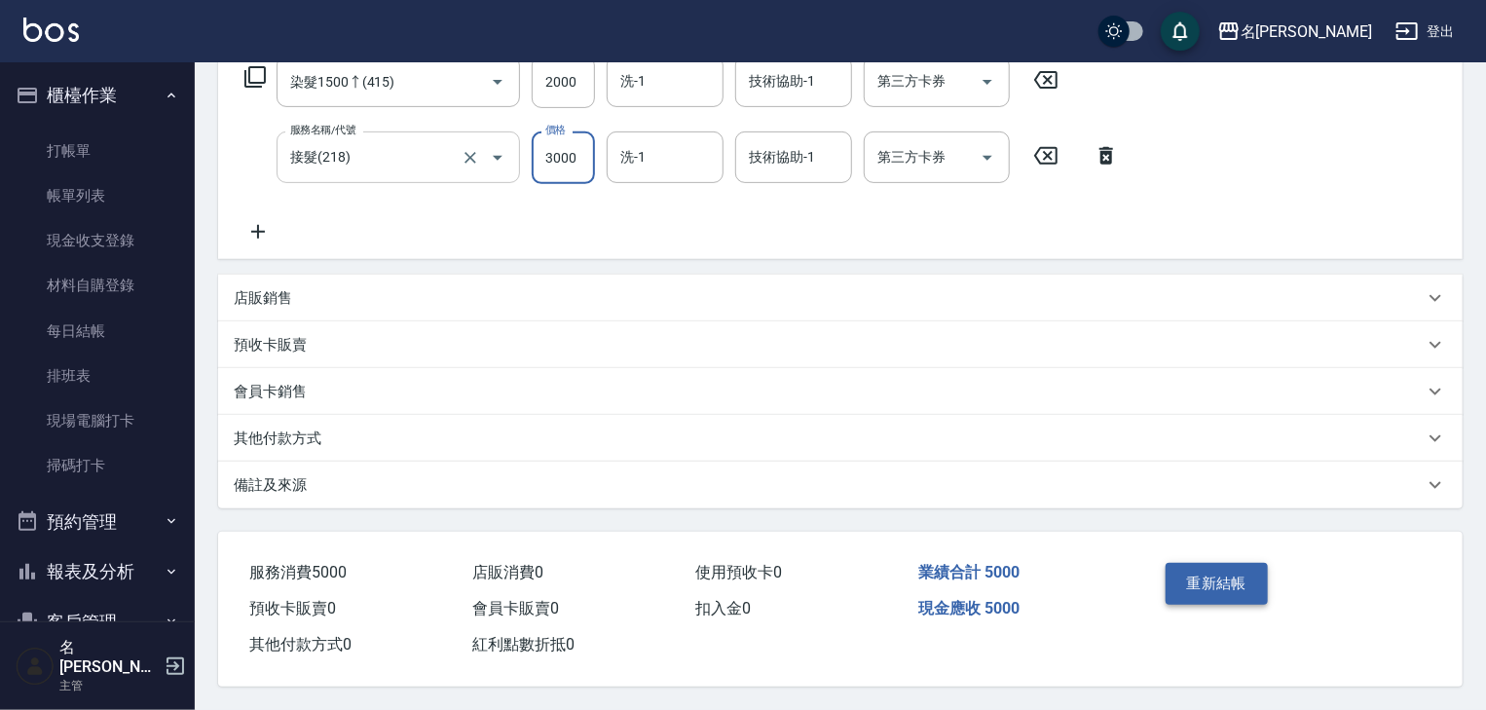
type input "3000"
click at [1230, 576] on button "重新結帳" at bounding box center [1216, 583] width 103 height 41
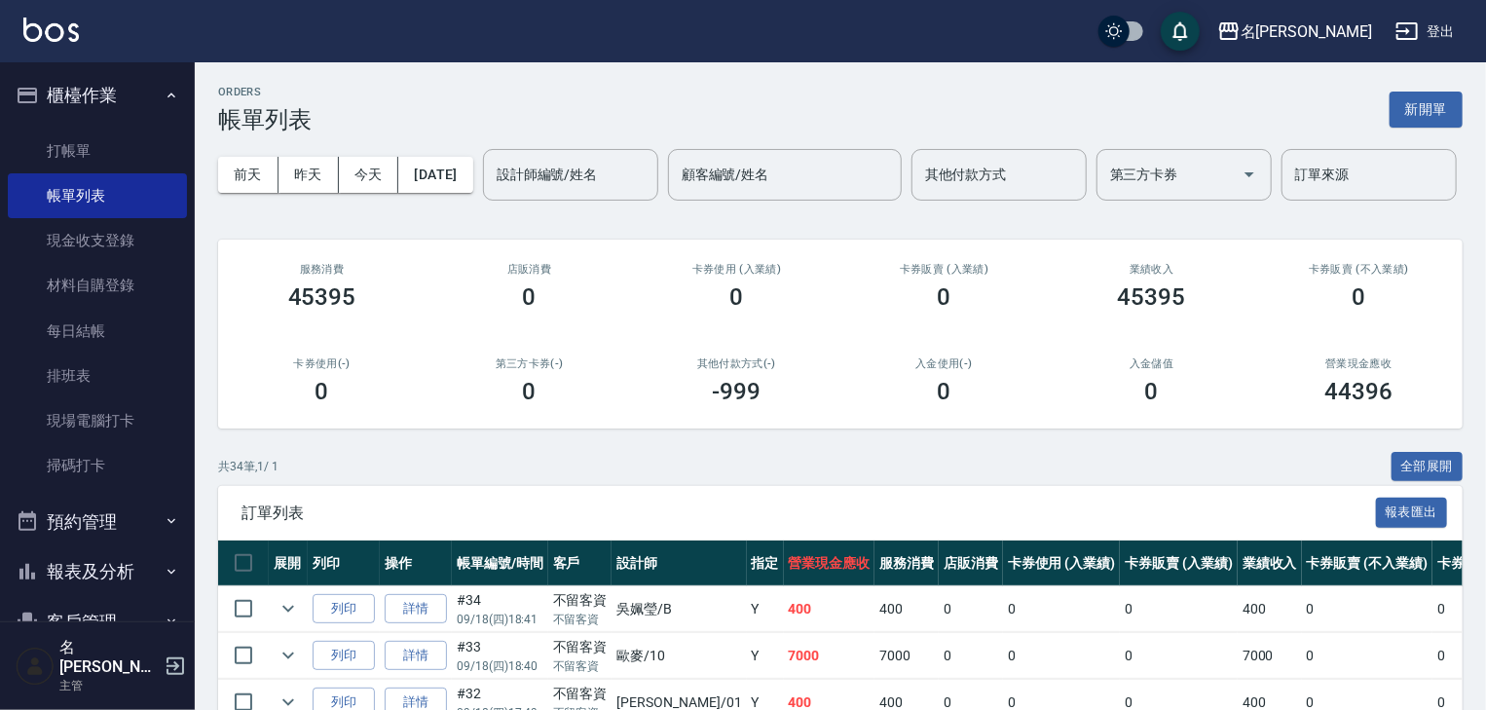
click at [68, 40] on img at bounding box center [50, 30] width 55 height 24
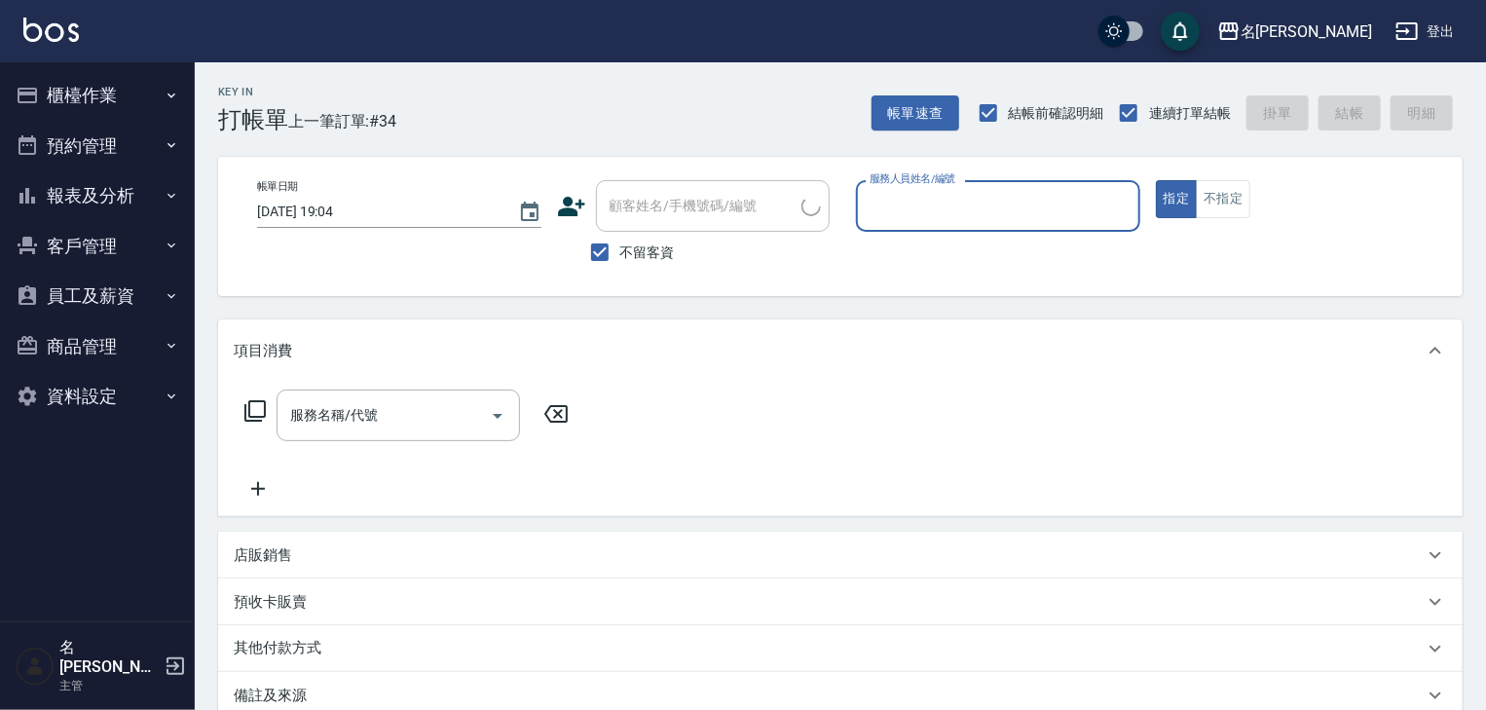
click at [1004, 203] on input "服務人員姓名/編號" at bounding box center [997, 206] width 267 height 34
type input "[PERSON_NAME]-04"
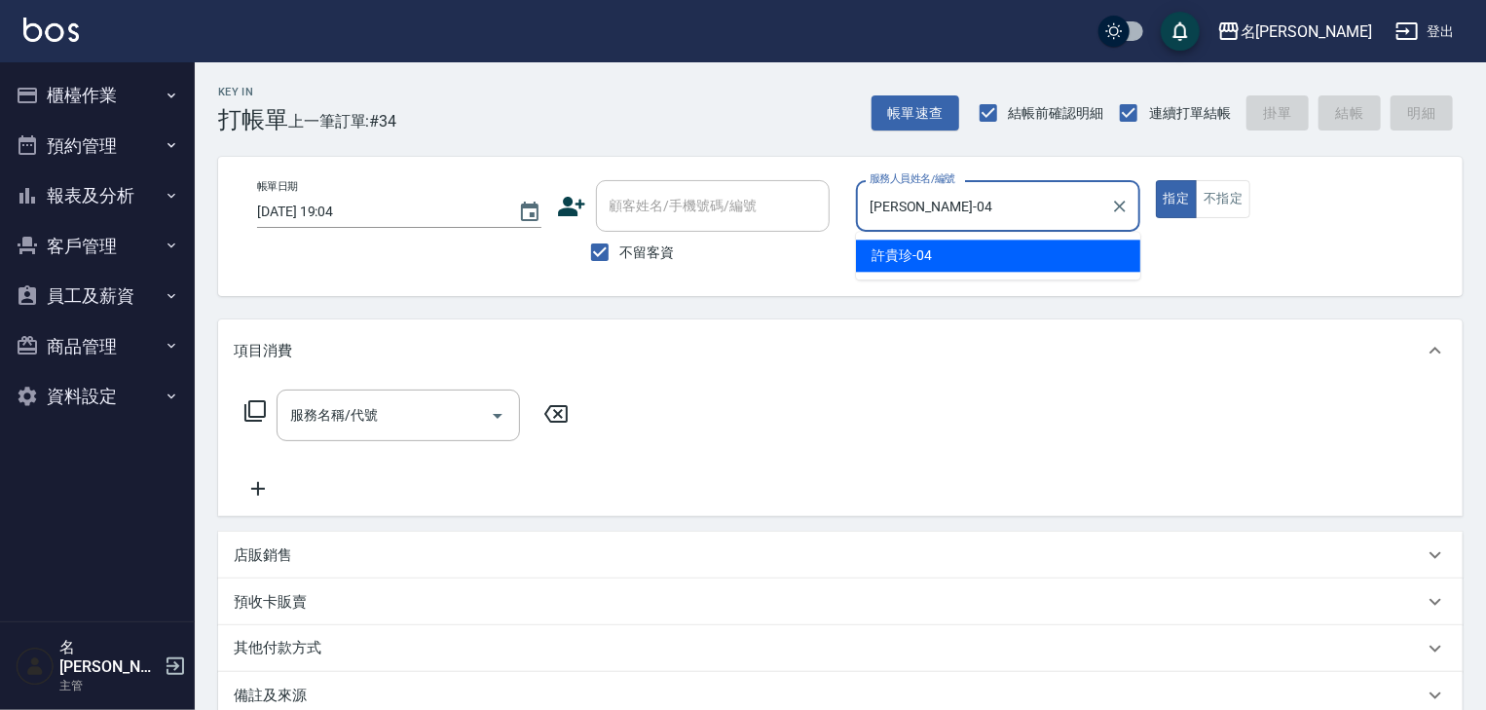
type button "true"
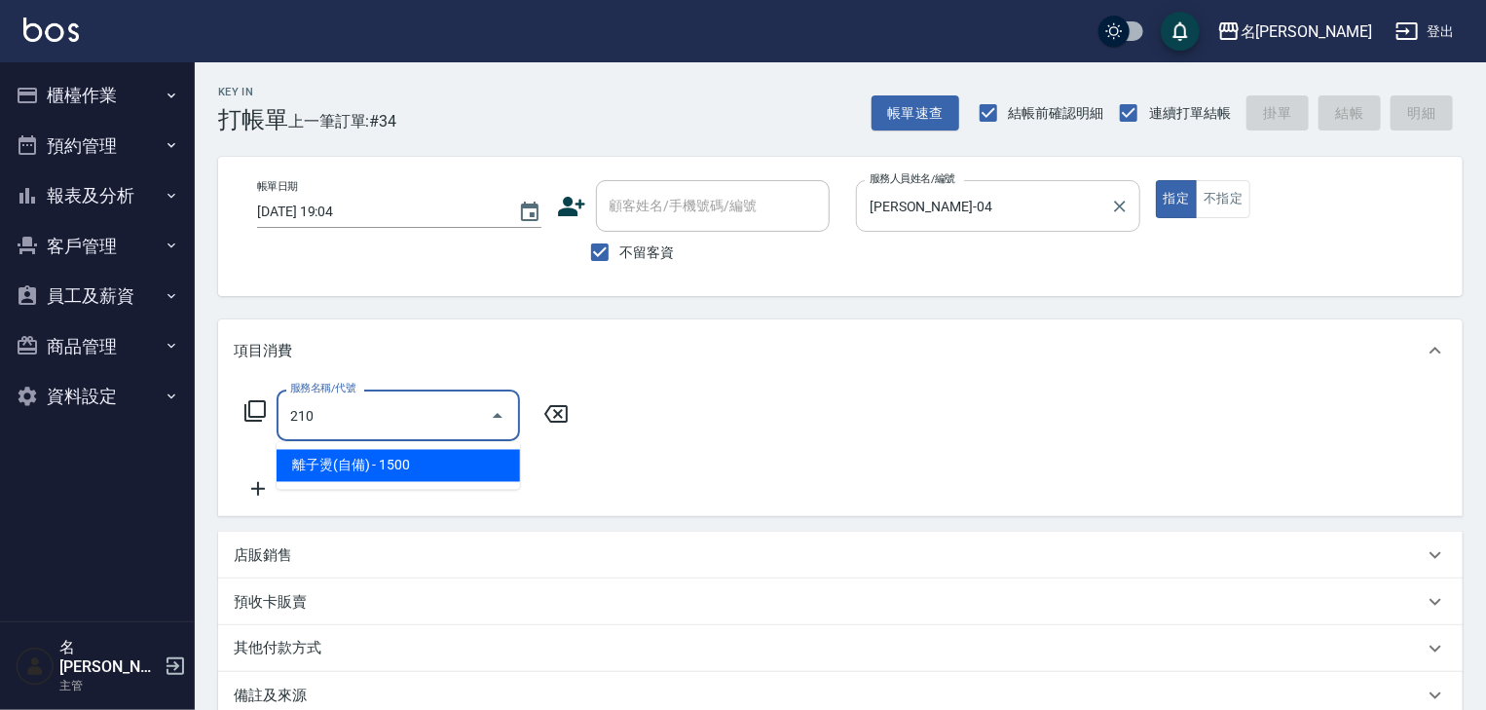
type input "離子燙(自備)(210)"
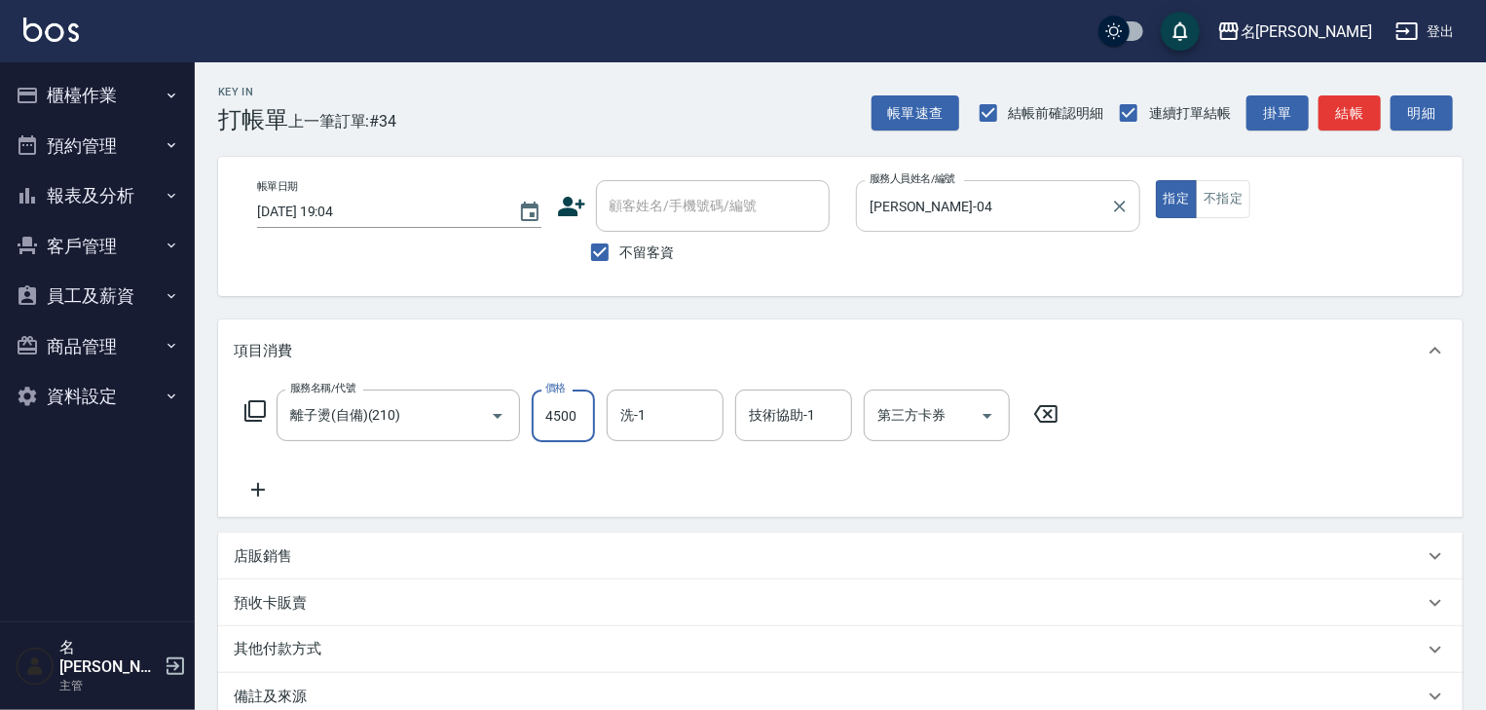
type input "4500"
type input "[PERSON_NAME]-23"
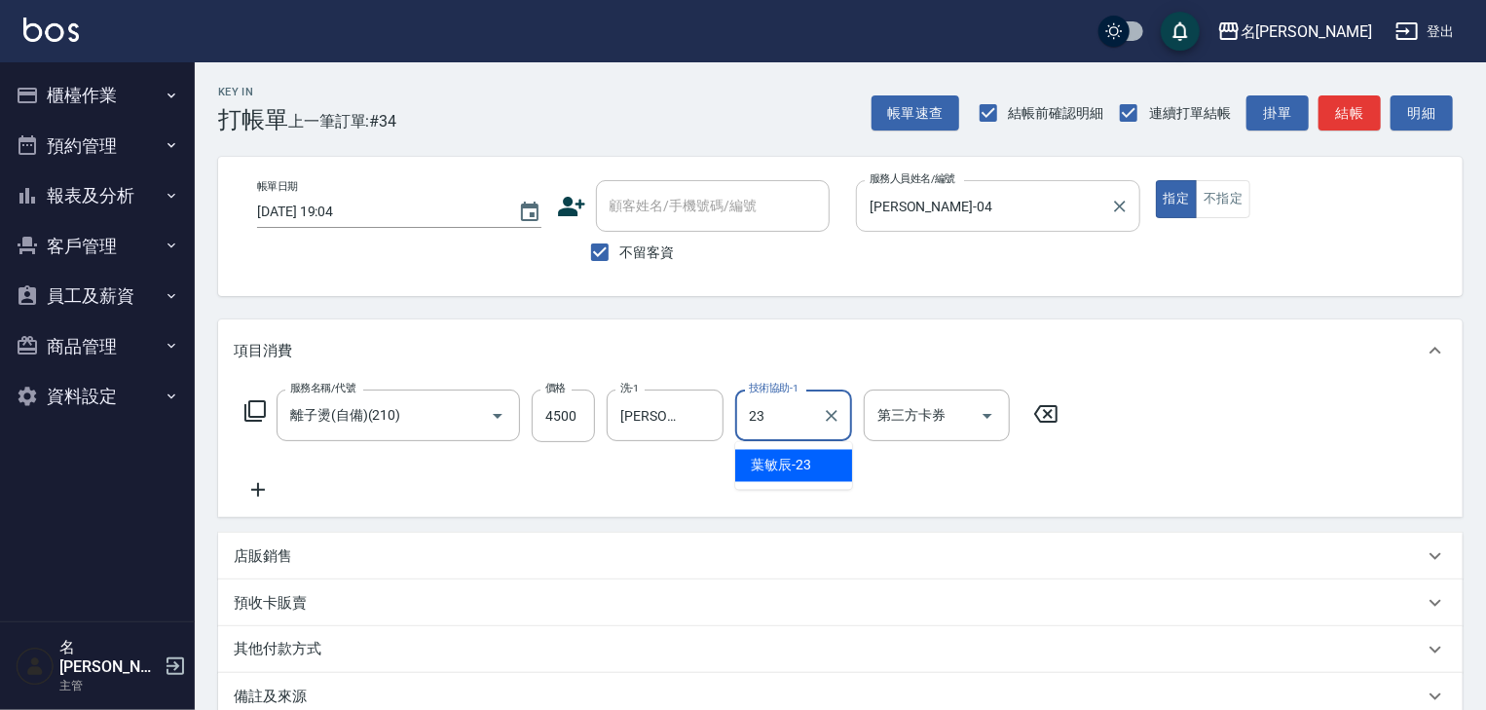
type input "[PERSON_NAME]-23"
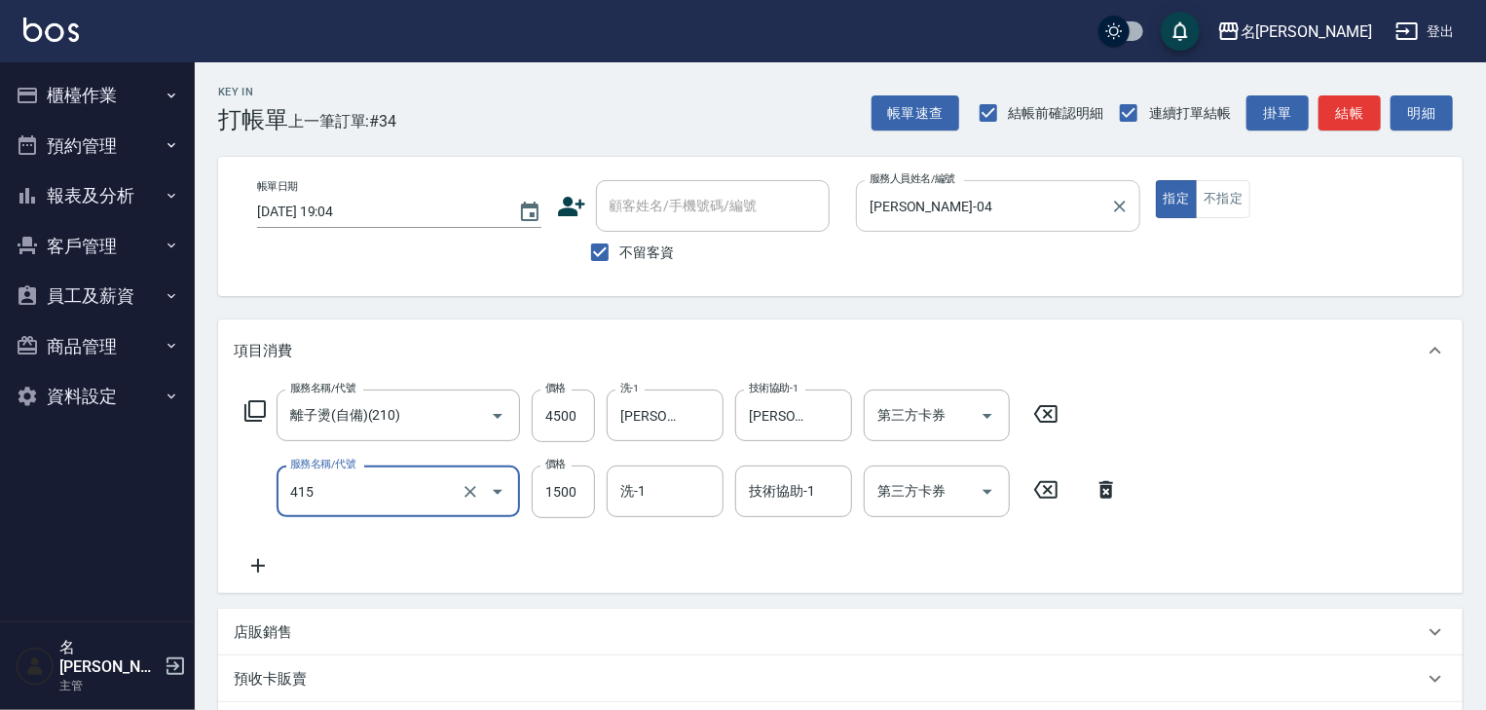
type input "染髮1500↑(415)"
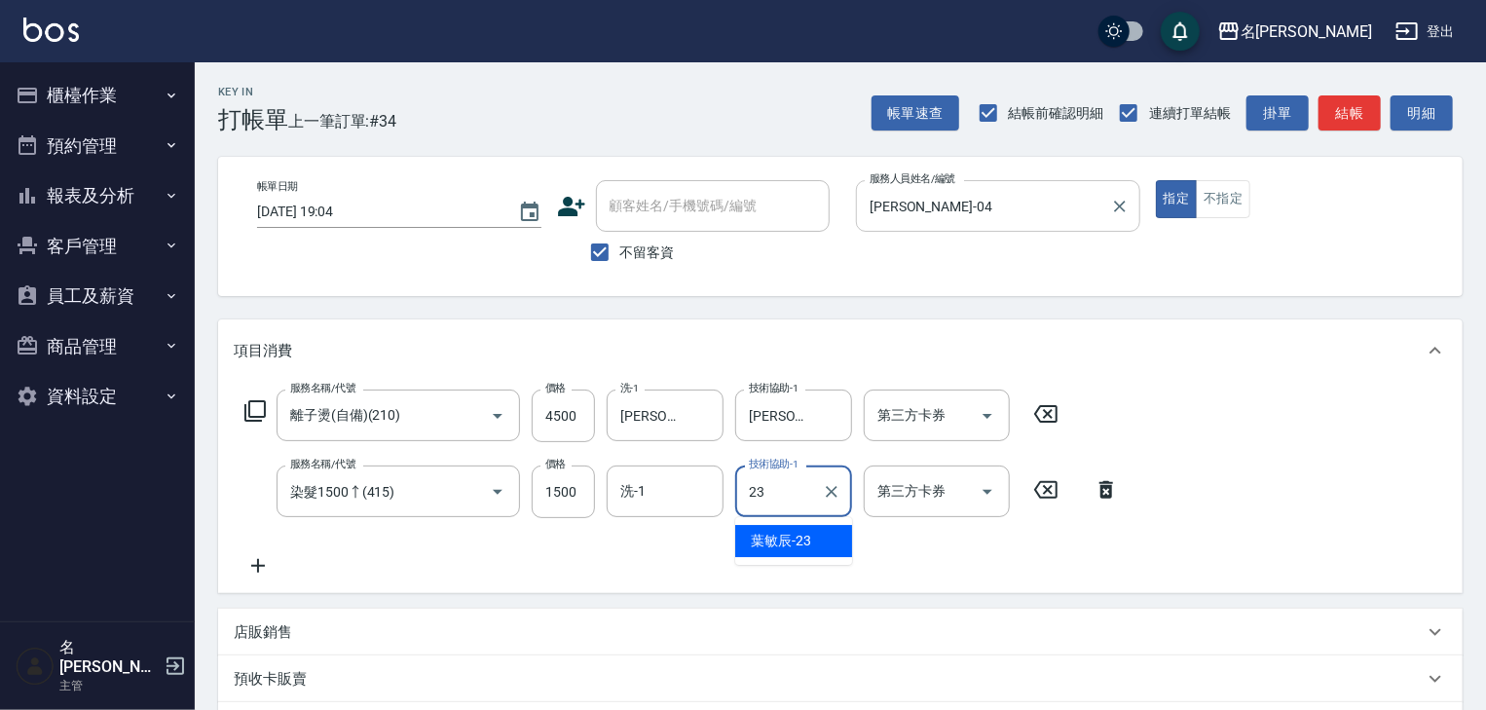
type input "[PERSON_NAME]-23"
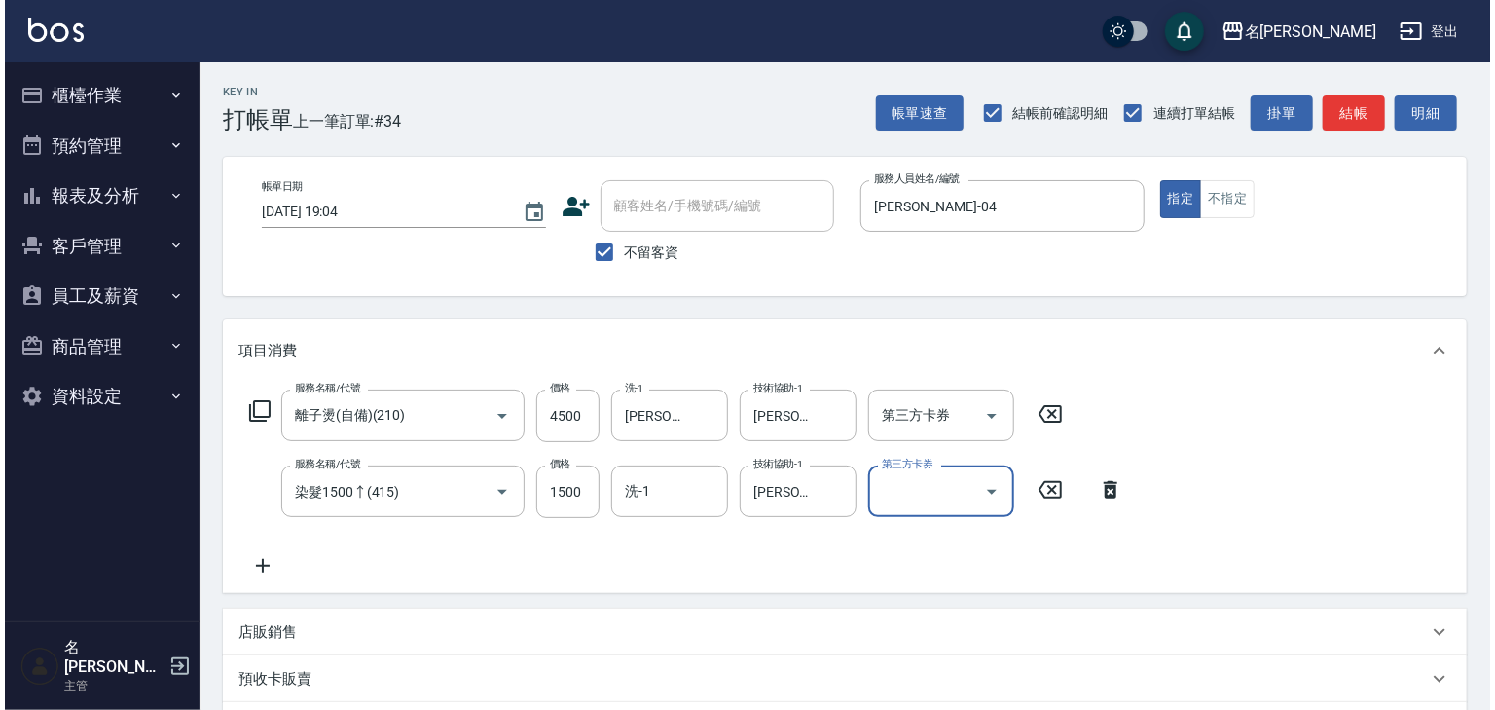
scroll to position [304, 0]
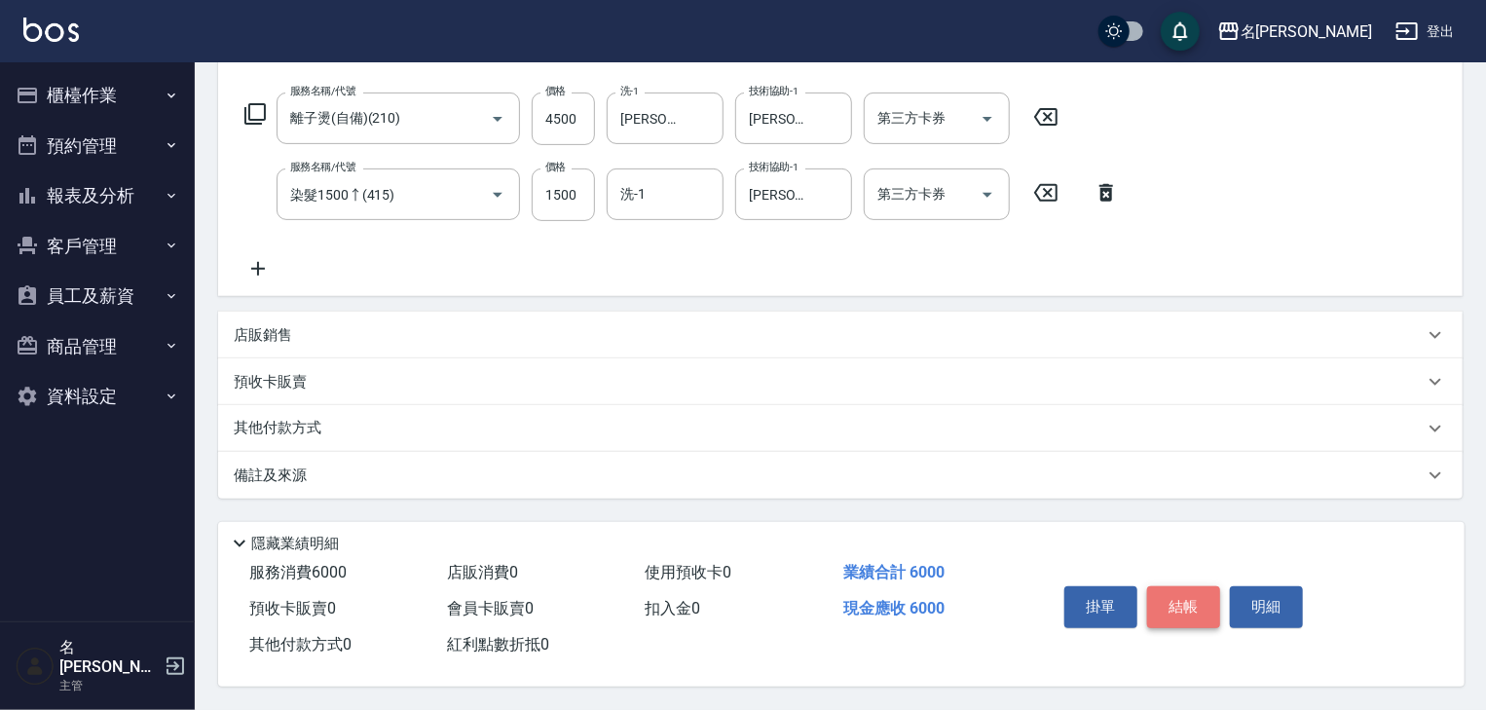
click at [1164, 611] on button "結帳" at bounding box center [1183, 606] width 73 height 41
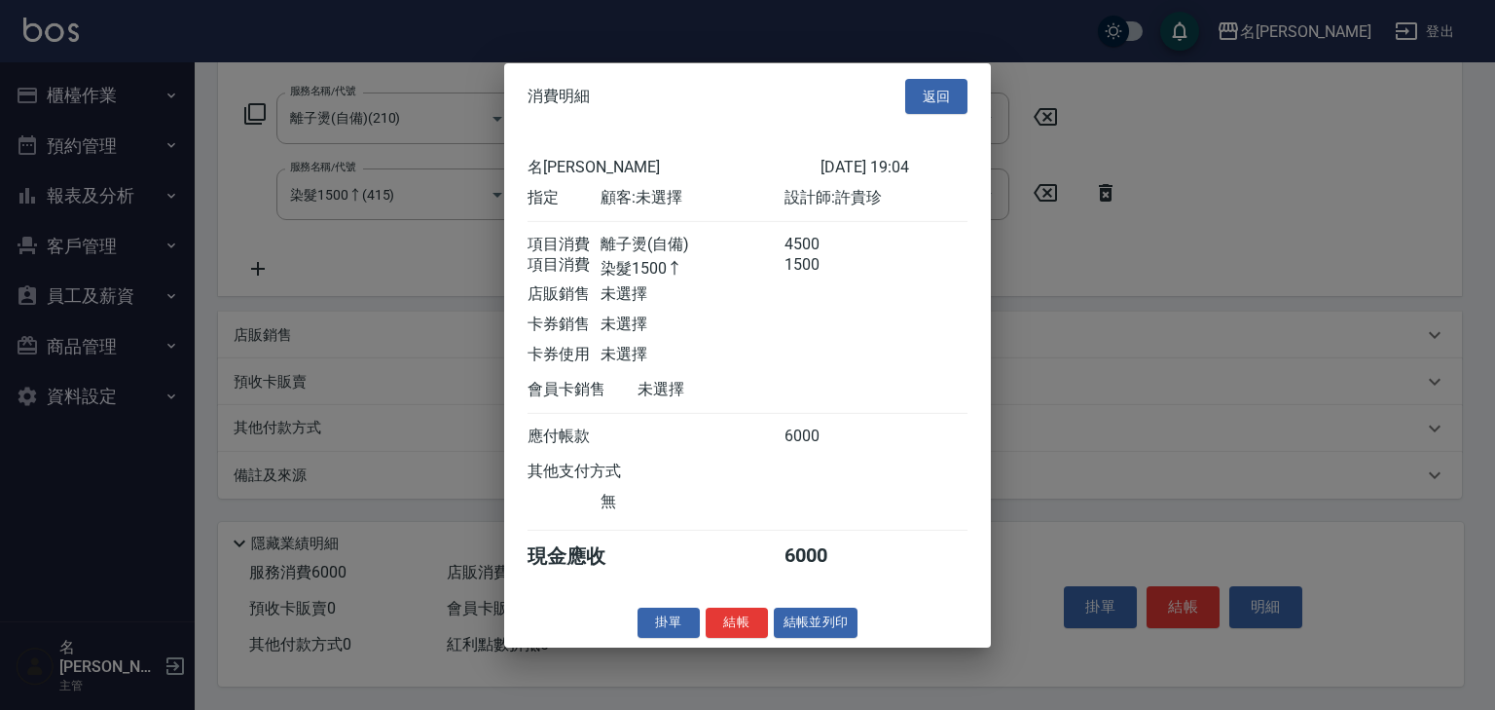
click at [791, 623] on button "結帳並列印" at bounding box center [816, 622] width 85 height 30
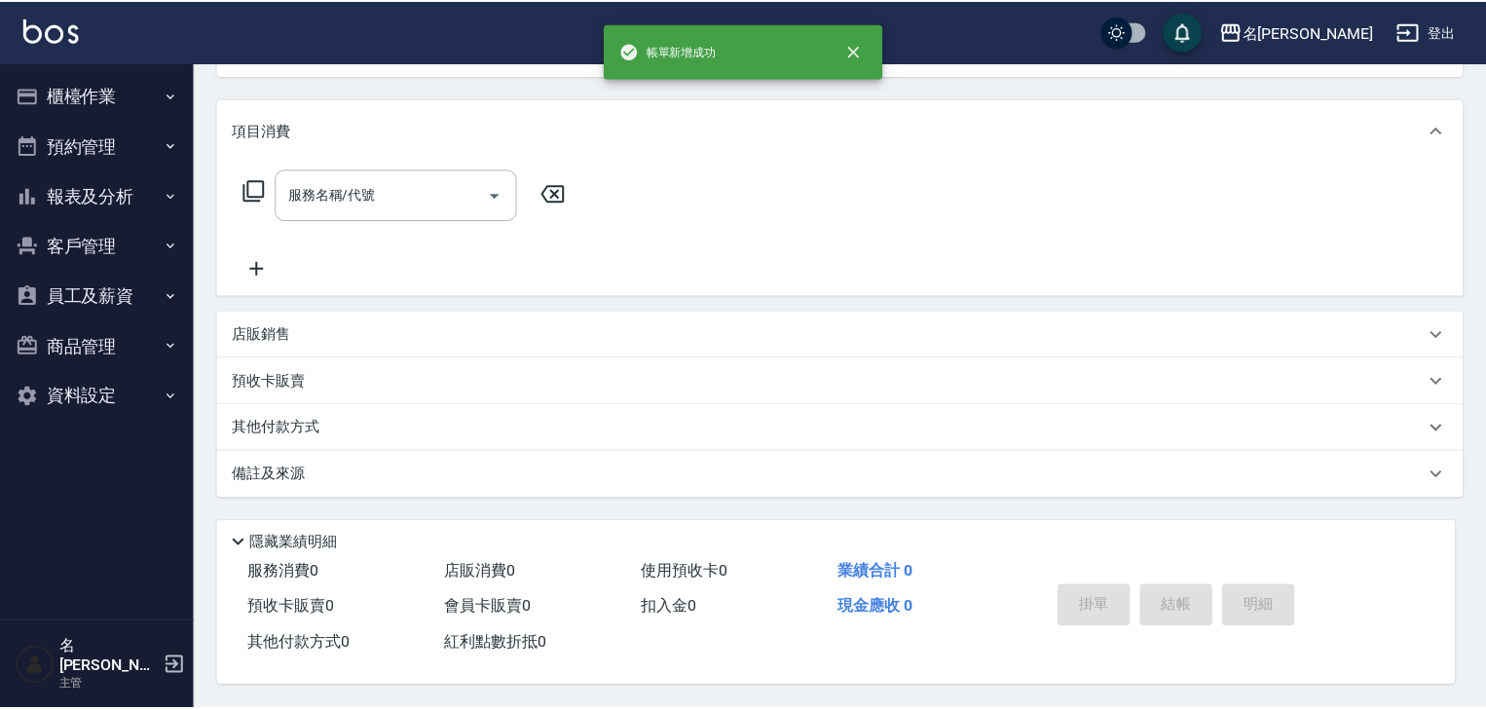
scroll to position [0, 0]
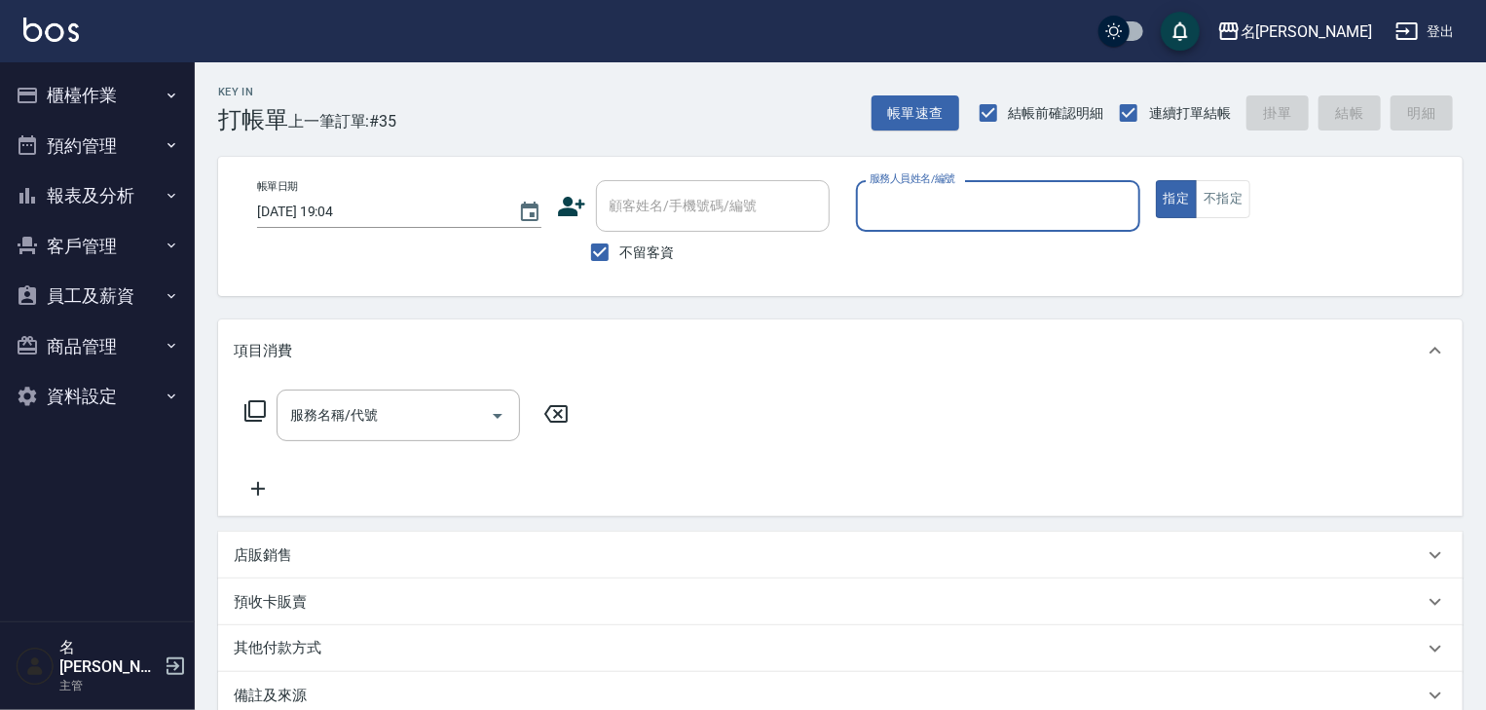
drag, startPoint x: 1029, startPoint y: 212, endPoint x: 976, endPoint y: 14, distance: 205.4
click at [1012, 123] on div "Key In 打帳單 上一筆訂單:#35 帳單速查 結帳前確認明細 連續打單結帳 掛單 結帳 明細 帳單日期 [DATE] 19:04 顧客姓名/手機號碼/編…" at bounding box center [840, 495] width 1291 height 867
click at [1029, 189] on input "服務人員姓名/編號" at bounding box center [997, 206] width 267 height 34
type input "[PERSON_NAME]"
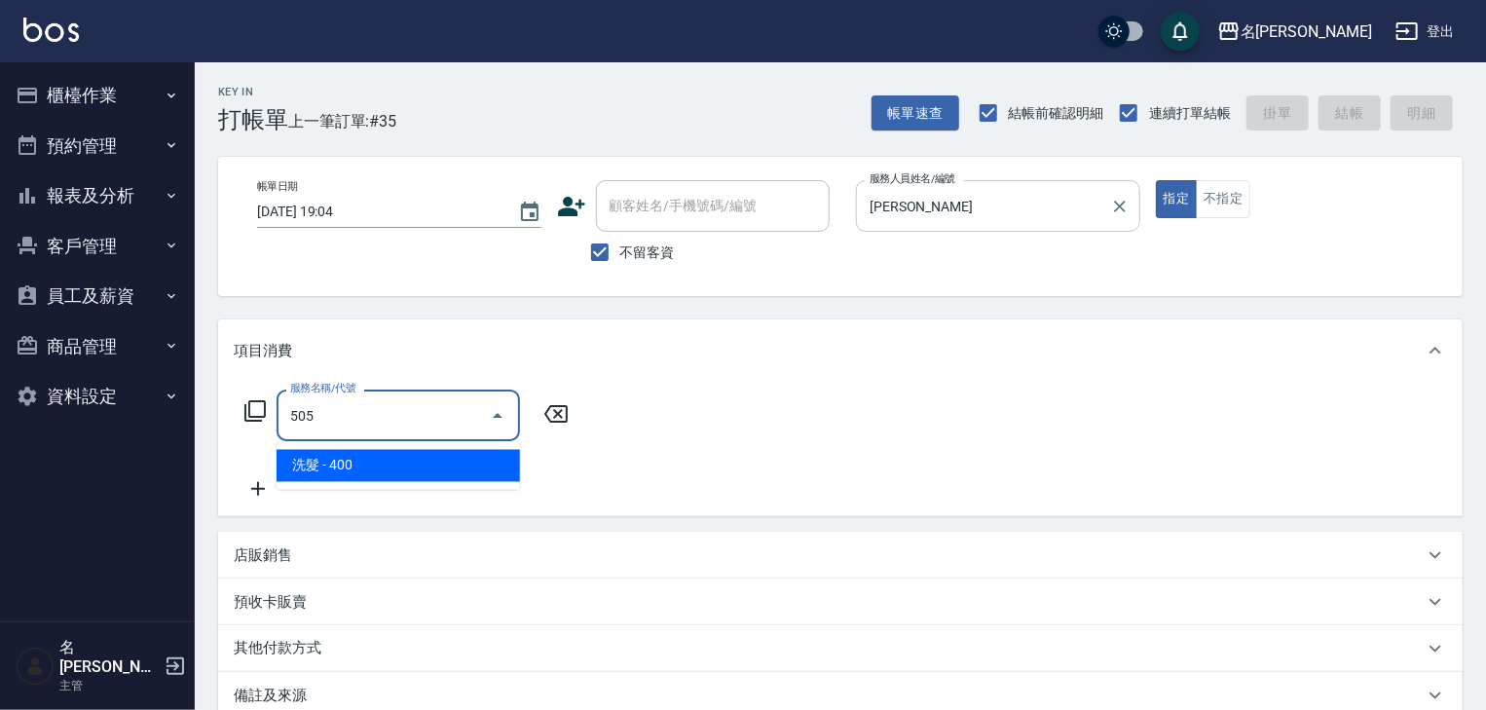
type input "洗髮(505)"
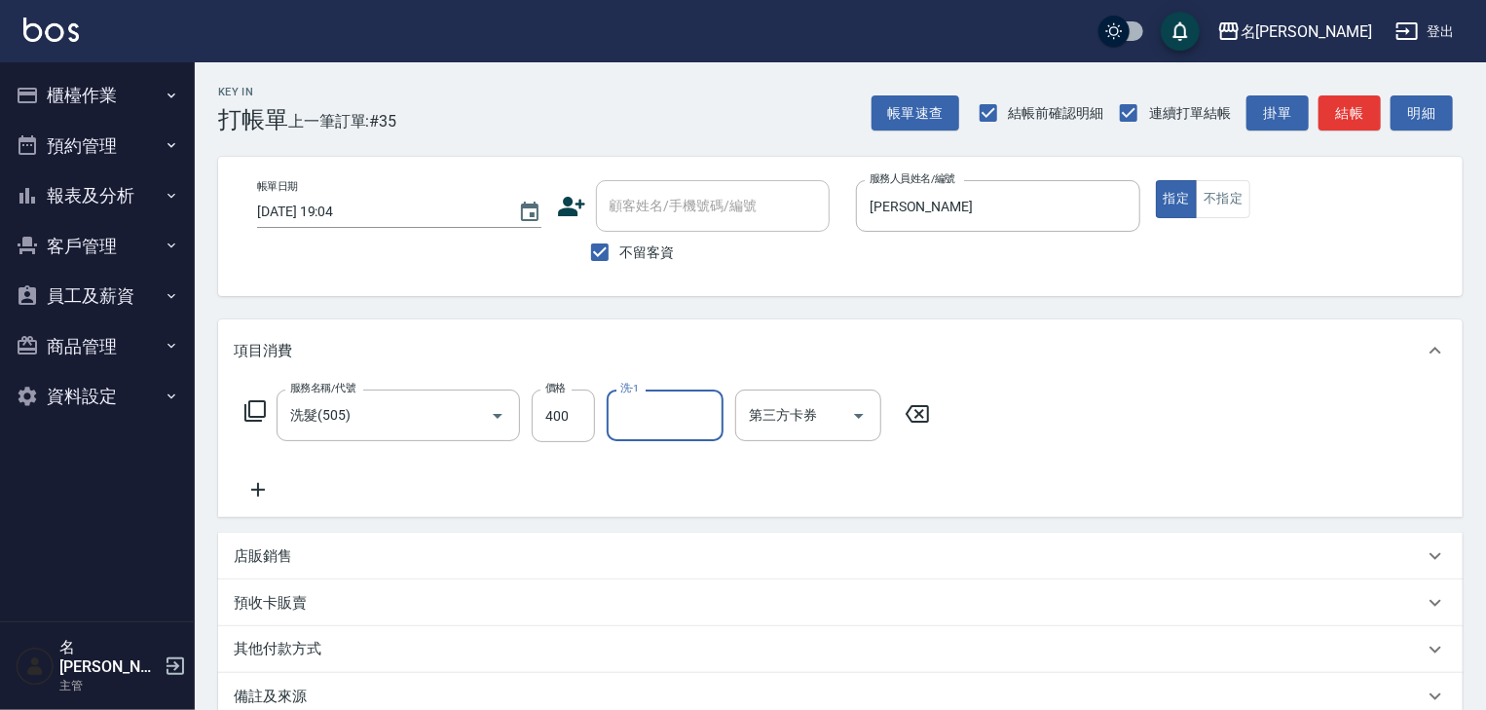
click at [124, 348] on button "商品管理" at bounding box center [97, 346] width 179 height 51
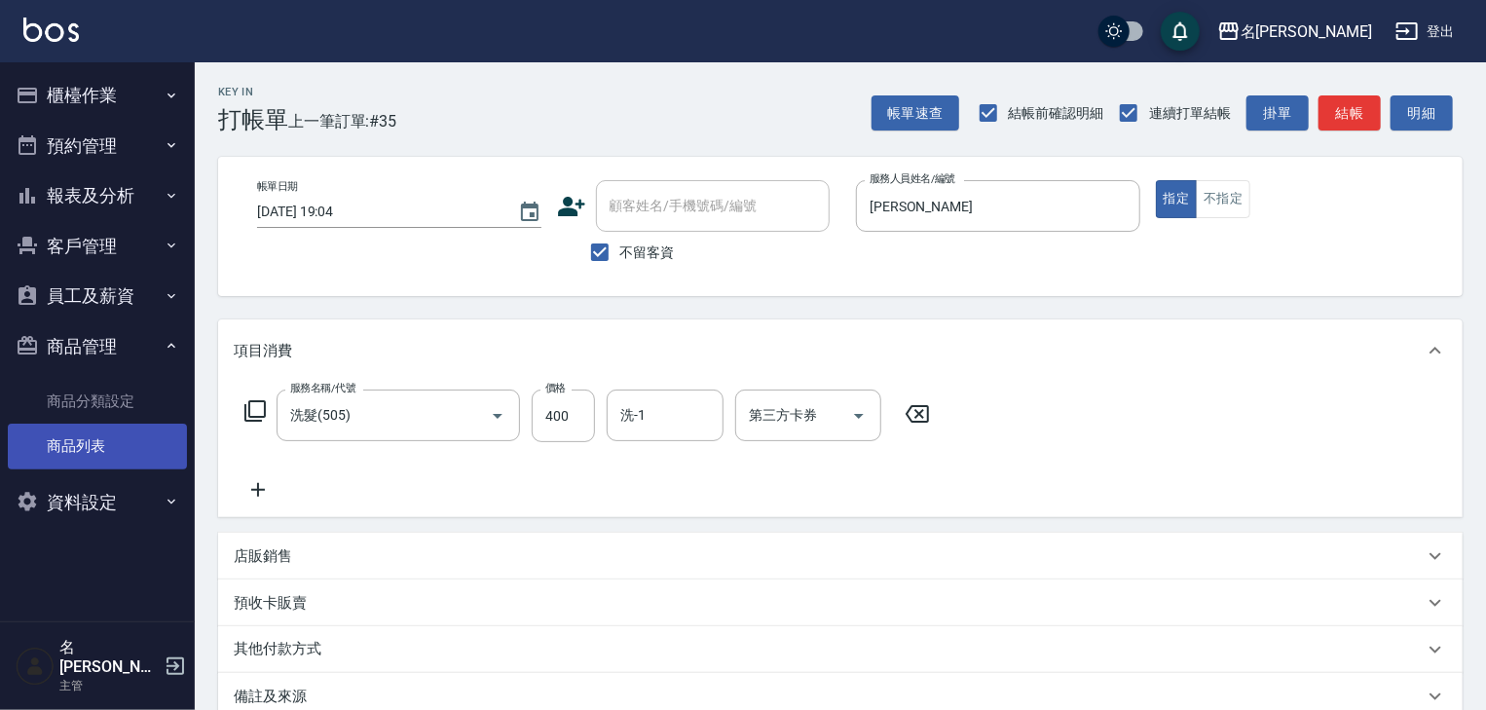
click at [118, 431] on link "商品列表" at bounding box center [97, 445] width 179 height 45
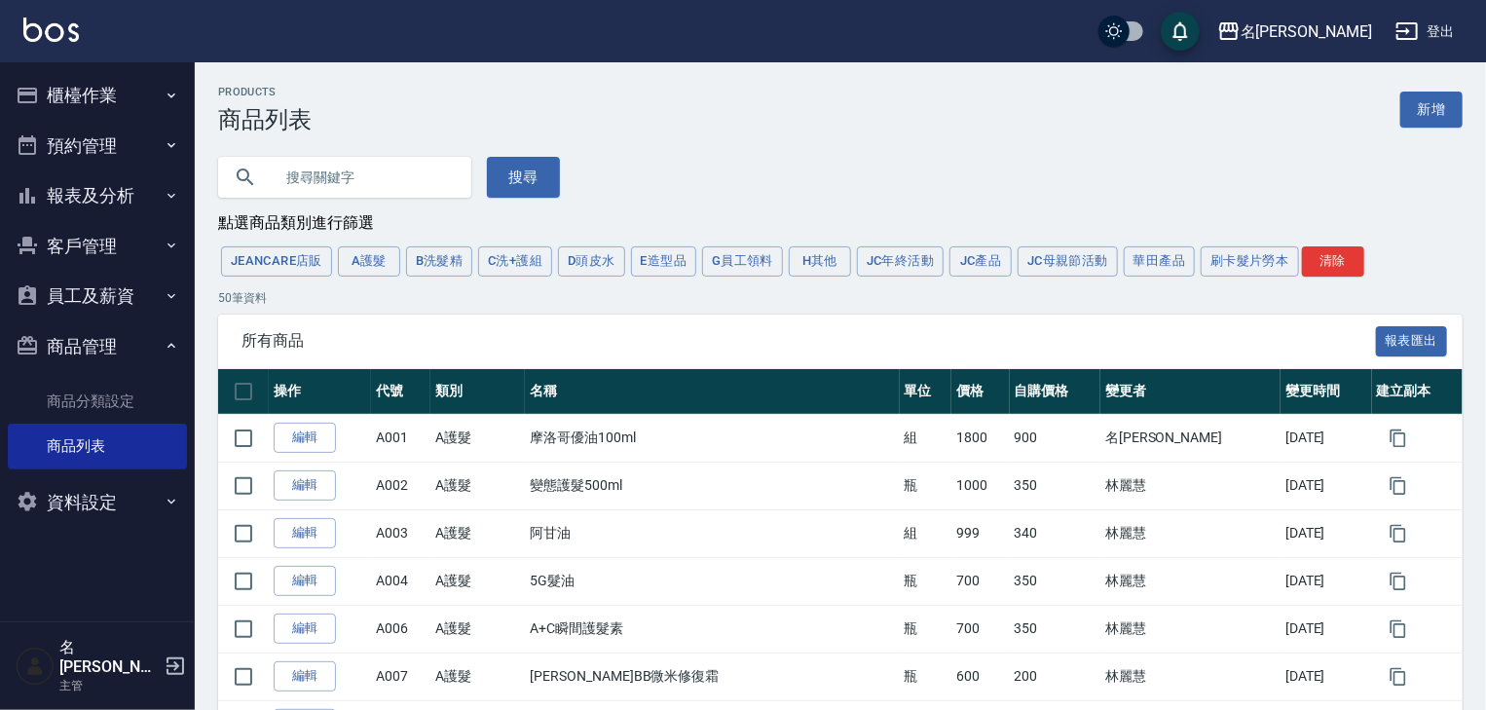
click at [367, 187] on input "text" at bounding box center [364, 177] width 183 height 53
type input "e"
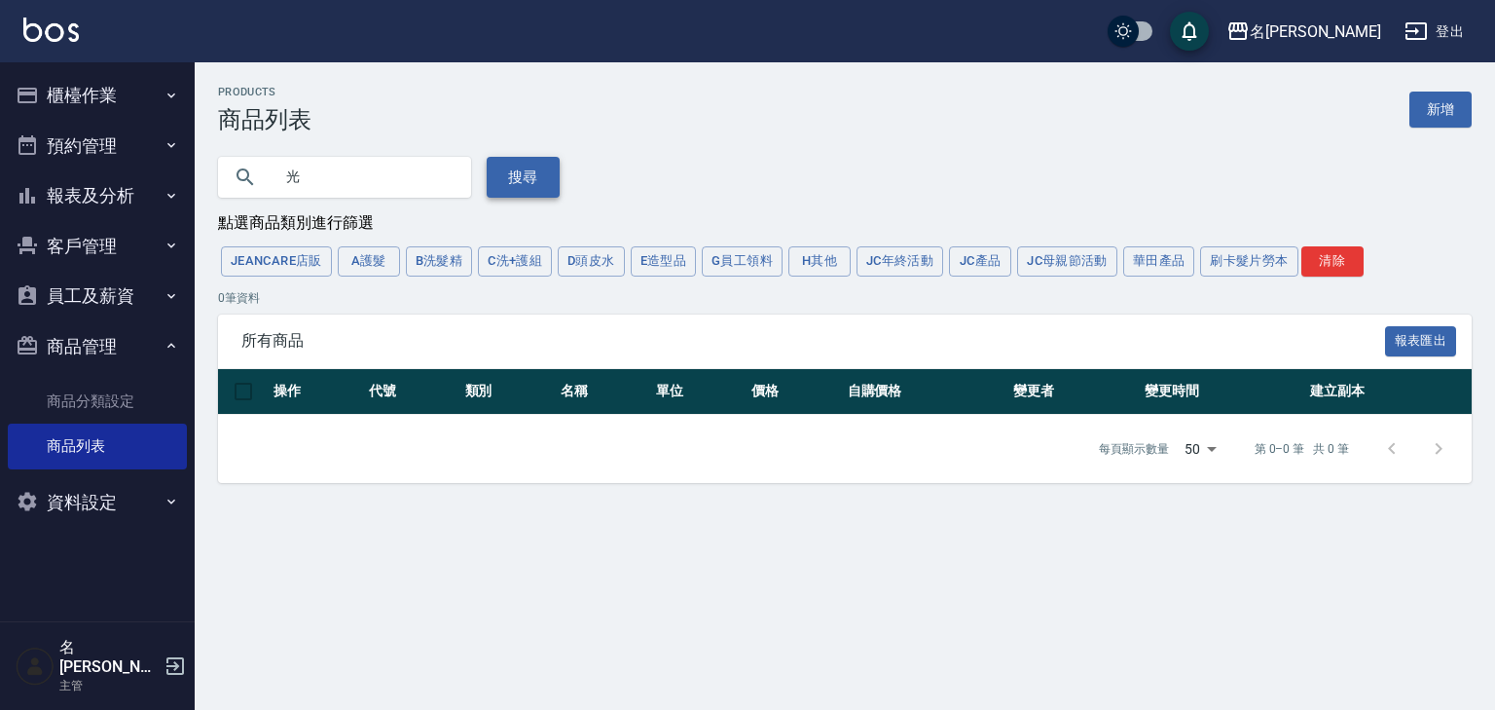
type input "光"
click at [553, 177] on button "搜尋" at bounding box center [523, 177] width 73 height 41
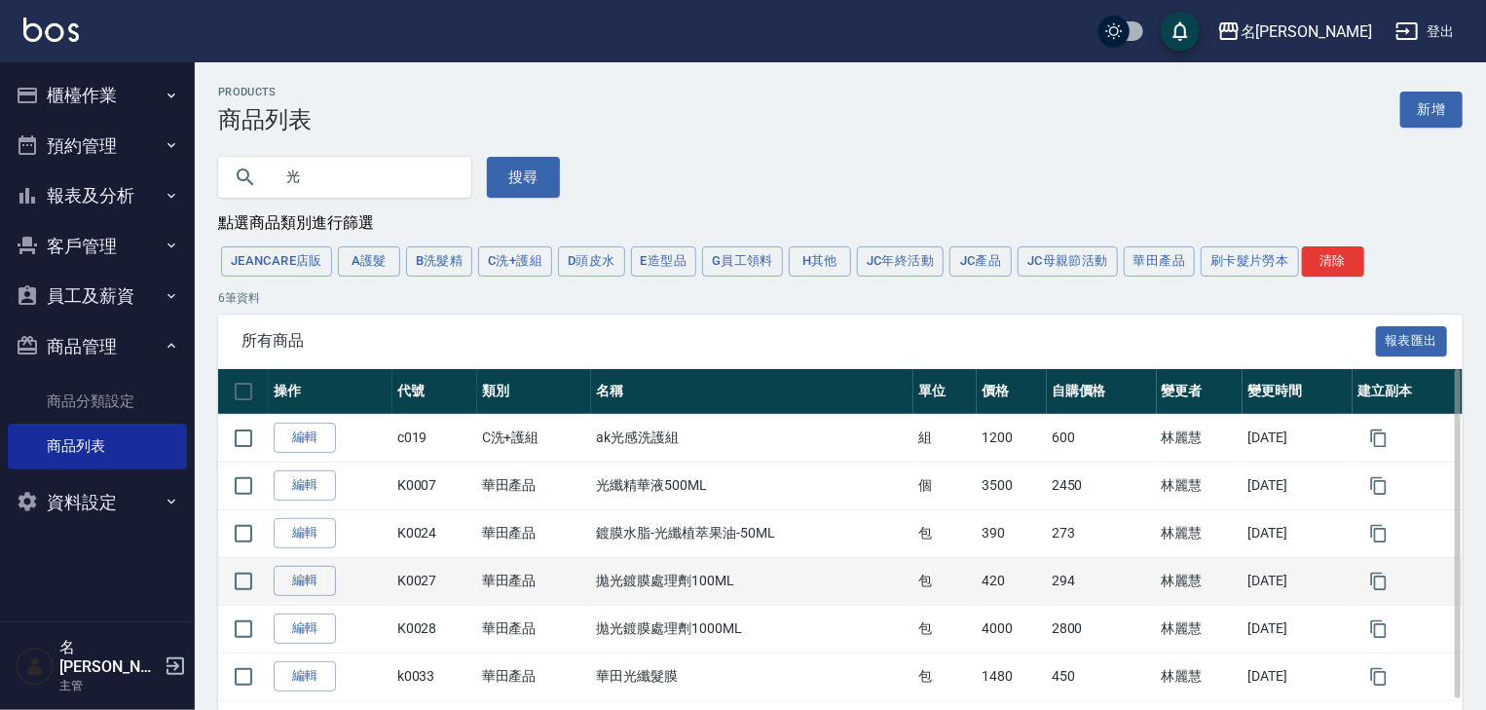
scroll to position [83, 0]
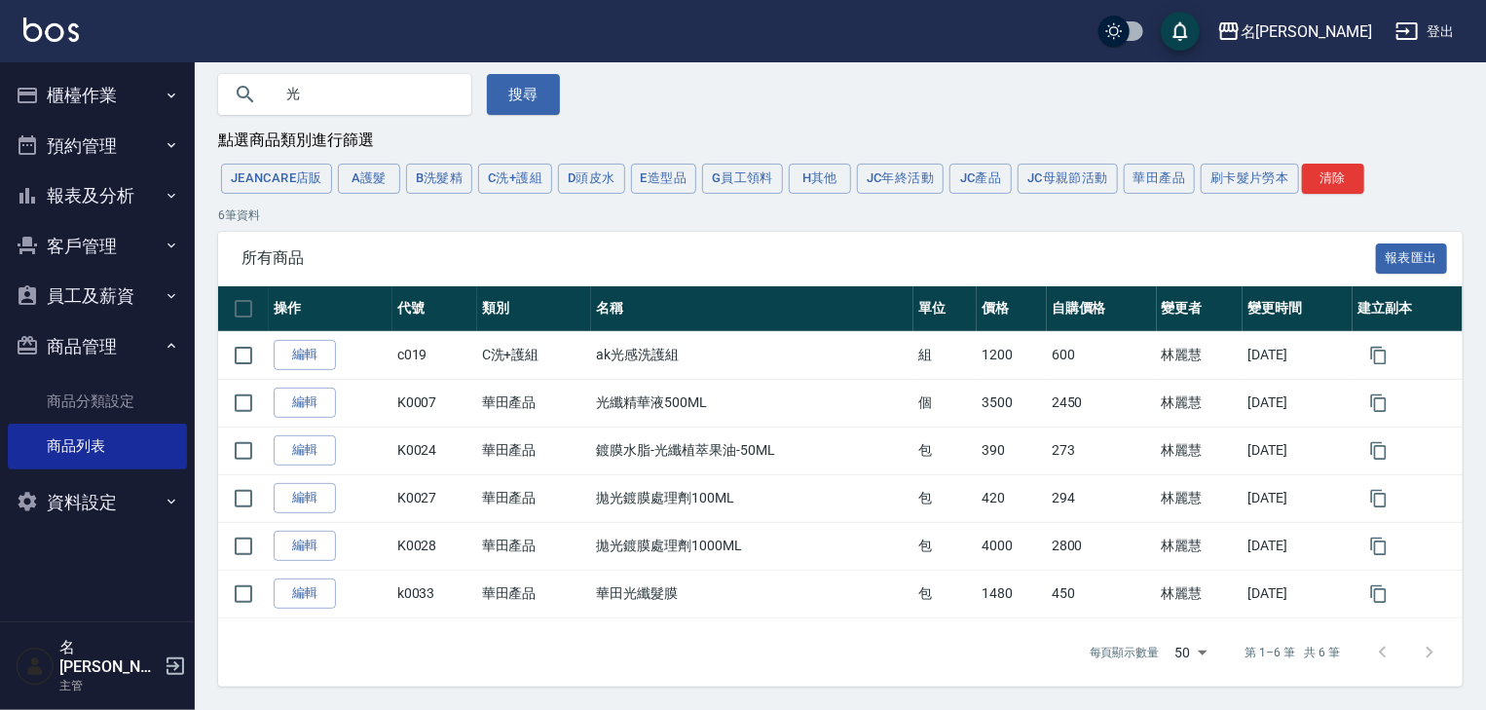
click at [56, 31] on img at bounding box center [50, 30] width 55 height 24
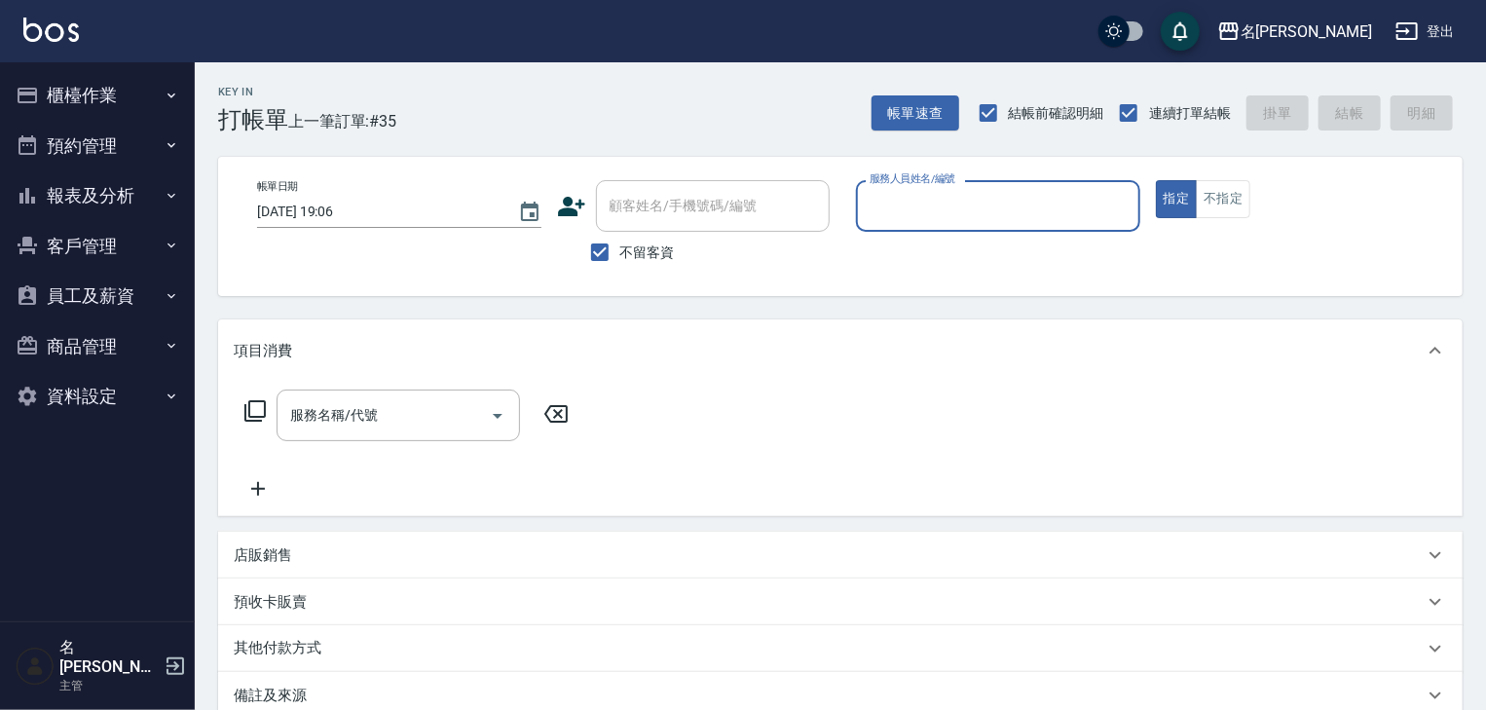
type input "ㄖ"
type input "[PERSON_NAME]"
type button "true"
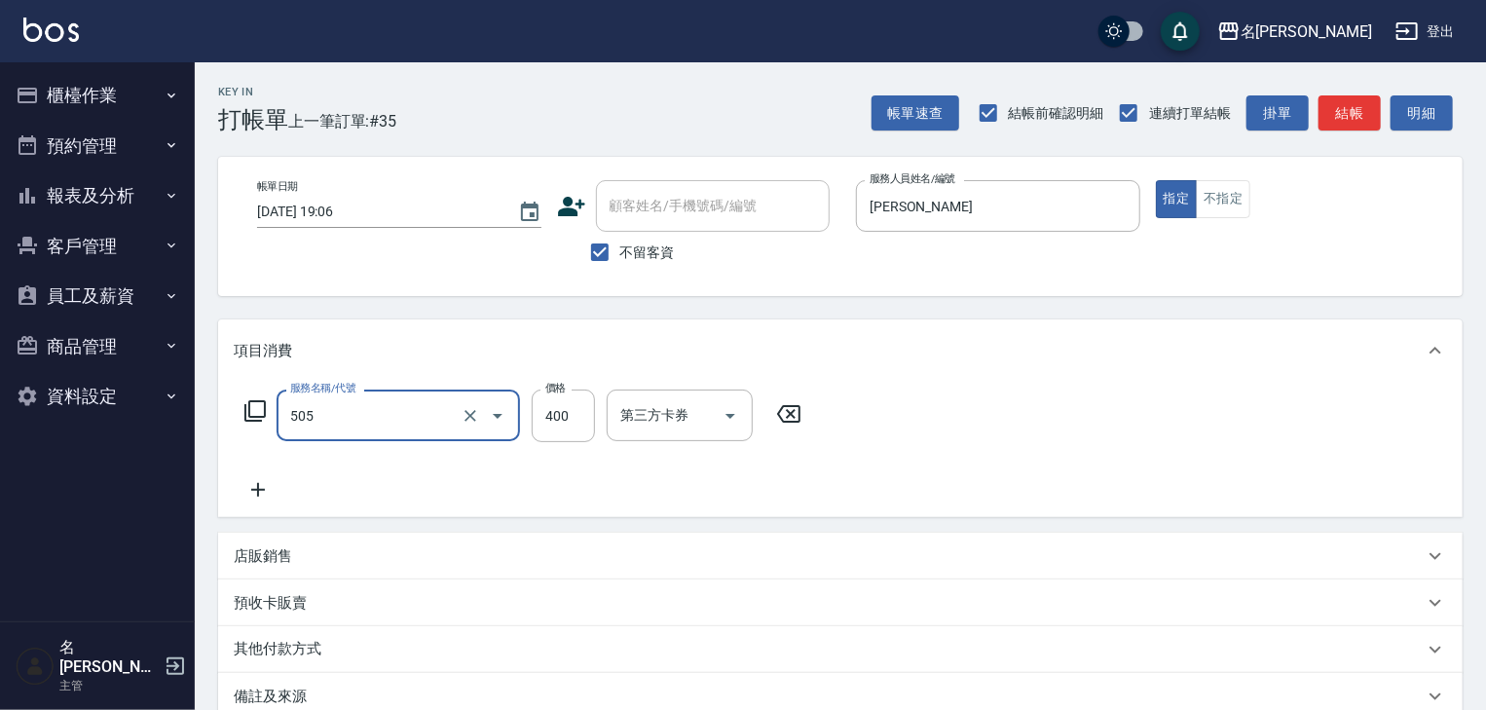
type input "洗髮(505)"
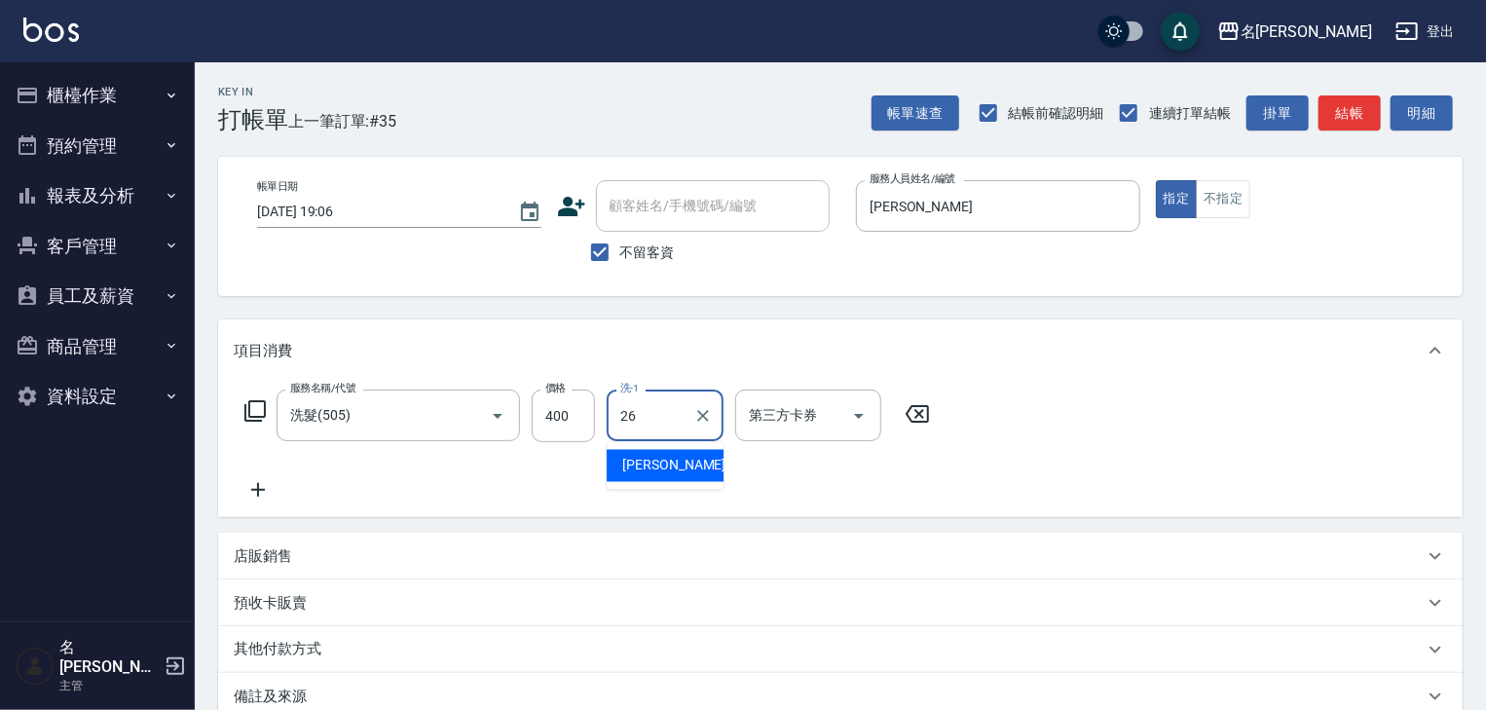
type input "[PERSON_NAME]筑-26"
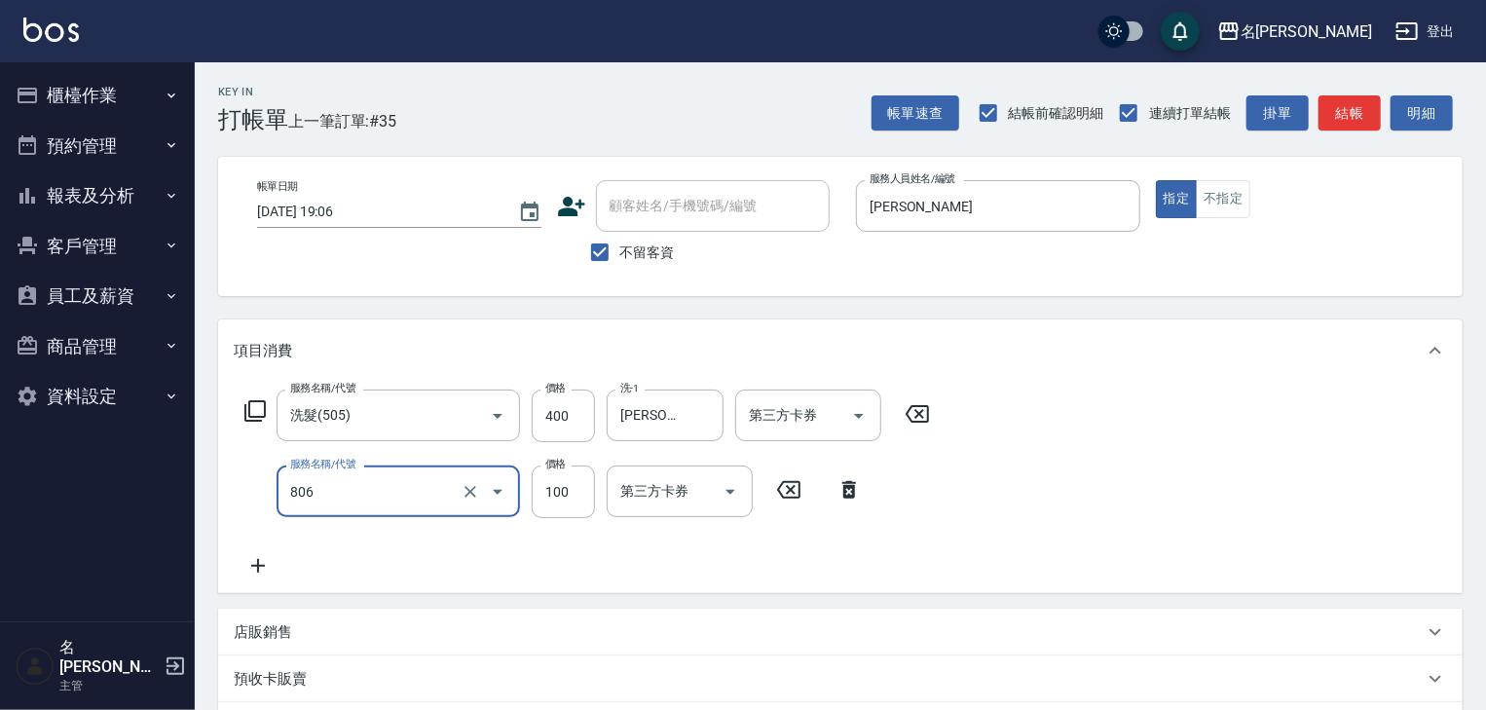
type input "電棒(806)"
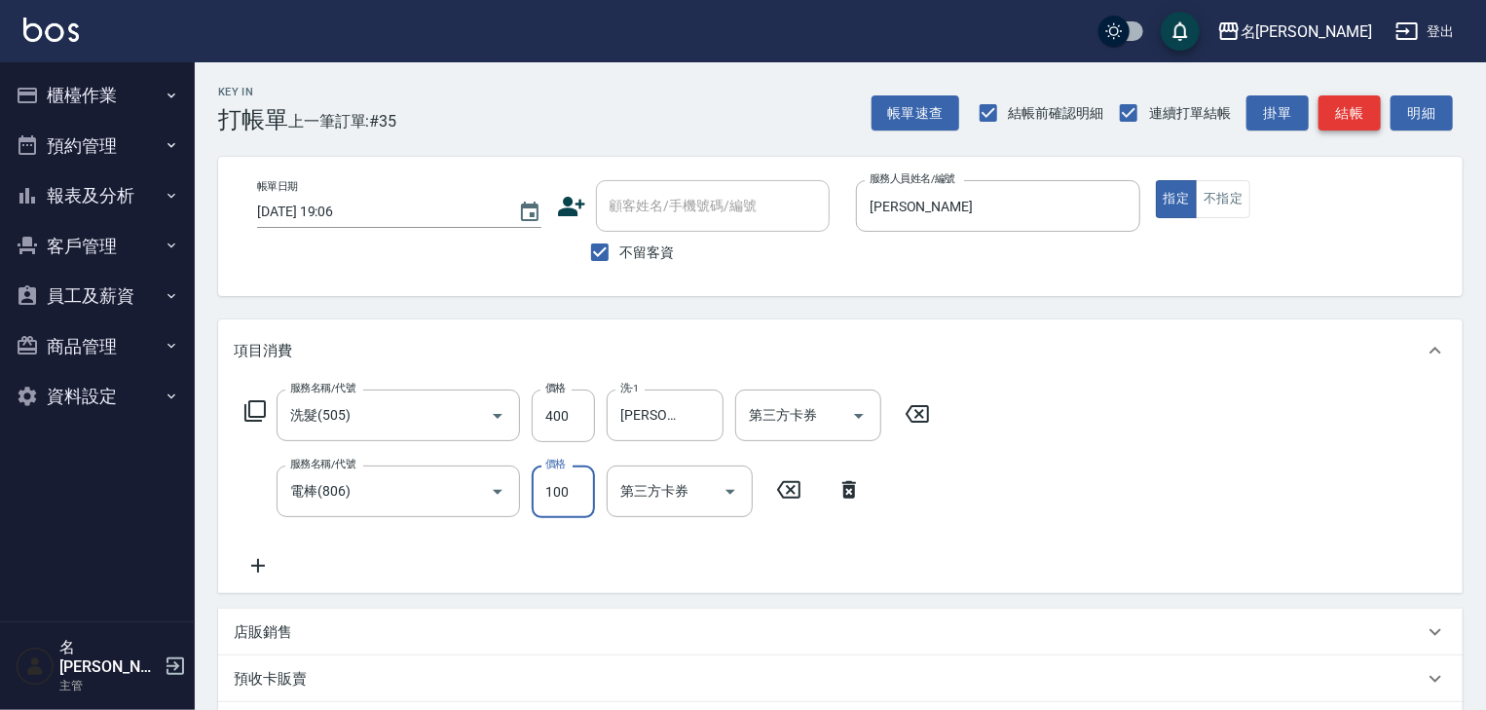
click at [1364, 125] on button "結帳" at bounding box center [1349, 113] width 62 height 36
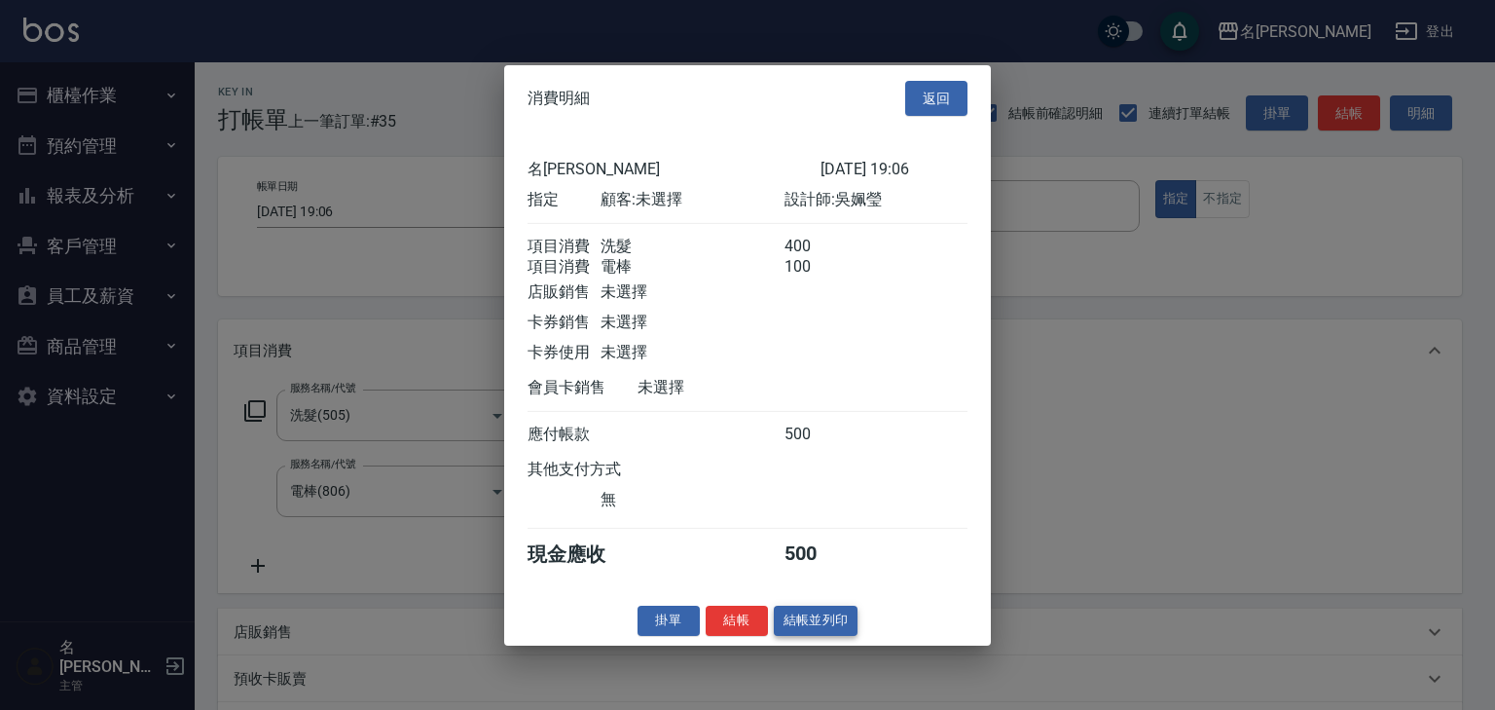
click at [818, 636] on button "結帳並列印" at bounding box center [816, 621] width 85 height 30
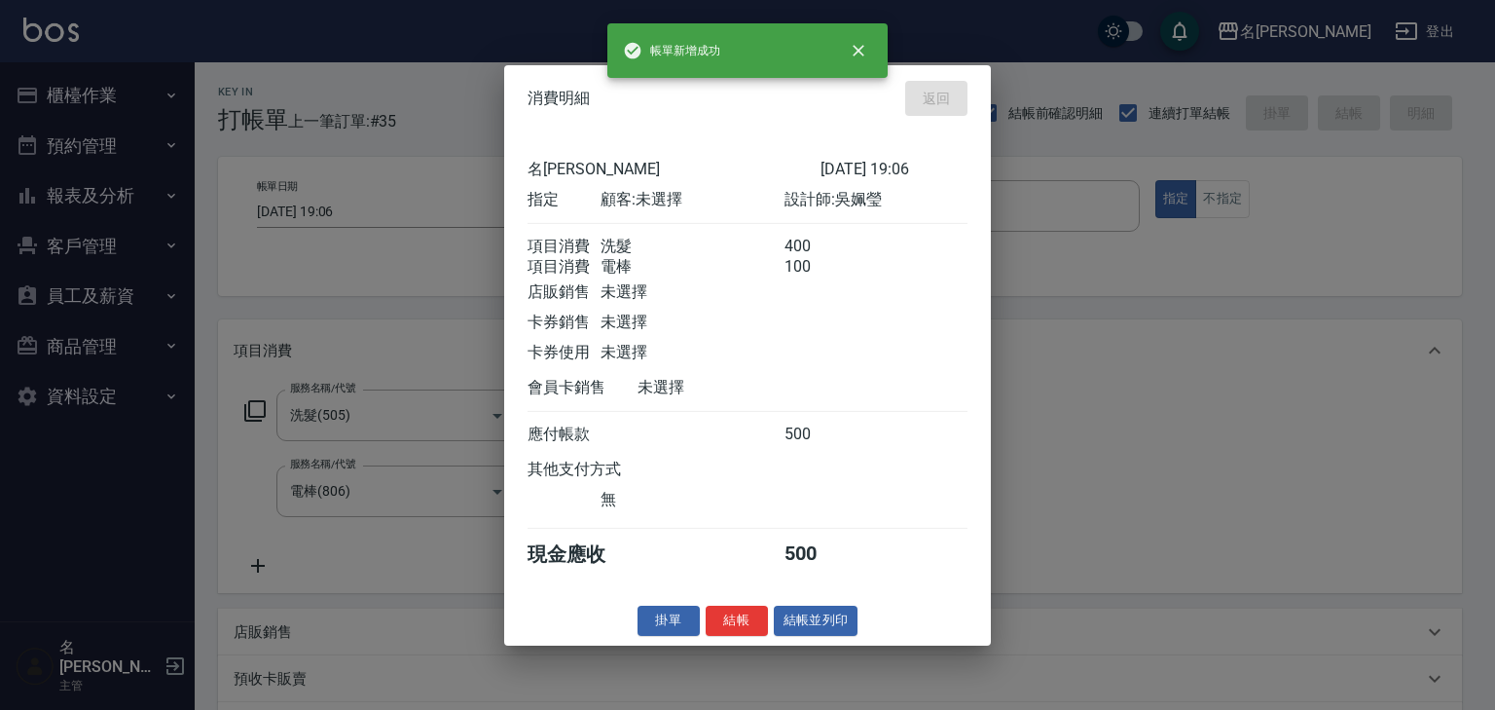
type input "[DATE] 19:08"
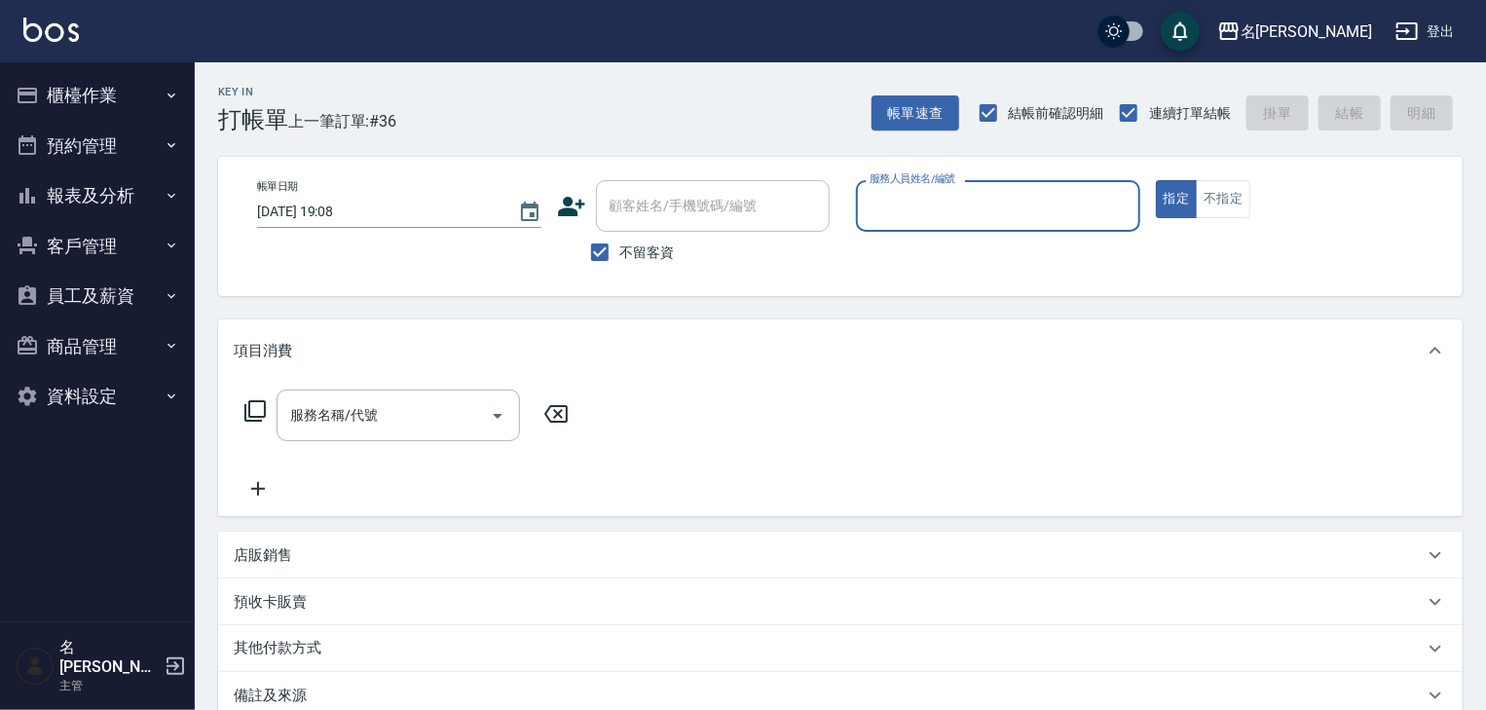
click at [101, 94] on button "櫃檯作業" at bounding box center [97, 95] width 179 height 51
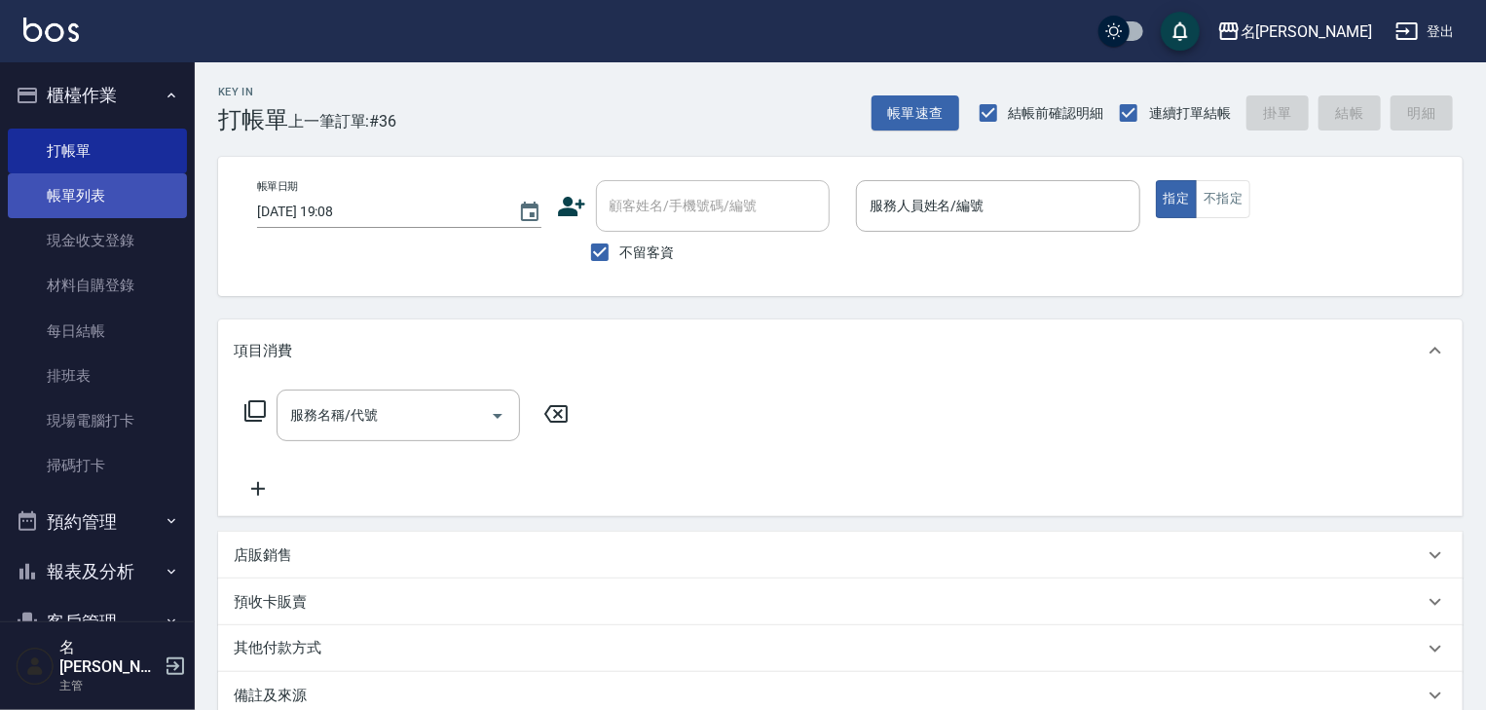
click at [57, 202] on link "帳單列表" at bounding box center [97, 195] width 179 height 45
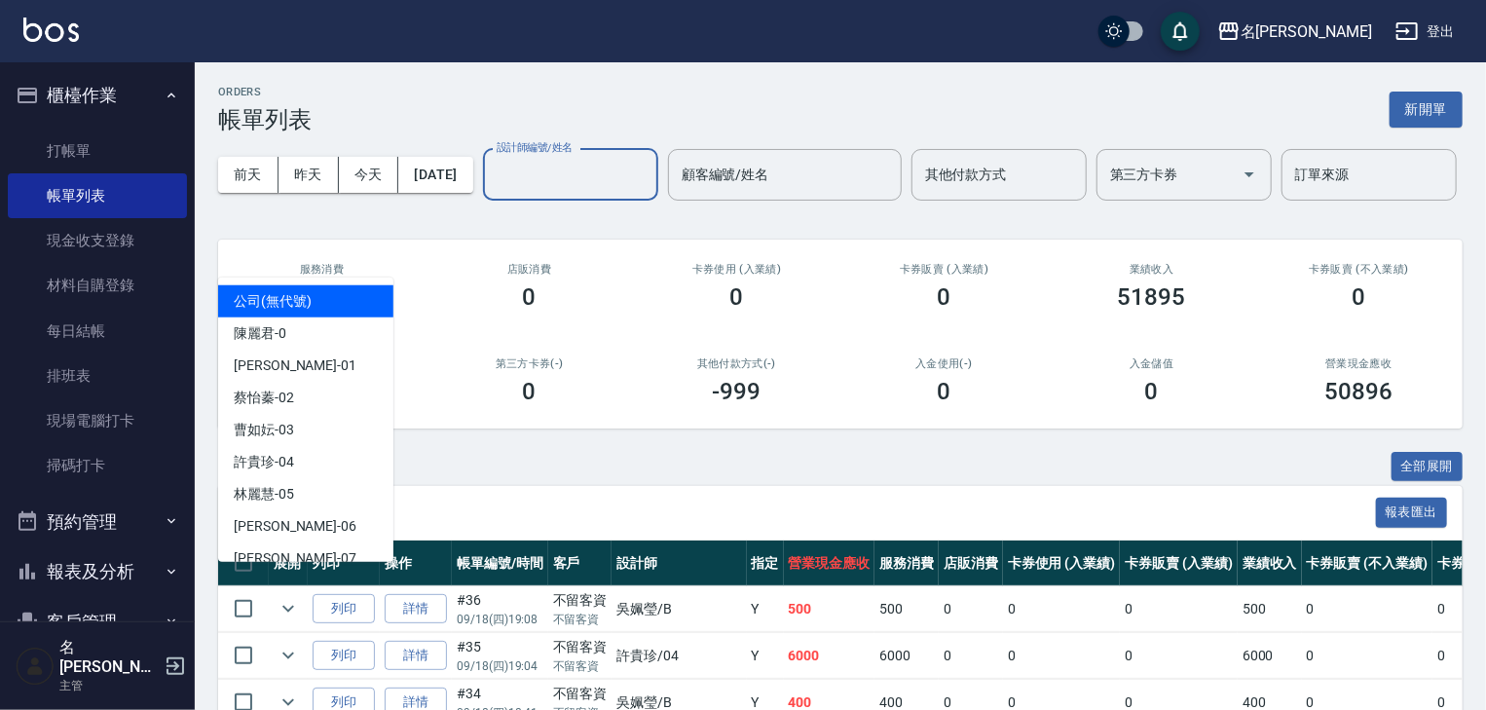
click at [492, 192] on input "設計師編號/姓名" at bounding box center [571, 175] width 158 height 34
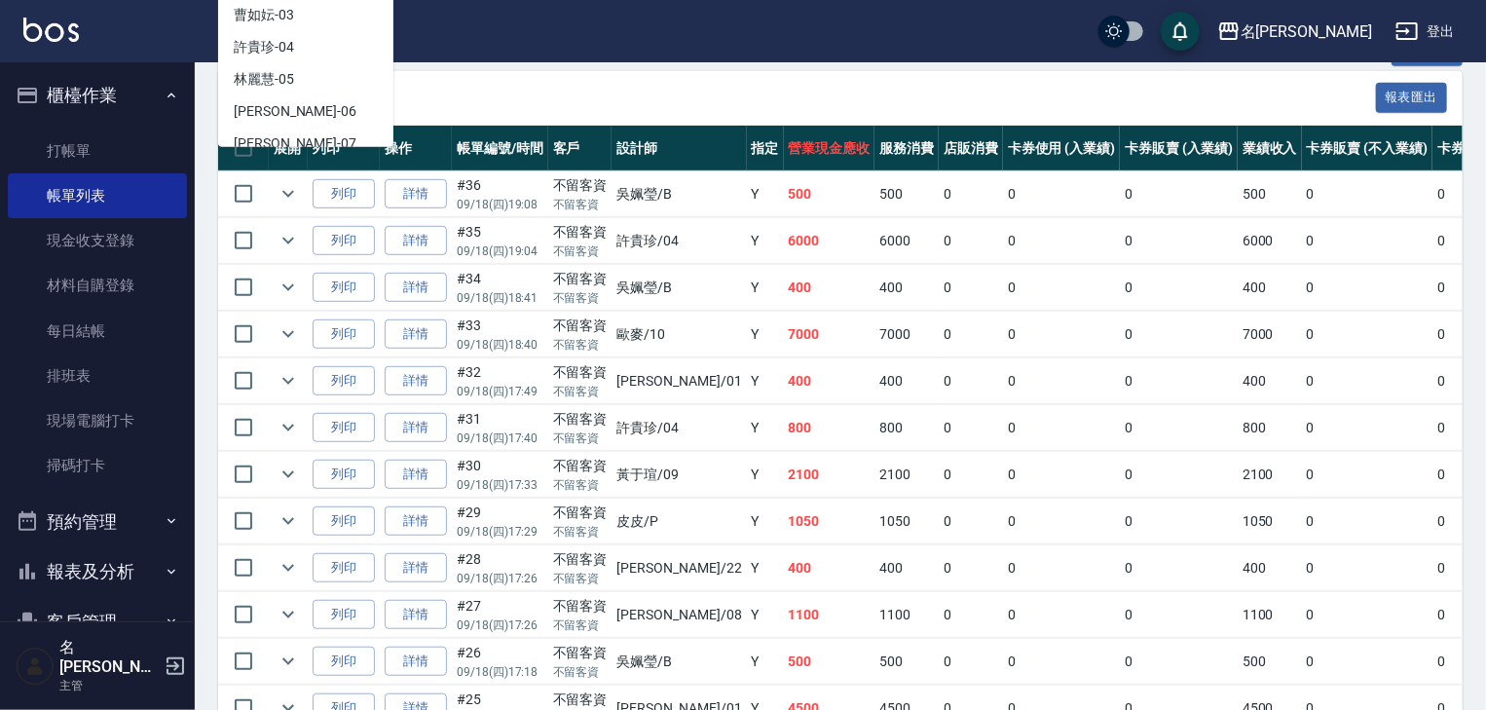
scroll to position [207, 0]
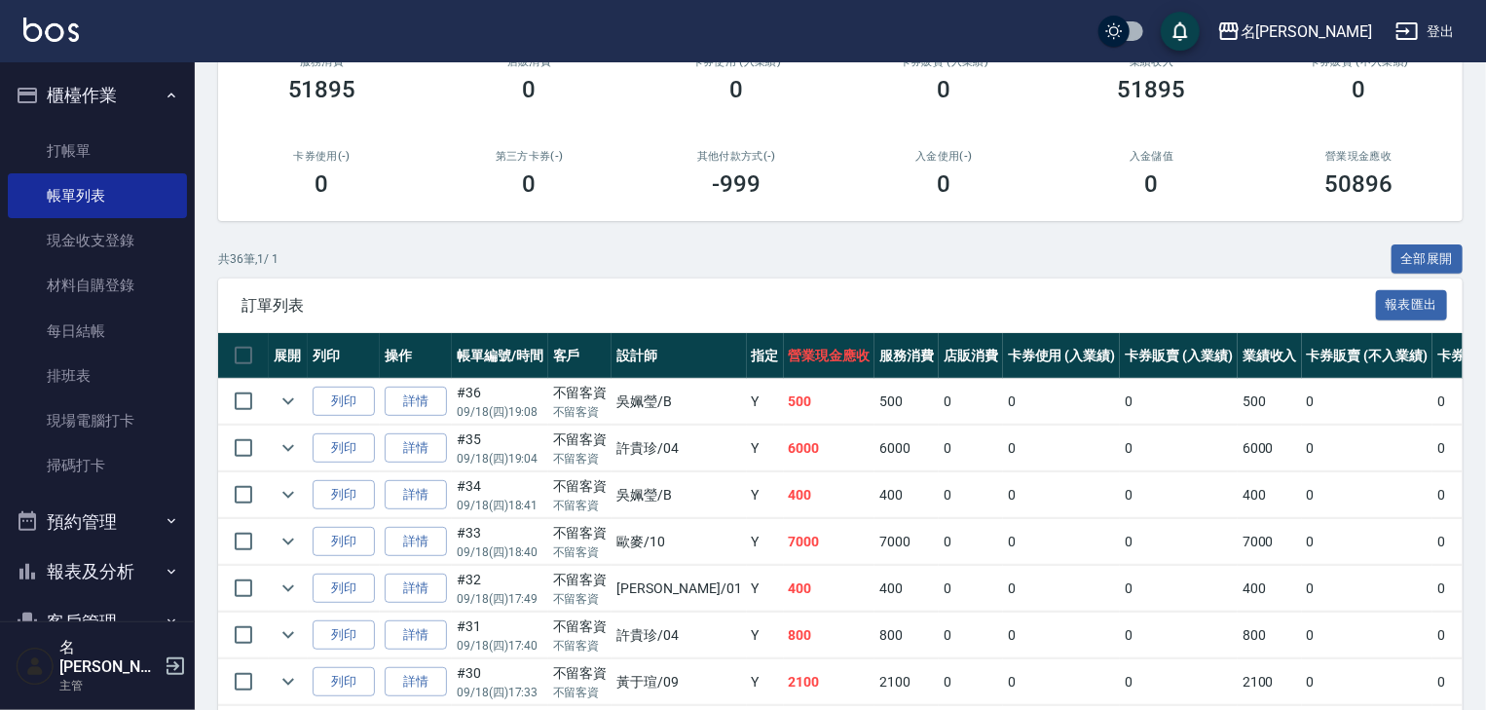
click at [485, 275] on div "共 36 筆, 1 / 1 全部展開" at bounding box center [840, 259] width 1244 height 30
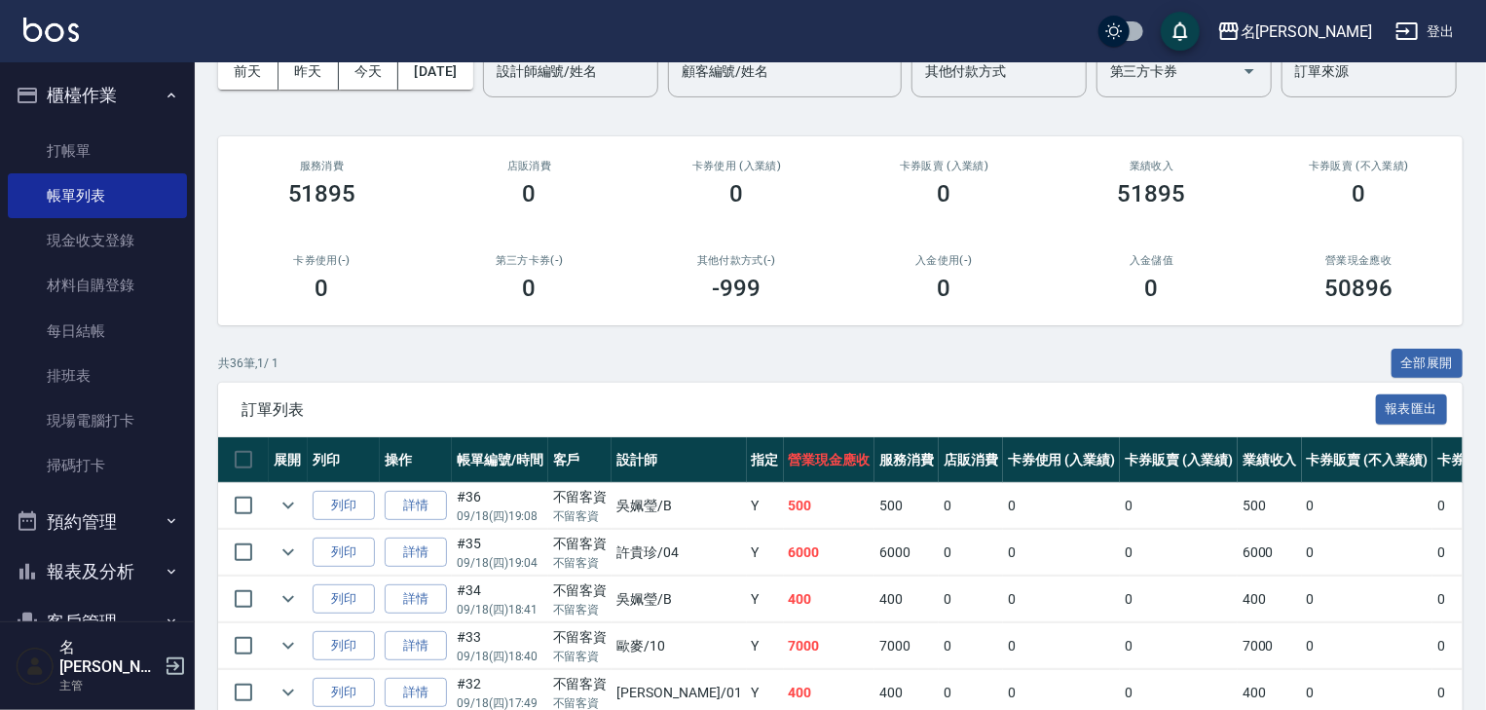
scroll to position [415, 0]
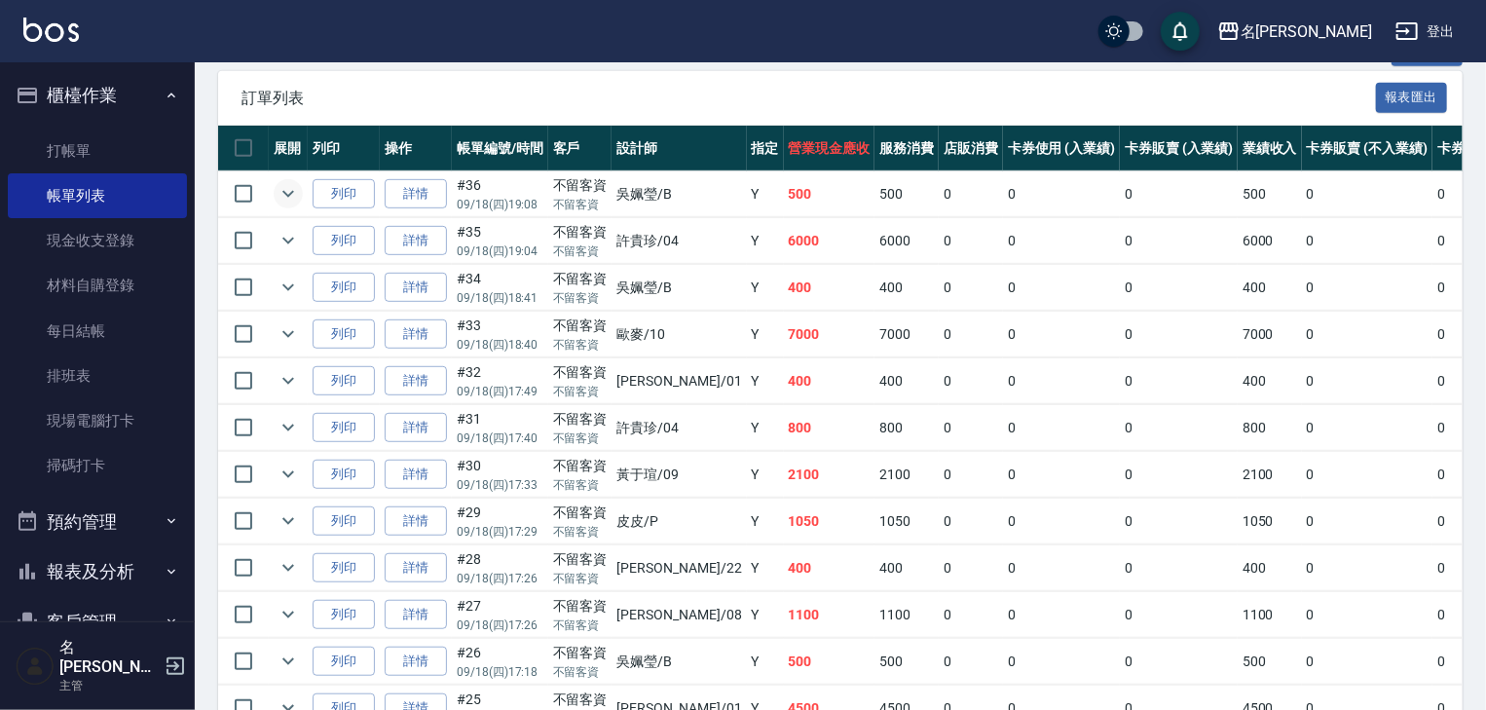
click at [279, 205] on icon "expand row" at bounding box center [287, 193] width 23 height 23
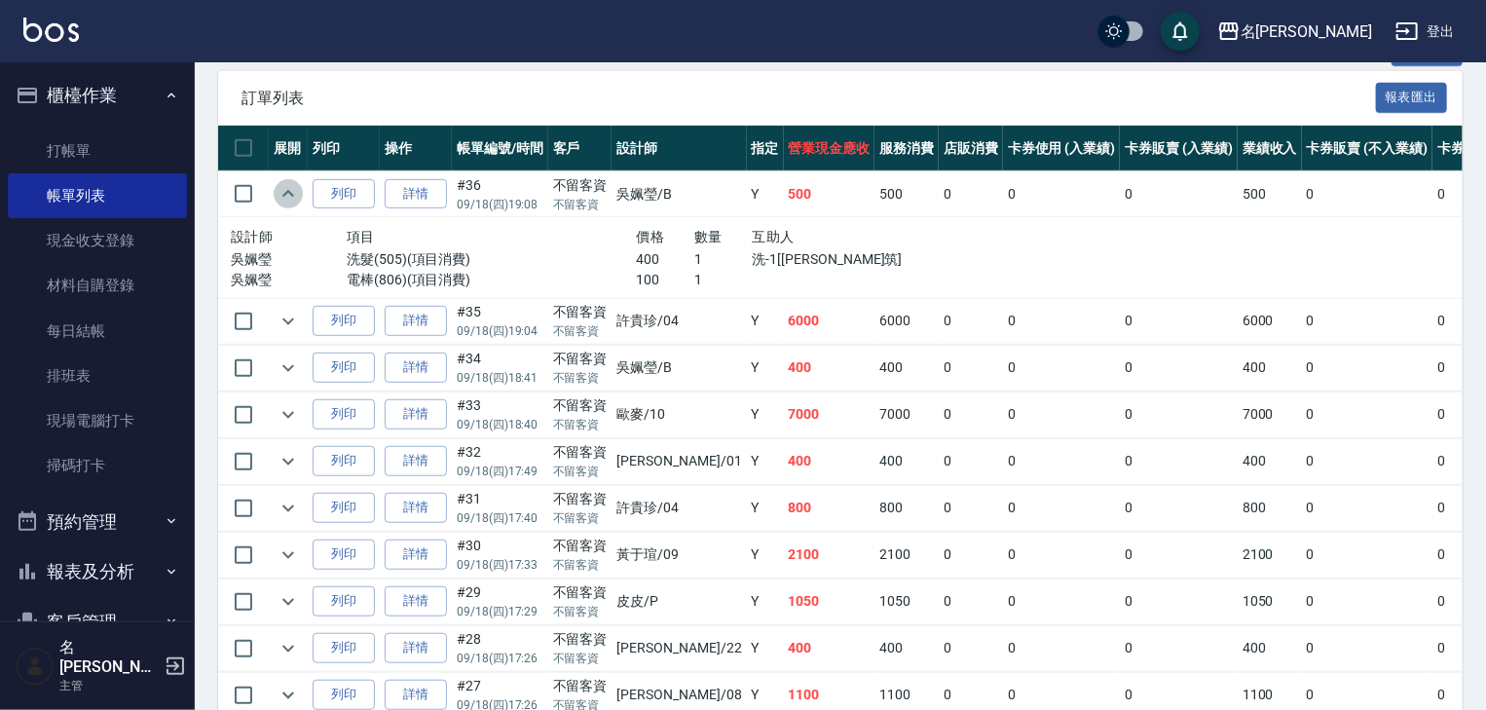
click at [279, 205] on icon "expand row" at bounding box center [287, 193] width 23 height 23
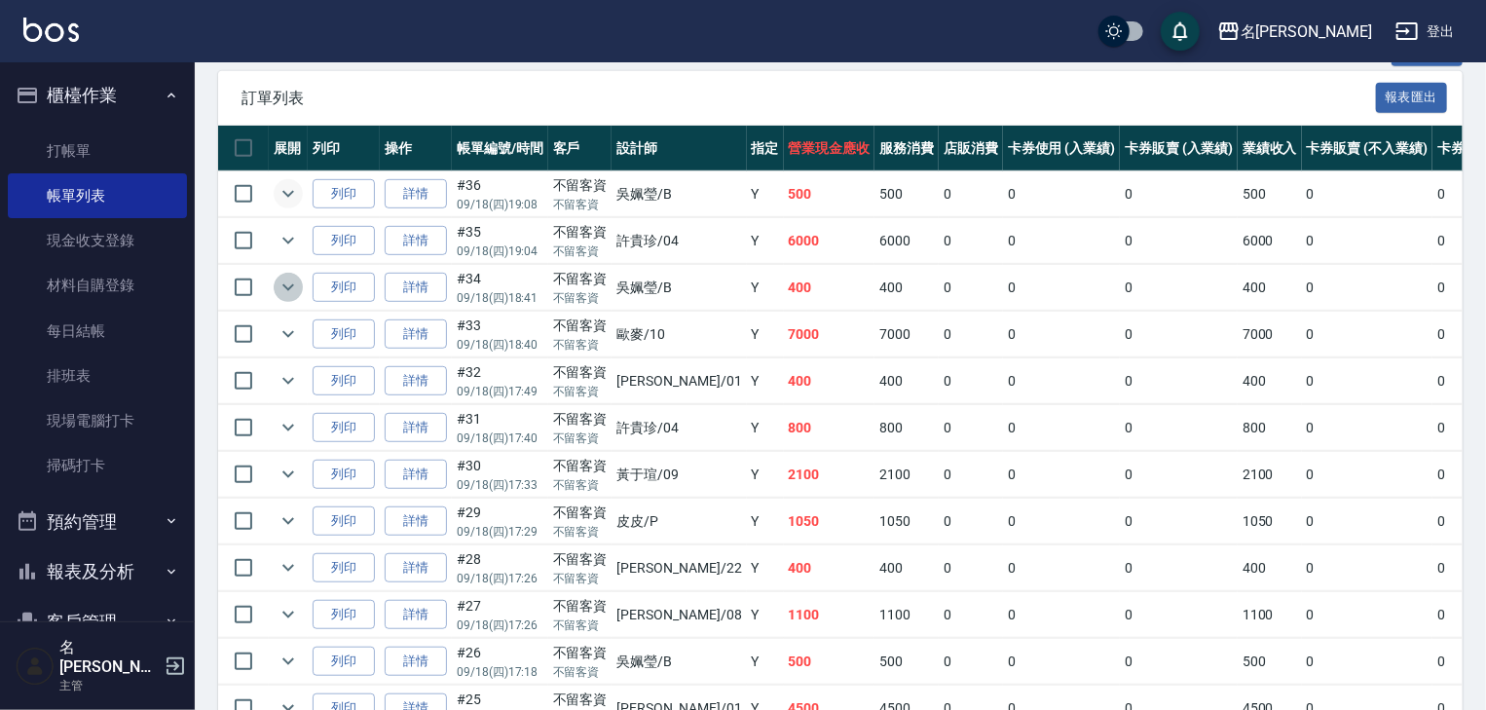
click at [287, 299] on icon "expand row" at bounding box center [287, 286] width 23 height 23
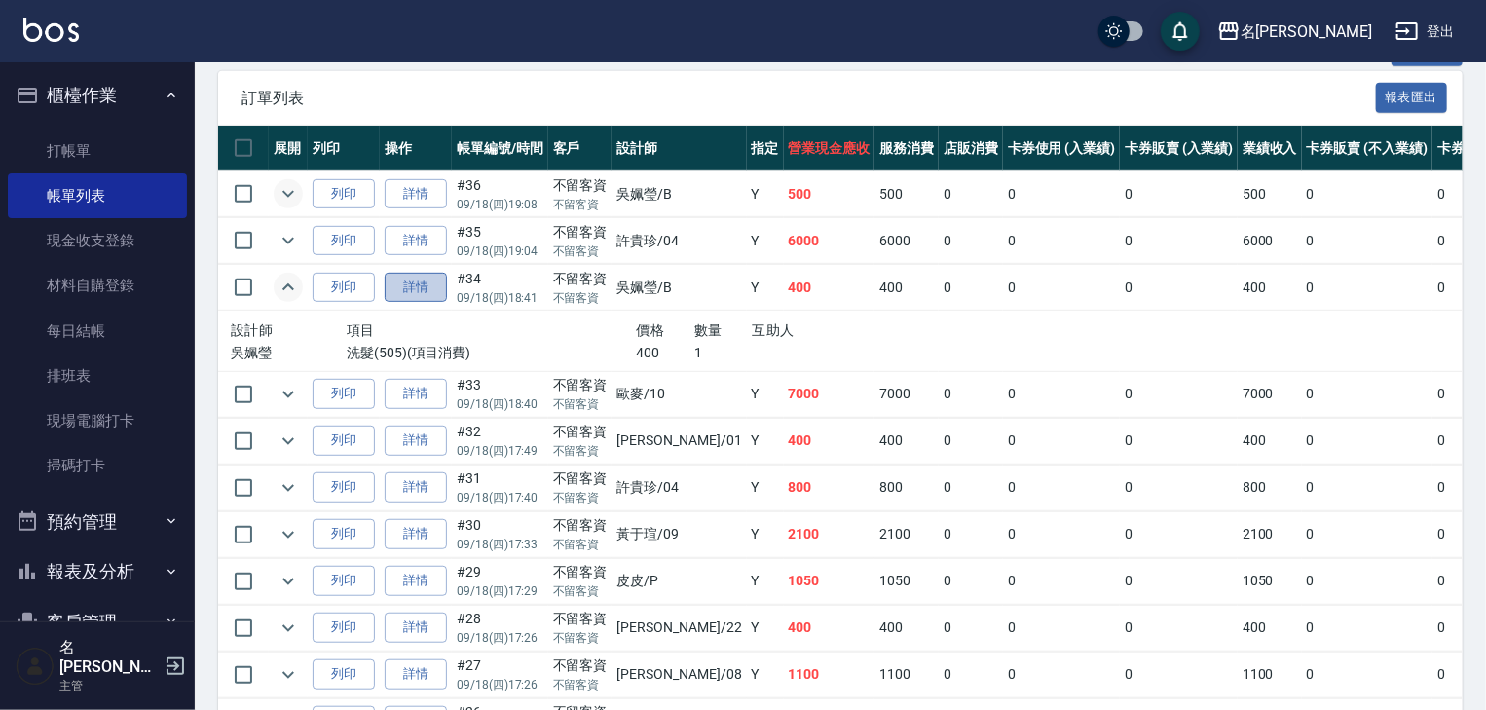
click at [409, 303] on link "詳情" at bounding box center [416, 288] width 62 height 30
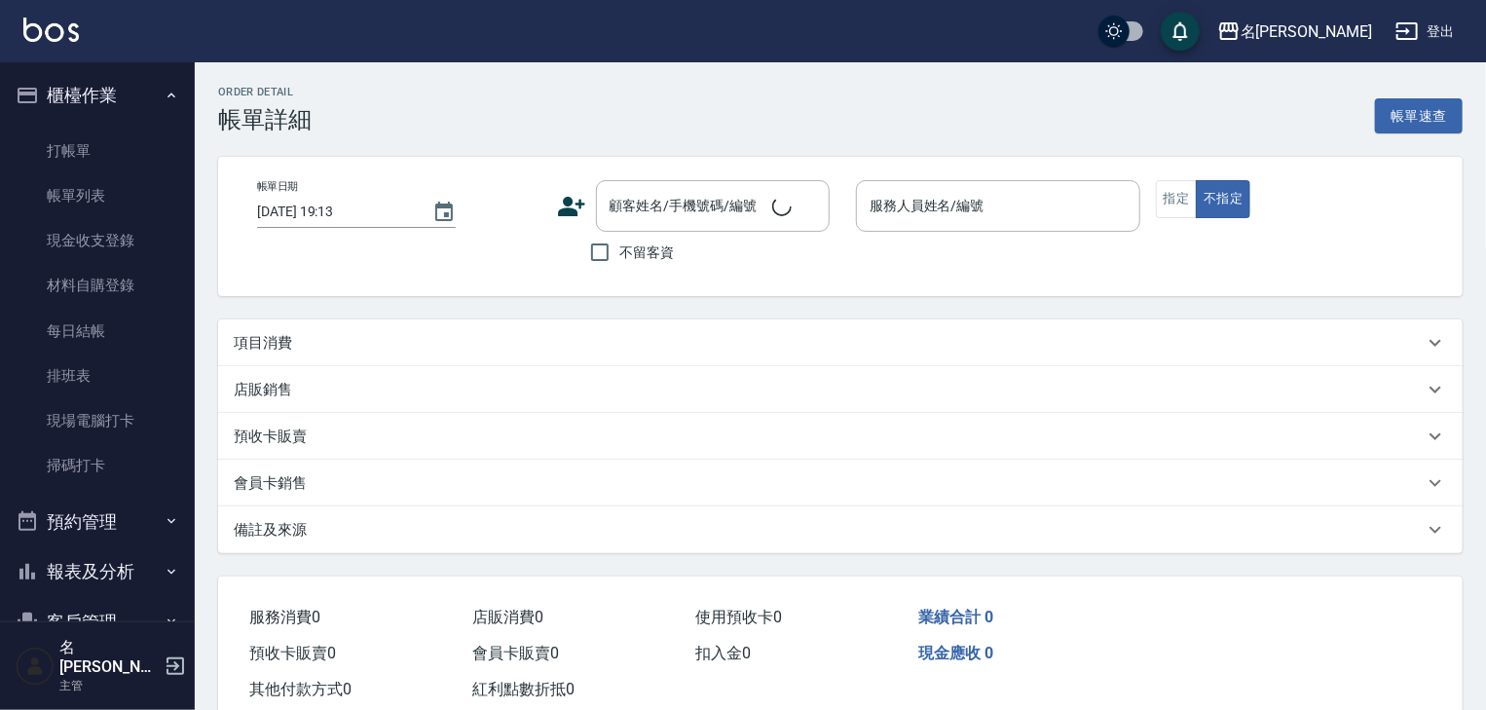
type input "[DATE] 18:41"
checkbox input "true"
type input "[PERSON_NAME]"
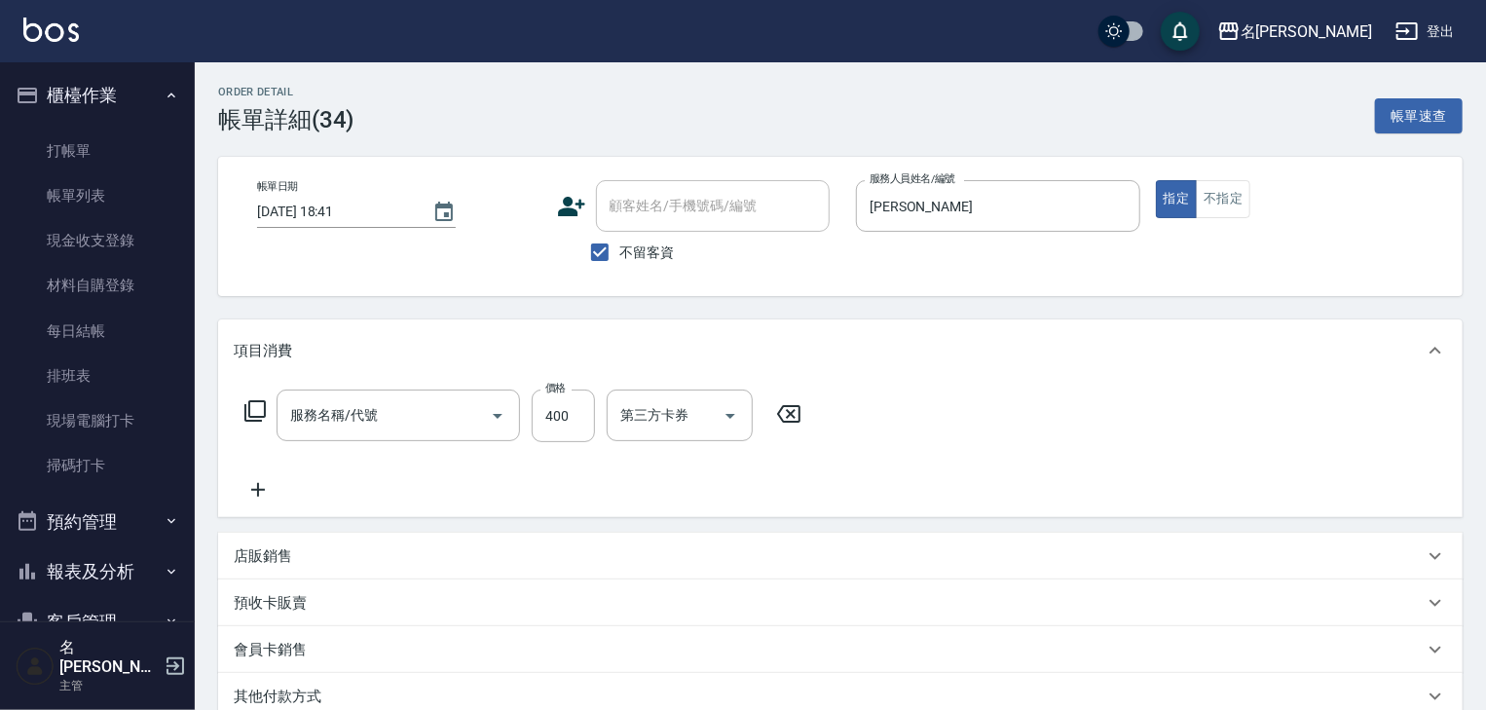
type input "洗髮(505)"
click at [681, 420] on input "洗-1" at bounding box center [664, 415] width 99 height 34
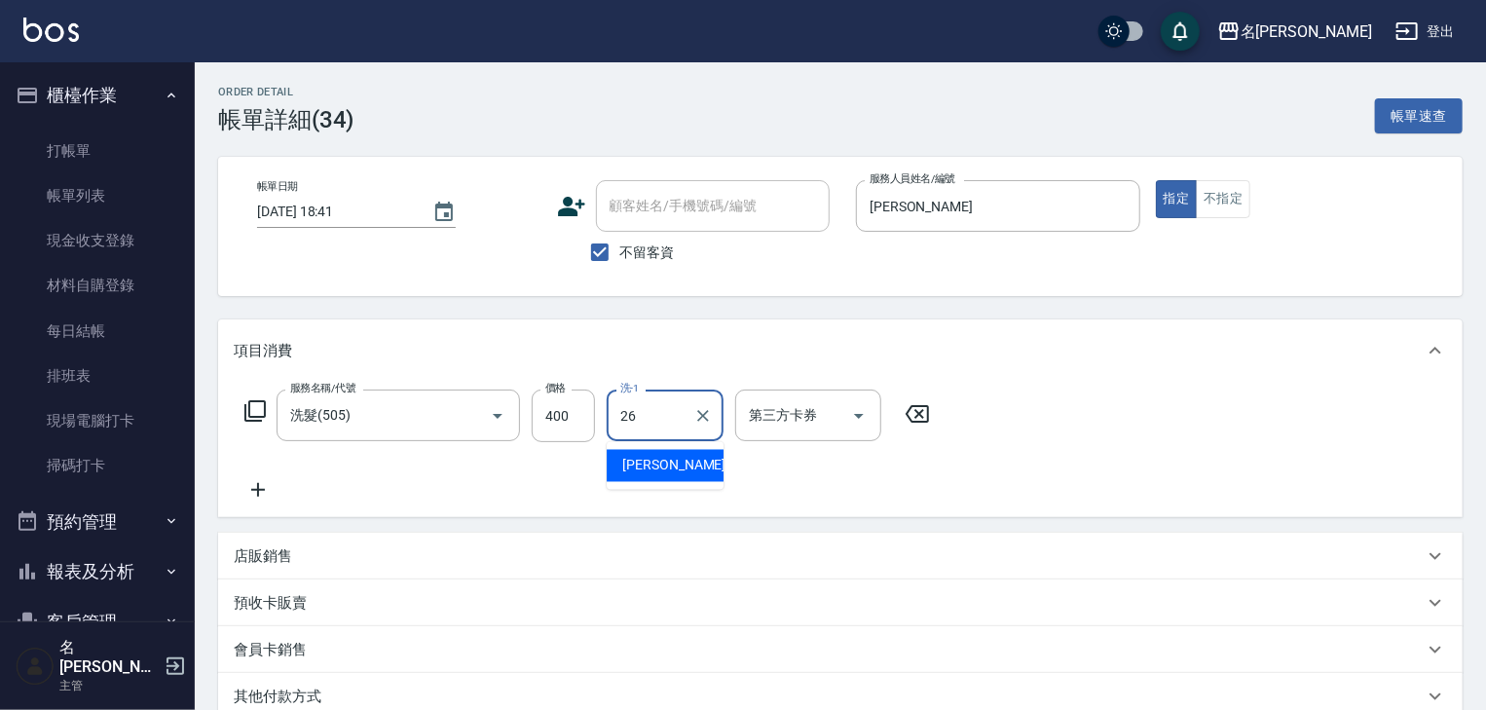
type input "[PERSON_NAME]筑-26"
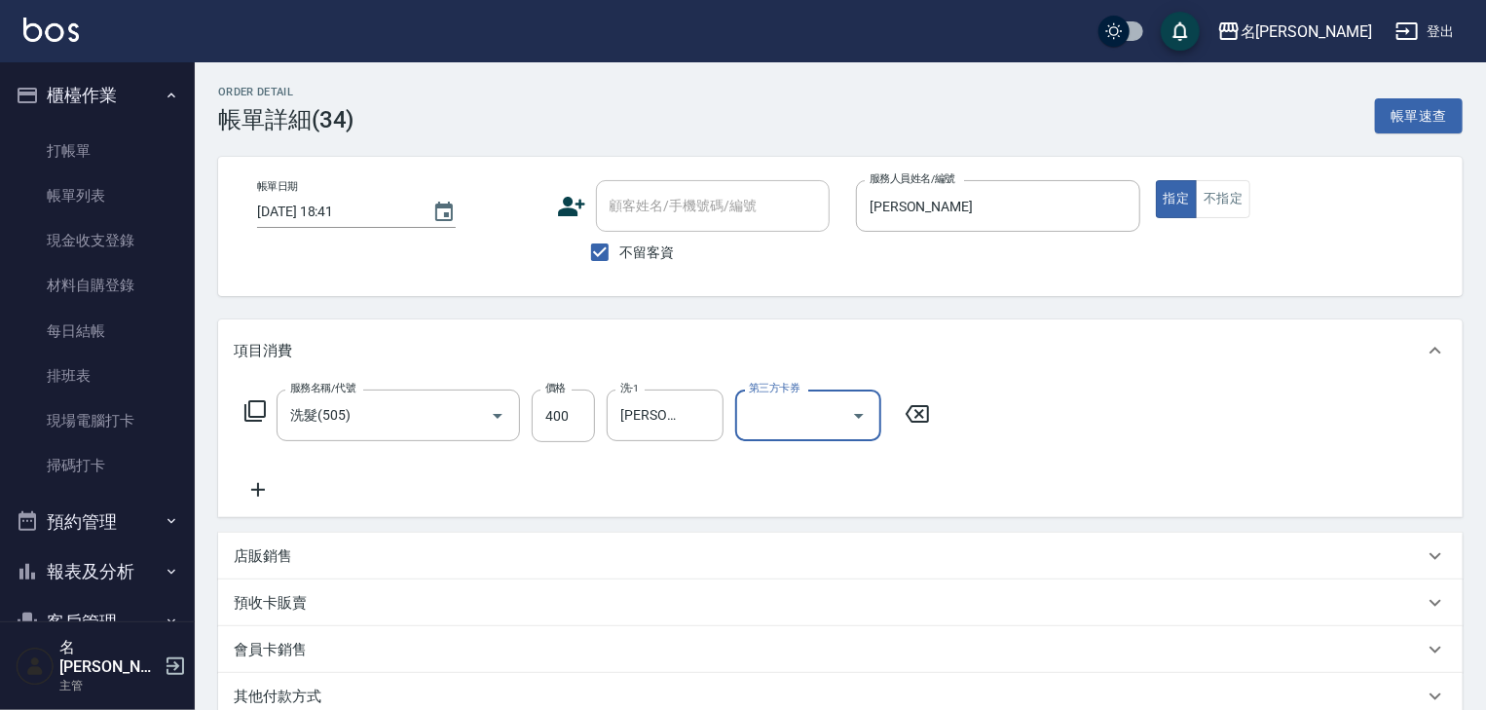
scroll to position [265, 0]
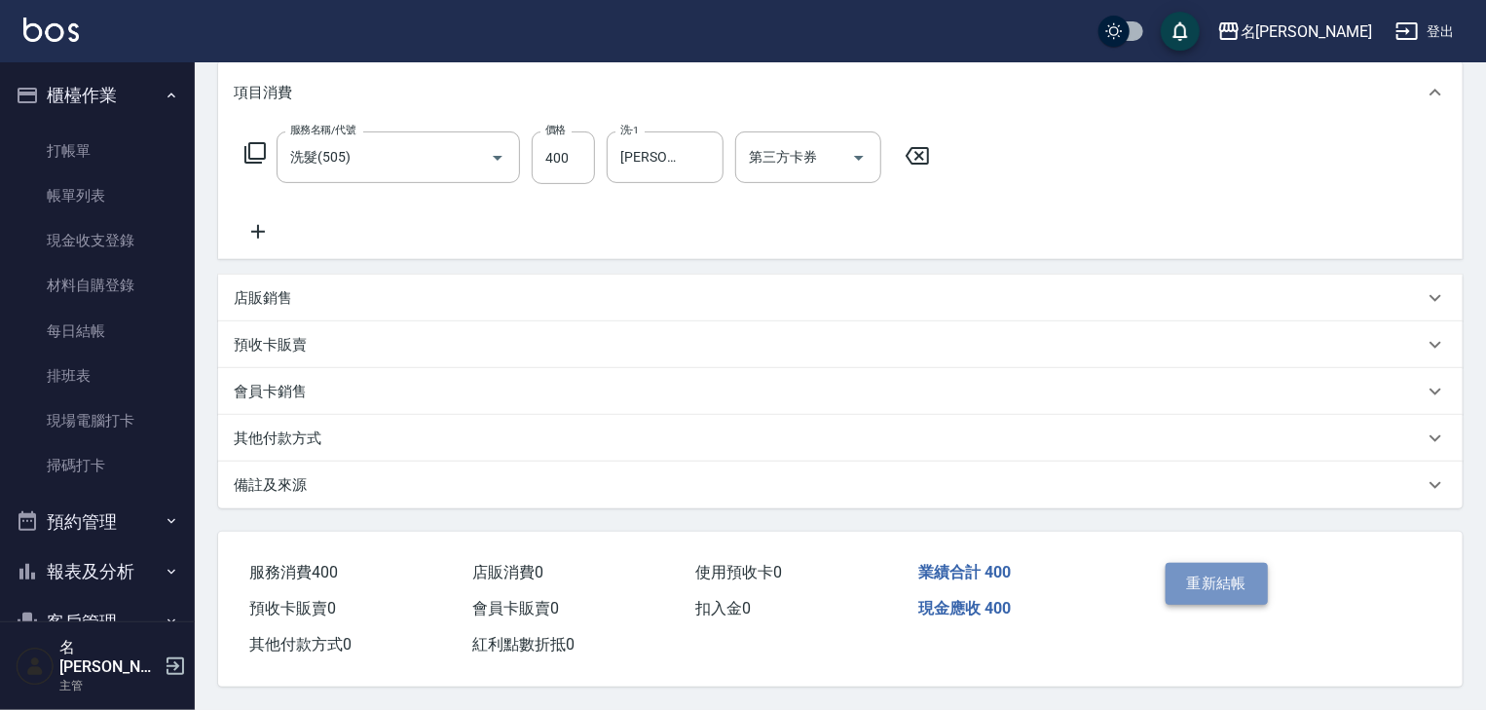
click at [1228, 582] on button "重新結帳" at bounding box center [1216, 583] width 103 height 41
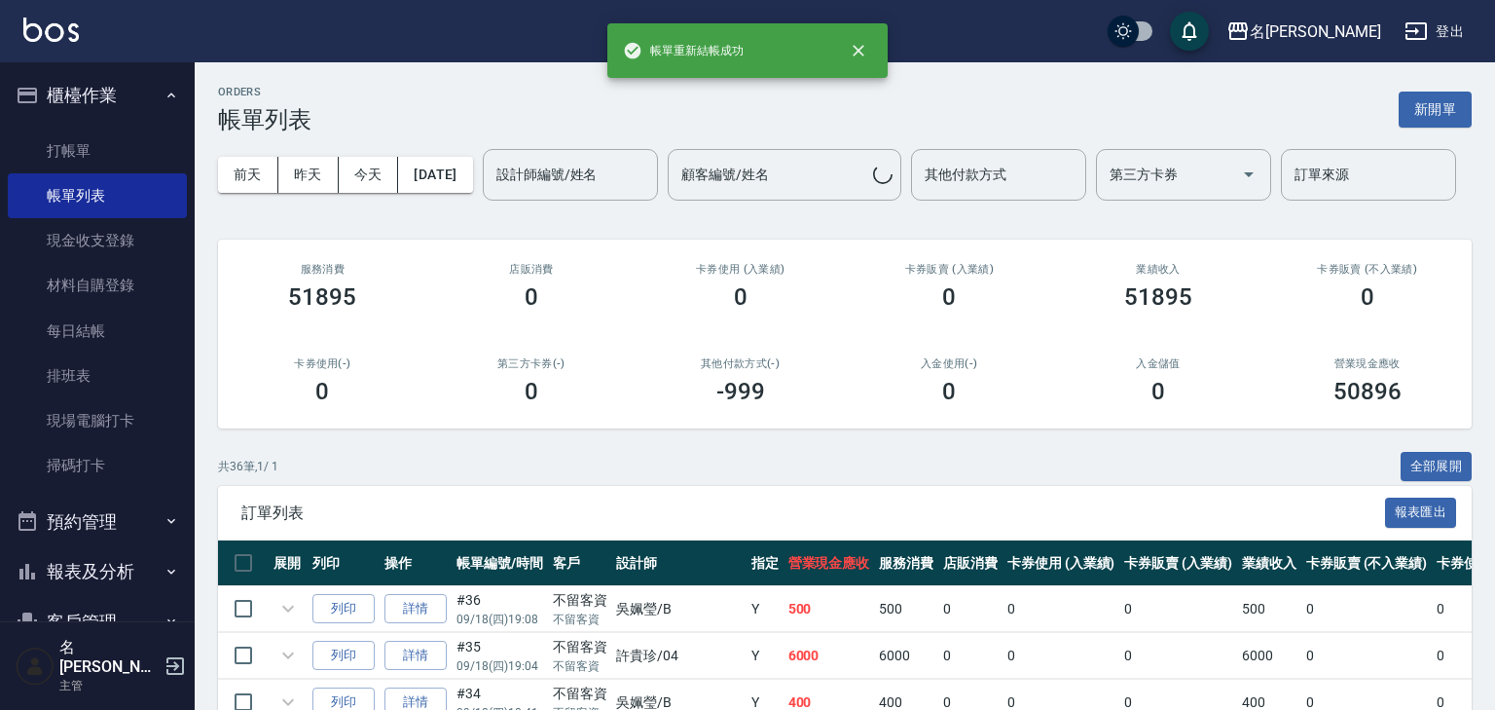
click at [62, 32] on img at bounding box center [50, 30] width 55 height 24
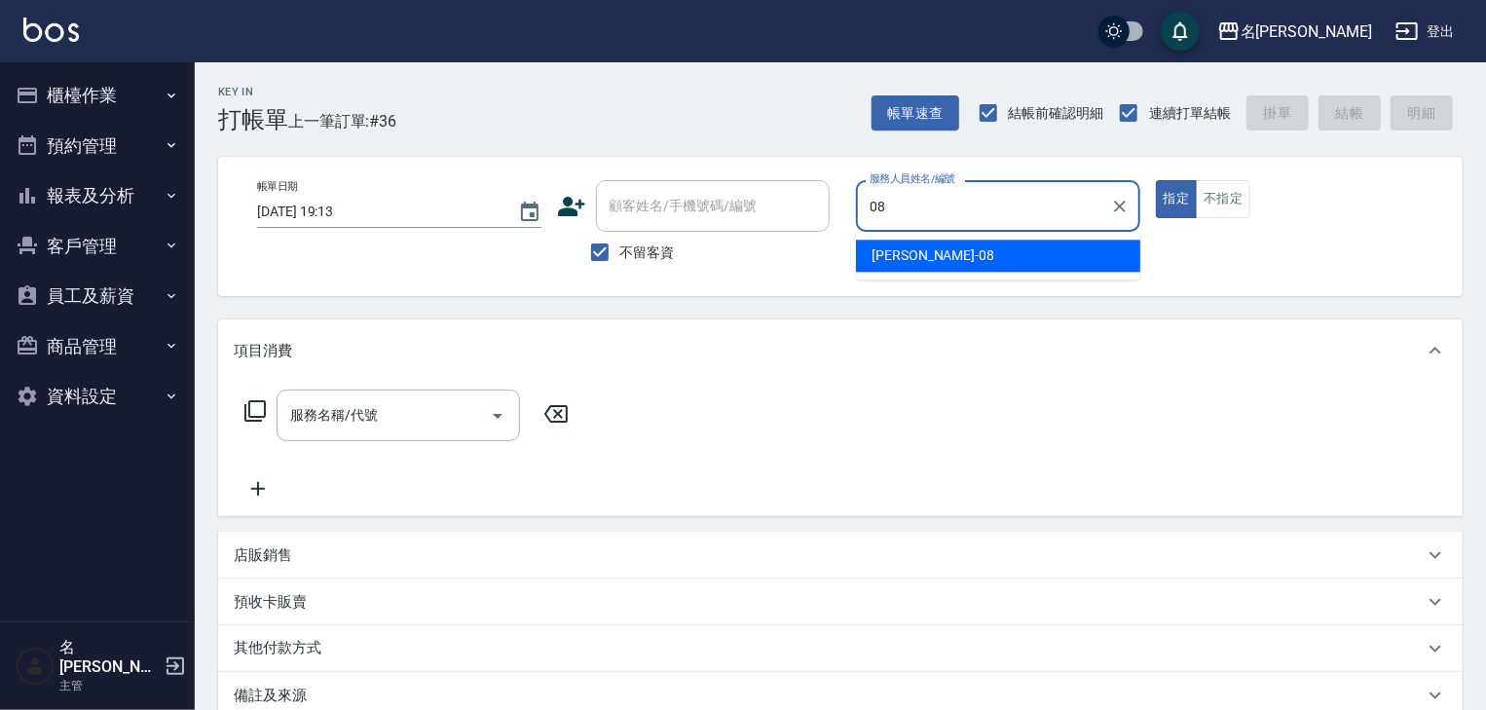
type input "[PERSON_NAME]-08"
type button "true"
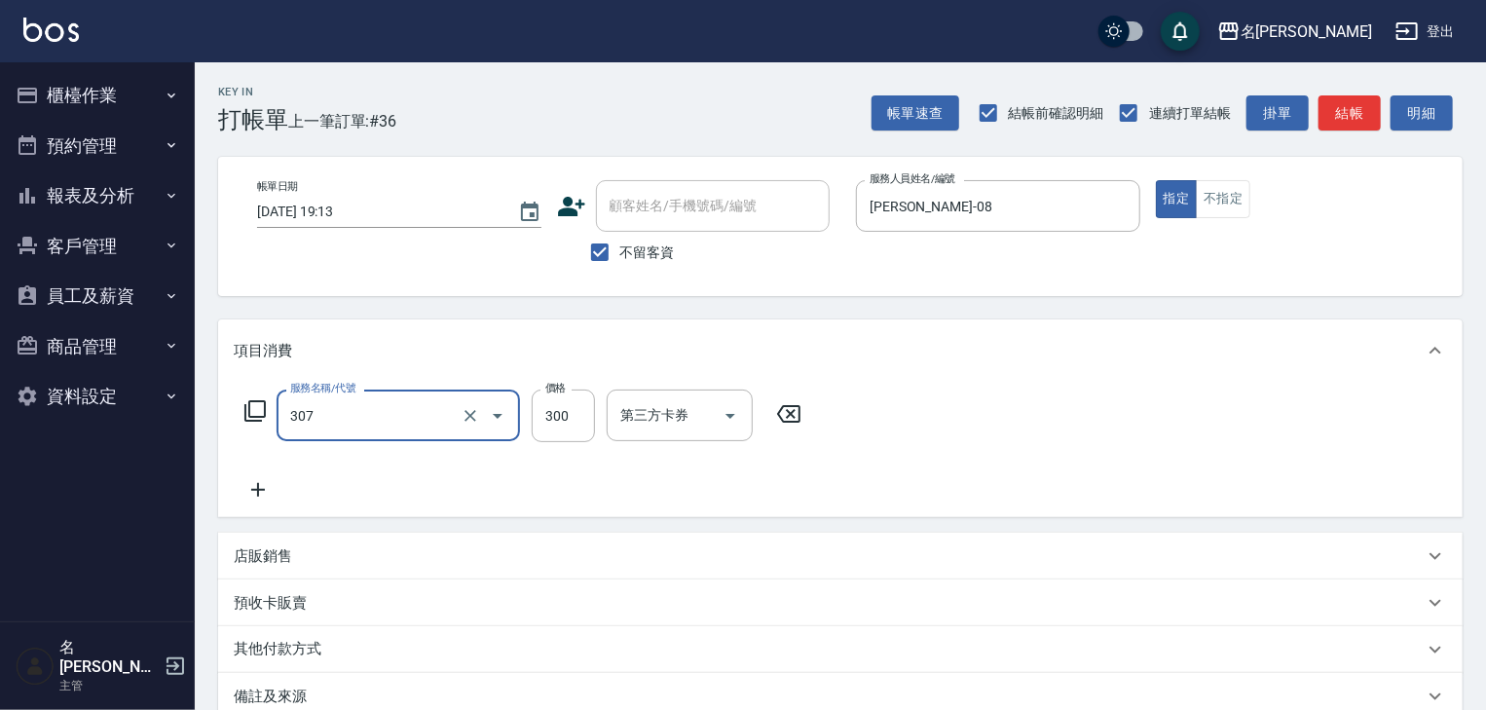
type input "剪髮(307)"
type input "300"
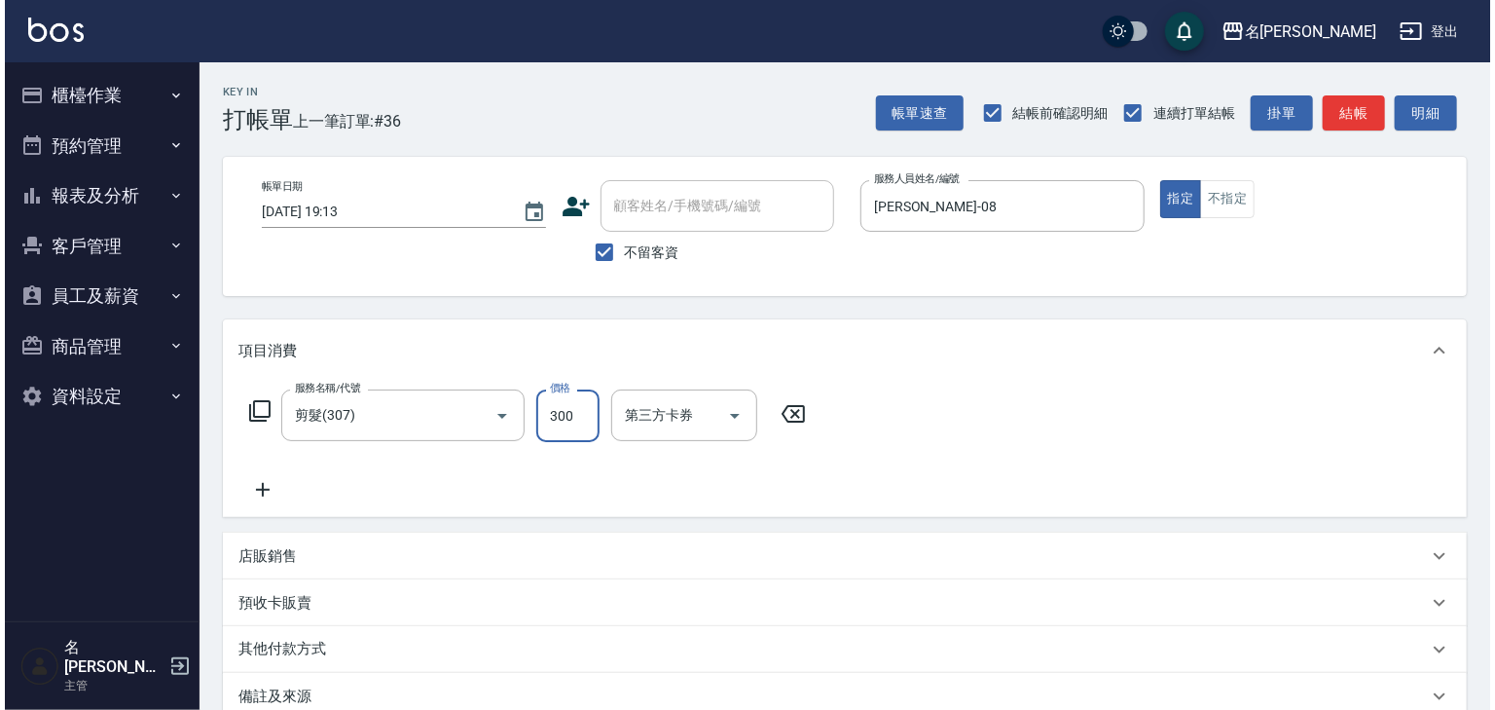
scroll to position [228, 0]
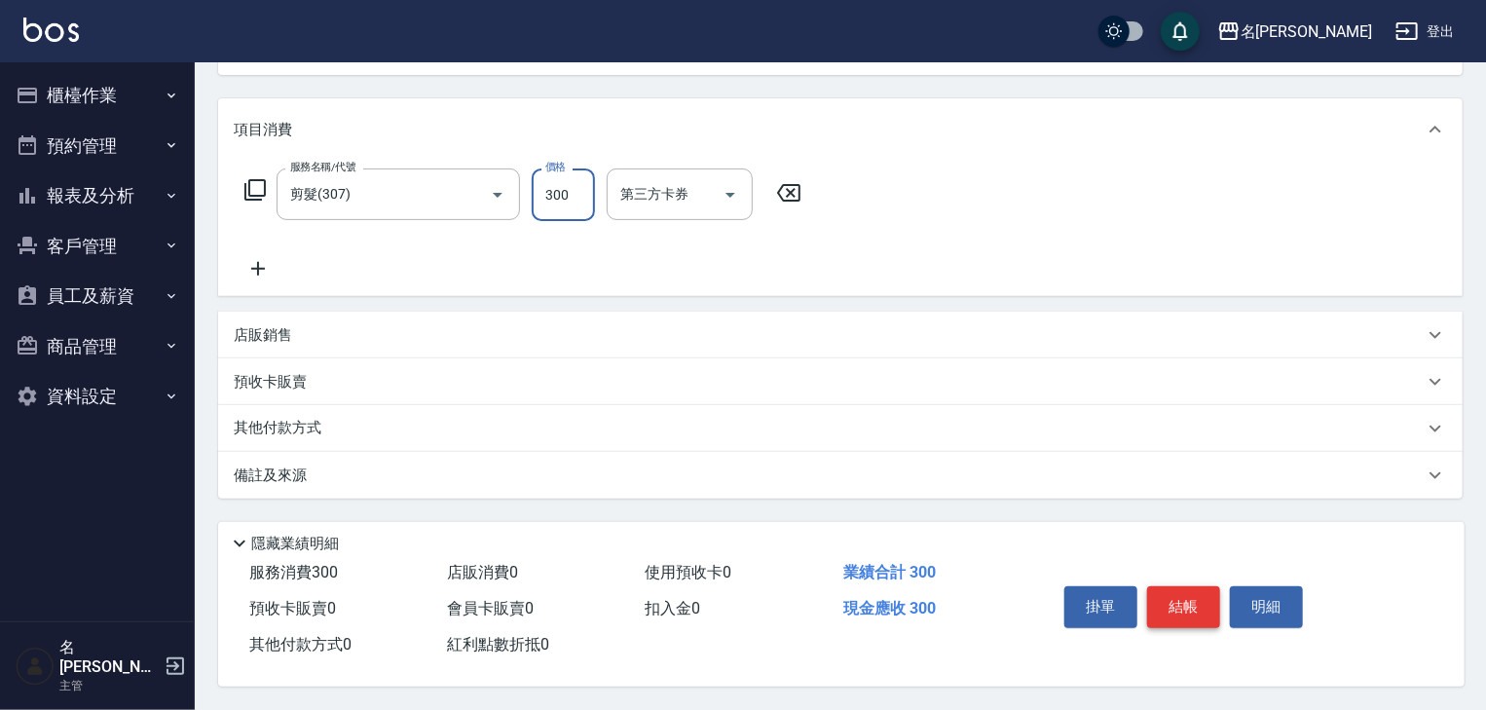
click at [1194, 586] on button "結帳" at bounding box center [1183, 606] width 73 height 41
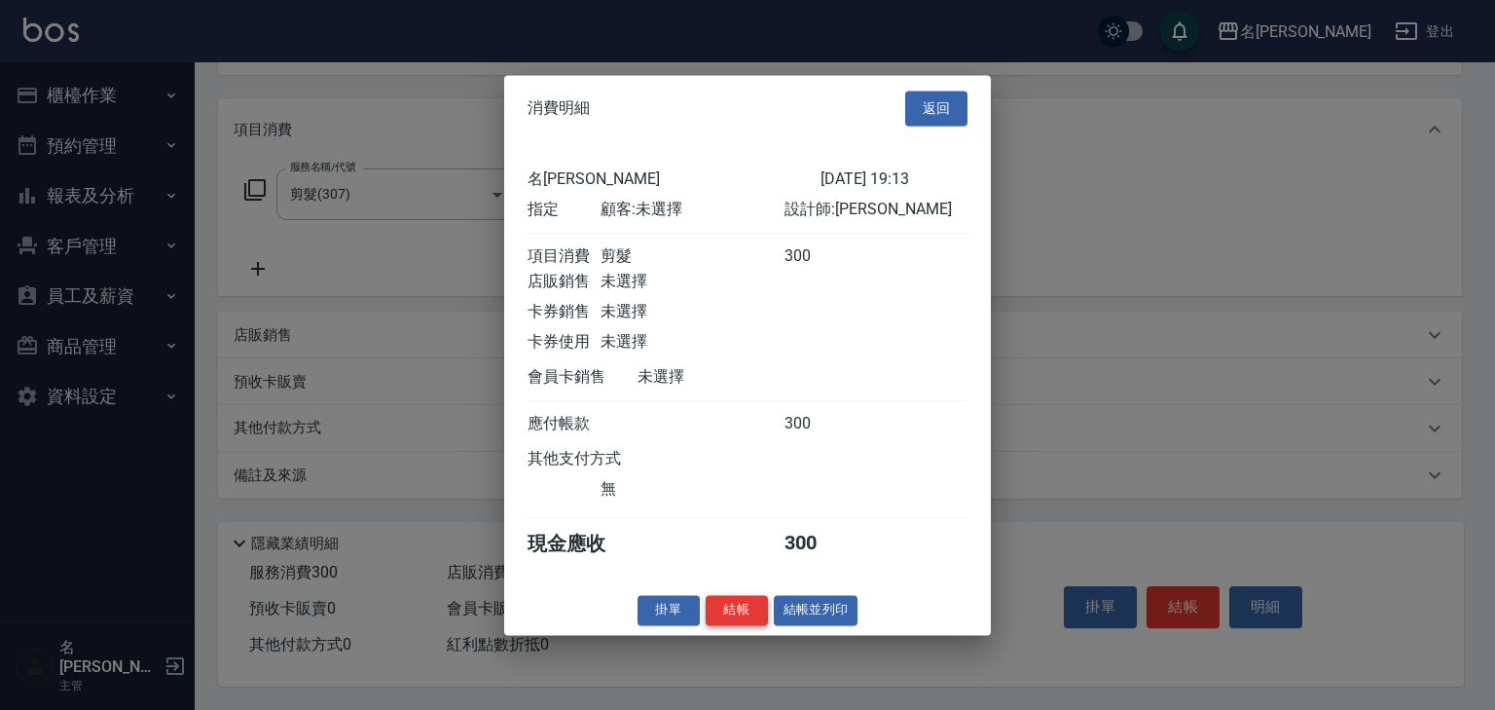
click at [719, 615] on button "結帳" at bounding box center [737, 610] width 62 height 30
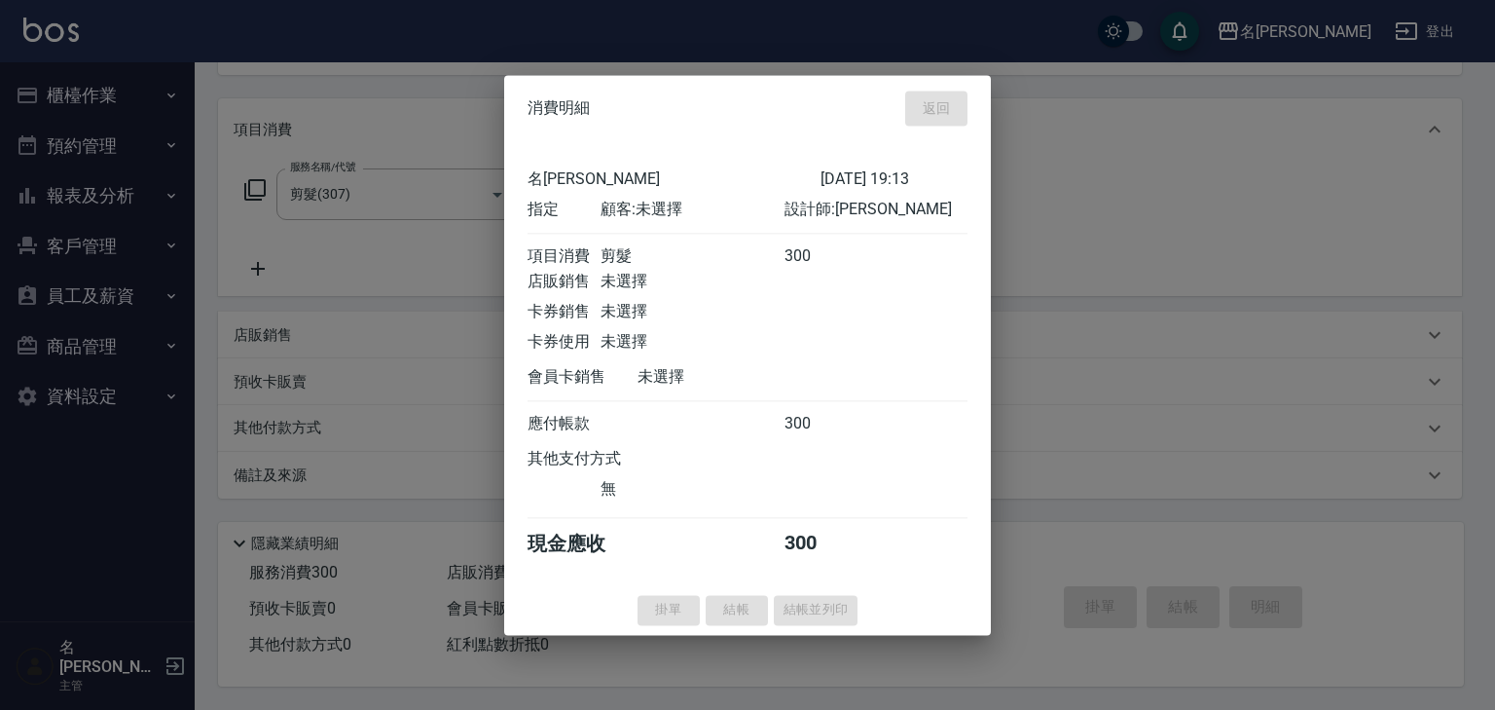
type input "[DATE] 19:18"
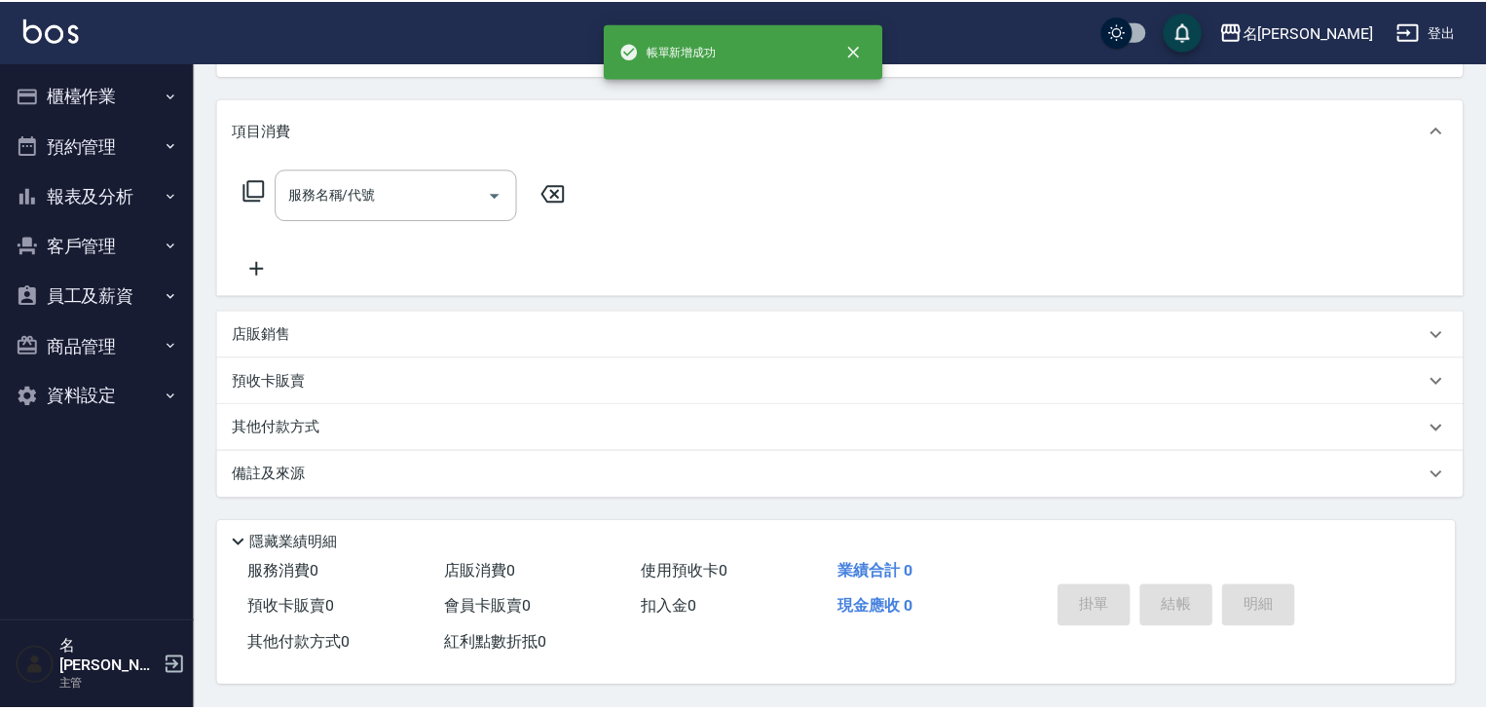
scroll to position [0, 0]
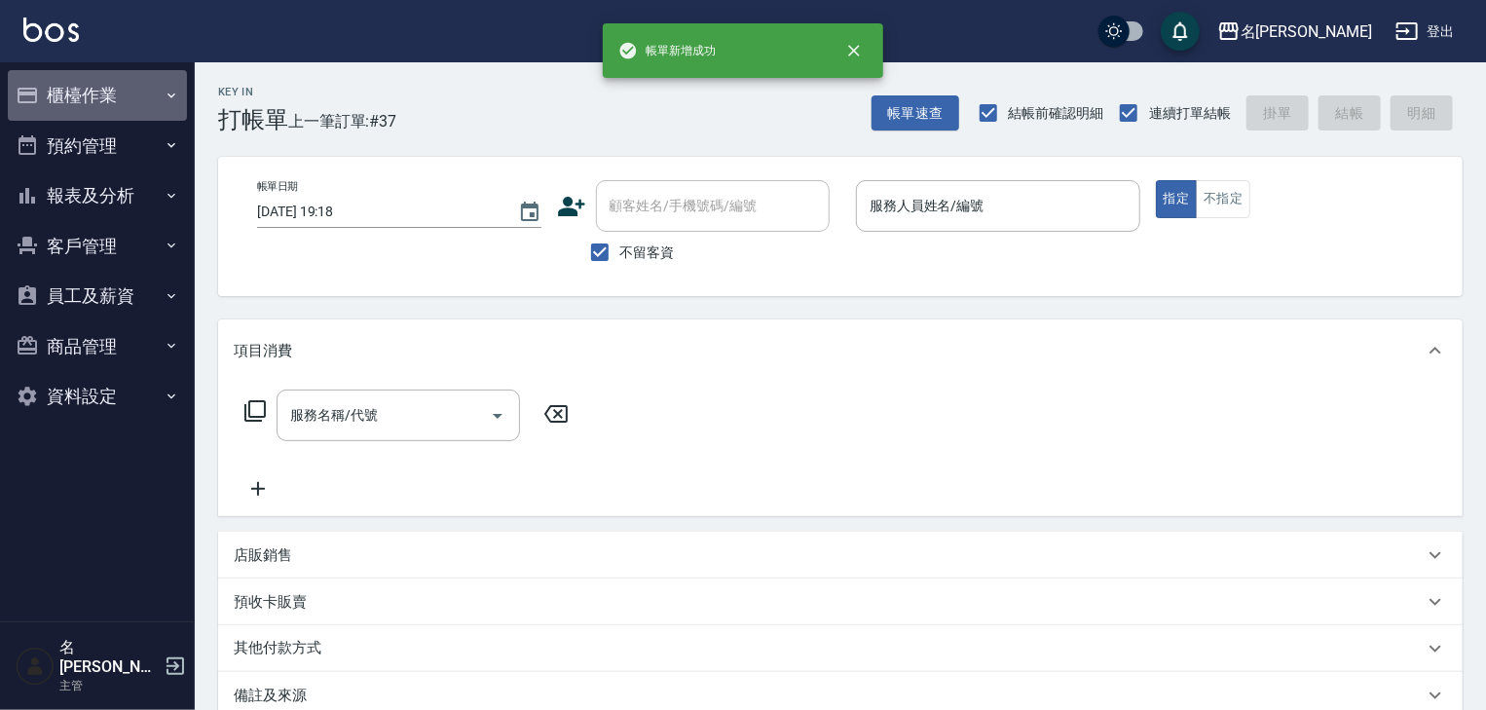
click at [81, 96] on button "櫃檯作業" at bounding box center [97, 95] width 179 height 51
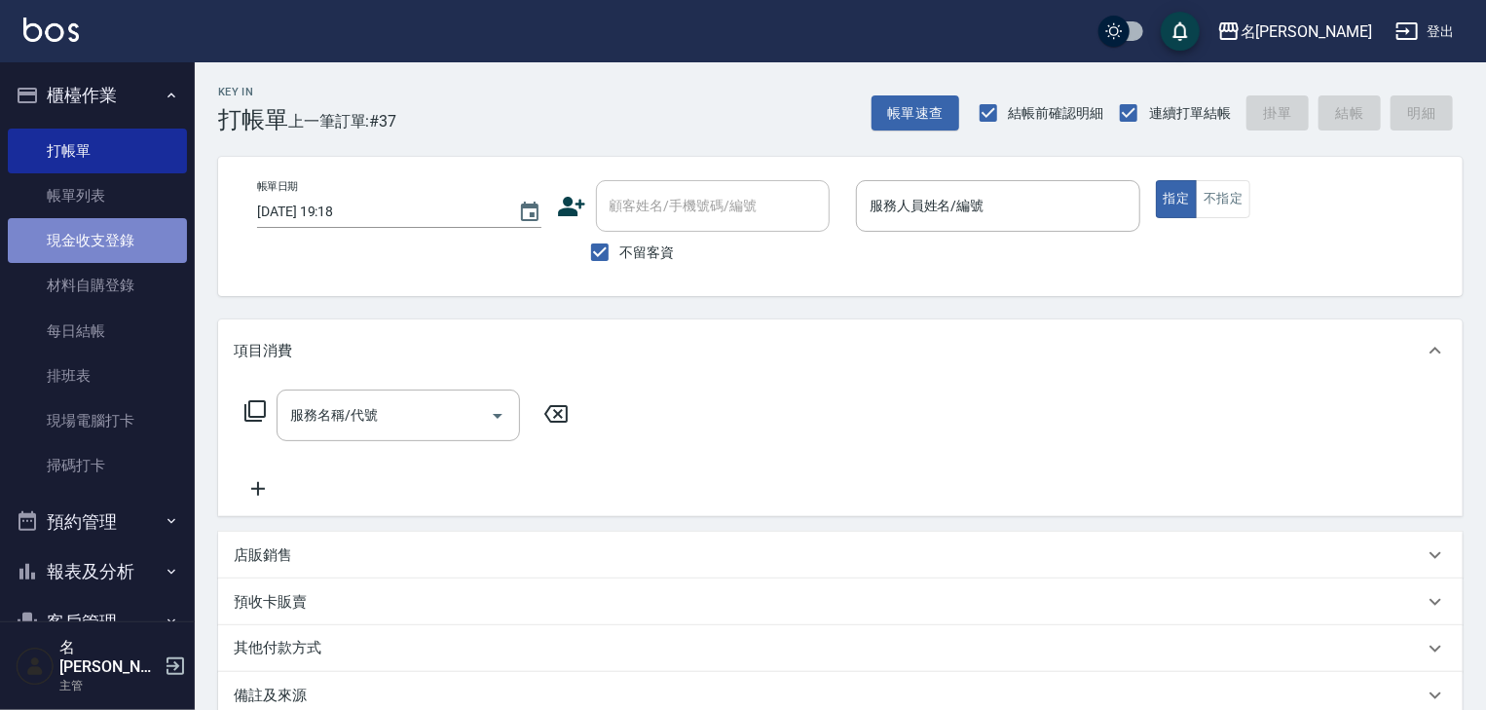
click at [101, 240] on link "現金收支登錄" at bounding box center [97, 240] width 179 height 45
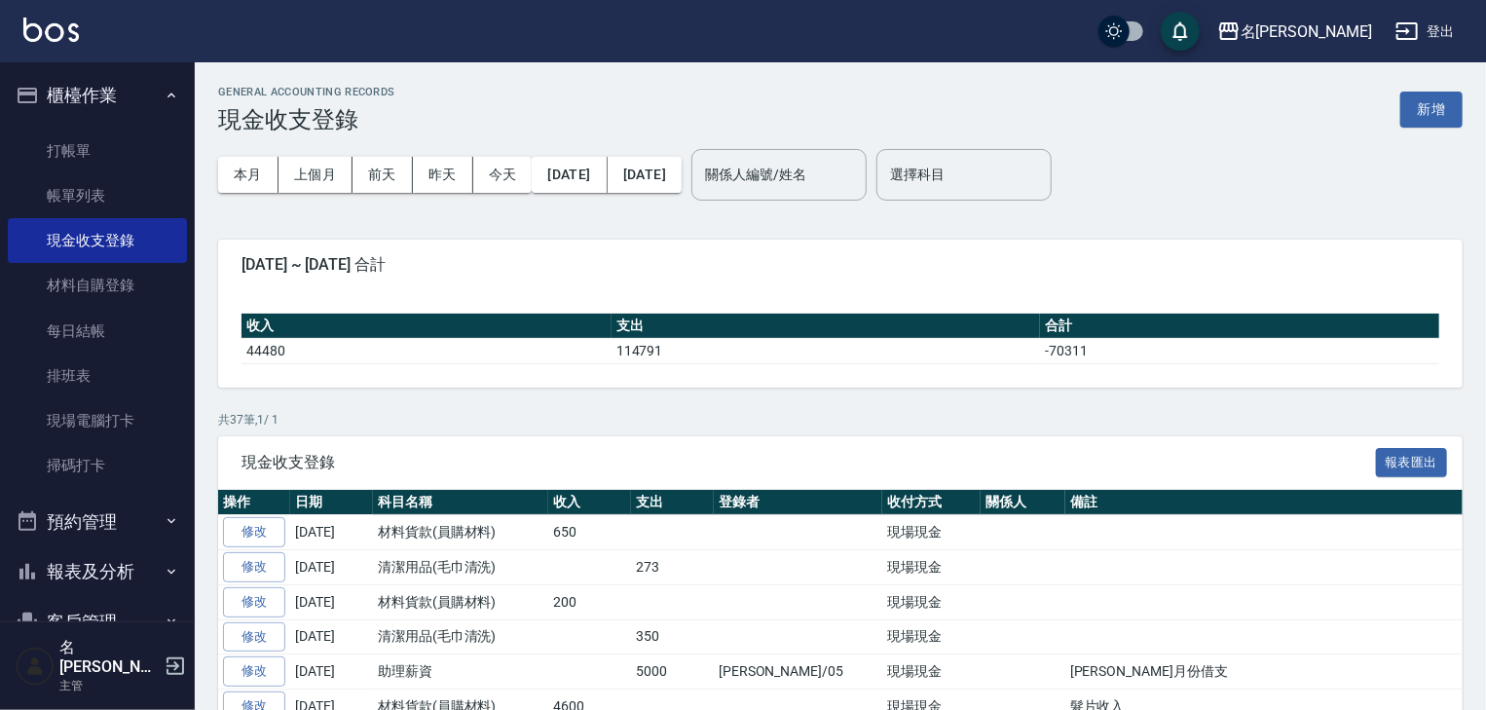
click at [1442, 116] on button "新增" at bounding box center [1431, 110] width 62 height 36
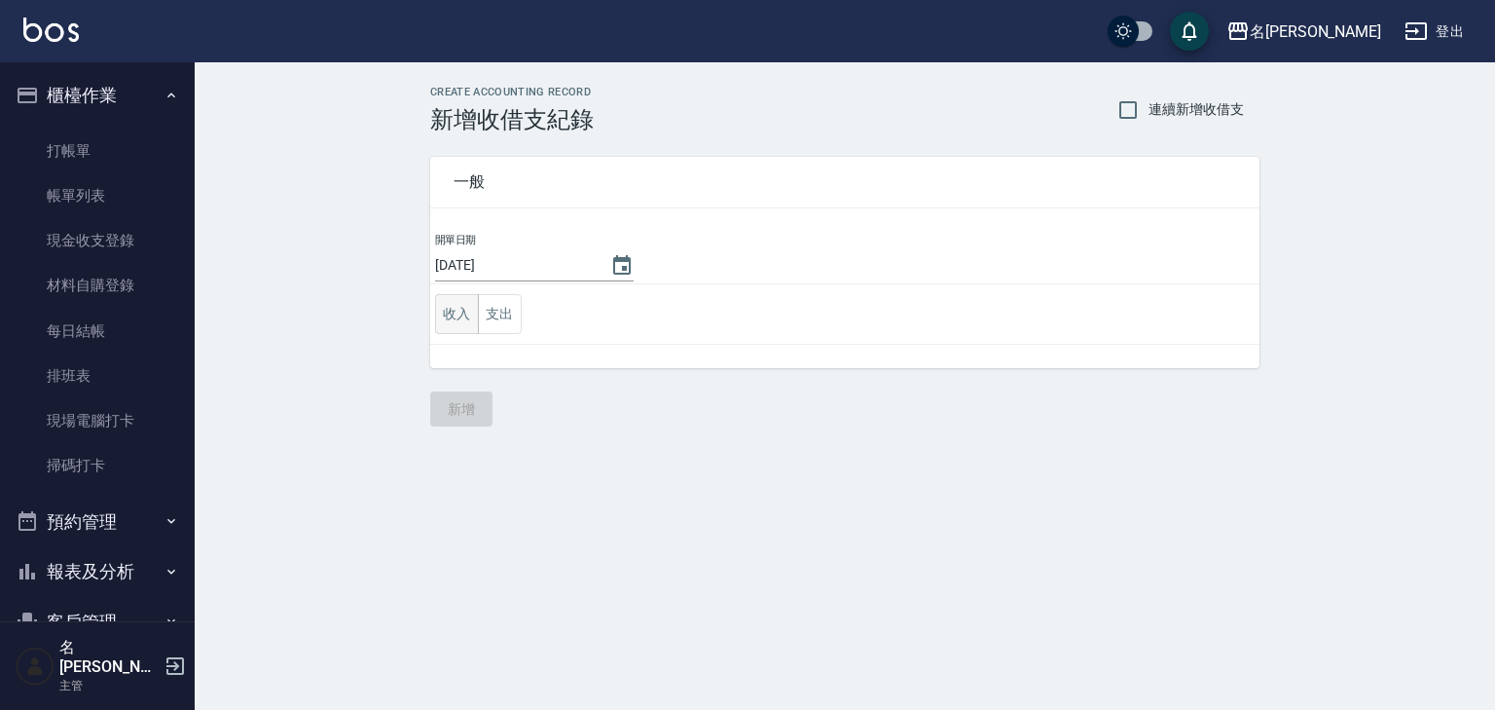
click at [475, 327] on button "收入" at bounding box center [457, 314] width 44 height 40
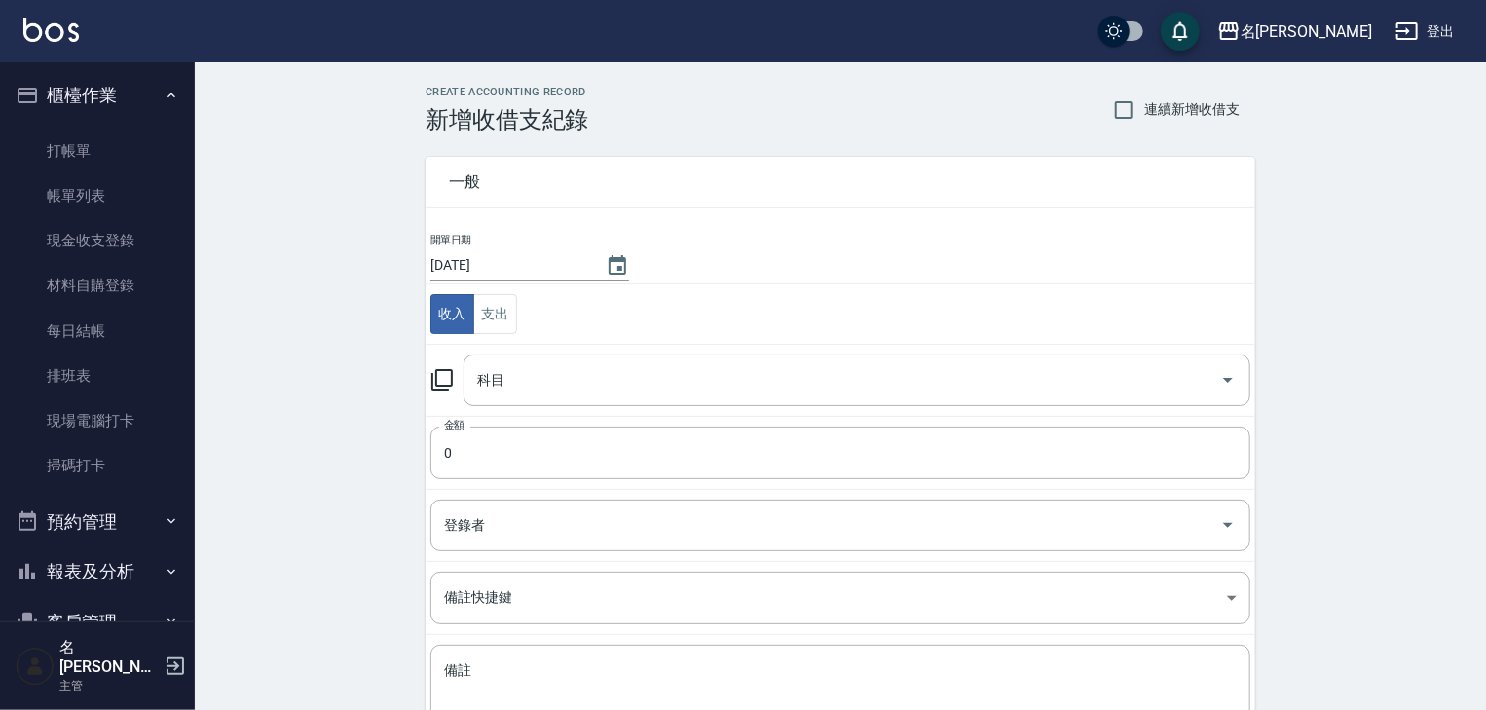
click at [436, 378] on icon at bounding box center [441, 379] width 21 height 21
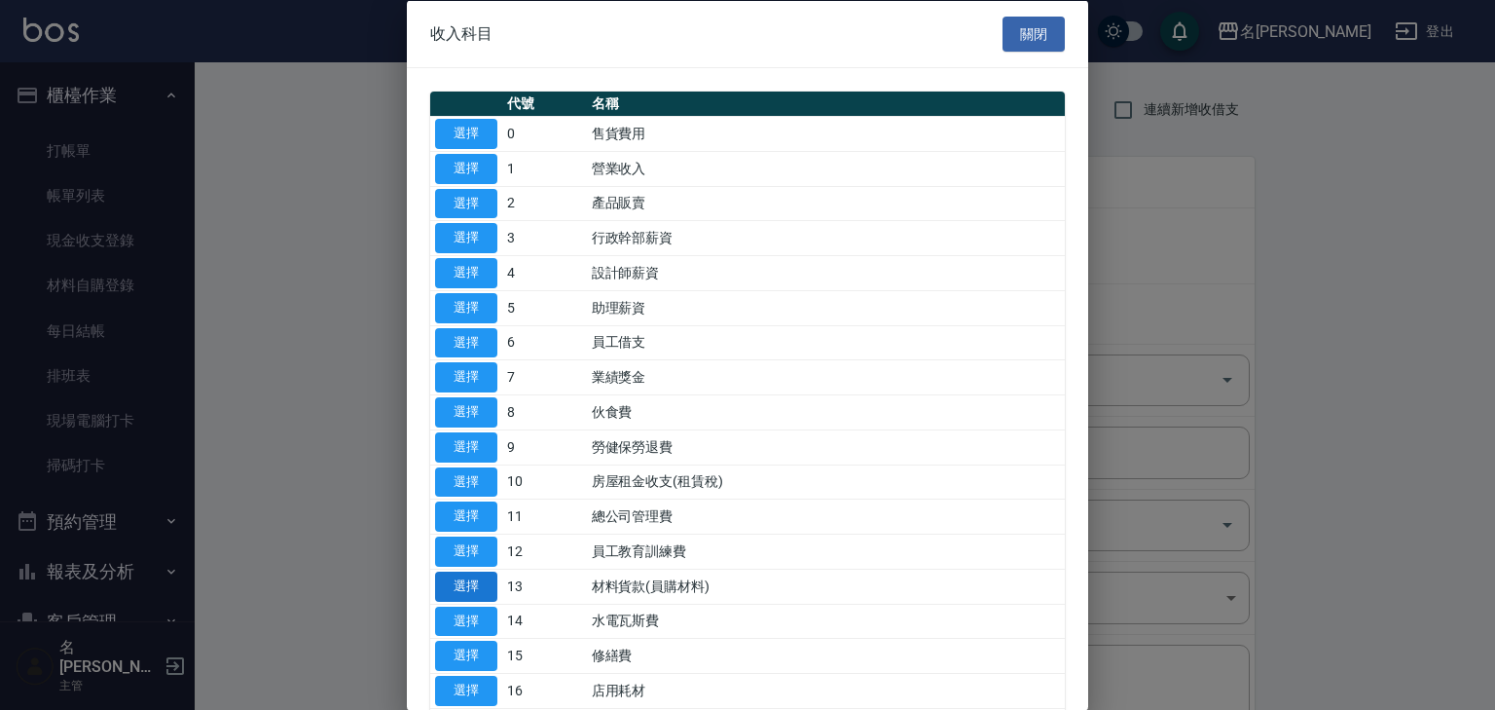
click at [487, 591] on button "選擇" at bounding box center [466, 585] width 62 height 30
type input "13 材料貨款(員購材料)"
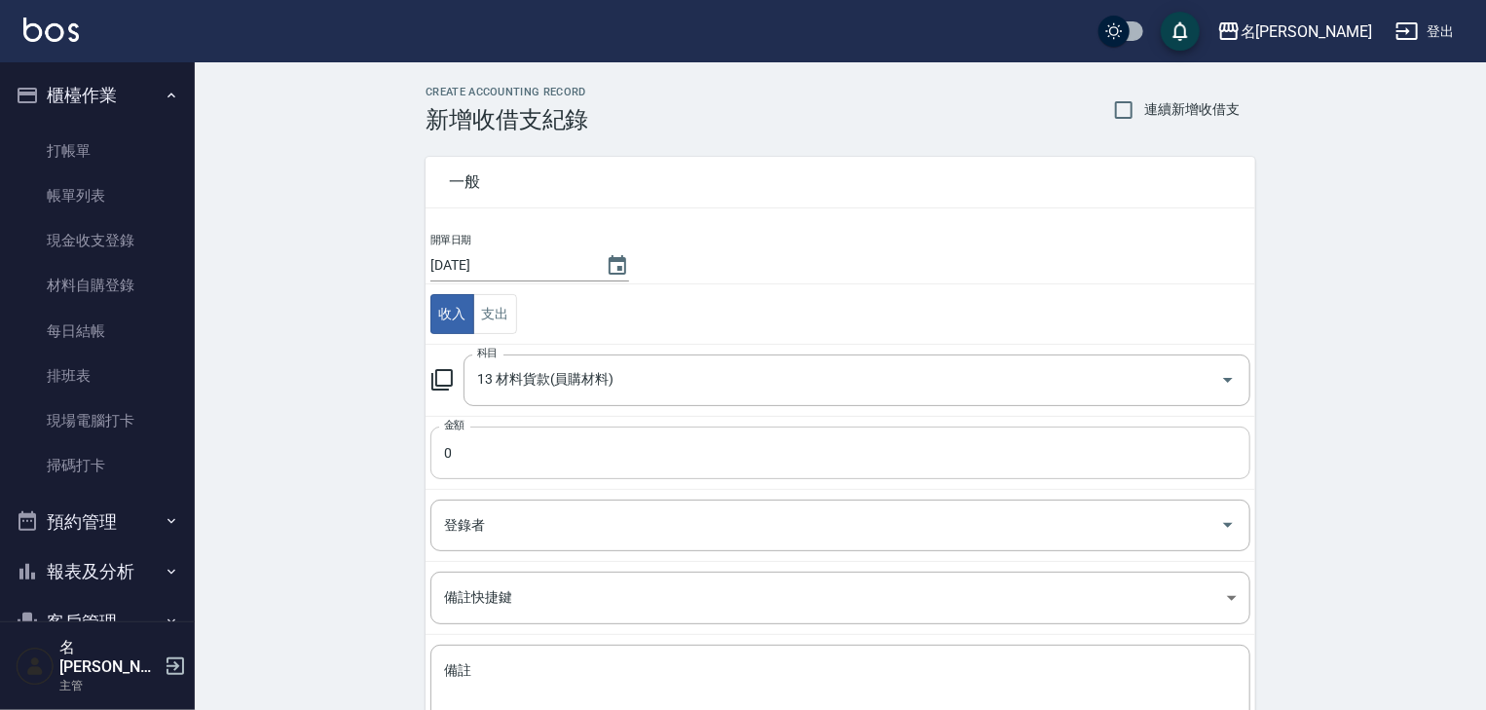
click at [516, 461] on input "0" at bounding box center [840, 452] width 820 height 53
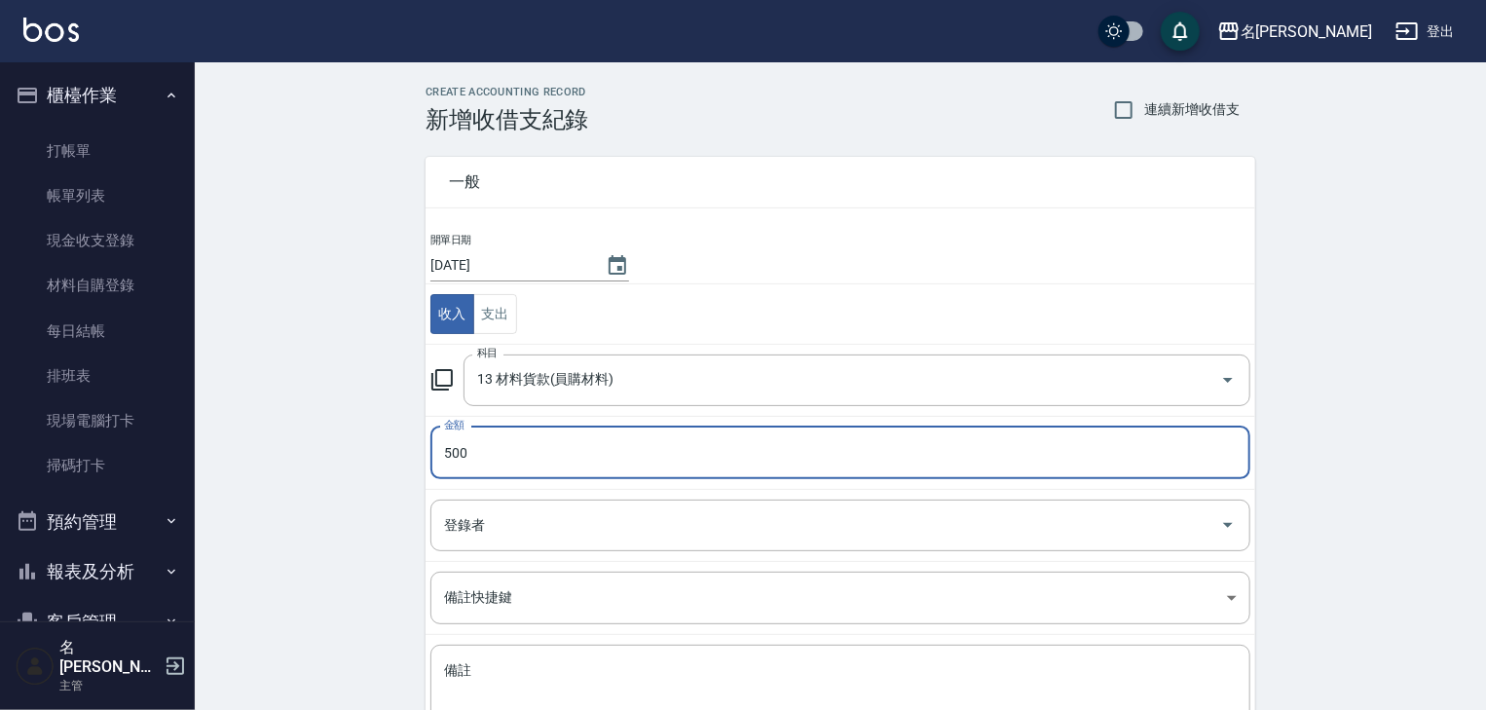
scroll to position [148, 0]
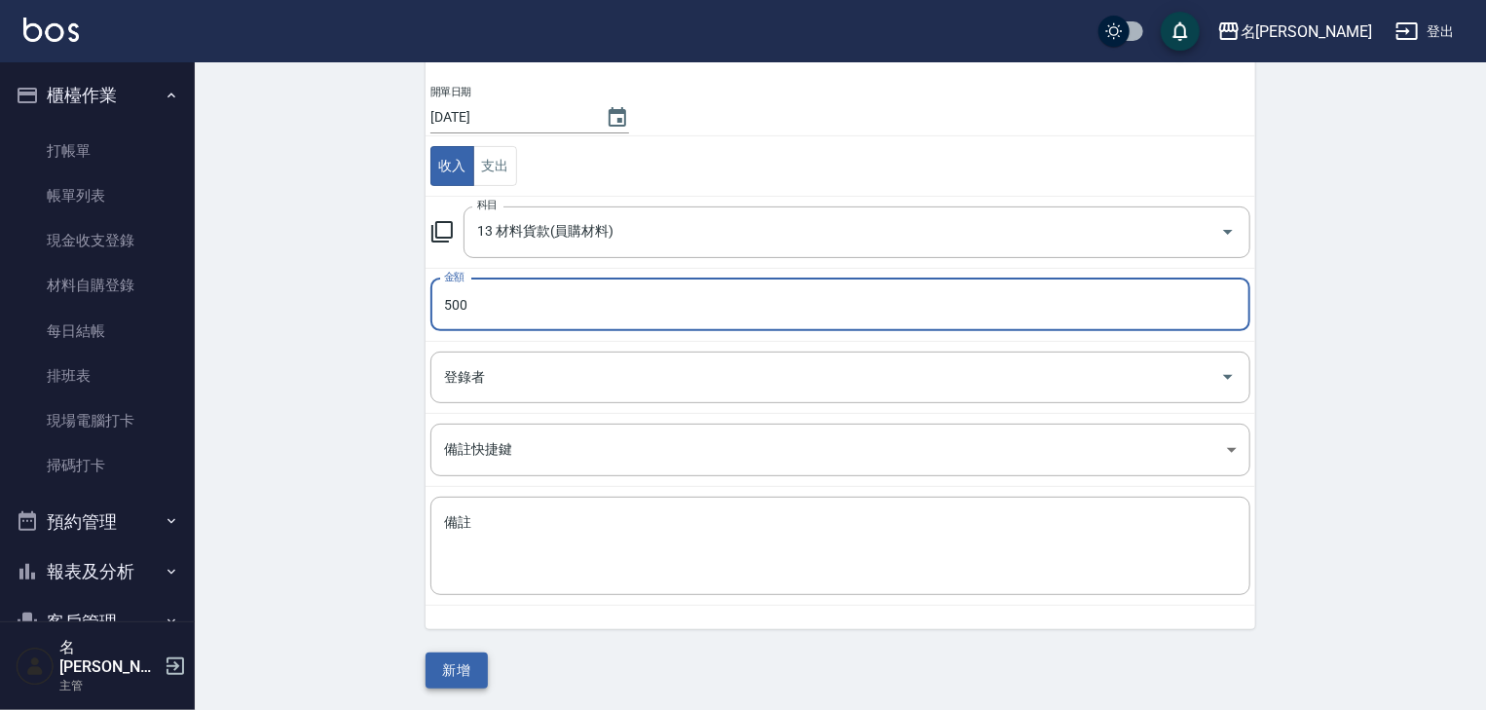
type input "500"
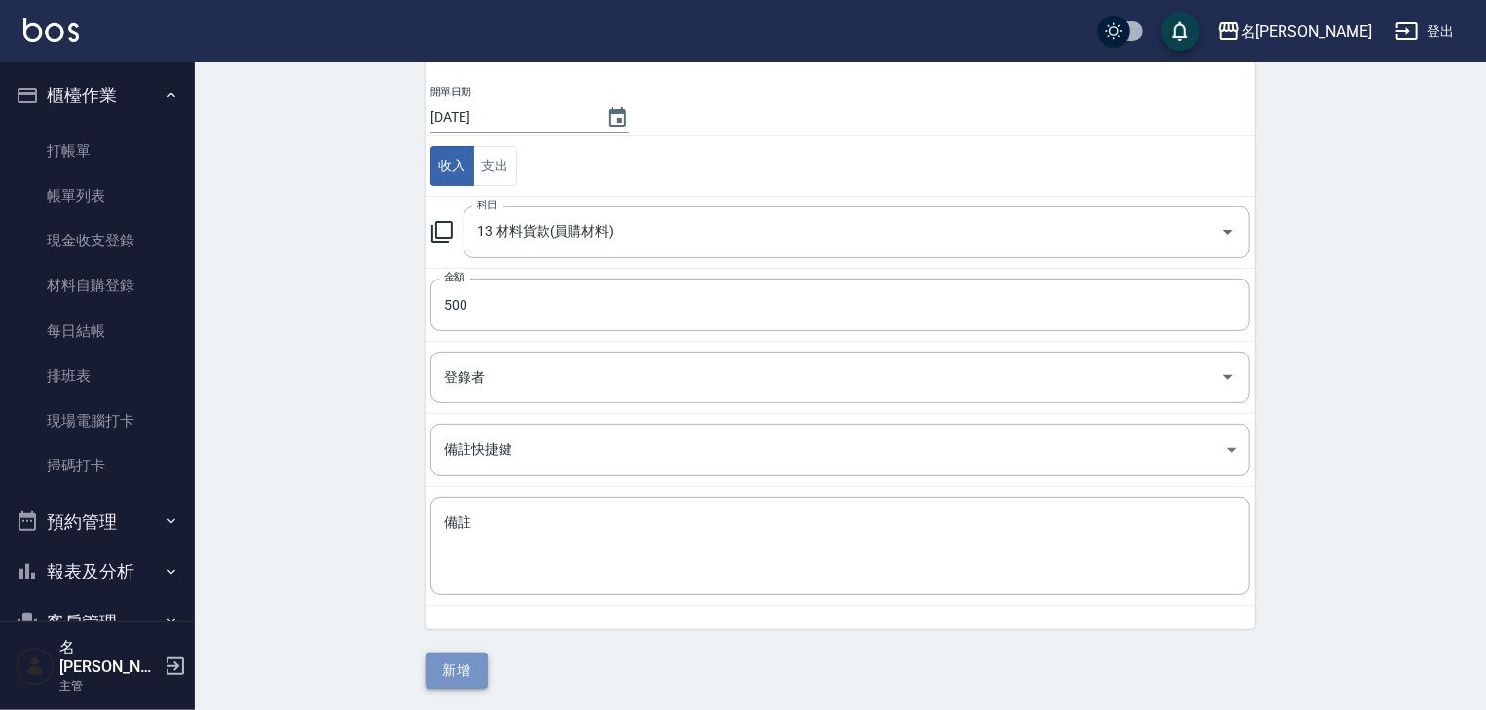
click at [481, 680] on button "新增" at bounding box center [456, 670] width 62 height 36
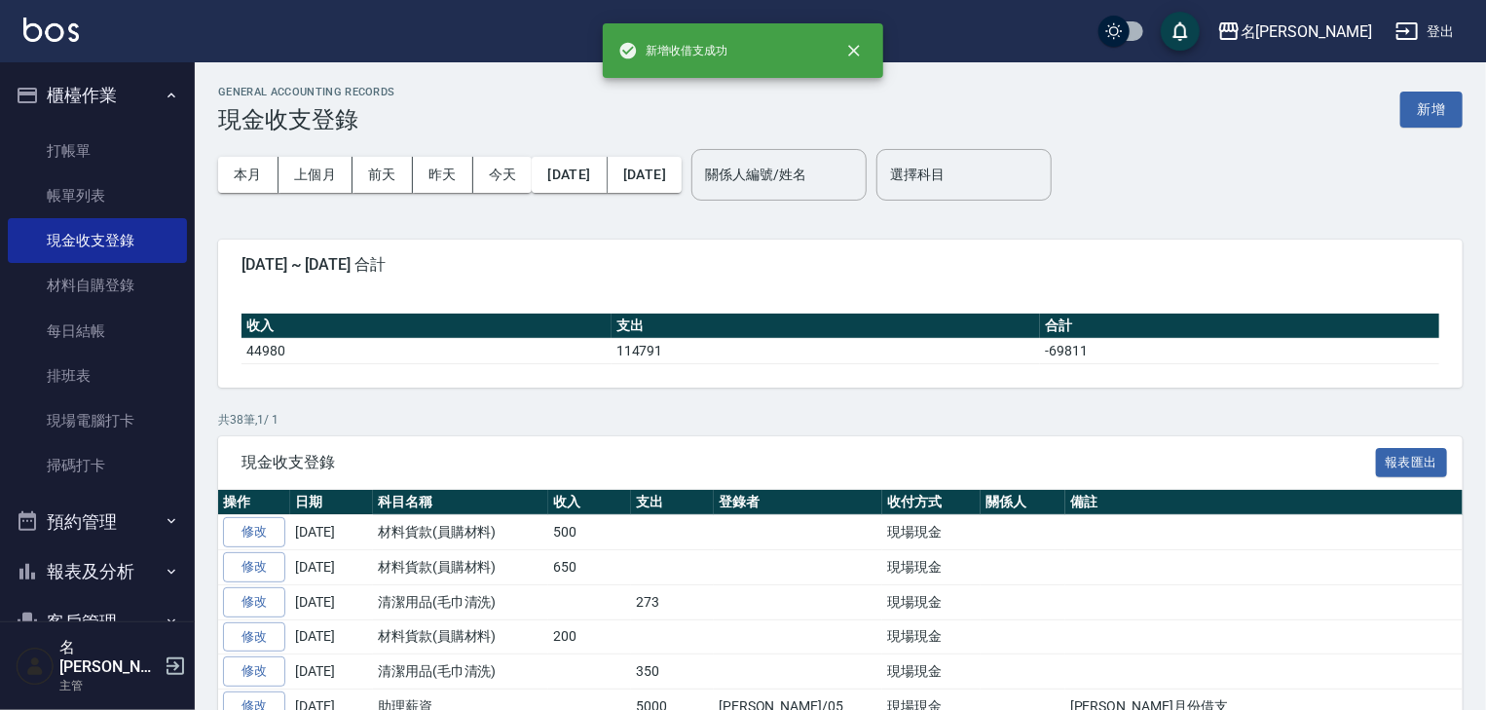
click at [65, 39] on img at bounding box center [50, 30] width 55 height 24
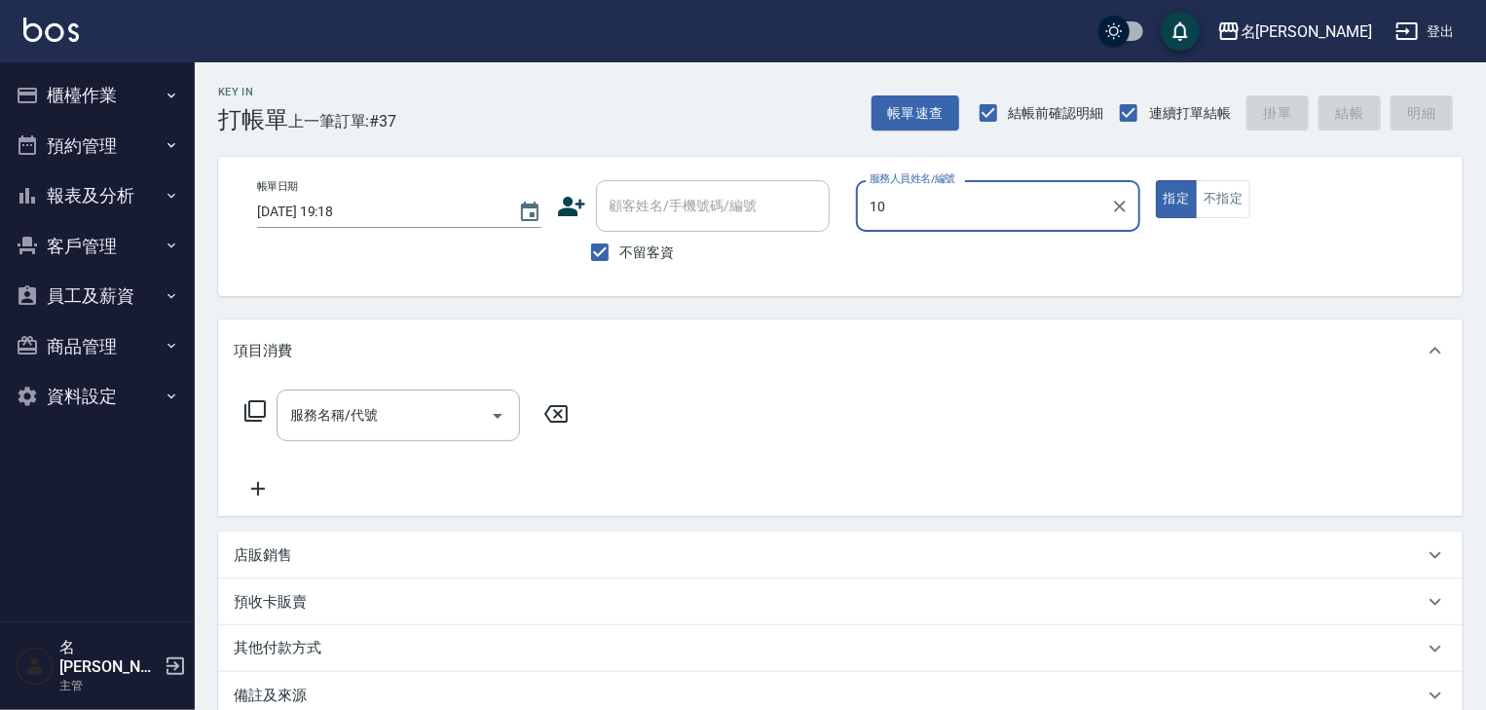
type input "歐麥-10"
type button "true"
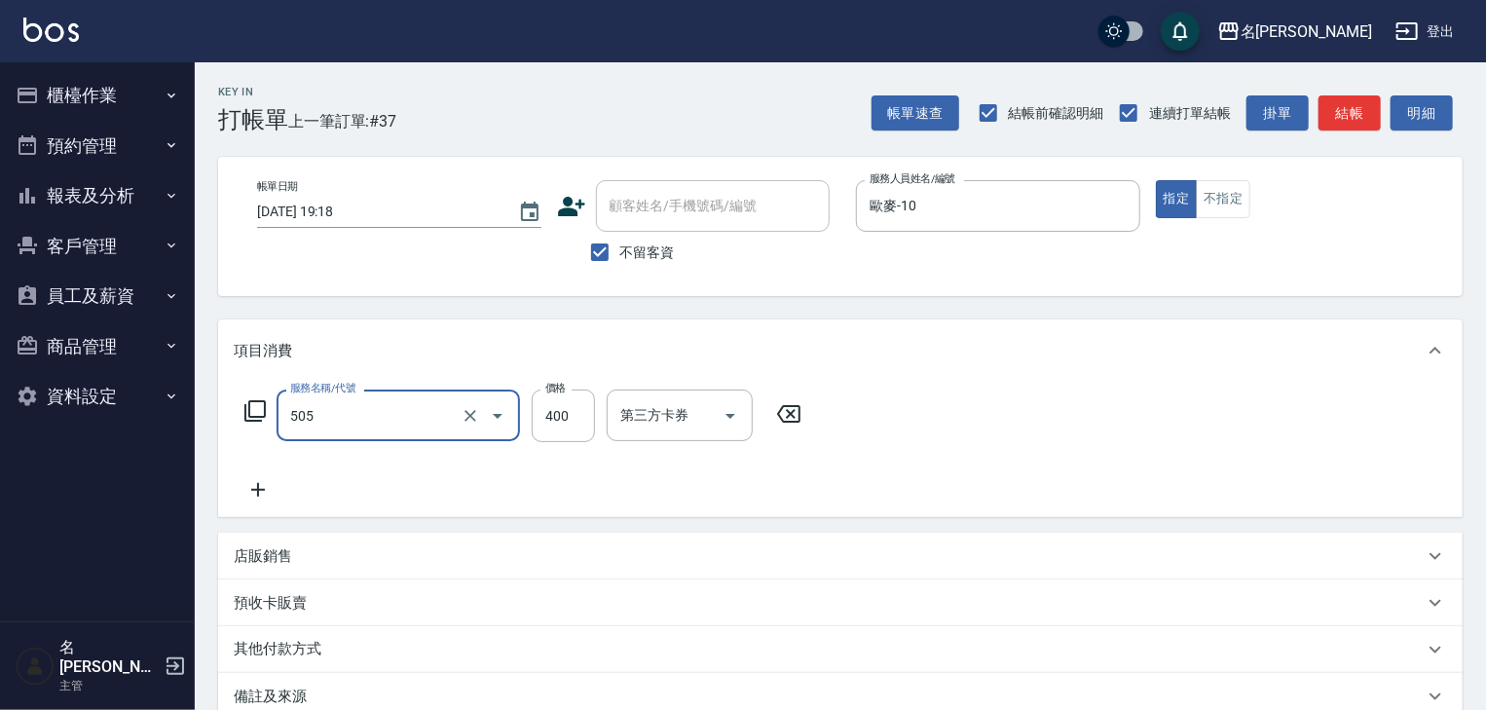
type input "洗髮(505)"
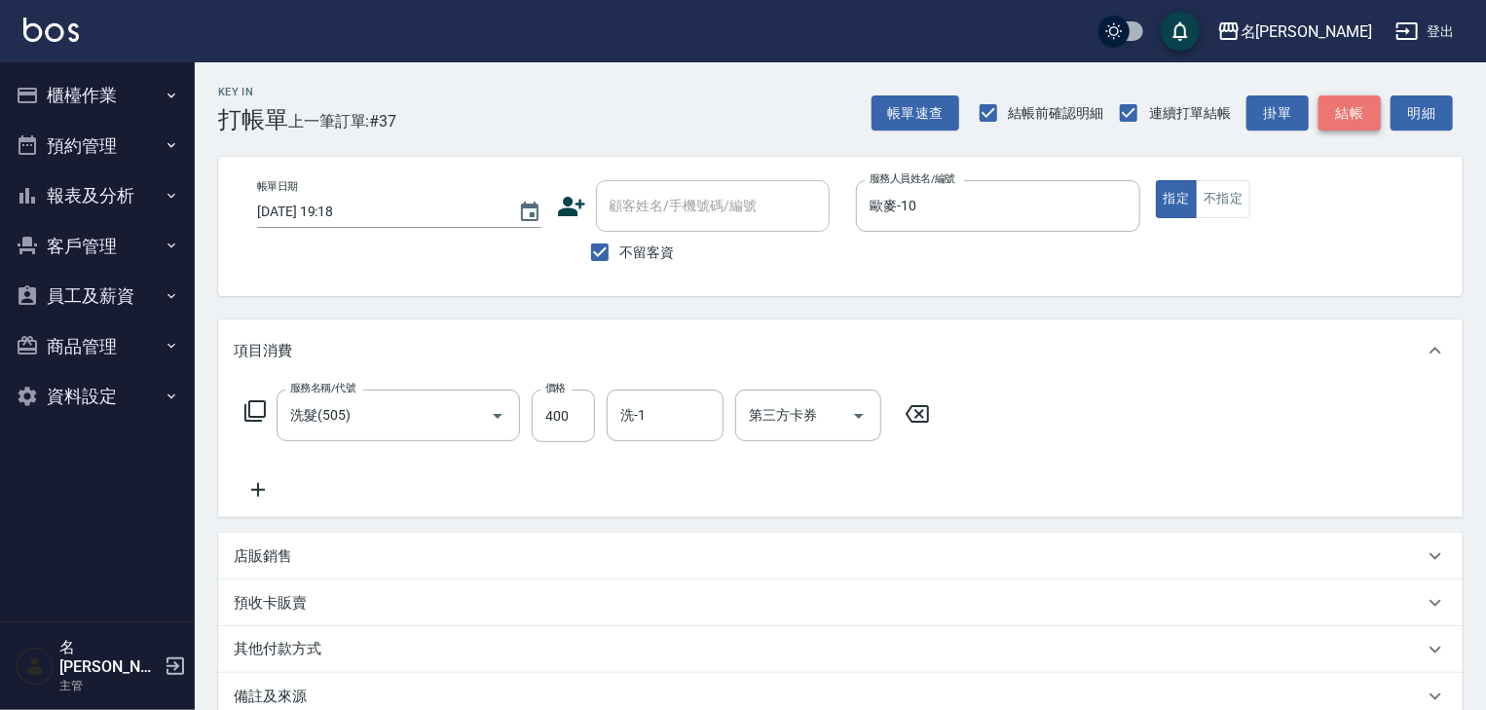
click at [1344, 123] on button "結帳" at bounding box center [1349, 113] width 62 height 36
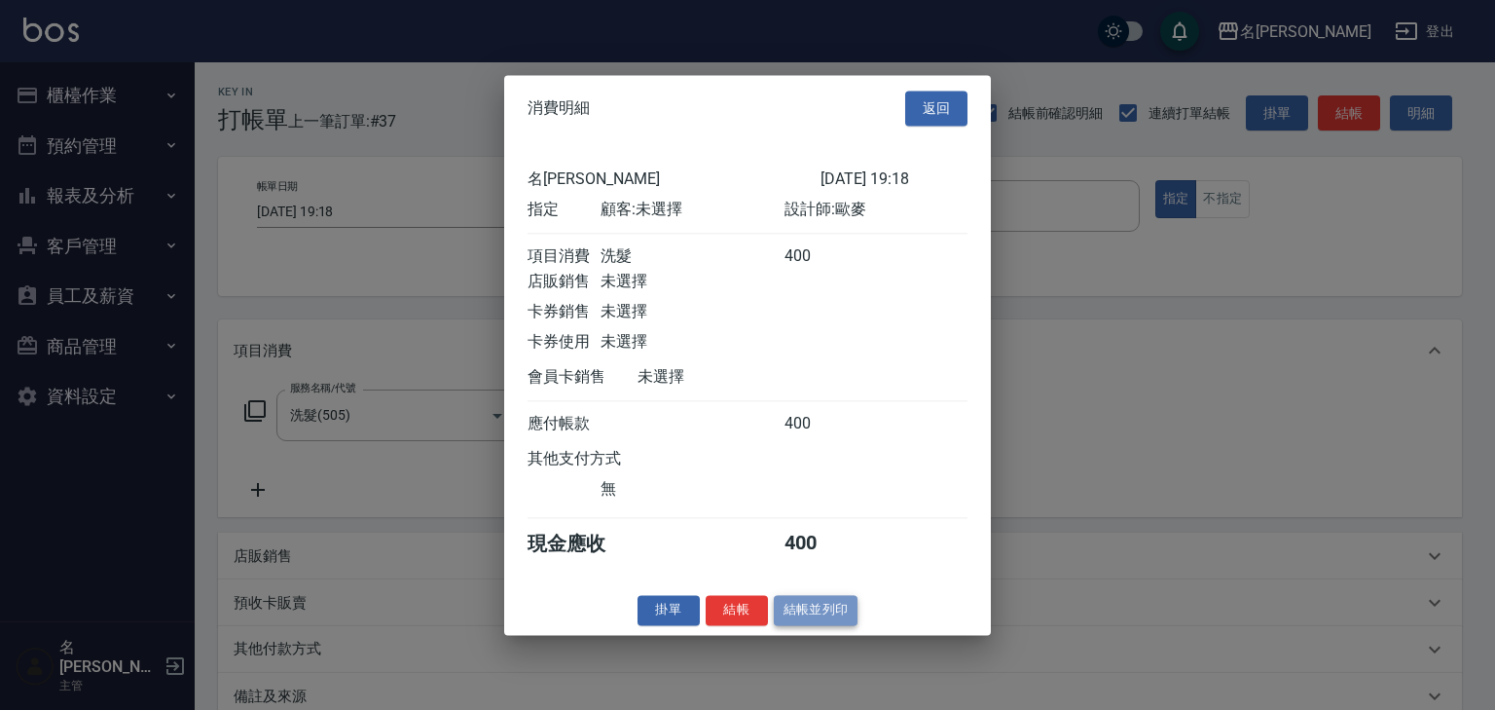
click at [846, 611] on button "結帳並列印" at bounding box center [816, 610] width 85 height 30
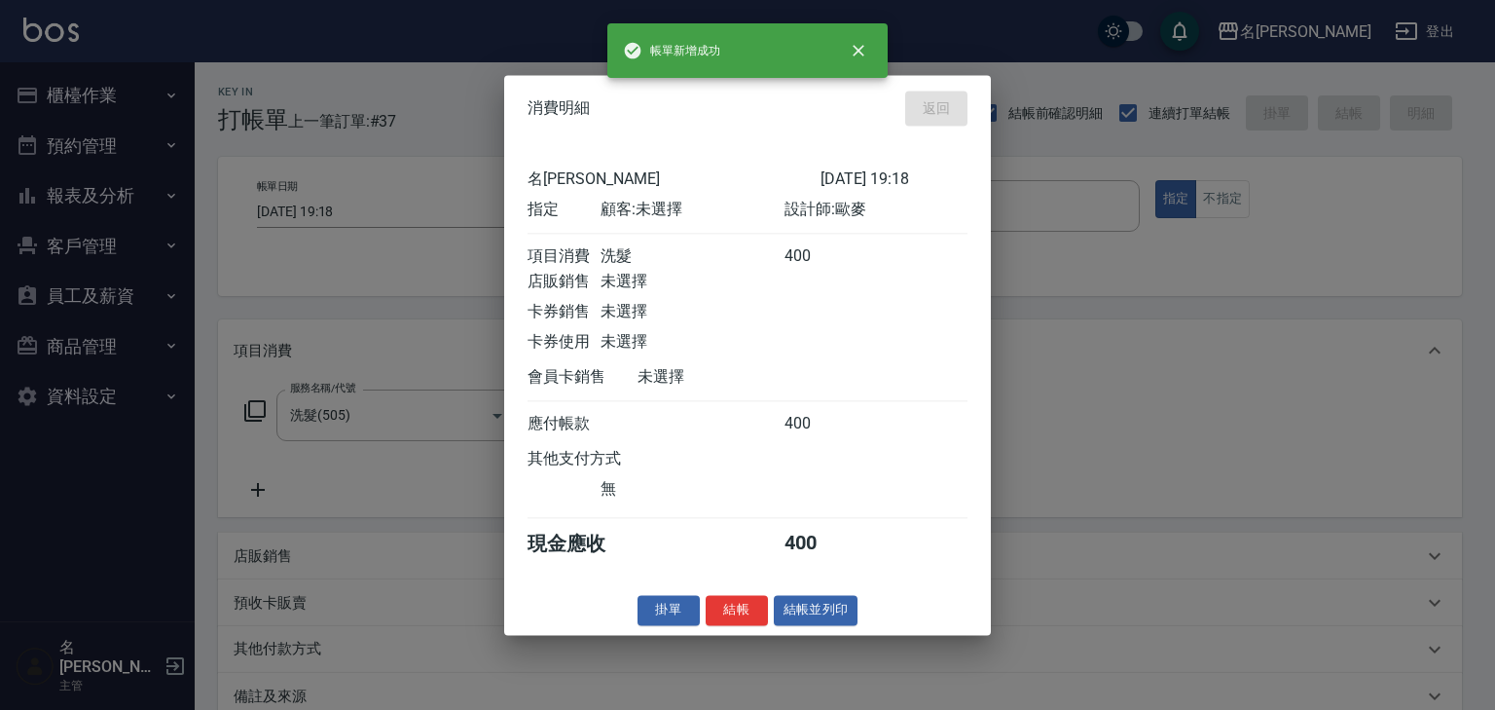
type input "[DATE] 19:23"
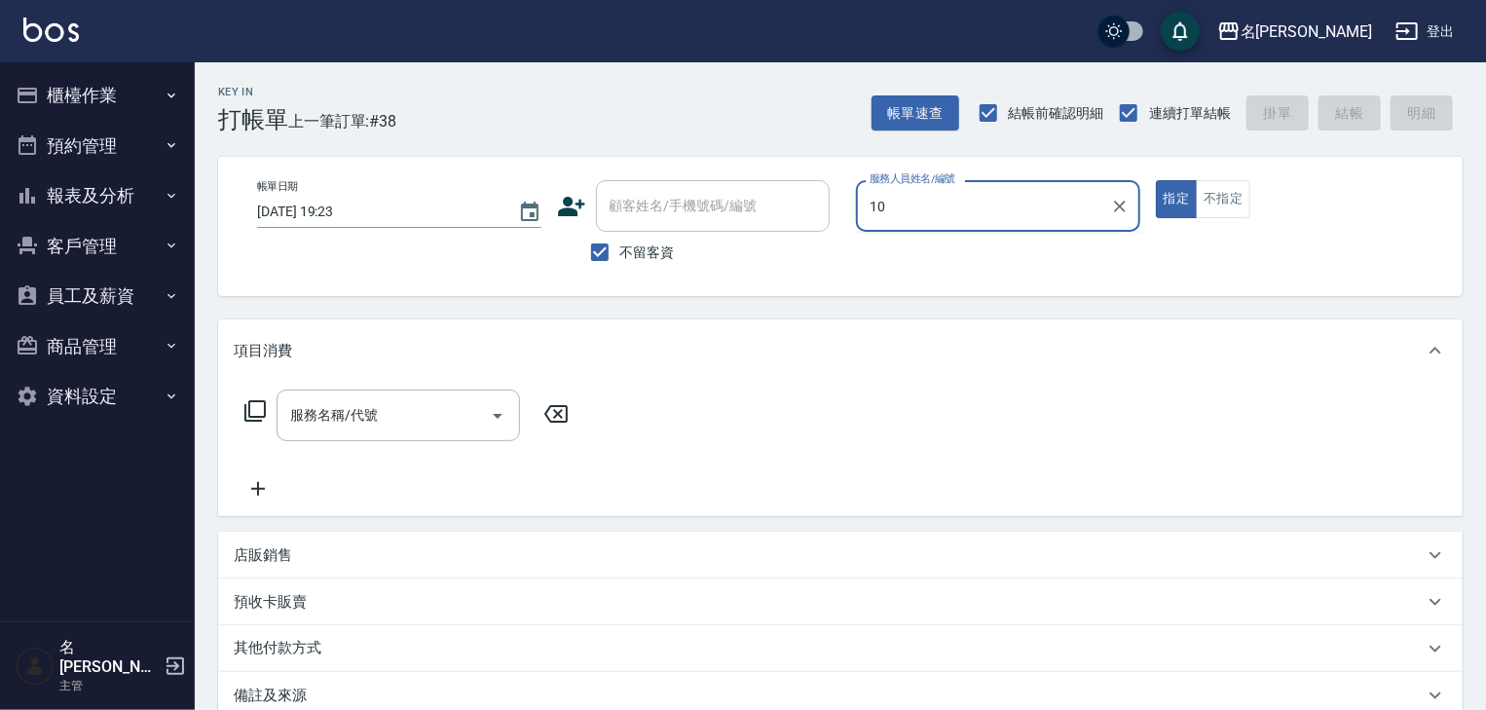
type input "歐麥-10"
click at [296, 556] on div "店販銷售" at bounding box center [829, 555] width 1190 height 20
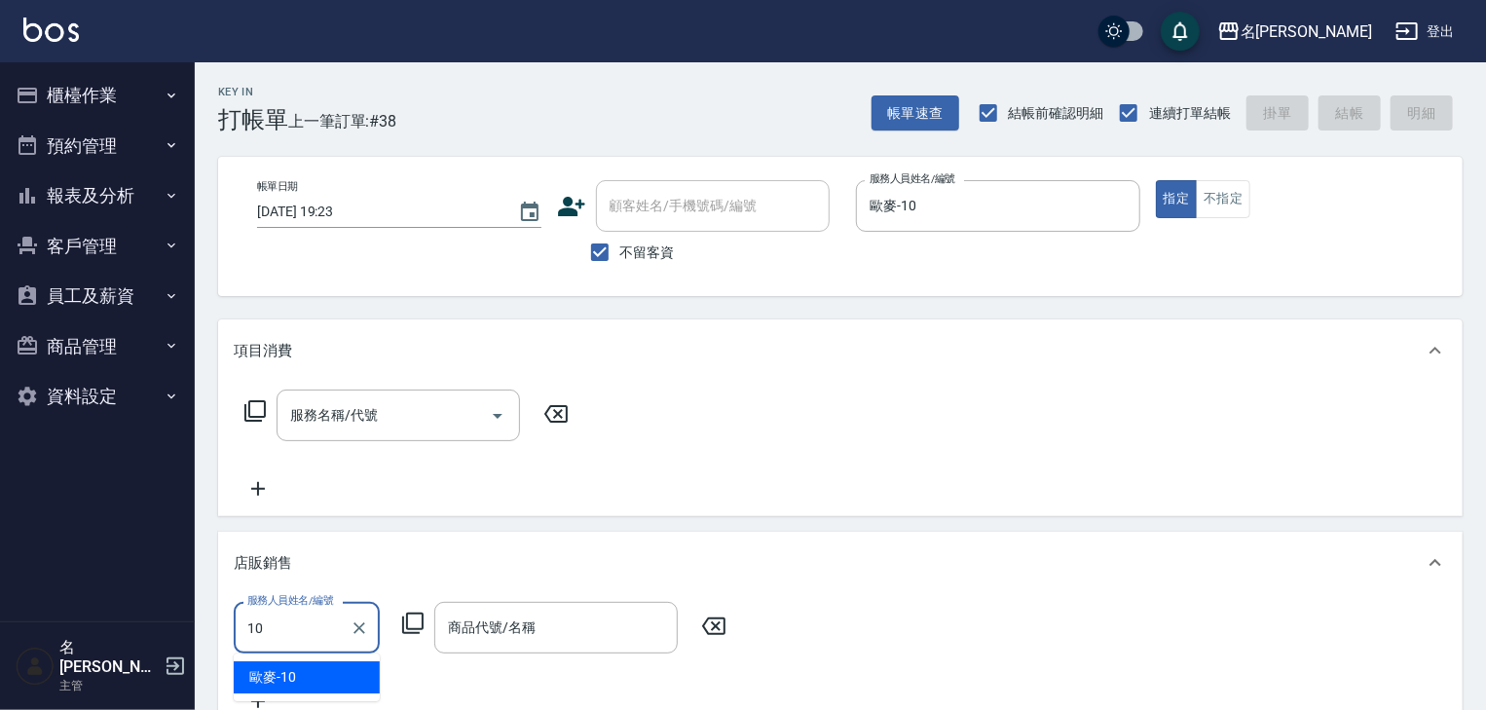
type input "歐麥-10"
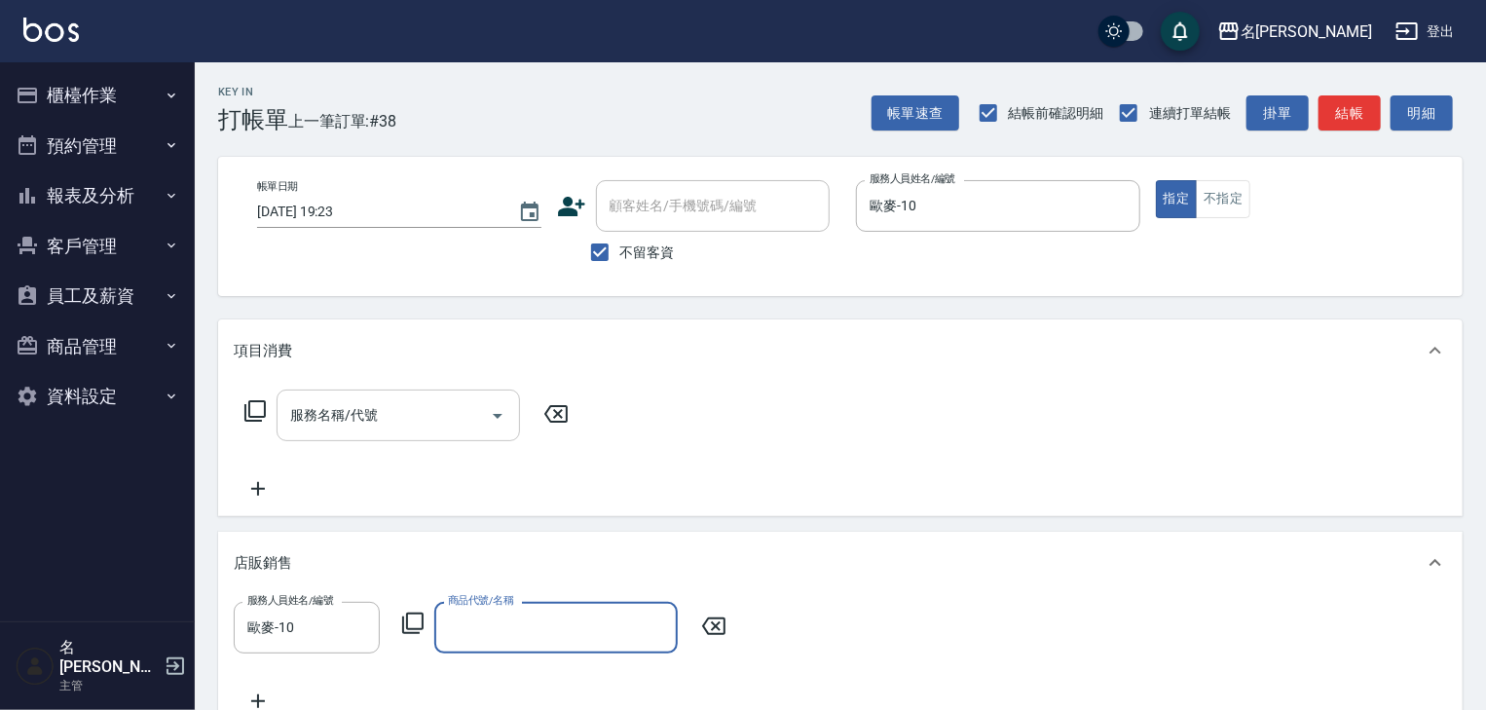
click at [361, 424] on input "服務名稱/代號" at bounding box center [383, 415] width 197 height 34
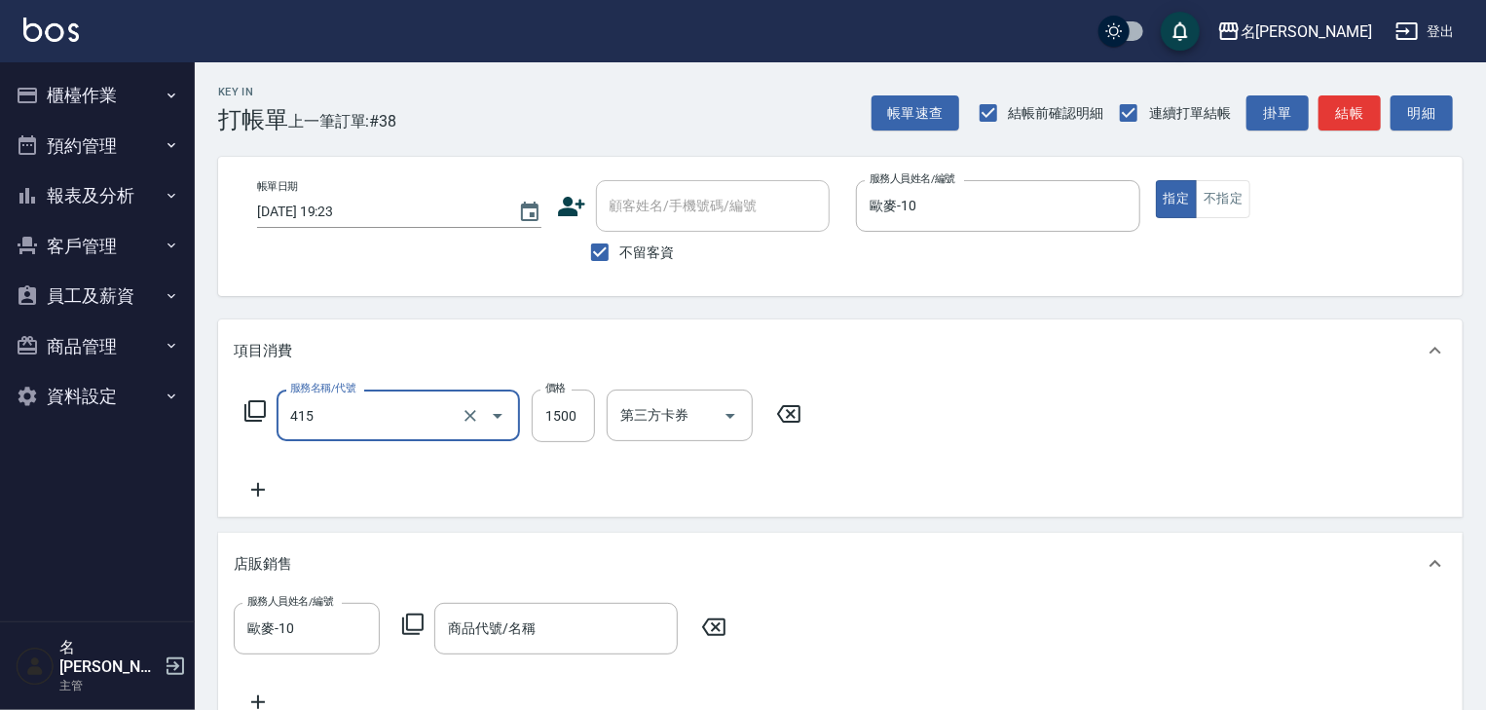
type input "染髮1500↑(415)"
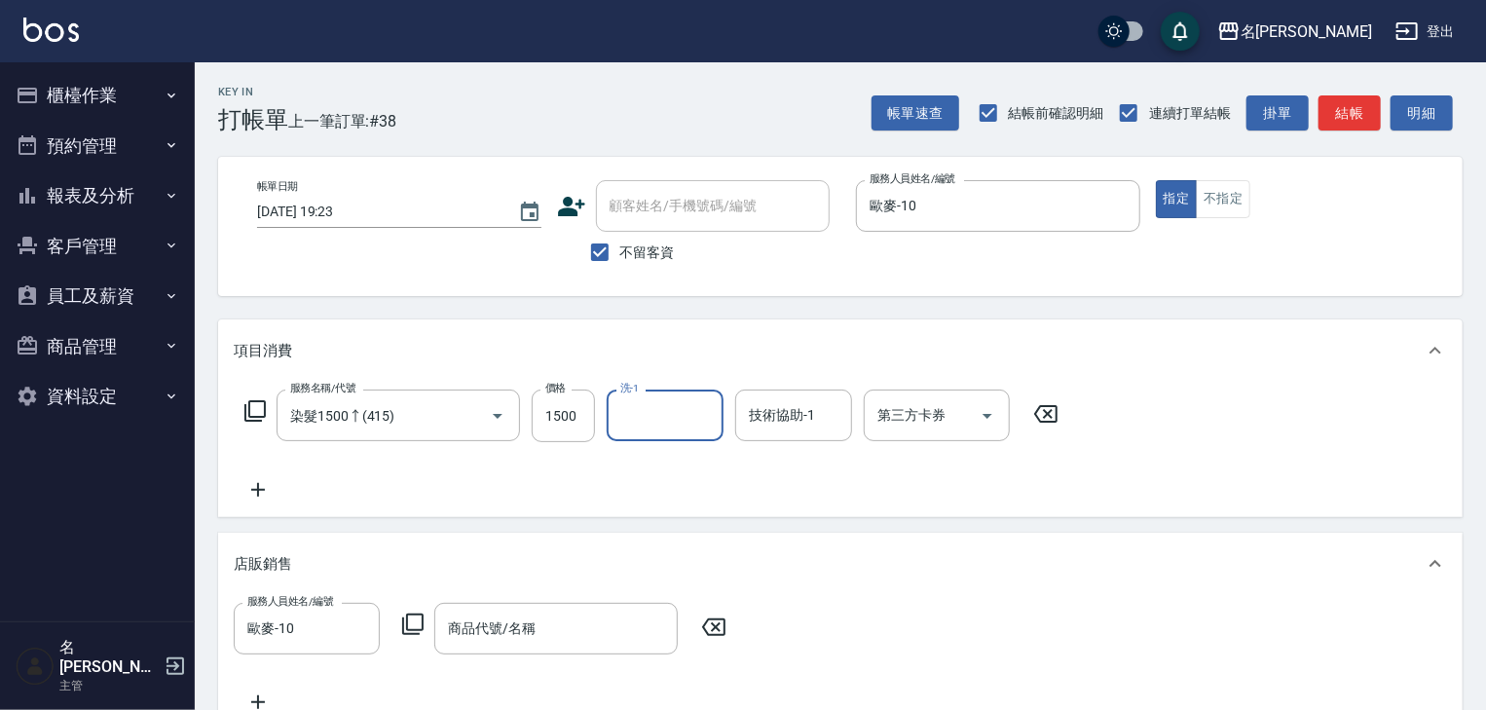
click at [406, 627] on icon at bounding box center [412, 623] width 21 height 21
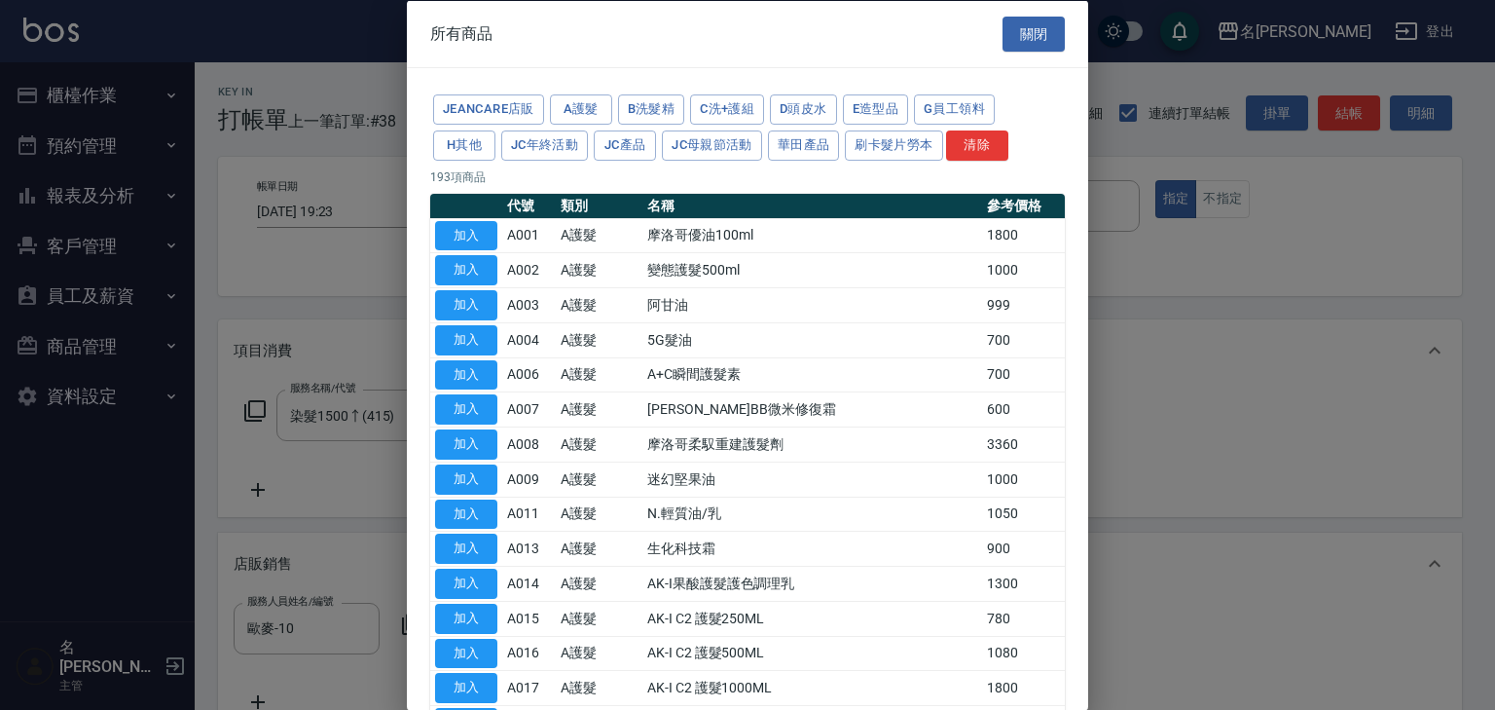
click at [562, 128] on div "JeanCare店販 A護髮 B洗髮精 C洗+護組 D頭皮水 E造型品 G員工領料 H其他 JC年終活動 JC產品 JC母親節活動 華田產品 刷卡髮片勞本 清除" at bounding box center [747, 128] width 635 height 72
click at [569, 143] on button "JC年終活動" at bounding box center [544, 144] width 87 height 30
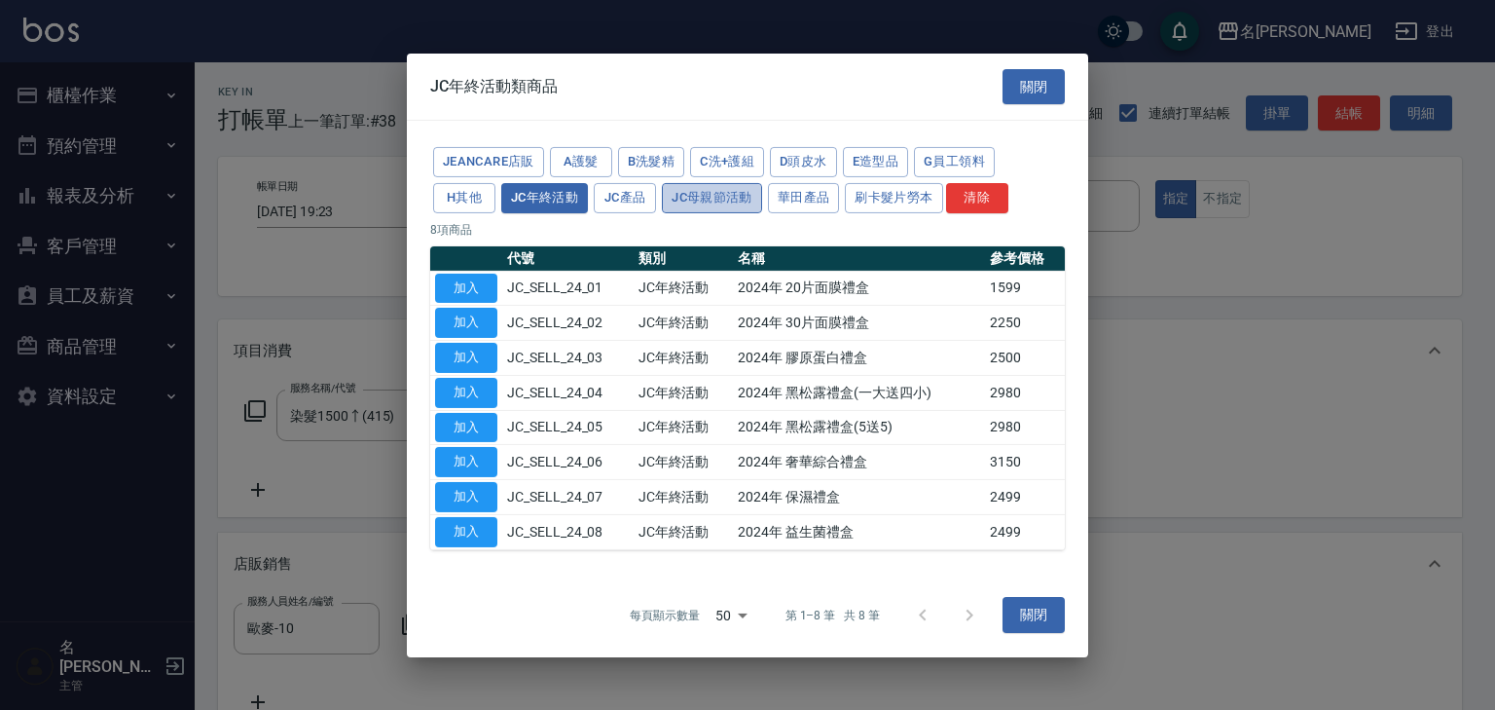
click at [662, 202] on button "JC母親節活動" at bounding box center [712, 198] width 100 height 30
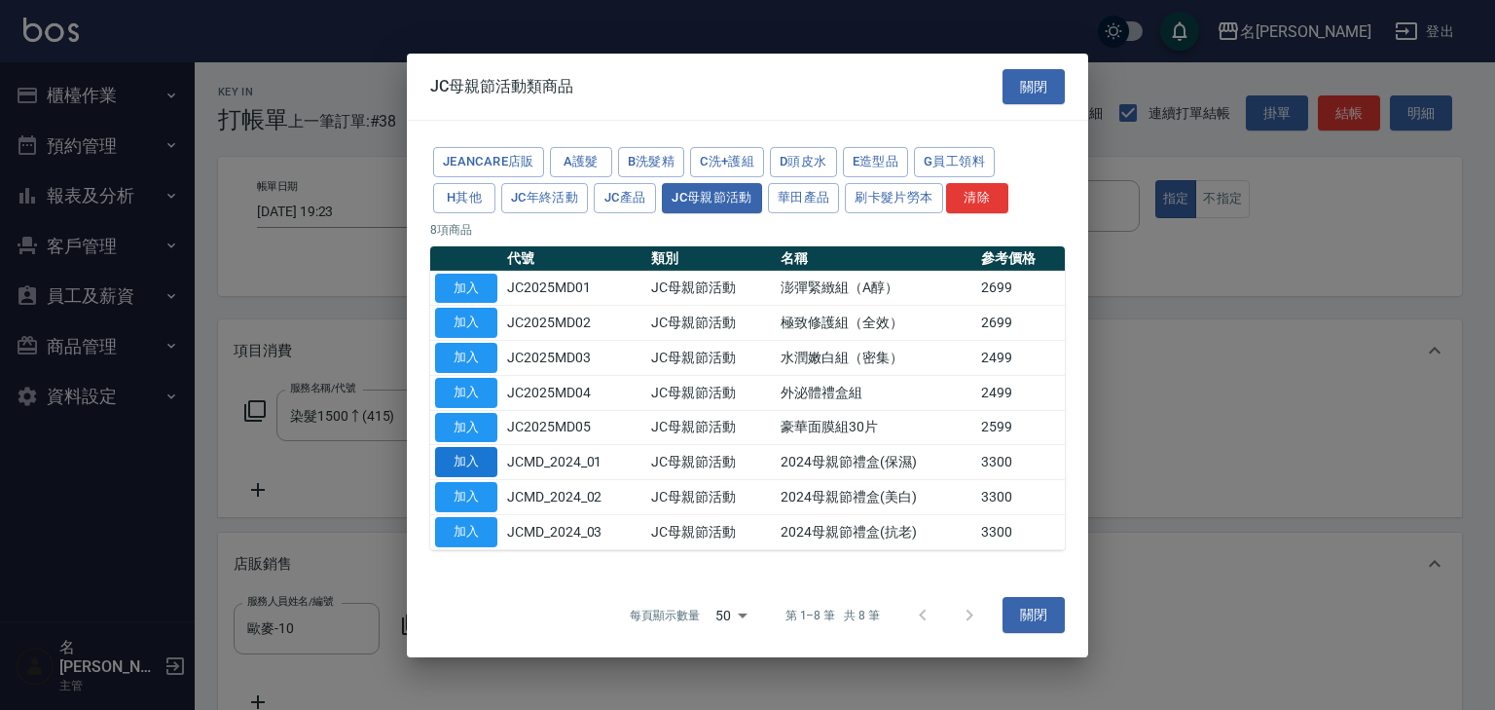
click at [458, 459] on button "加入" at bounding box center [466, 462] width 62 height 30
type input "2024母親節禮盒(保濕)"
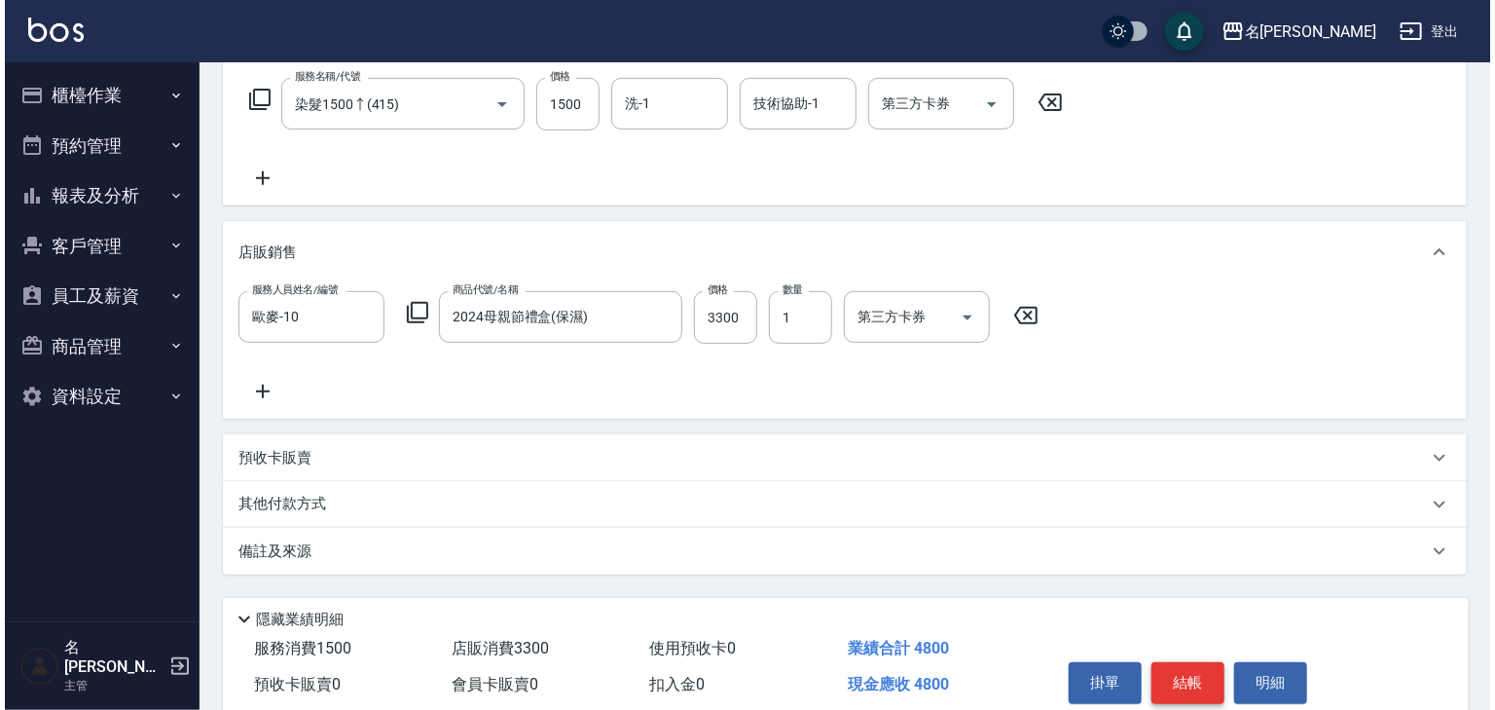
scroll to position [393, 0]
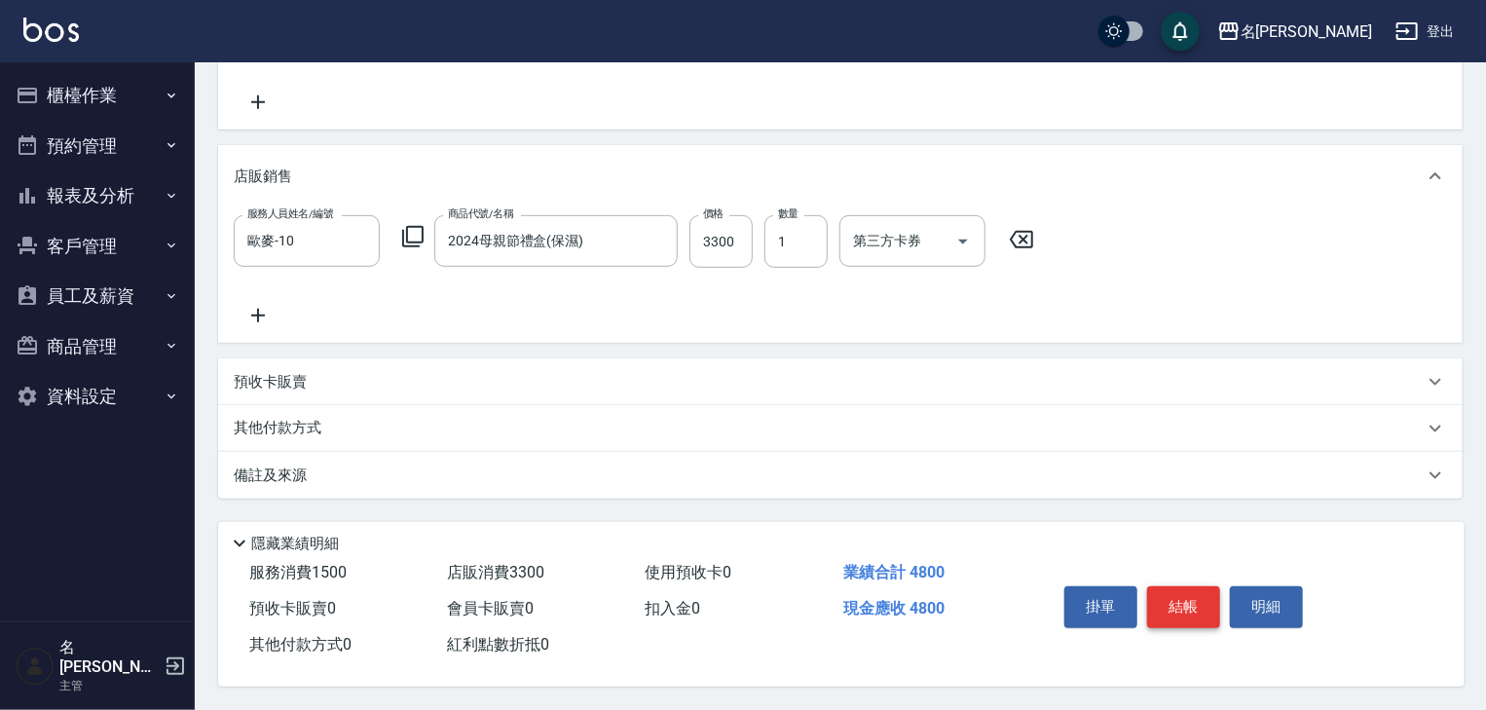
click at [1192, 598] on button "結帳" at bounding box center [1183, 606] width 73 height 41
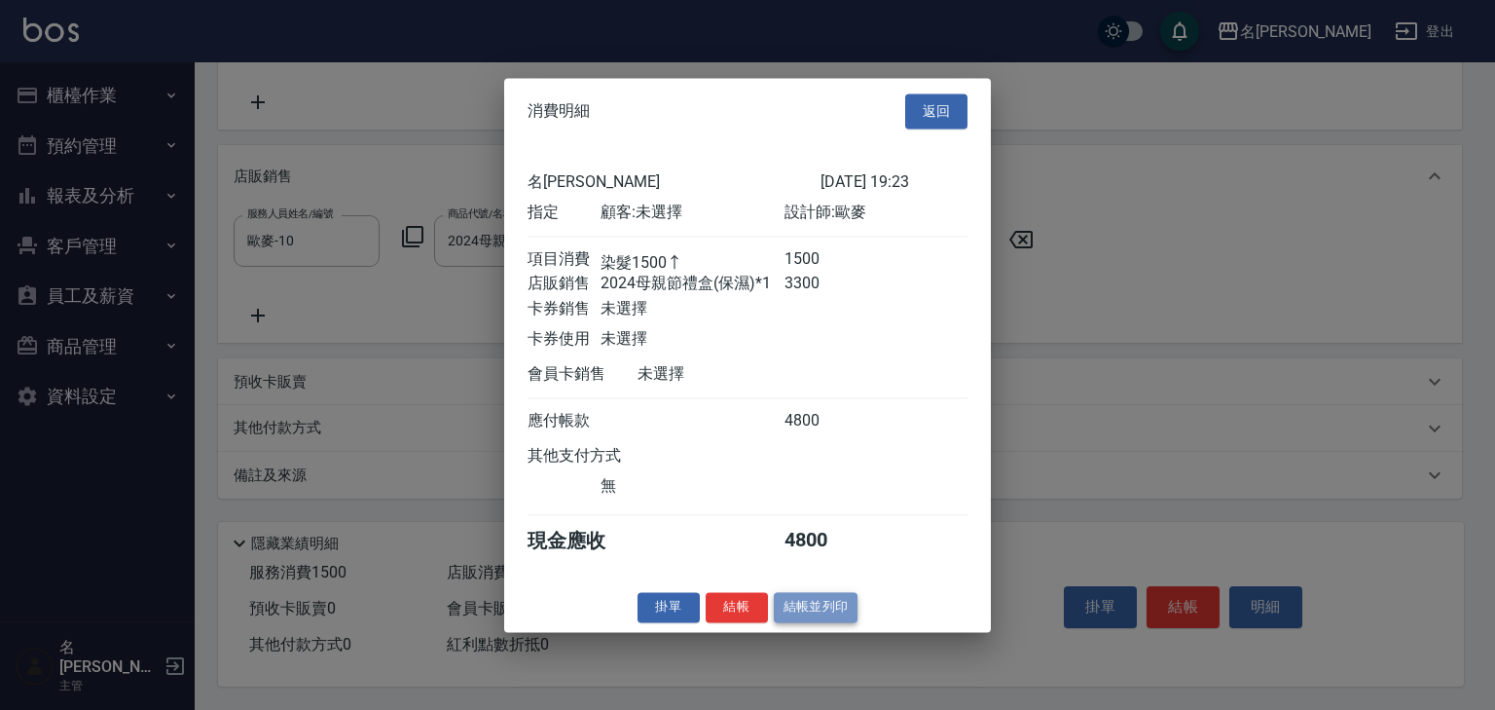
click at [829, 609] on button "結帳並列印" at bounding box center [816, 607] width 85 height 30
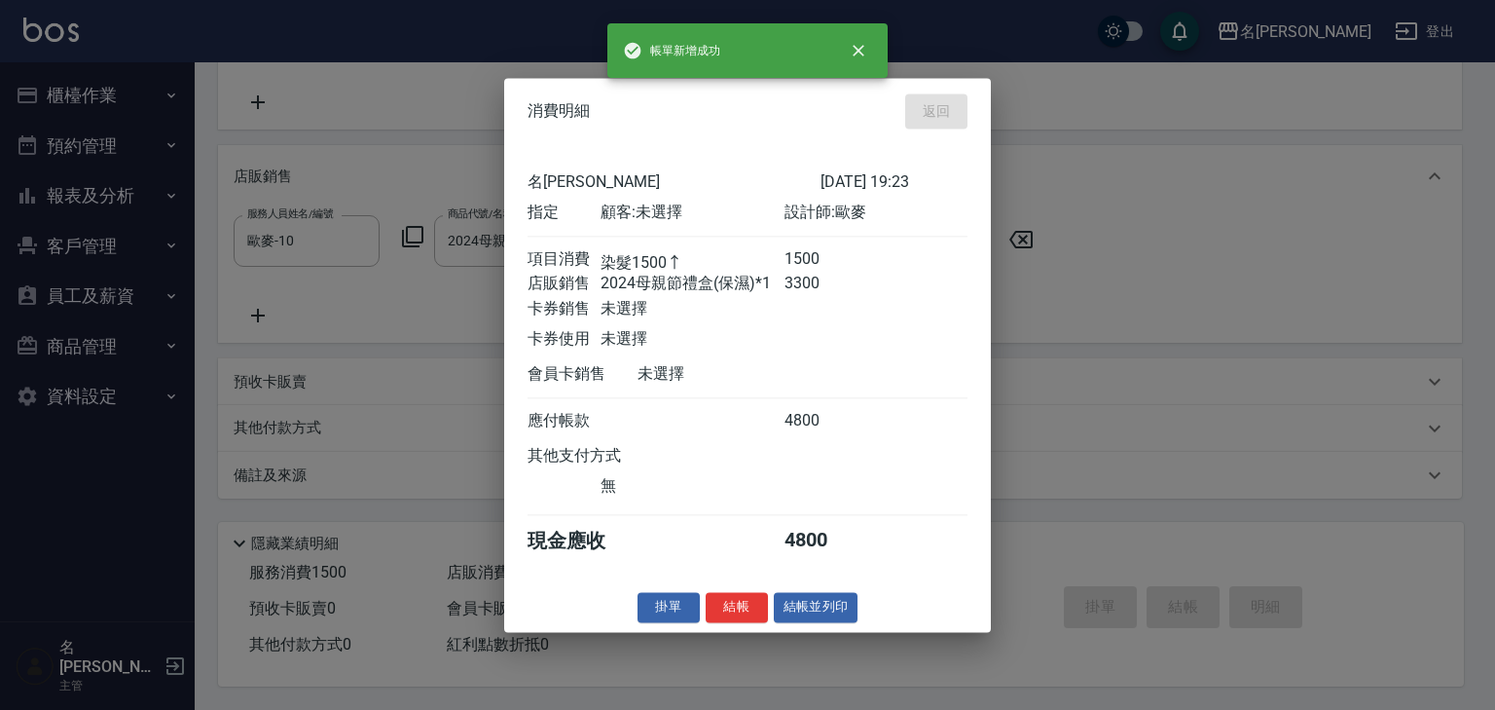
type input "[DATE] 19:29"
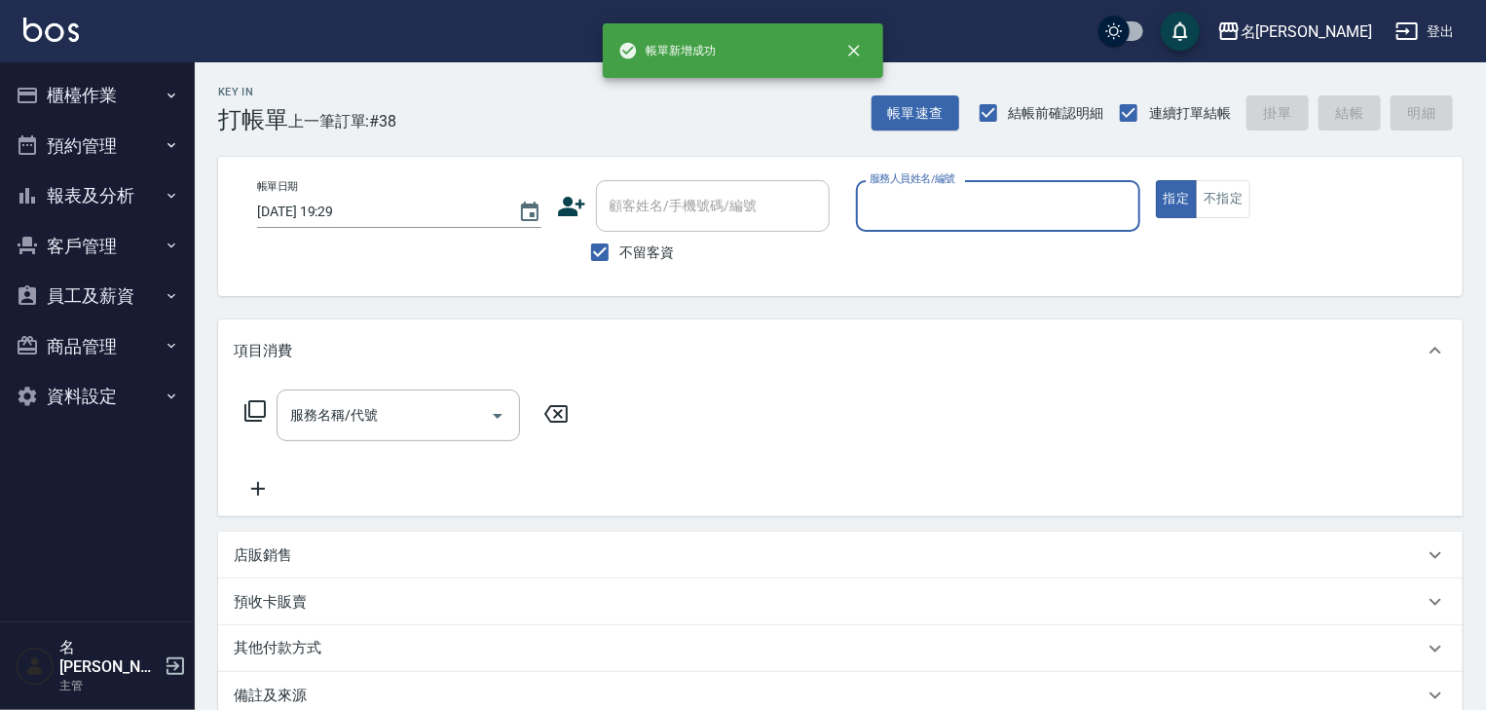
scroll to position [0, 0]
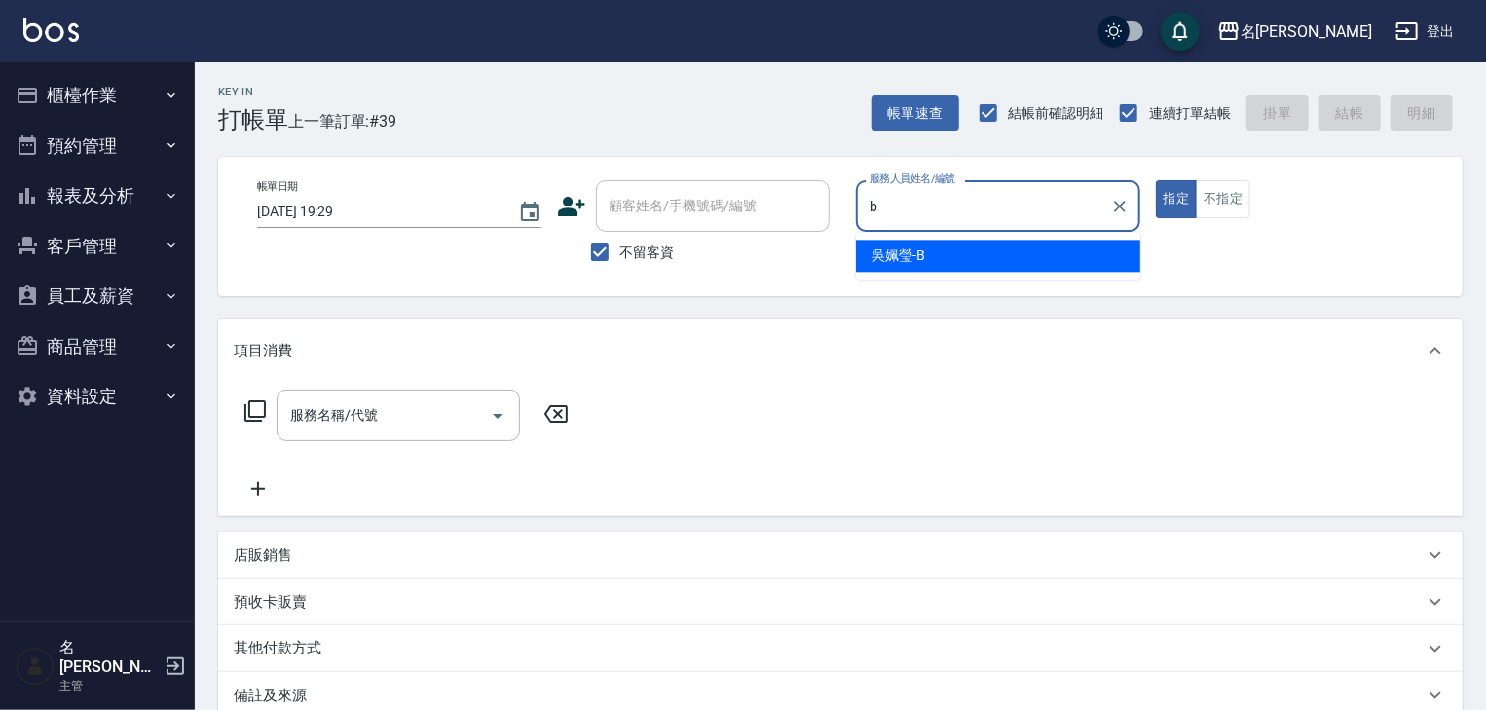
type input "[PERSON_NAME]"
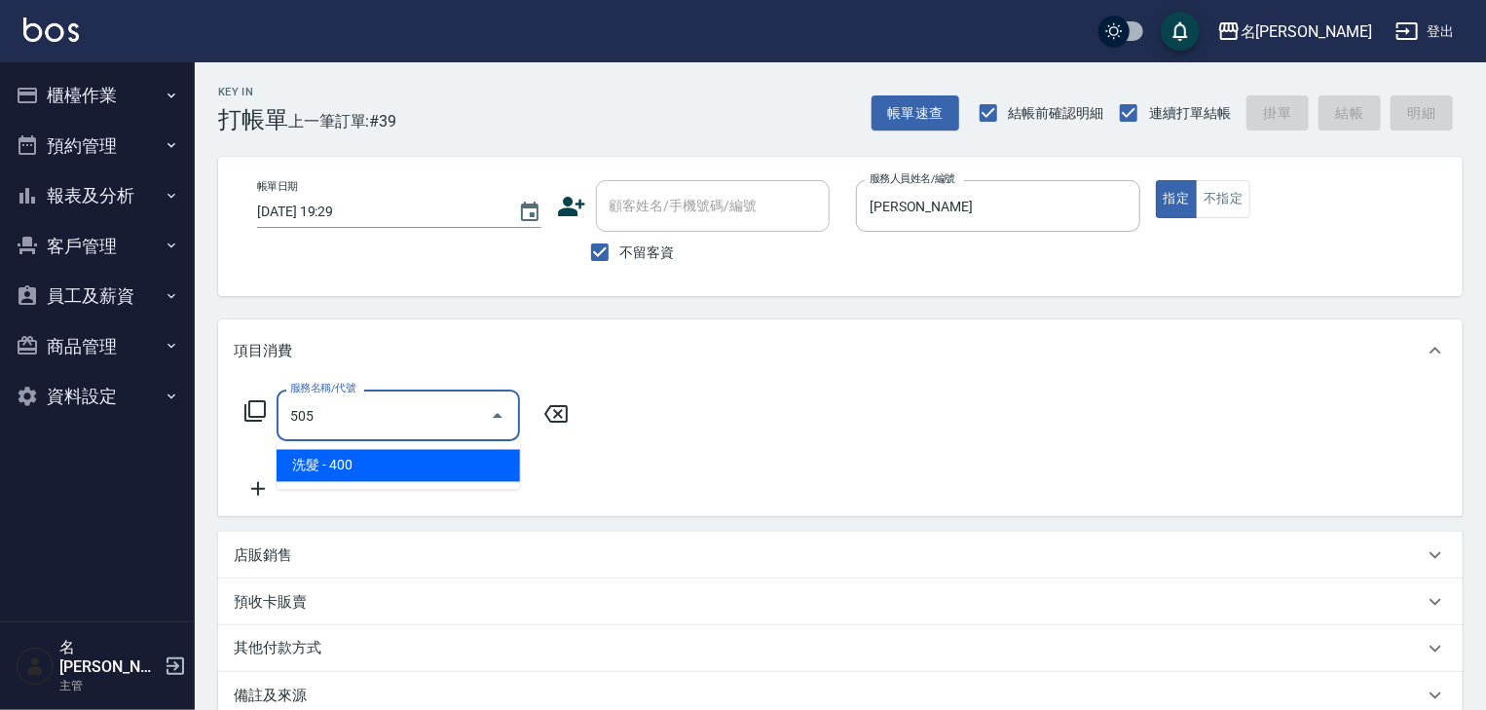
type input "洗髮(505)"
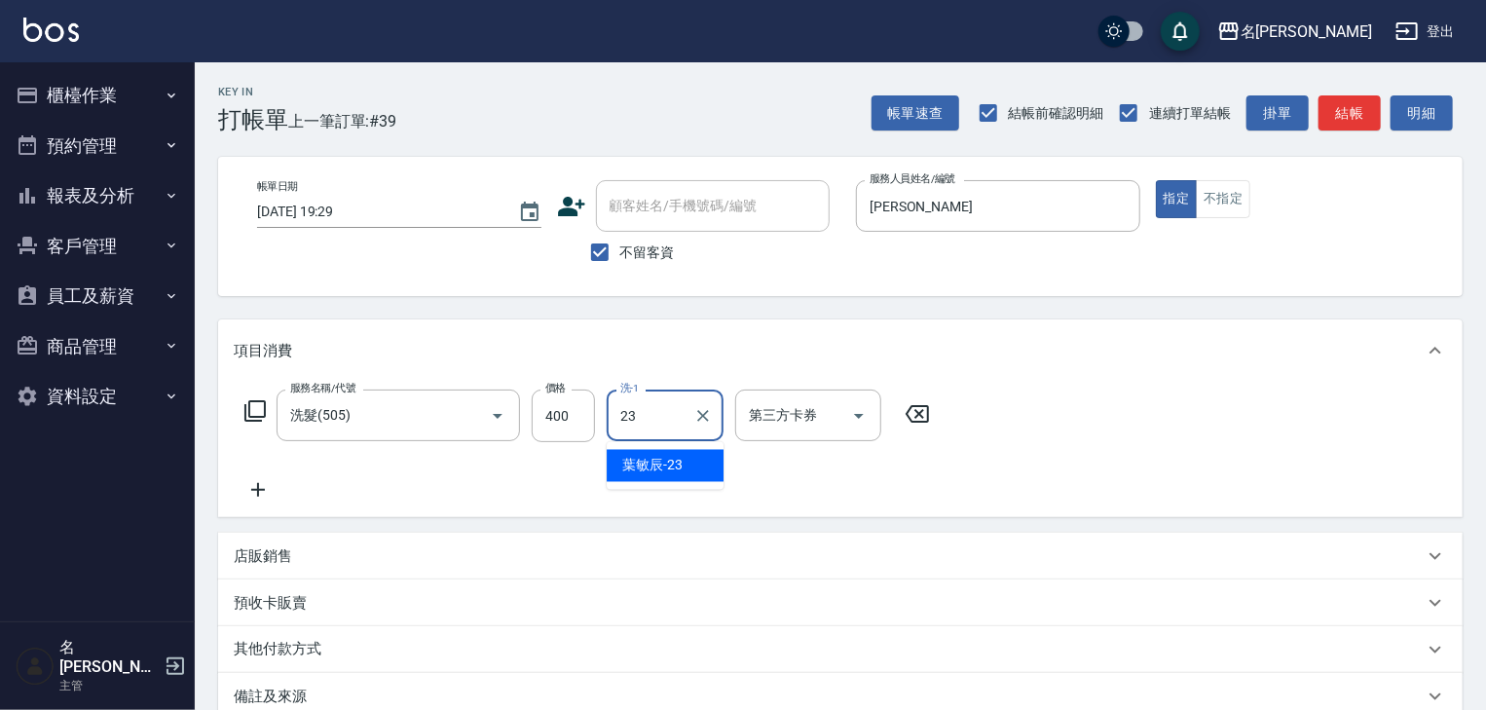
type input "[PERSON_NAME]-23"
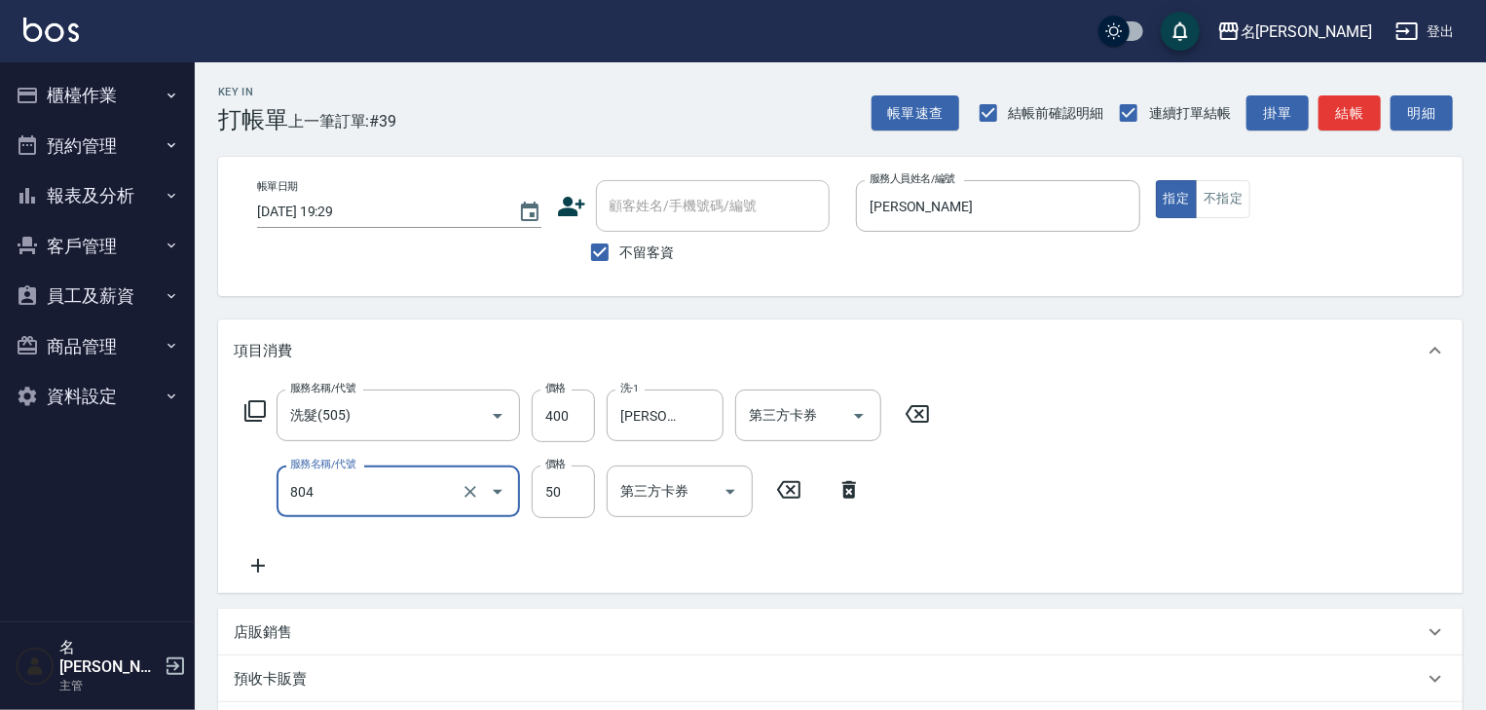
type input "吹捲(804)"
click at [1361, 115] on button "結帳" at bounding box center [1349, 113] width 62 height 36
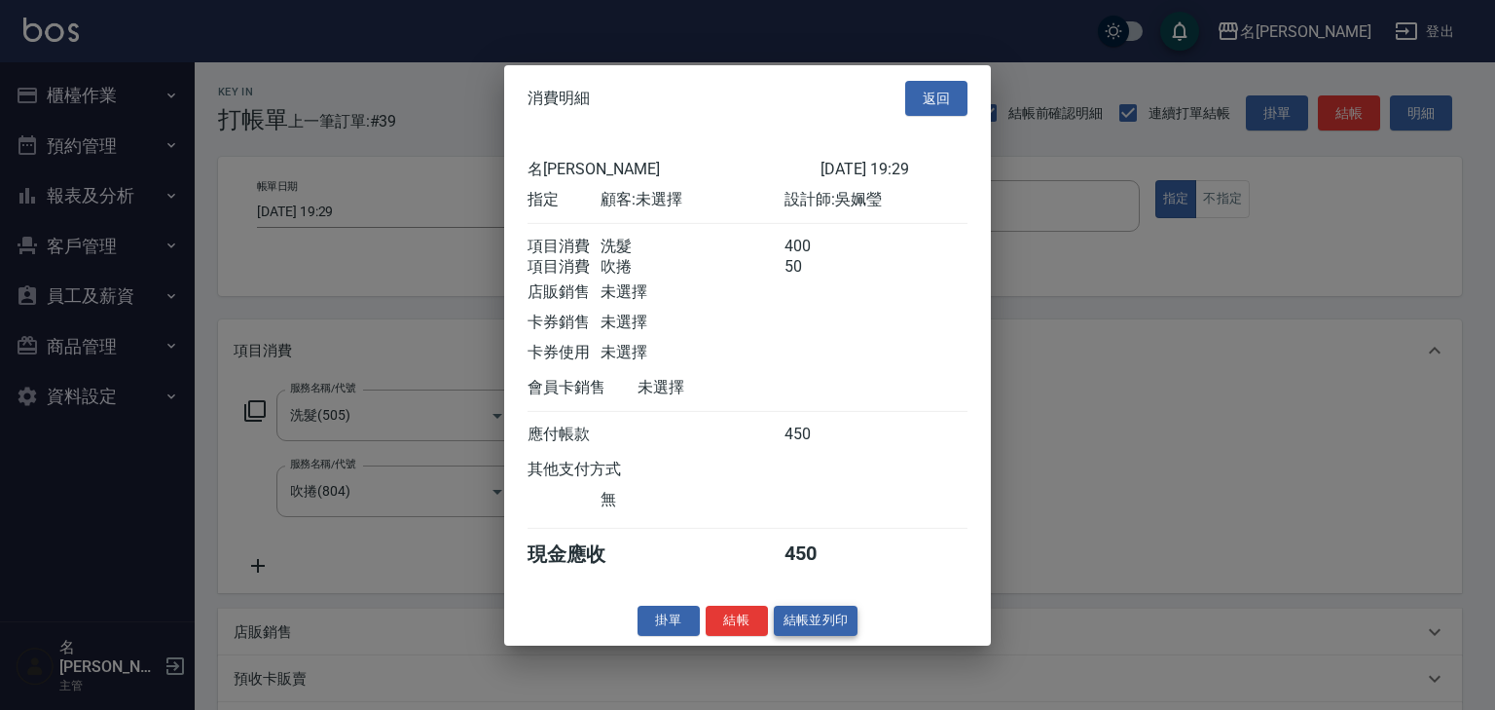
click at [814, 627] on button "結帳並列印" at bounding box center [816, 621] width 85 height 30
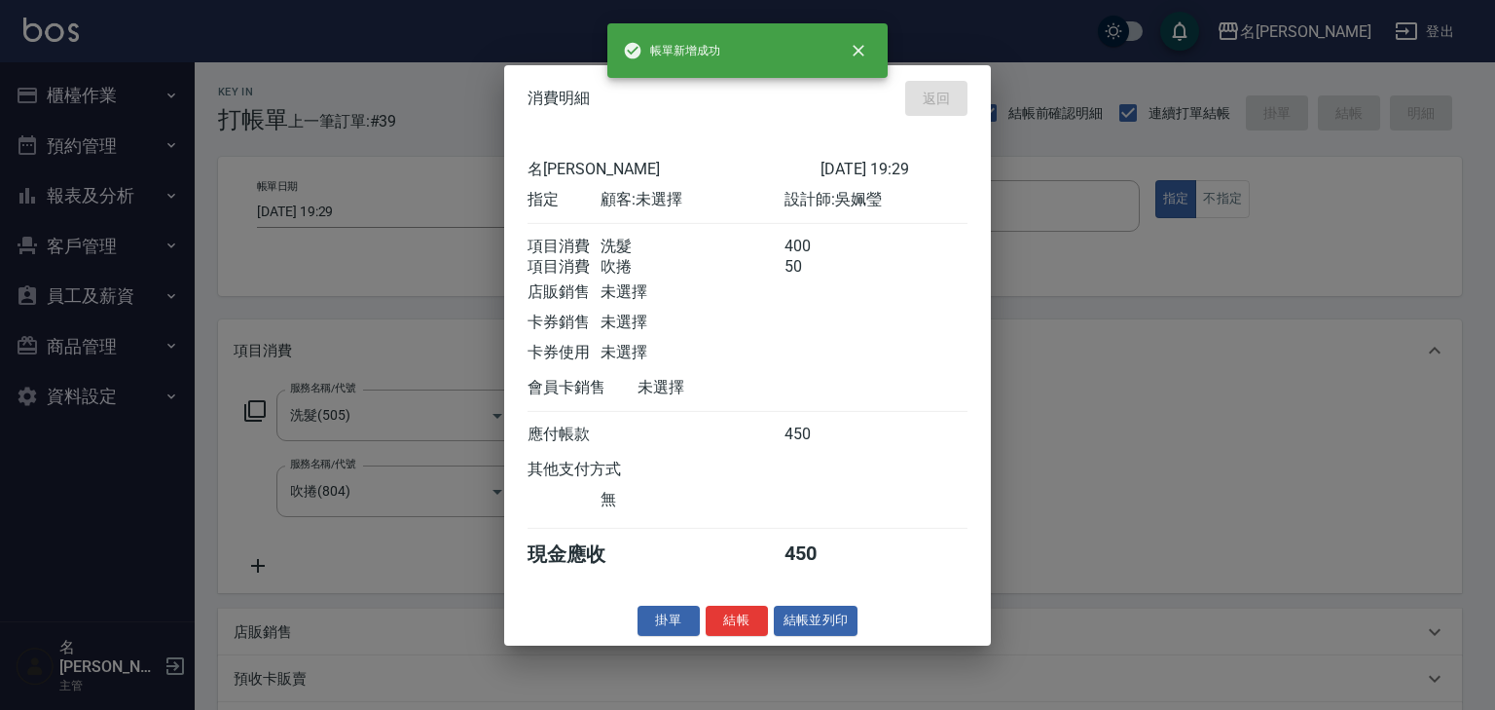
type input "[DATE] 19:38"
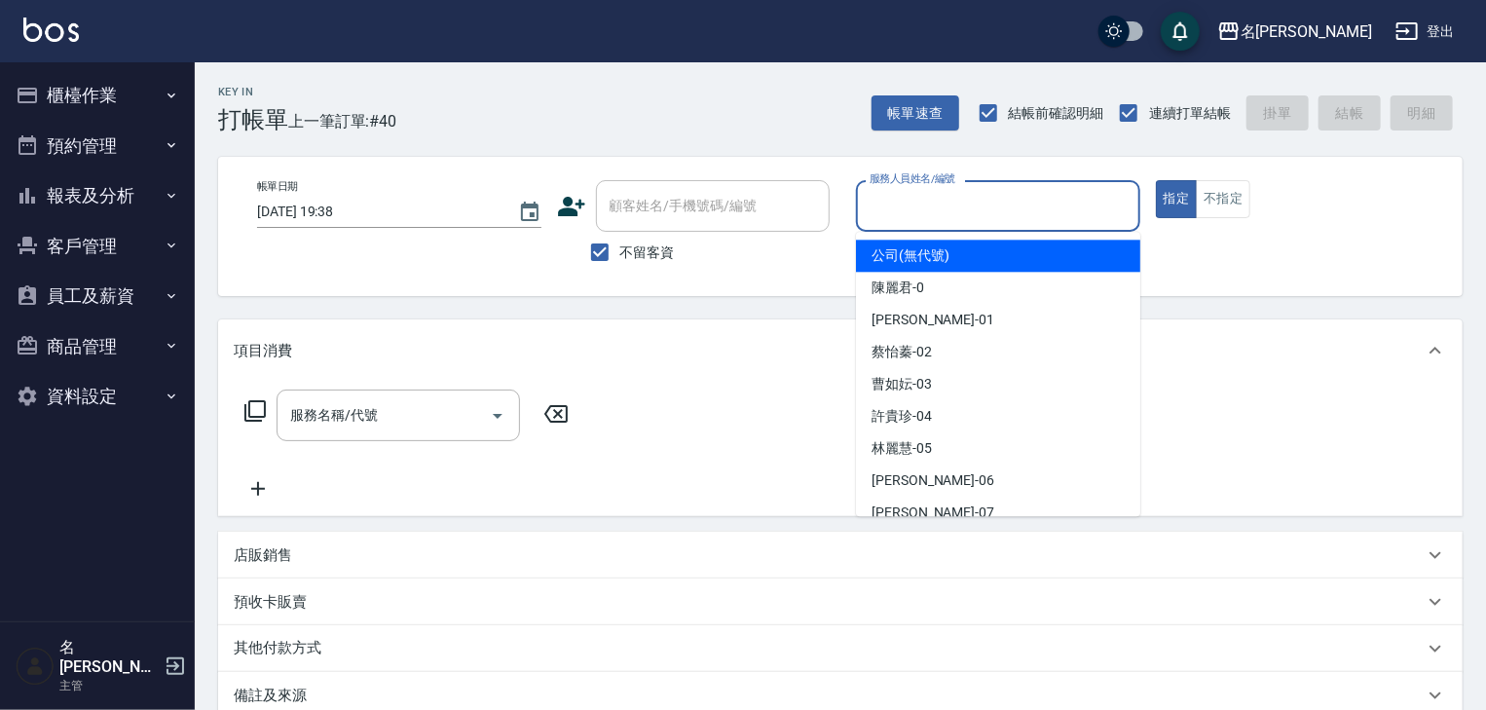
click at [1059, 189] on input "服務人員姓名/編號" at bounding box center [997, 206] width 267 height 34
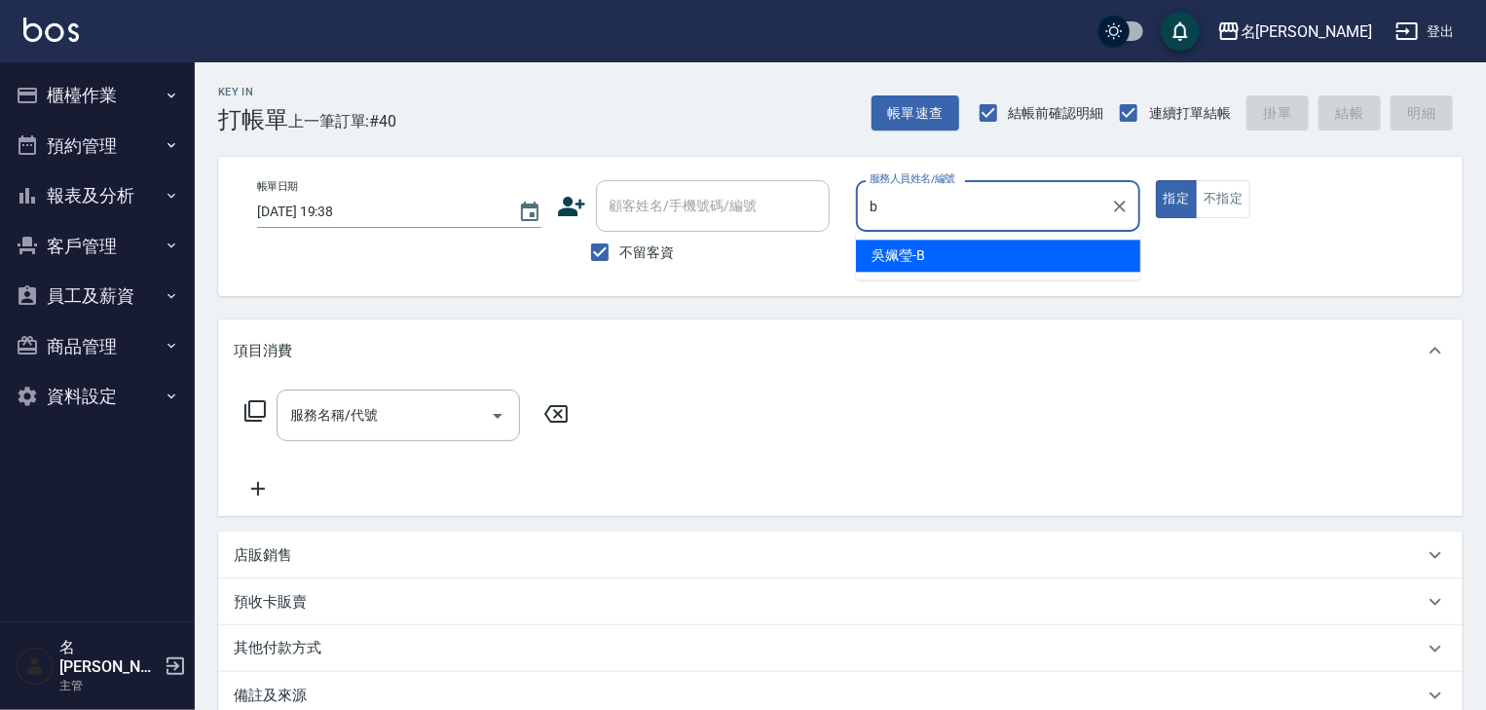
type input "[PERSON_NAME]"
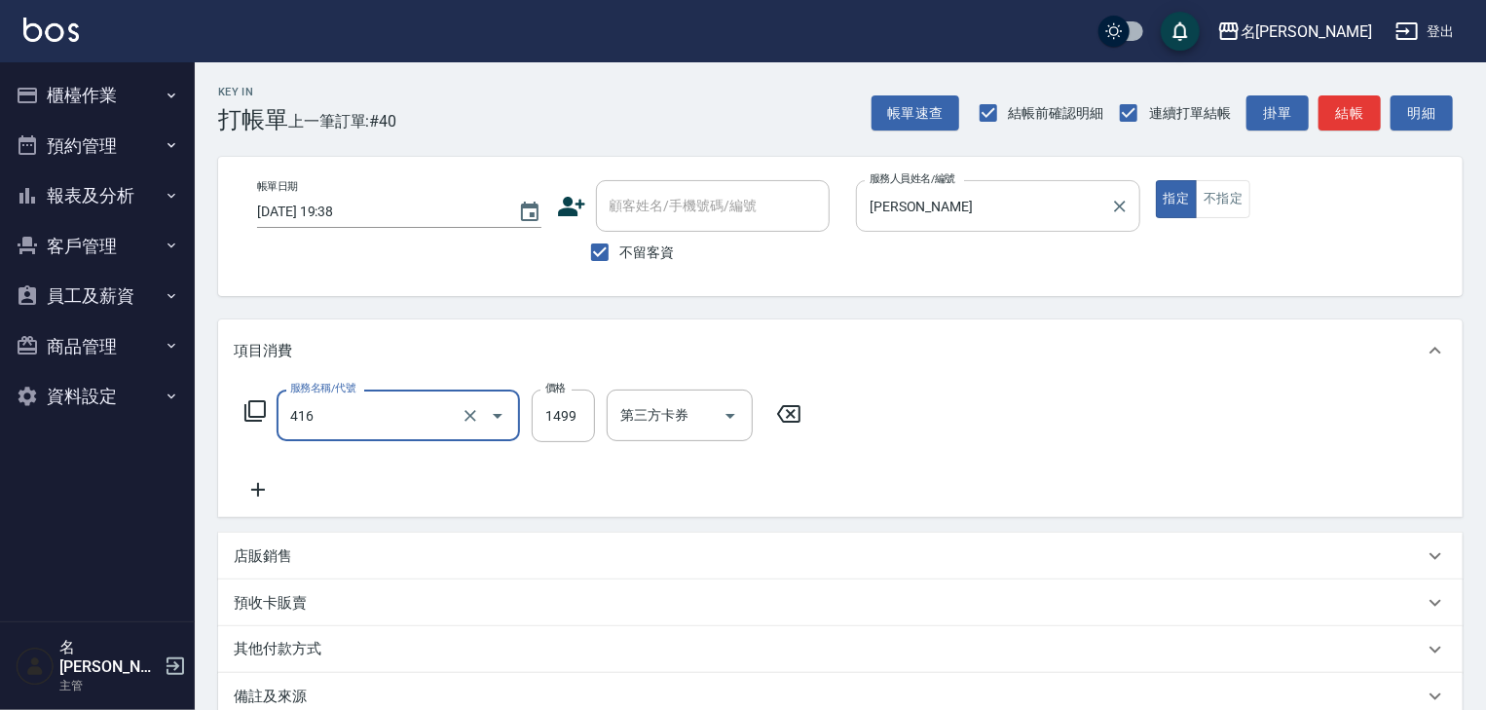
type input "染髮1499↓(416)"
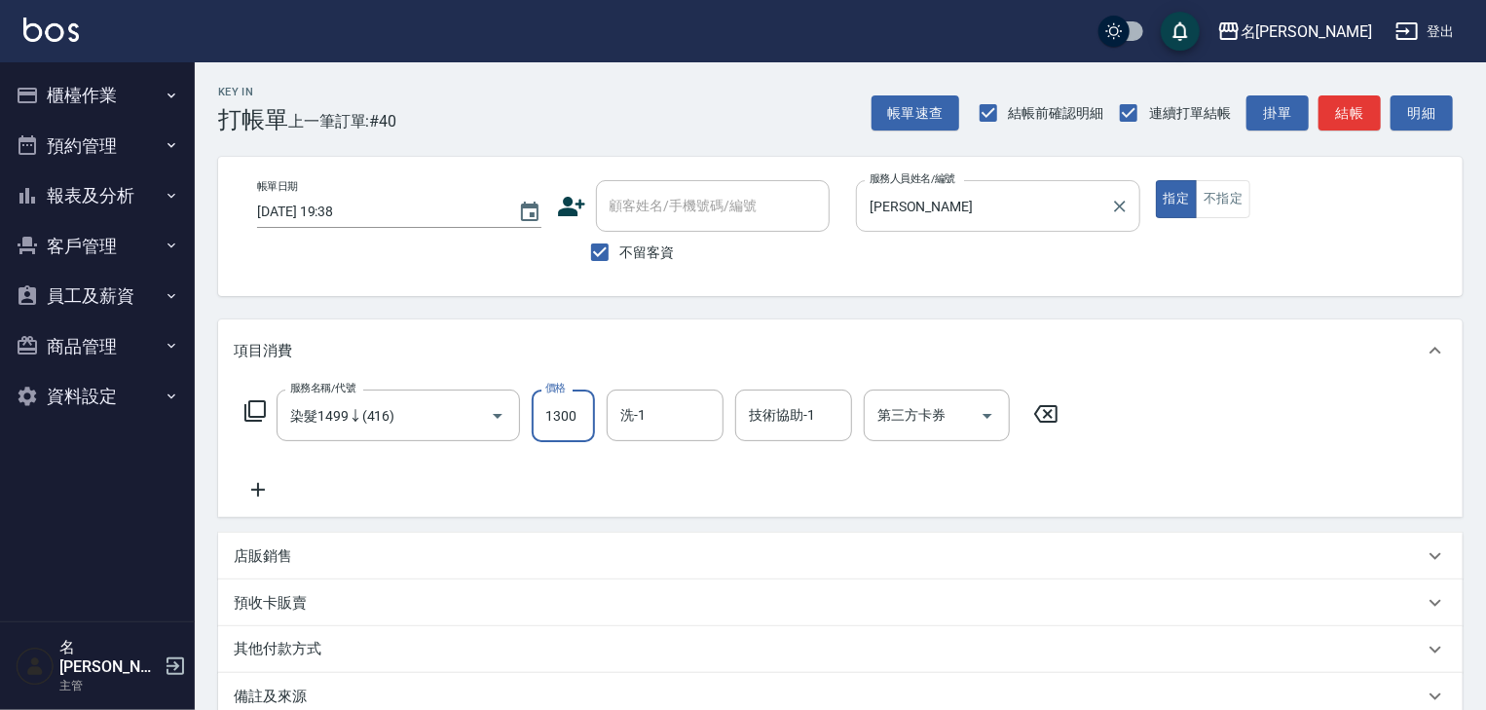
type input "1300"
type input "[PERSON_NAME]筑-26"
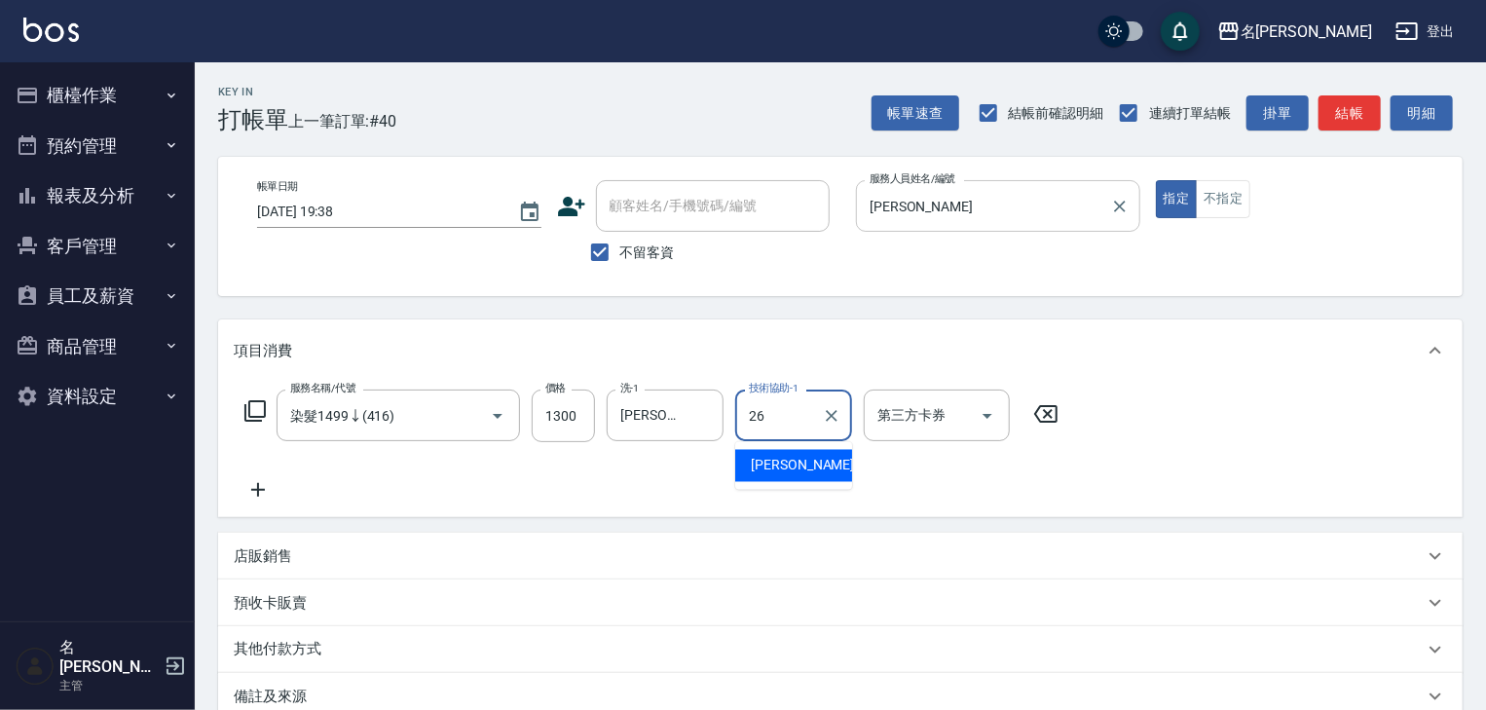
type input "[PERSON_NAME]筑-26"
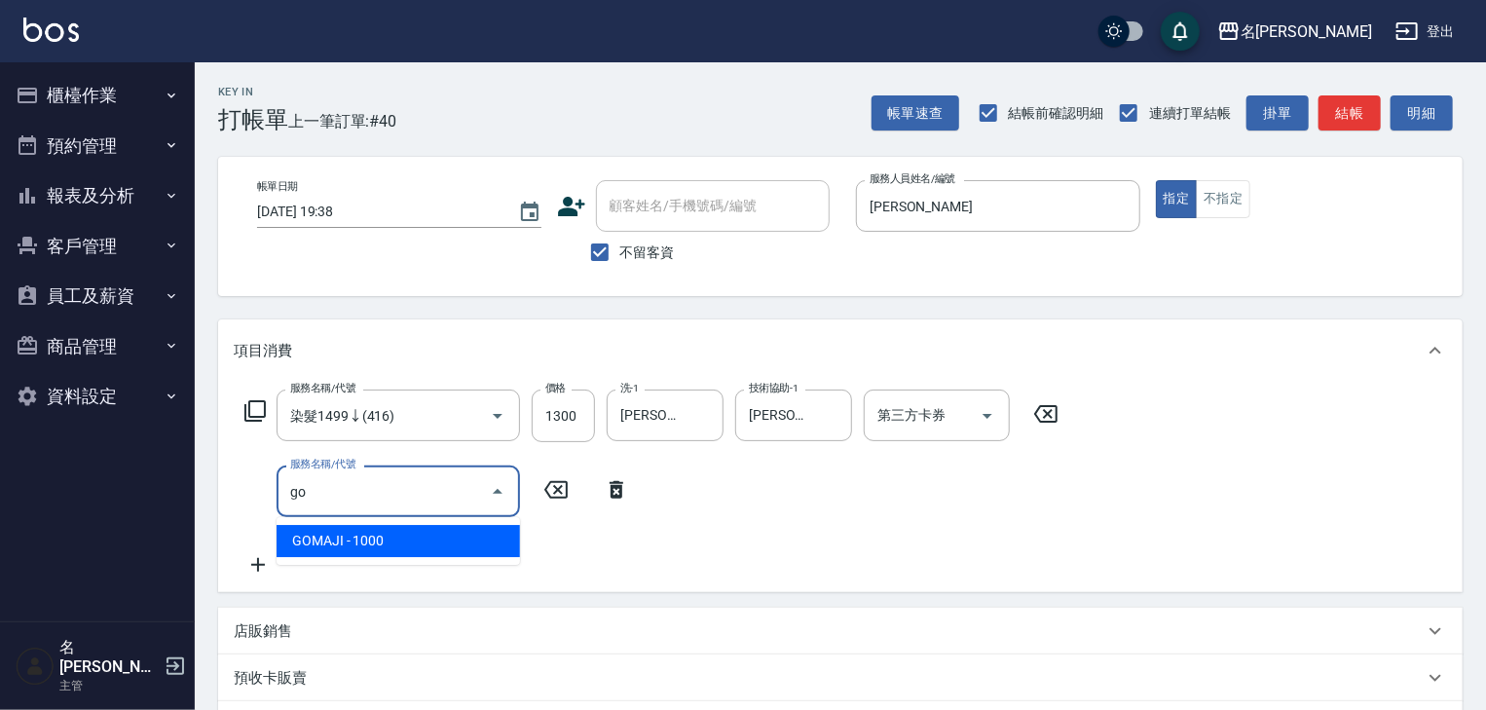
click at [471, 544] on span "GOMAJI - 1000" at bounding box center [397, 541] width 243 height 32
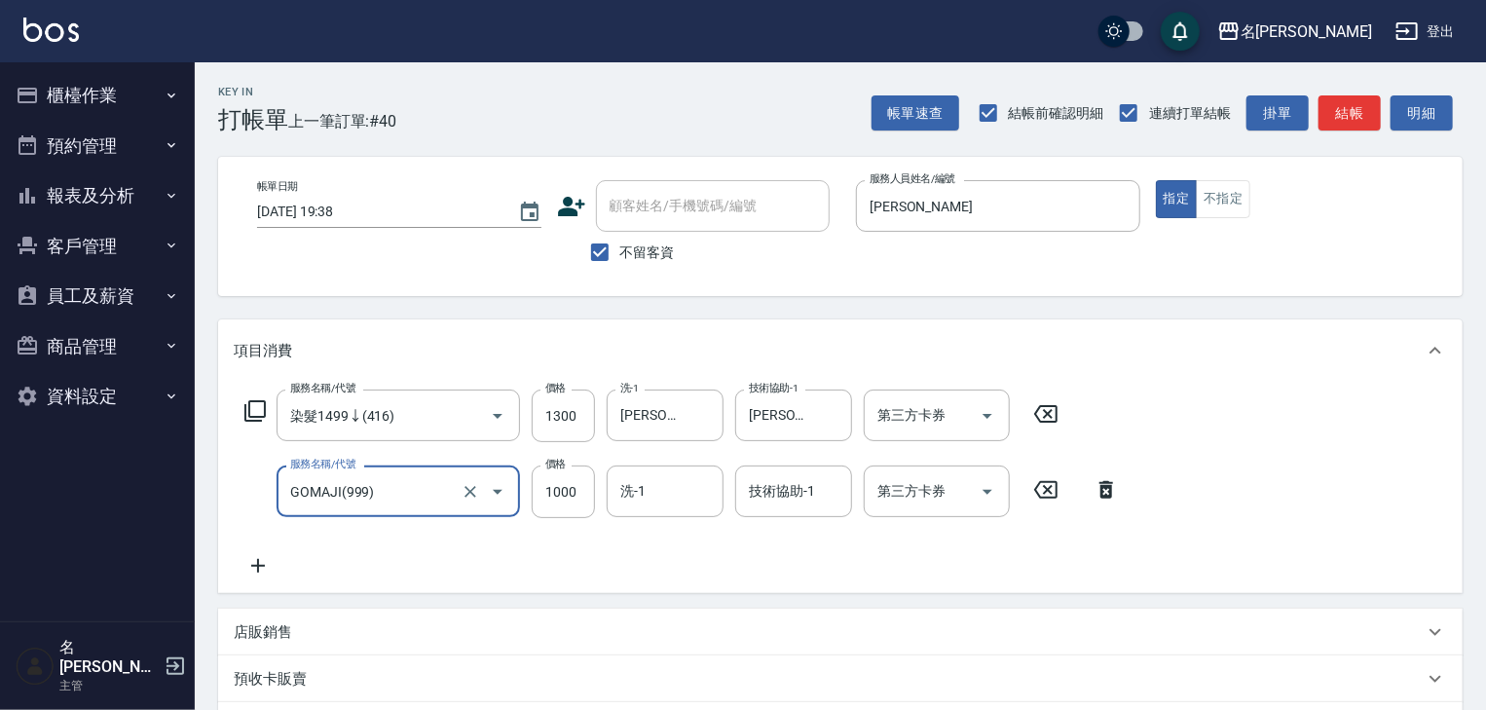
type input "GOMAJI(999)"
click at [549, 502] on input "1000" at bounding box center [563, 491] width 63 height 53
type input "1199"
click at [933, 503] on input "第三方卡券" at bounding box center [921, 491] width 99 height 34
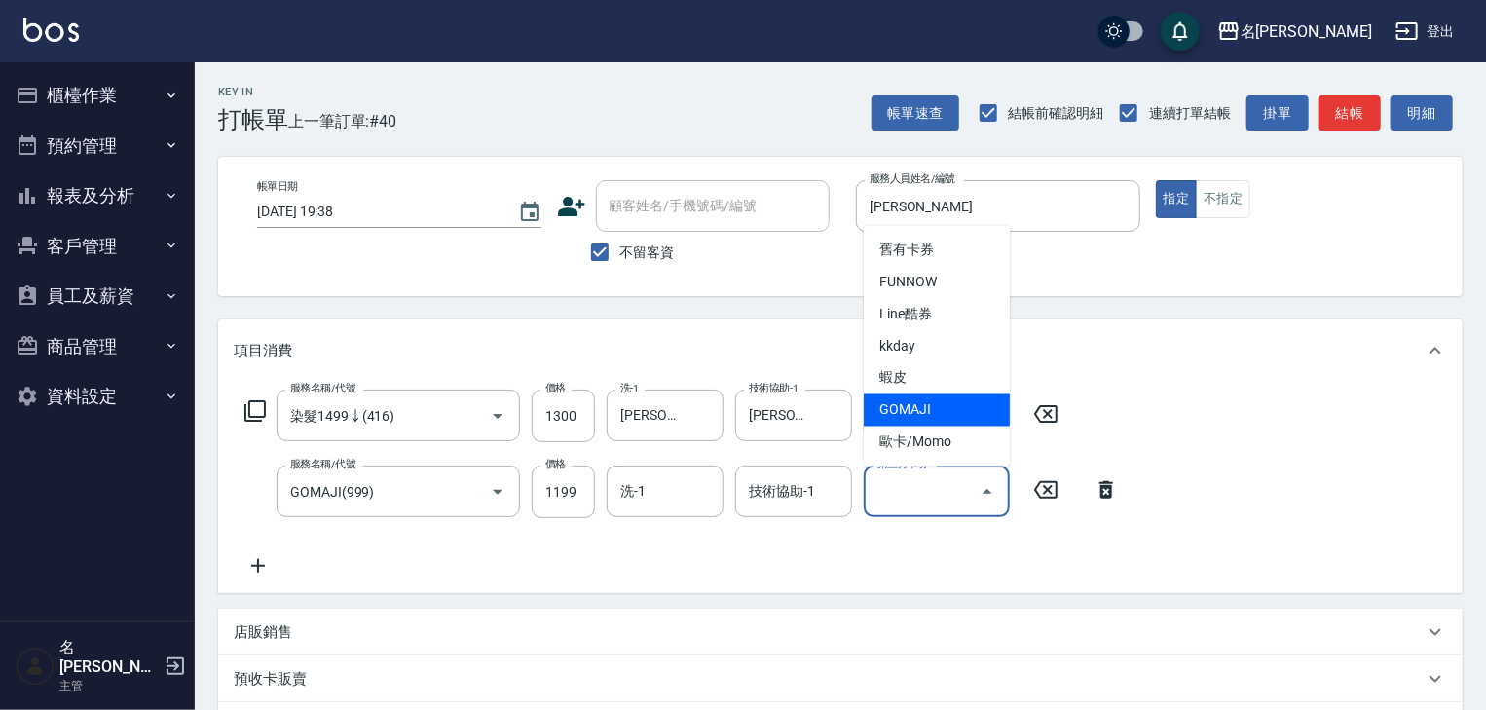
click at [945, 415] on span "GOMAJI" at bounding box center [936, 410] width 146 height 32
type input "GOMAJI"
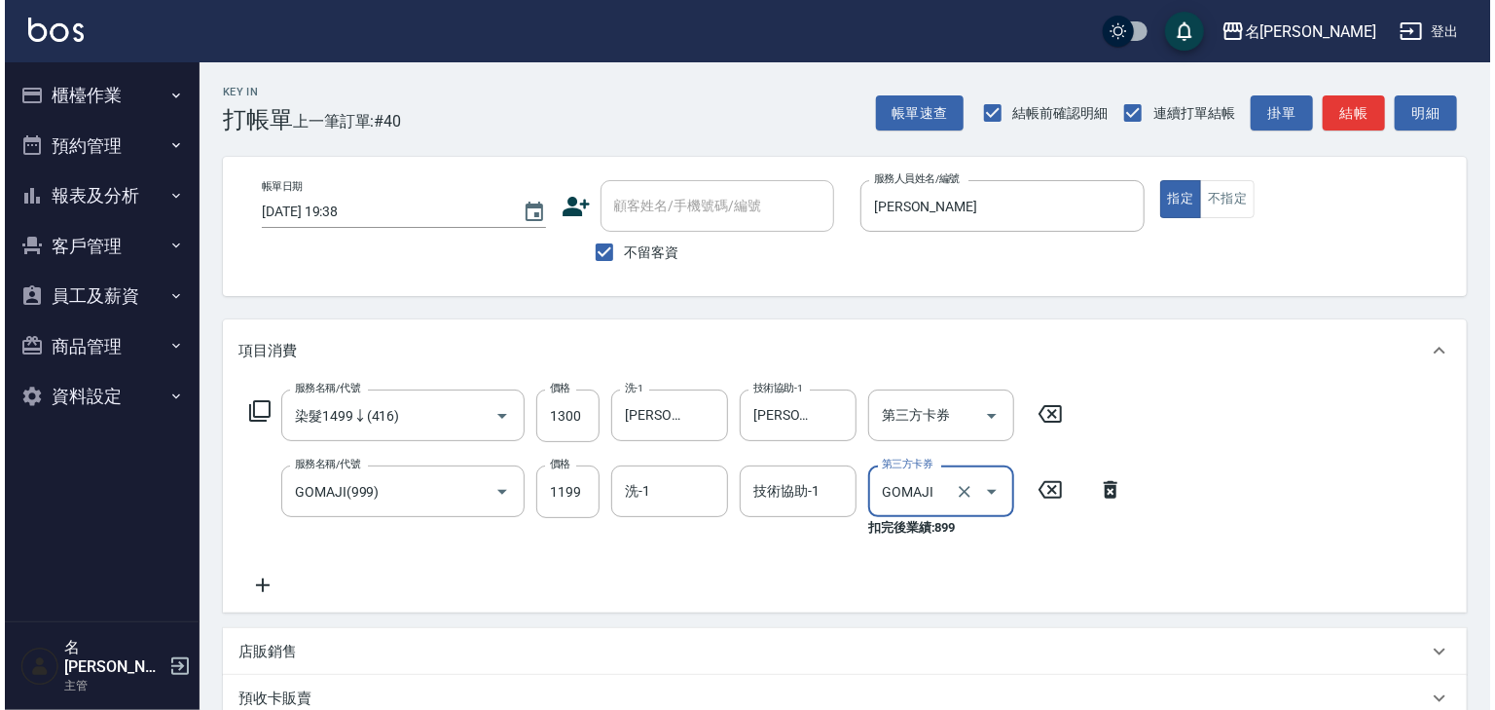
scroll to position [323, 0]
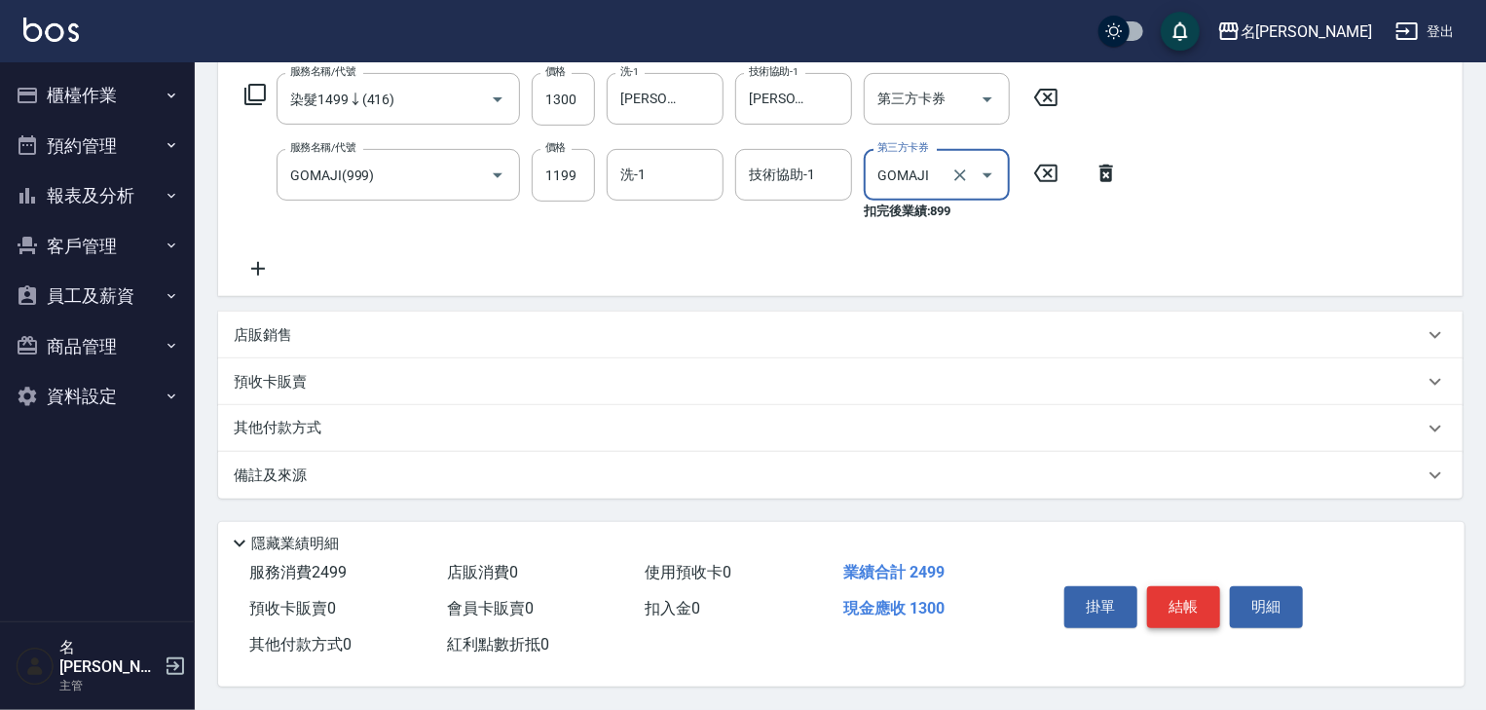
click at [1199, 607] on button "結帳" at bounding box center [1183, 606] width 73 height 41
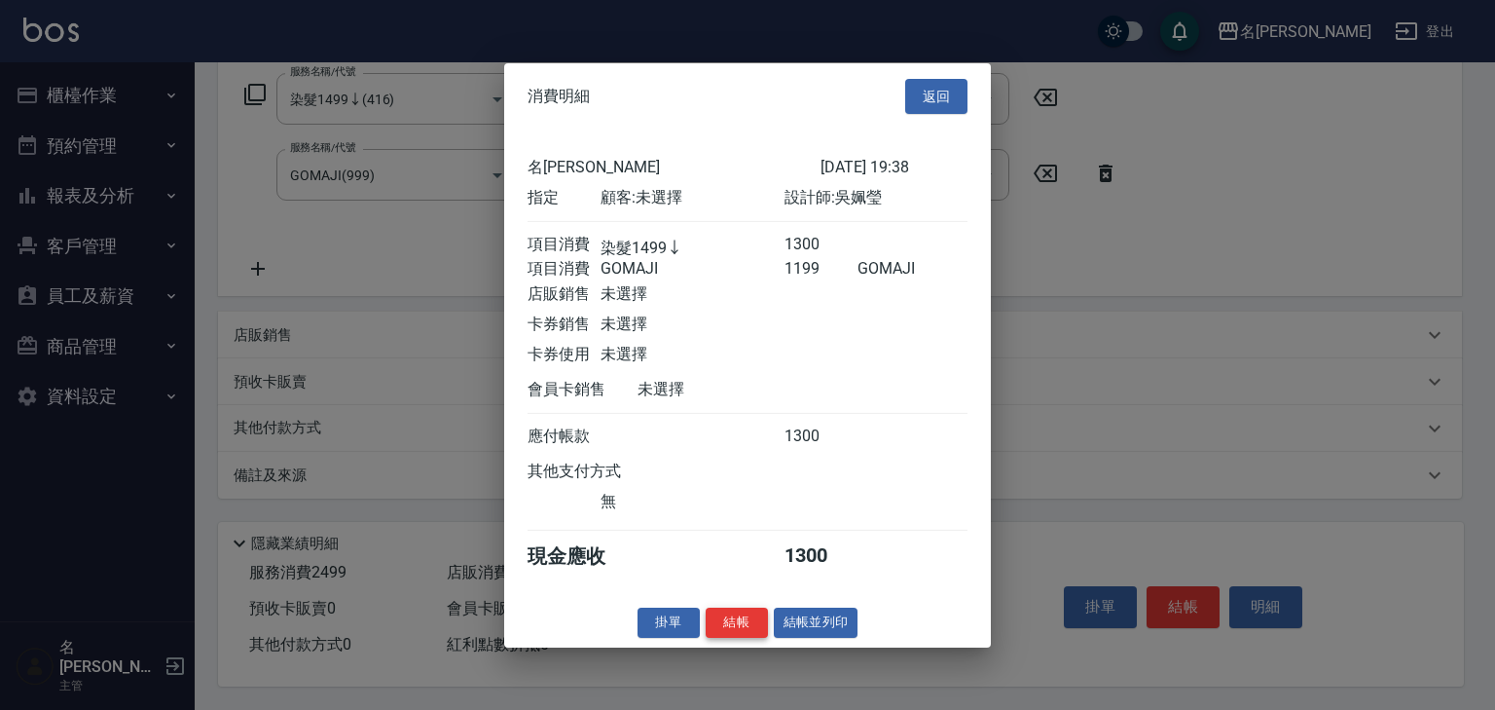
click at [752, 638] on button "結帳" at bounding box center [737, 622] width 62 height 30
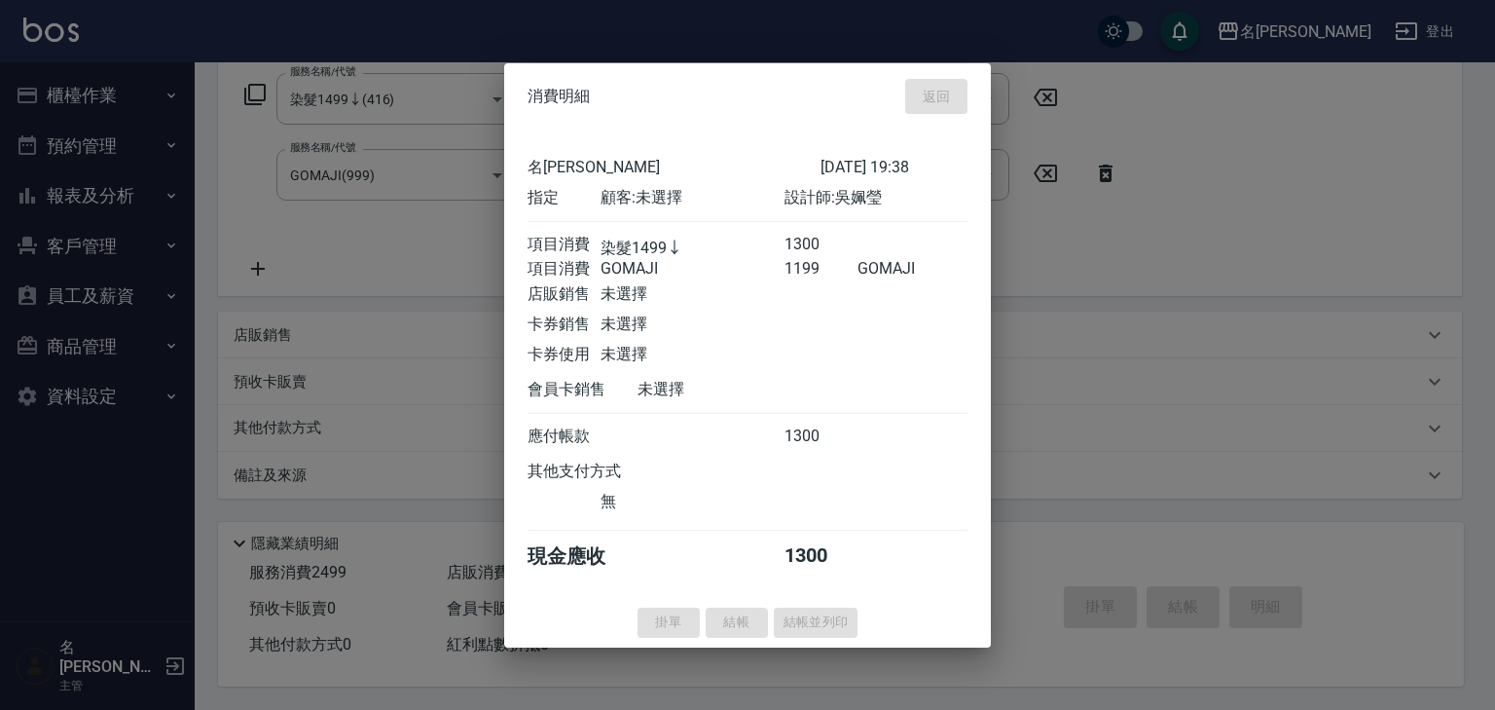
type input "[DATE] 19:41"
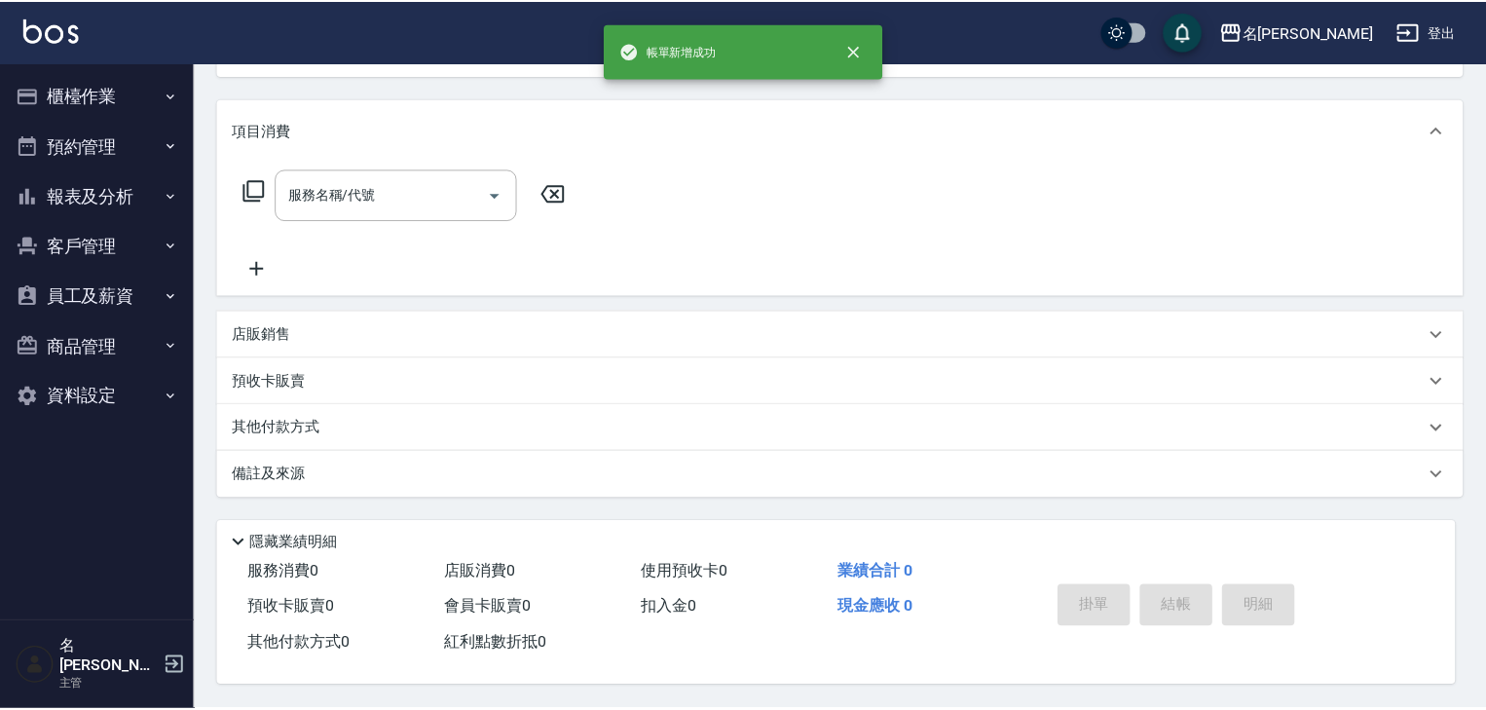
scroll to position [0, 0]
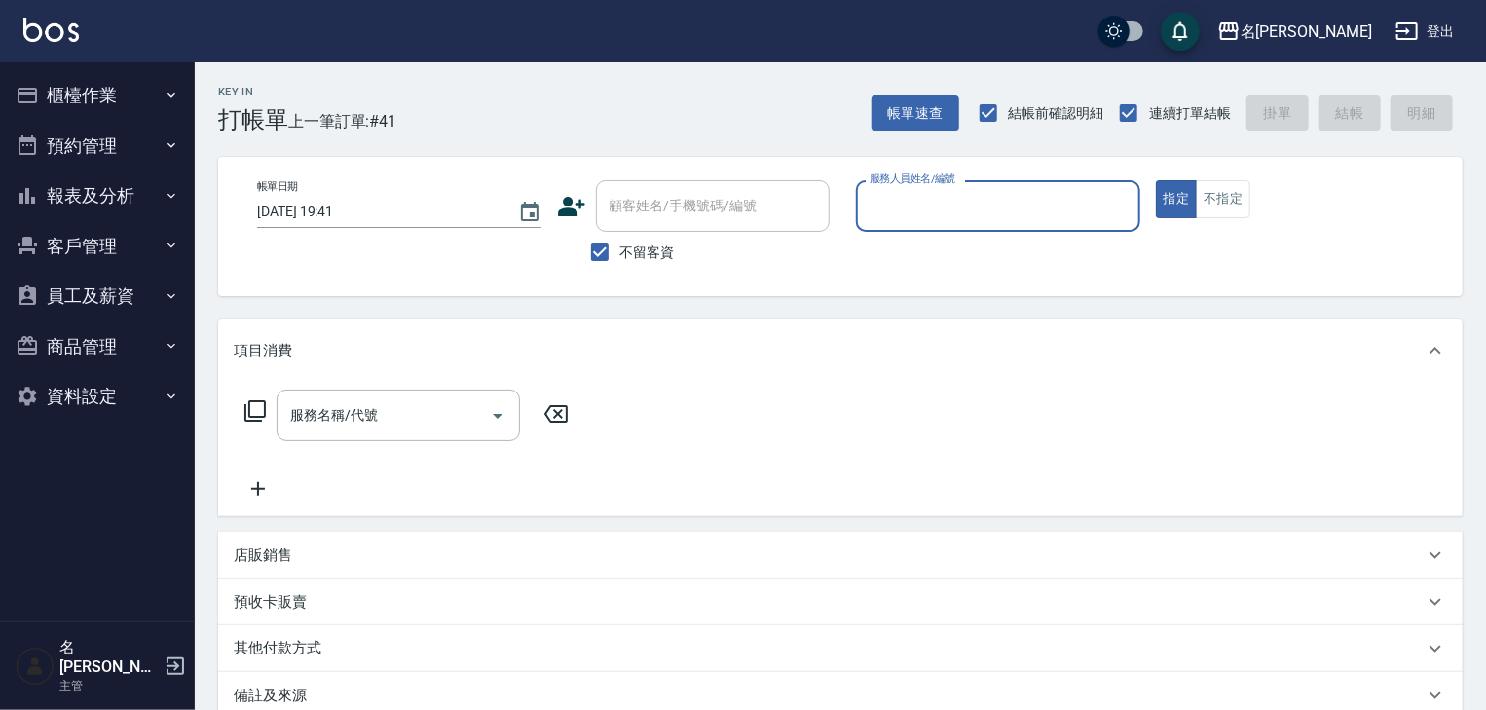
click at [962, 212] on input "服務人員姓名/編號" at bounding box center [997, 206] width 267 height 34
type input "[PERSON_NAME]-22"
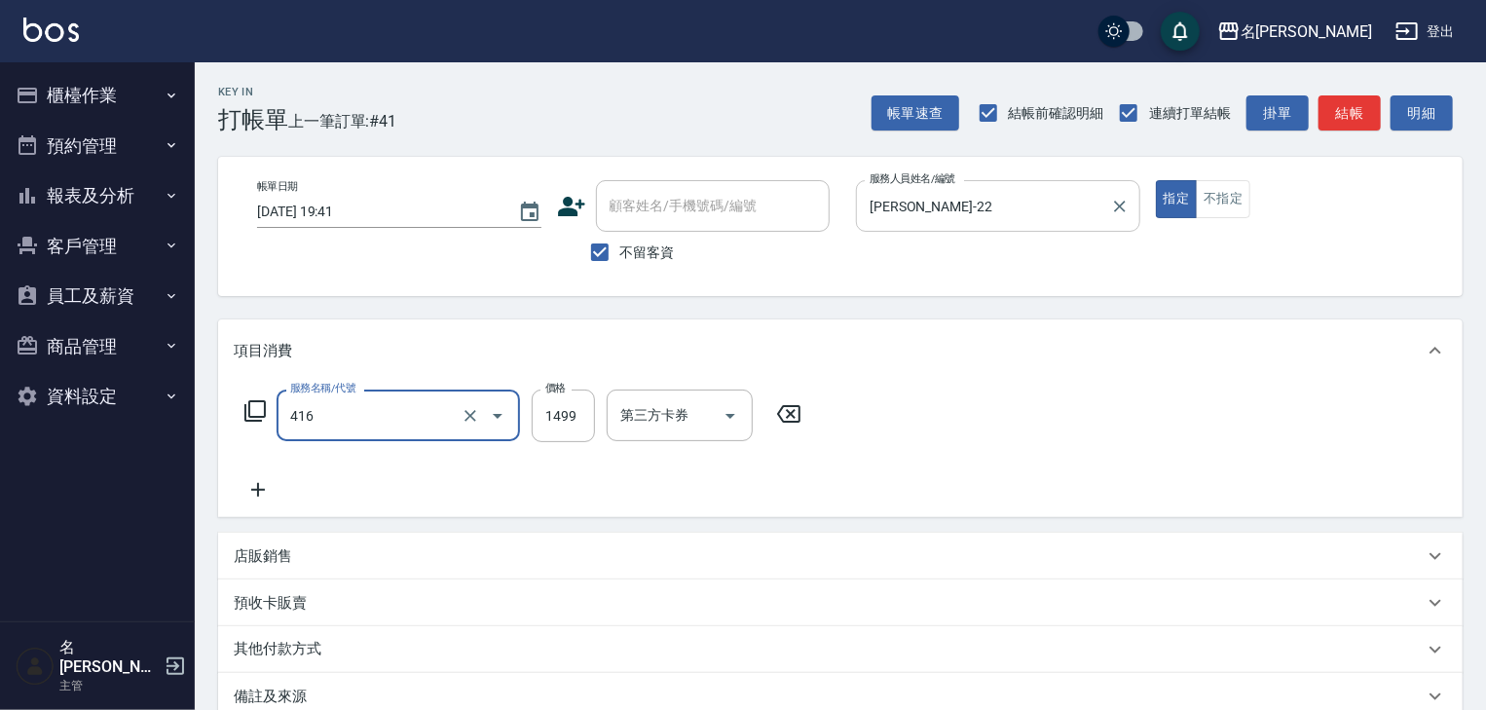
type input "染髮1499↓(416)"
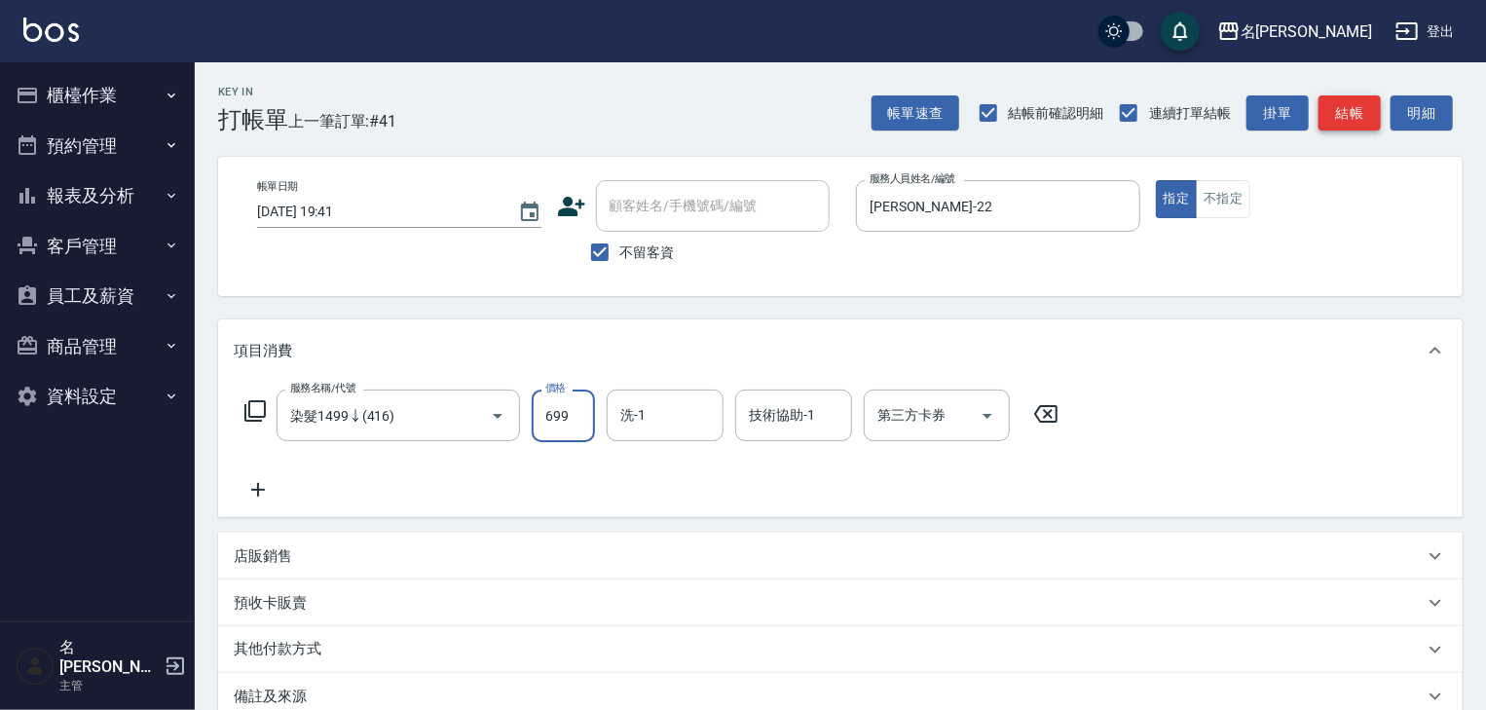
type input "699"
click at [1371, 123] on button "結帳" at bounding box center [1349, 113] width 62 height 36
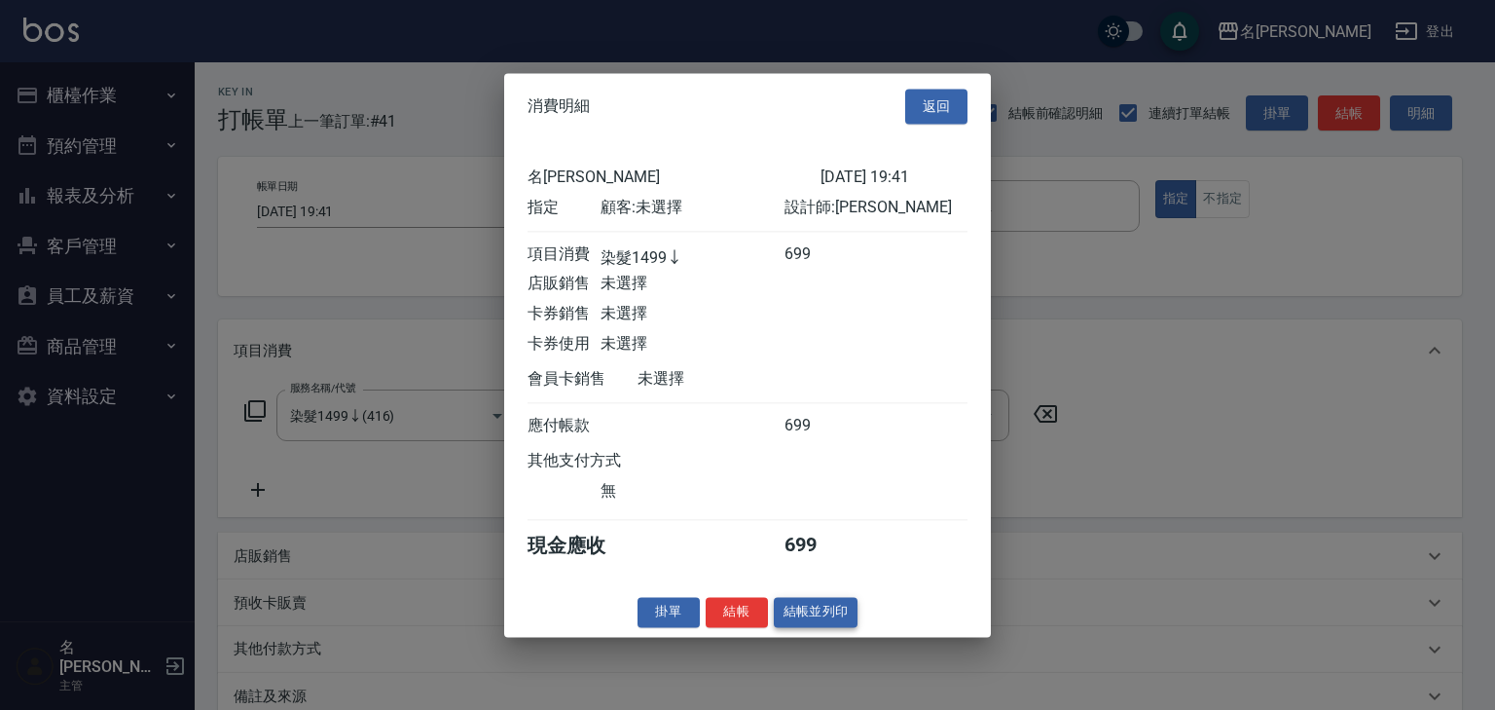
click at [826, 618] on button "結帳並列印" at bounding box center [816, 612] width 85 height 30
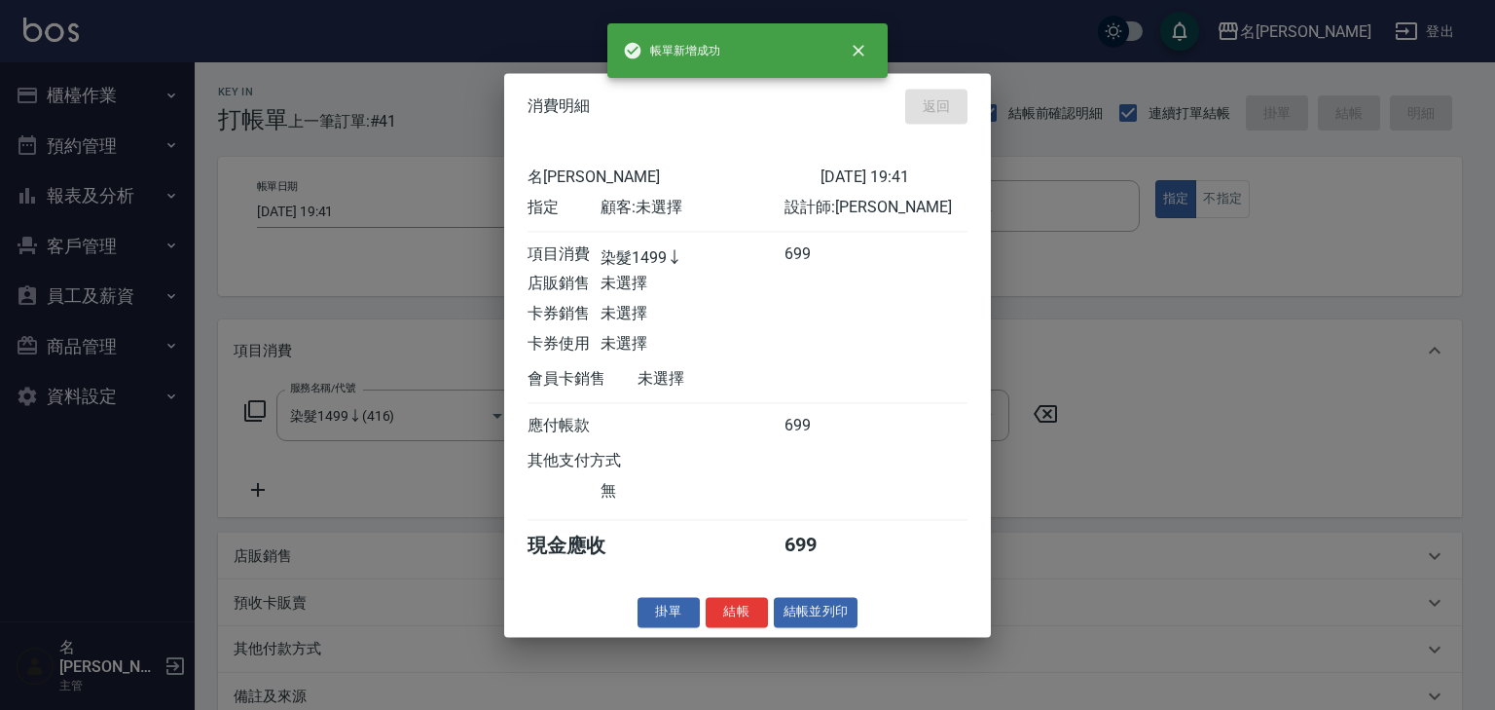
type input "[DATE] 19:44"
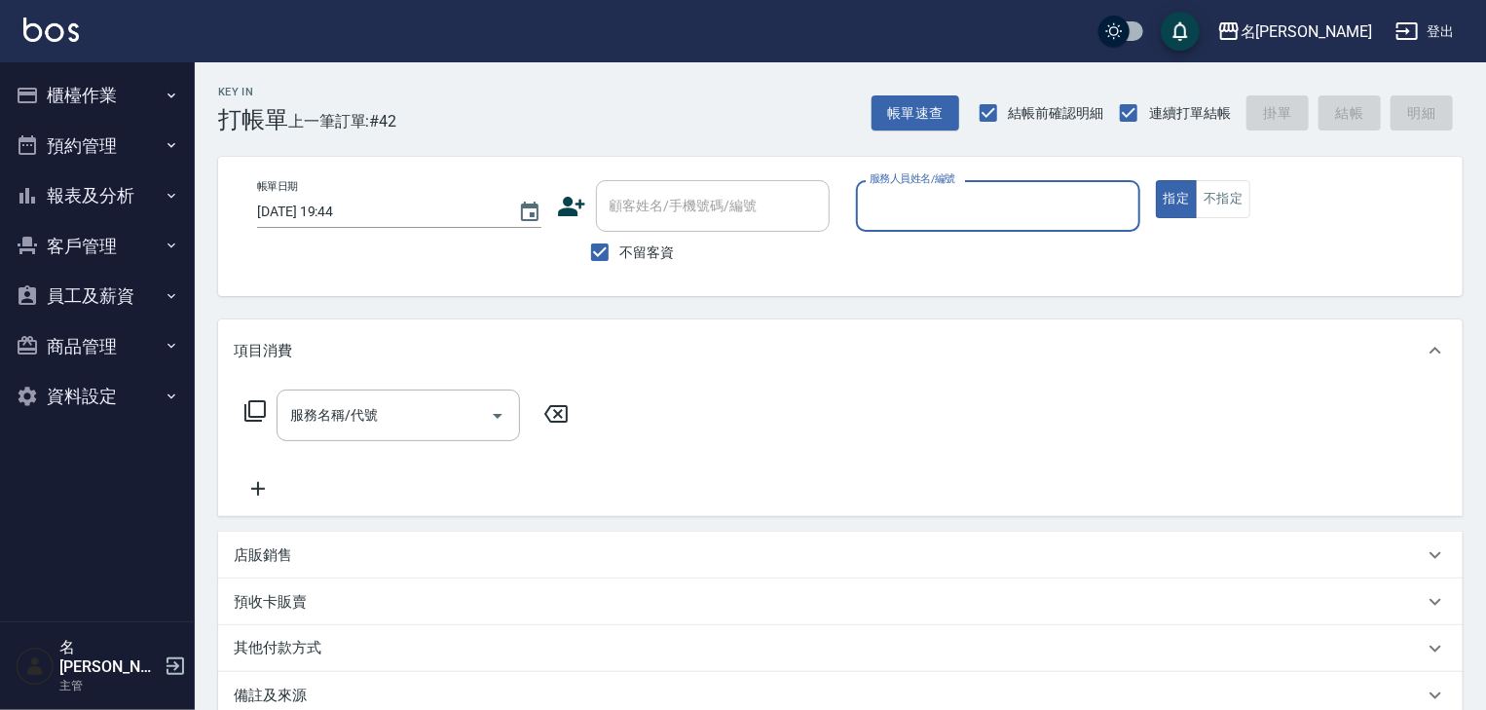
click at [90, 204] on button "報表及分析" at bounding box center [97, 195] width 179 height 51
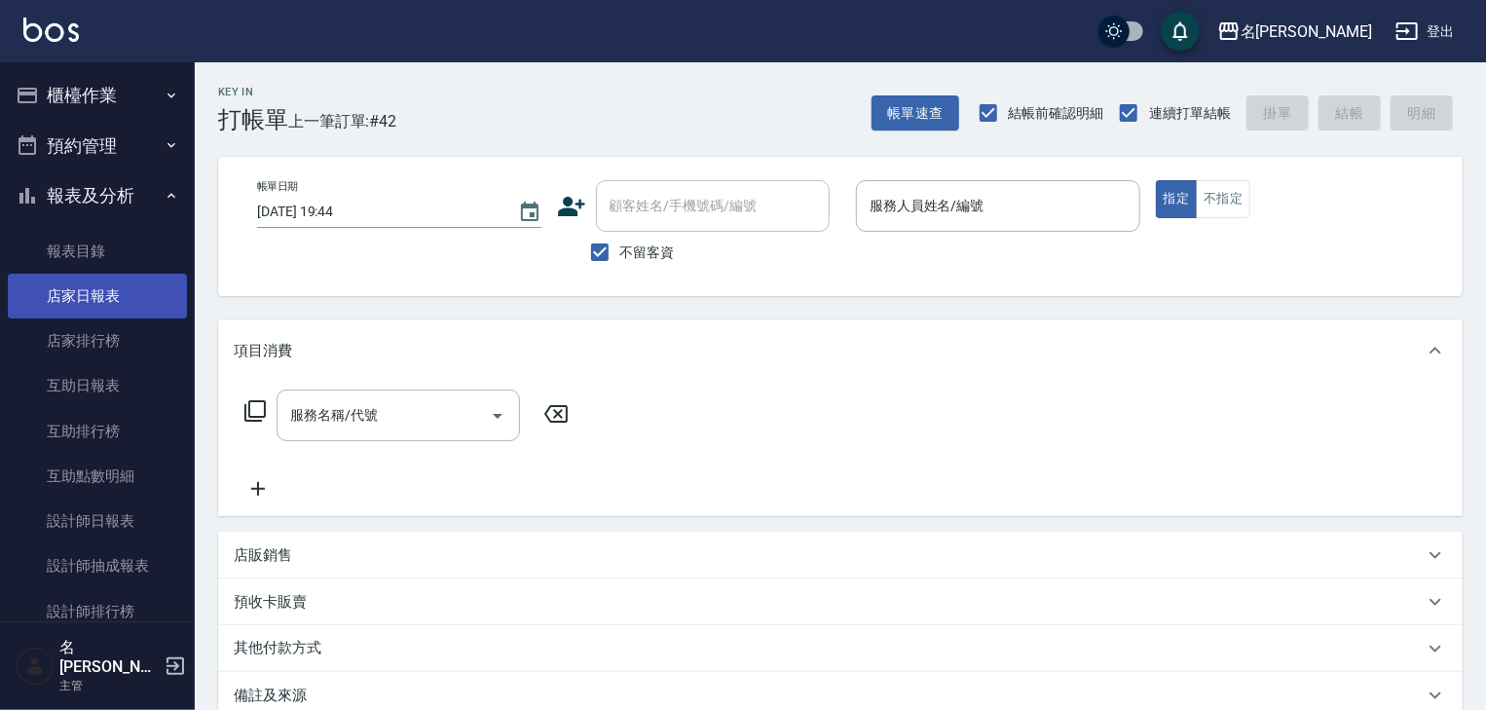
click at [119, 281] on link "店家日報表" at bounding box center [97, 296] width 179 height 45
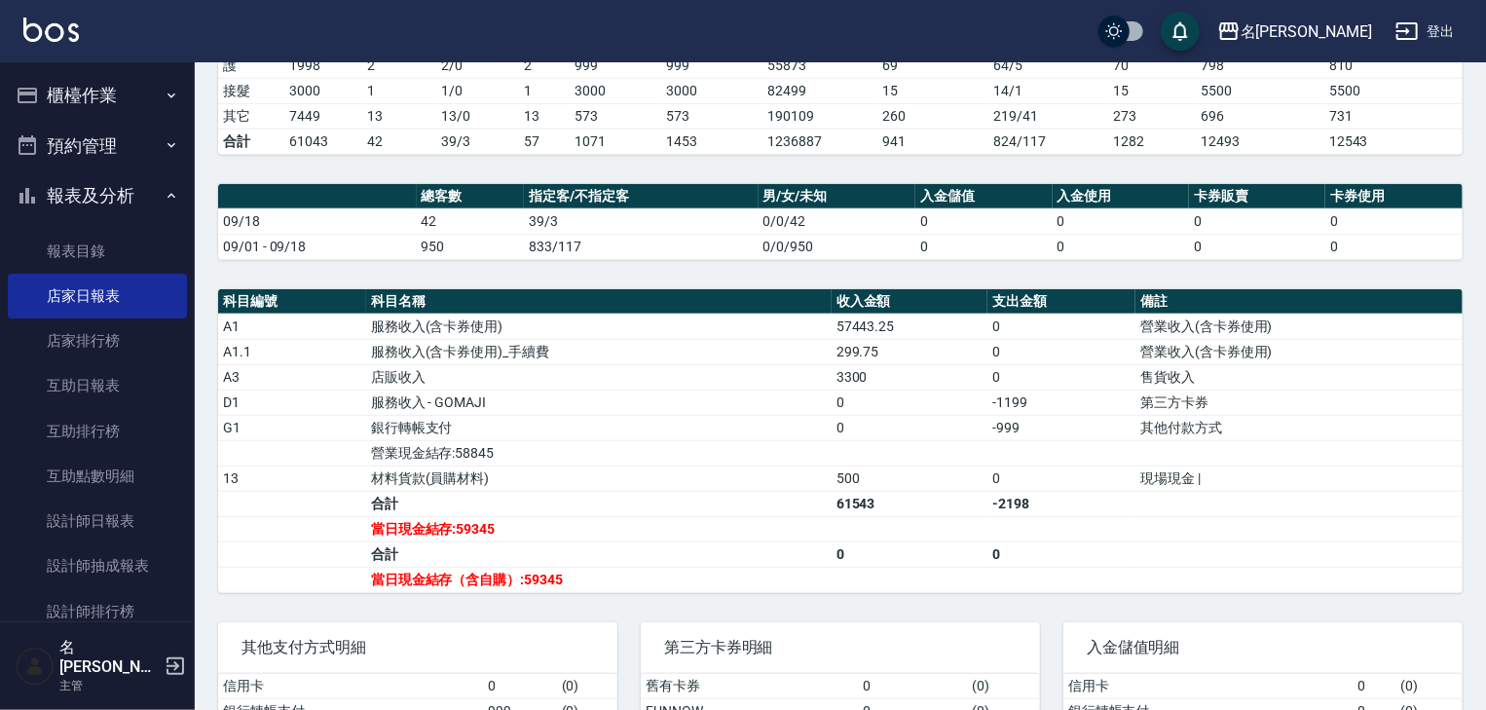
scroll to position [103, 0]
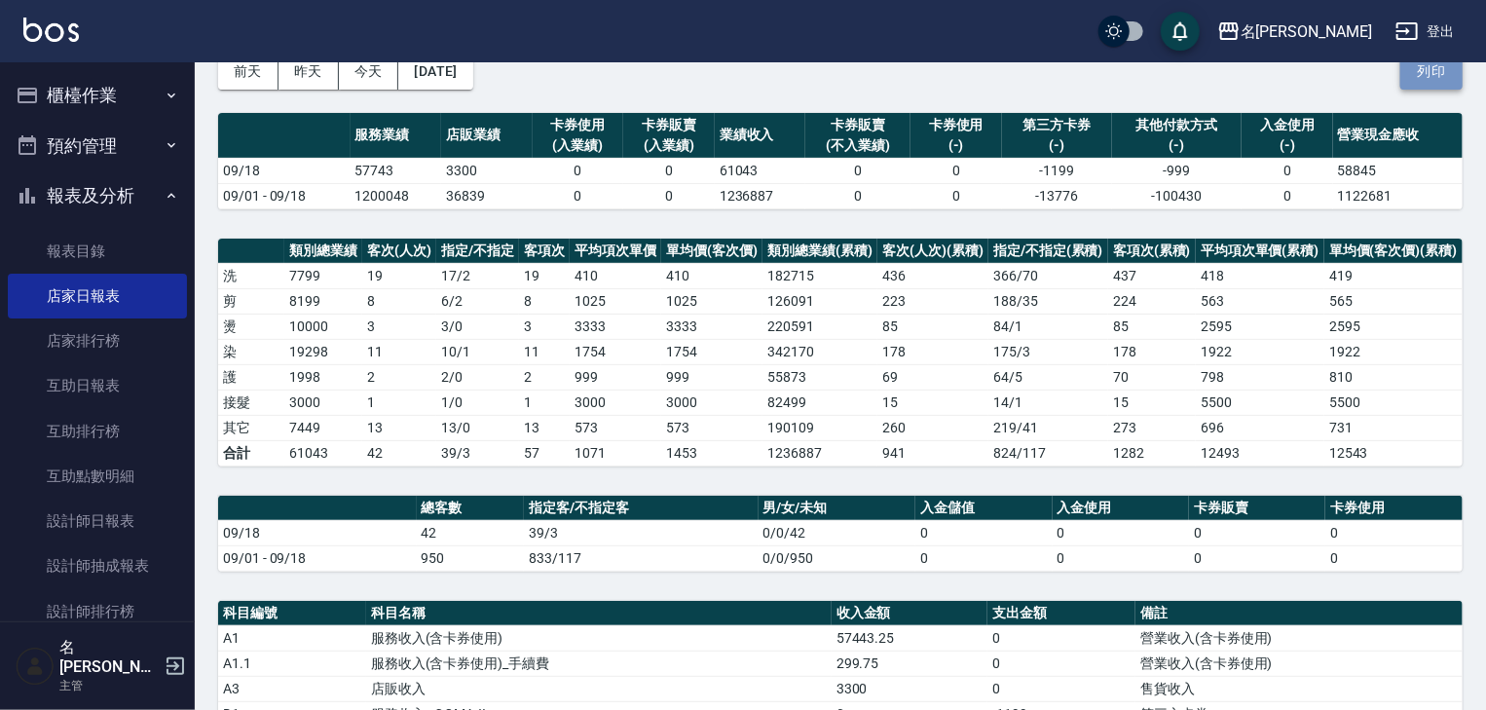
click at [1439, 77] on button "列印" at bounding box center [1431, 72] width 62 height 36
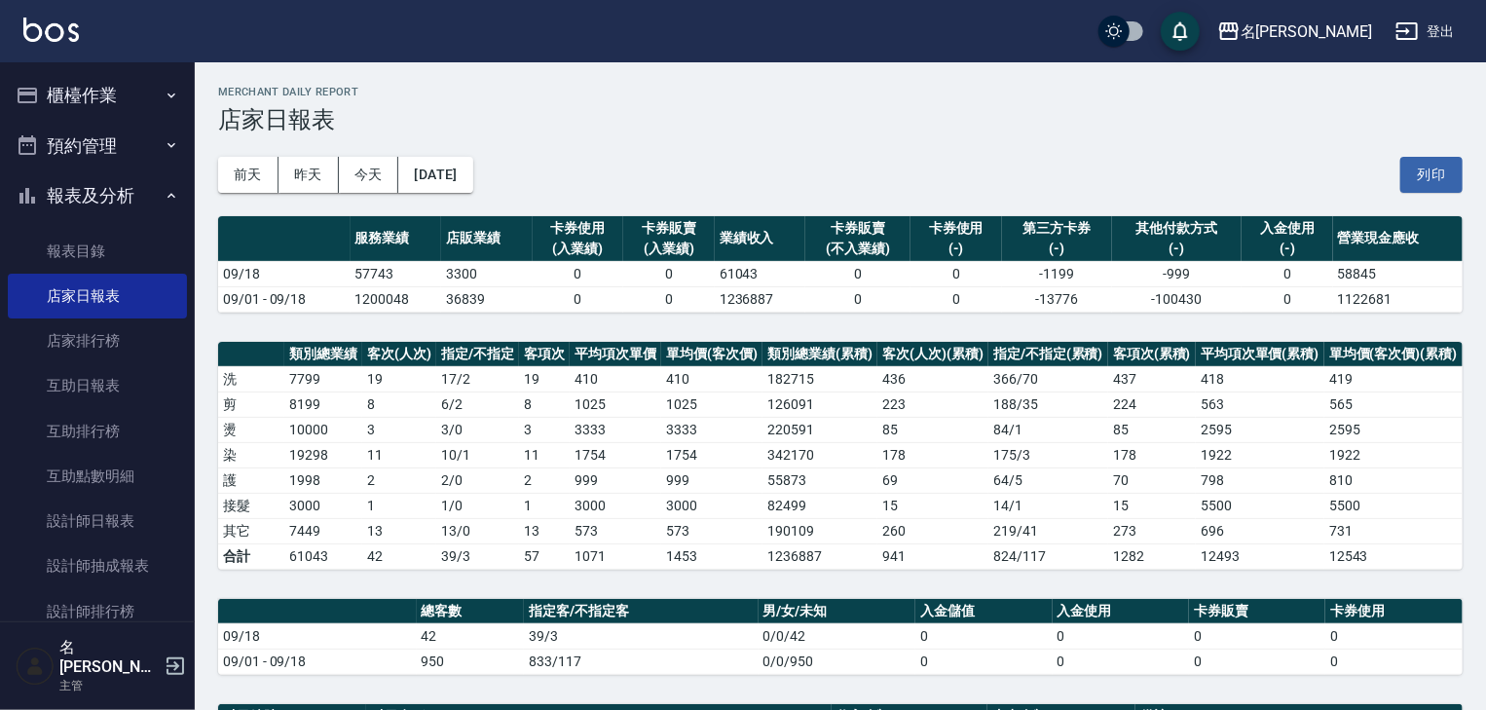
click at [97, 94] on button "櫃檯作業" at bounding box center [97, 95] width 179 height 51
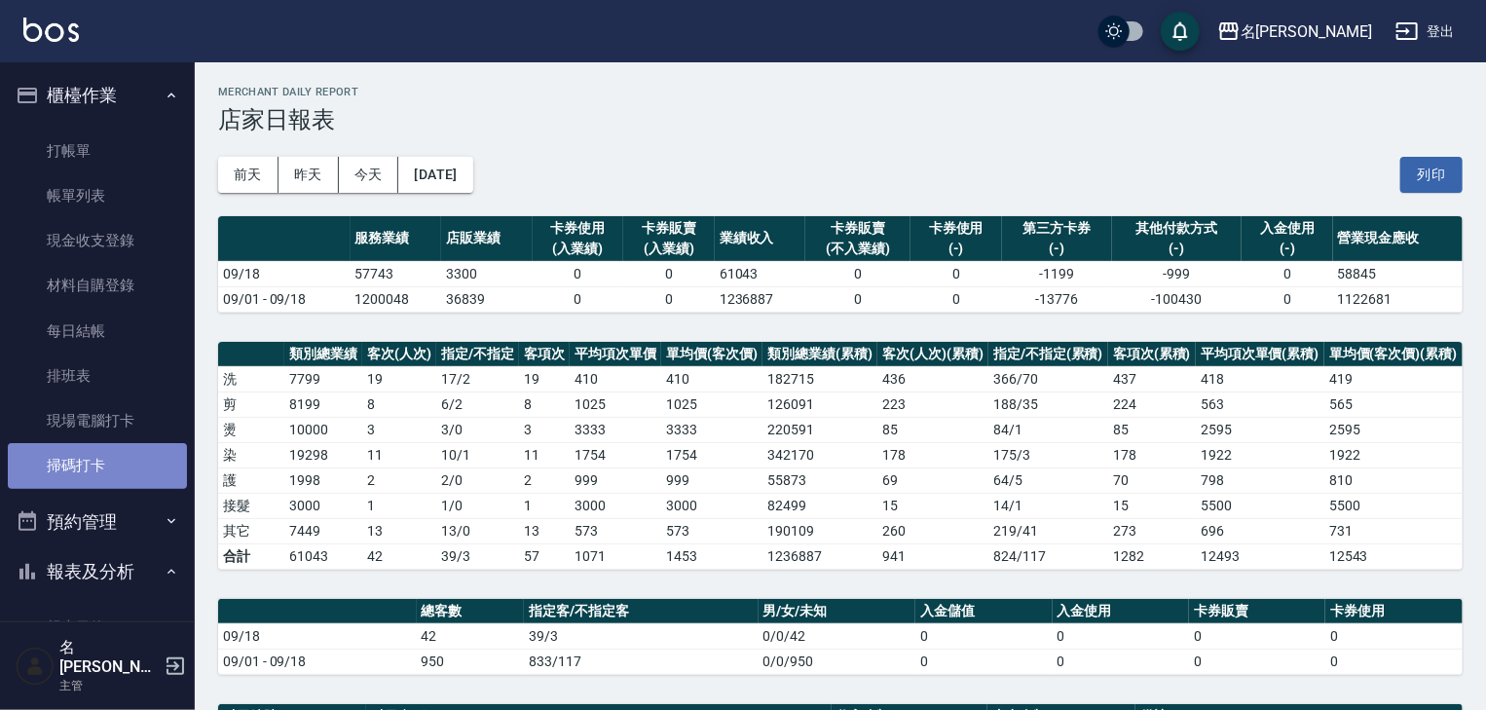
click at [116, 456] on link "掃碼打卡" at bounding box center [97, 465] width 179 height 45
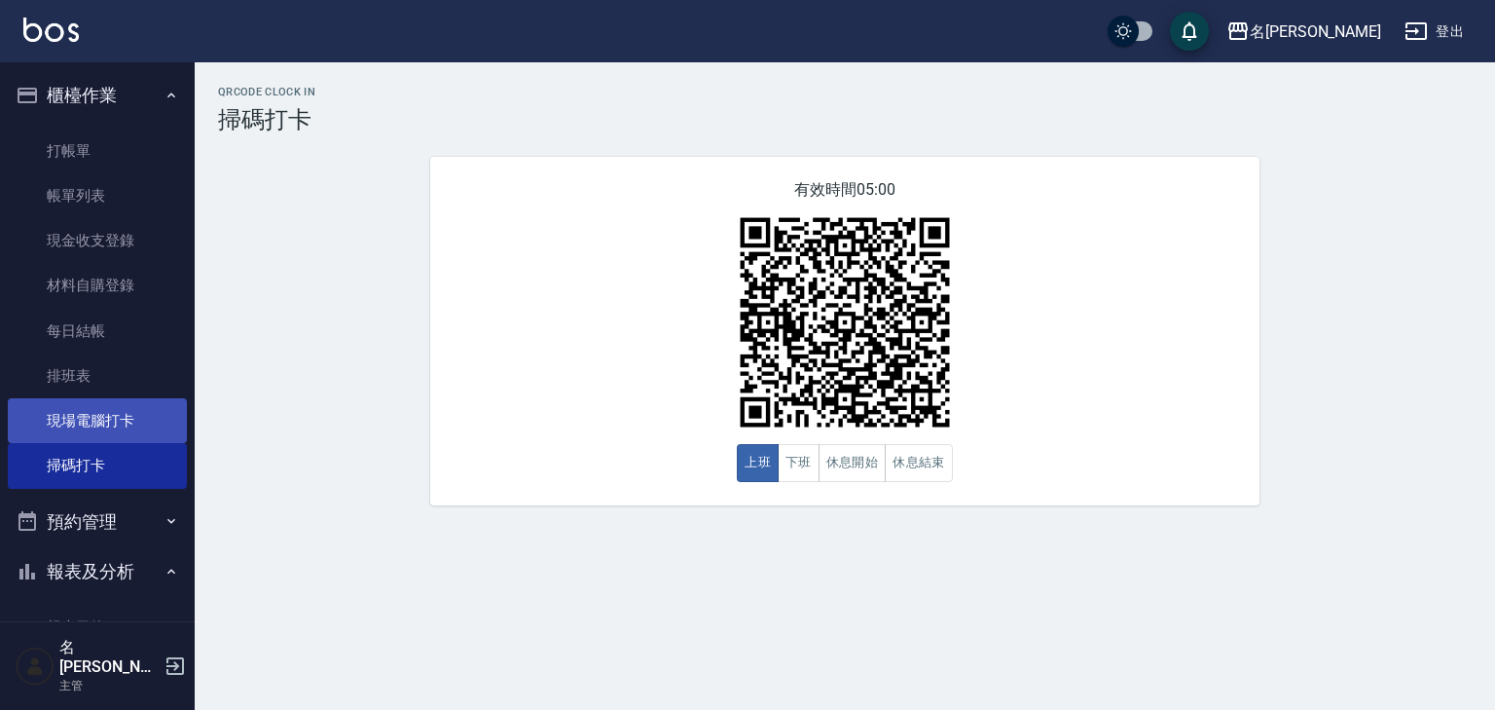
click at [127, 429] on link "現場電腦打卡" at bounding box center [97, 420] width 179 height 45
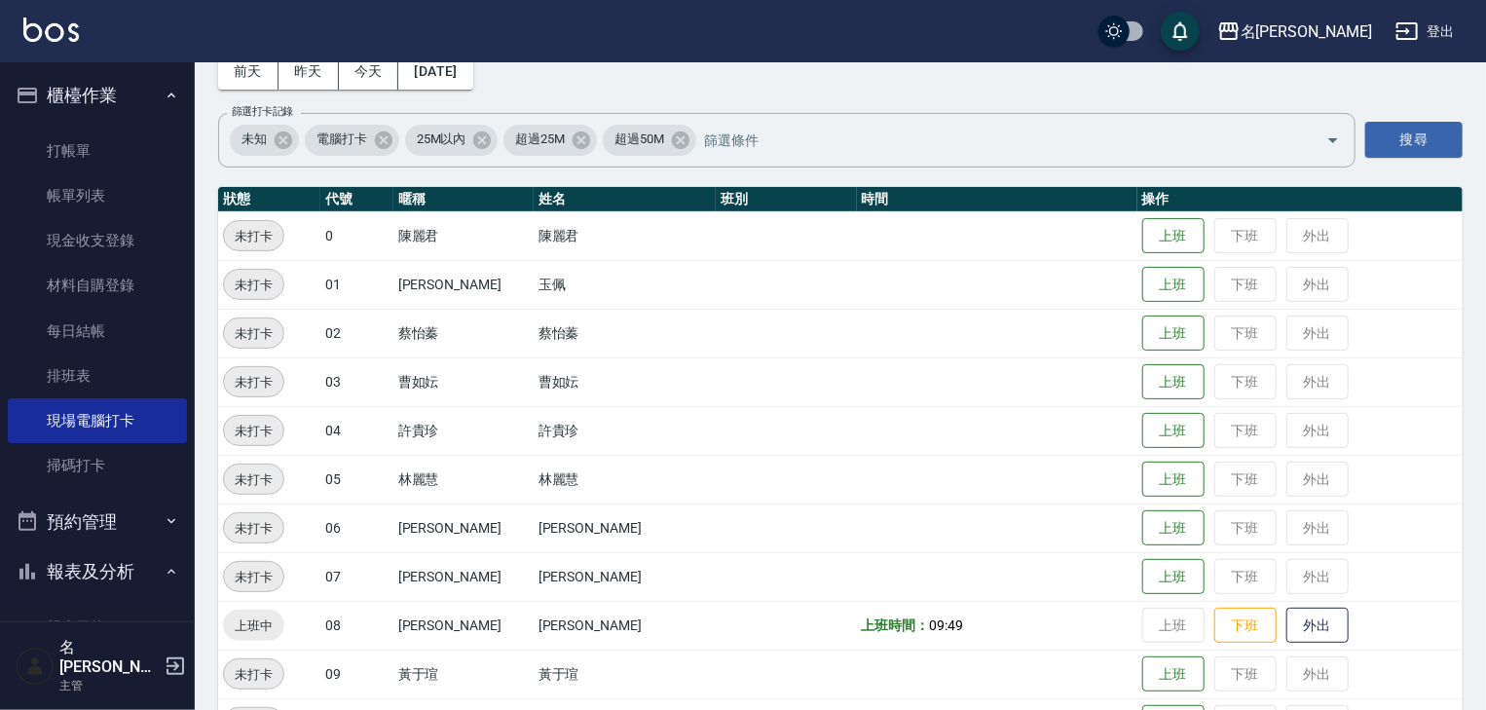
scroll to position [415, 0]
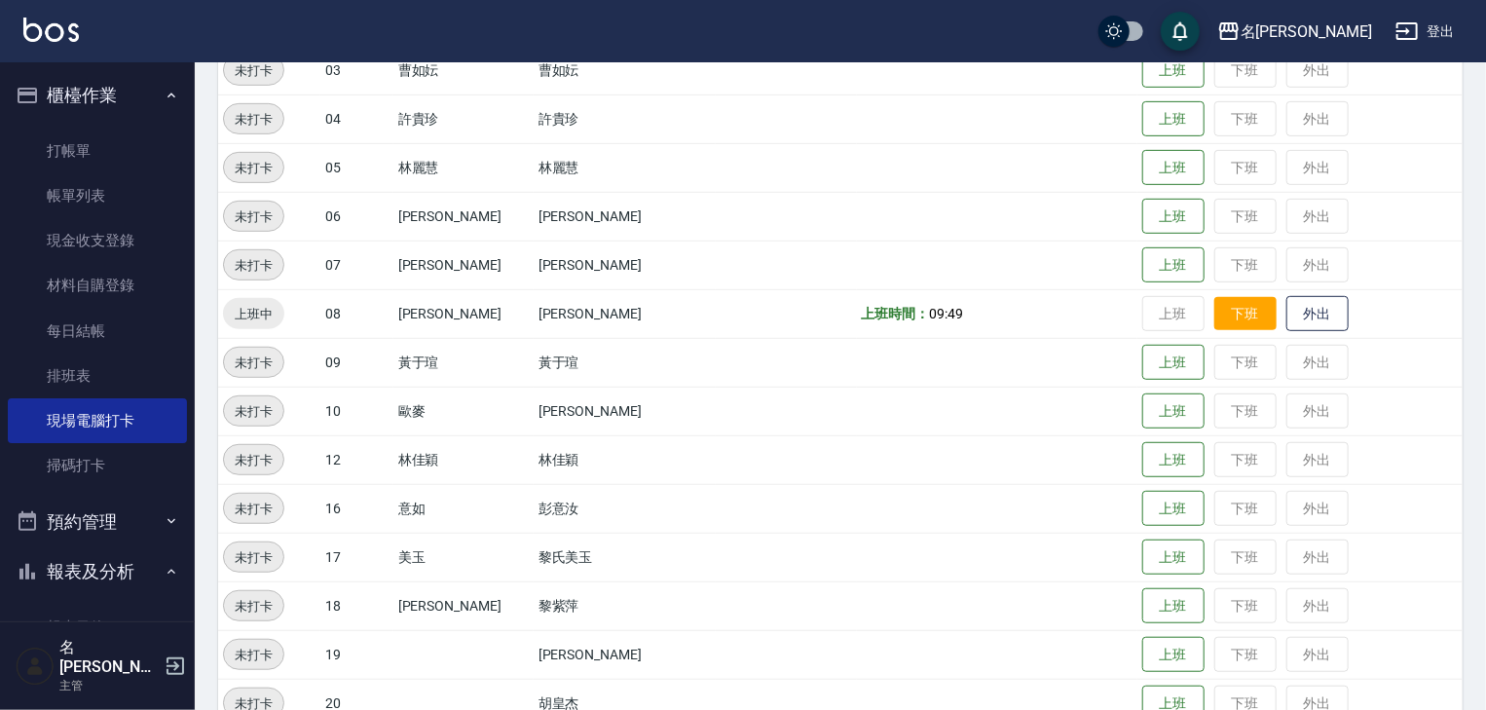
click at [1214, 326] on button "下班" at bounding box center [1245, 314] width 62 height 34
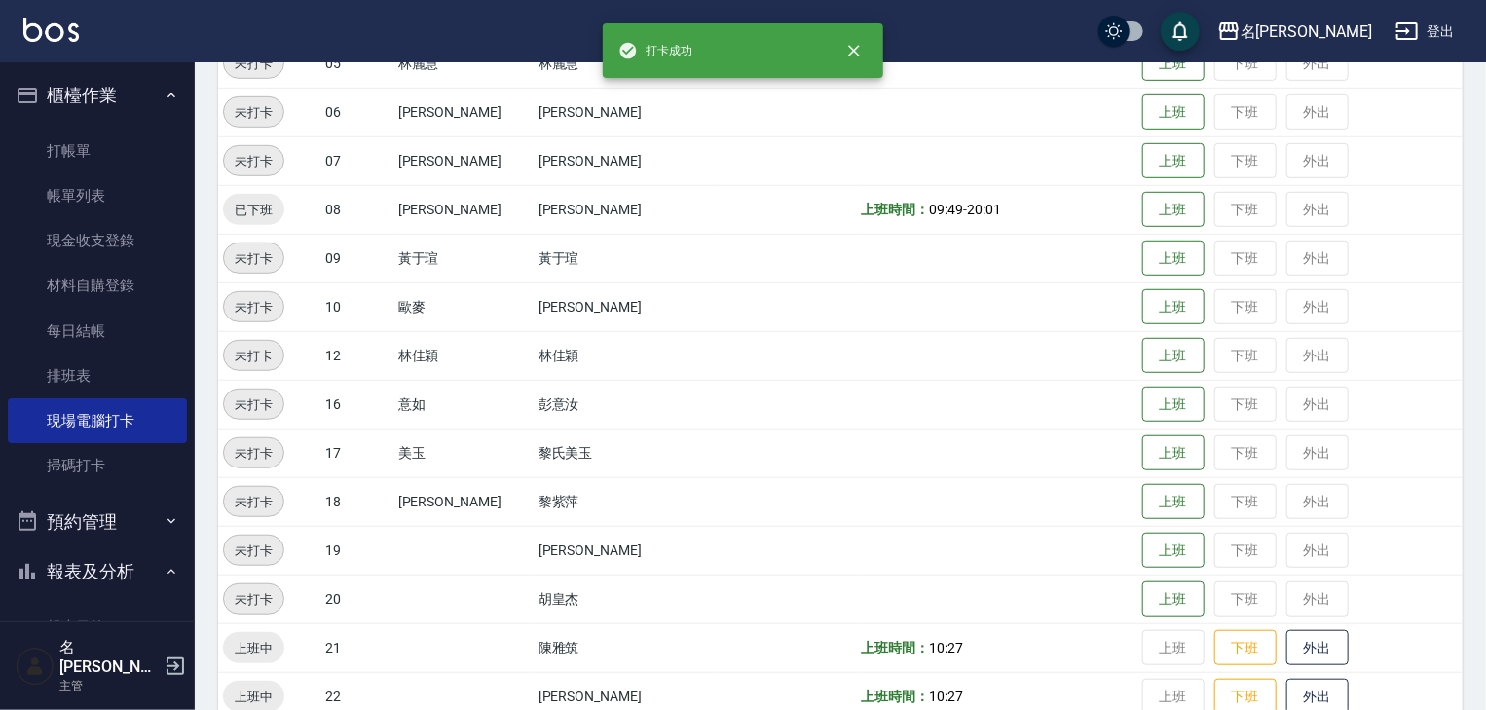
scroll to position [726, 0]
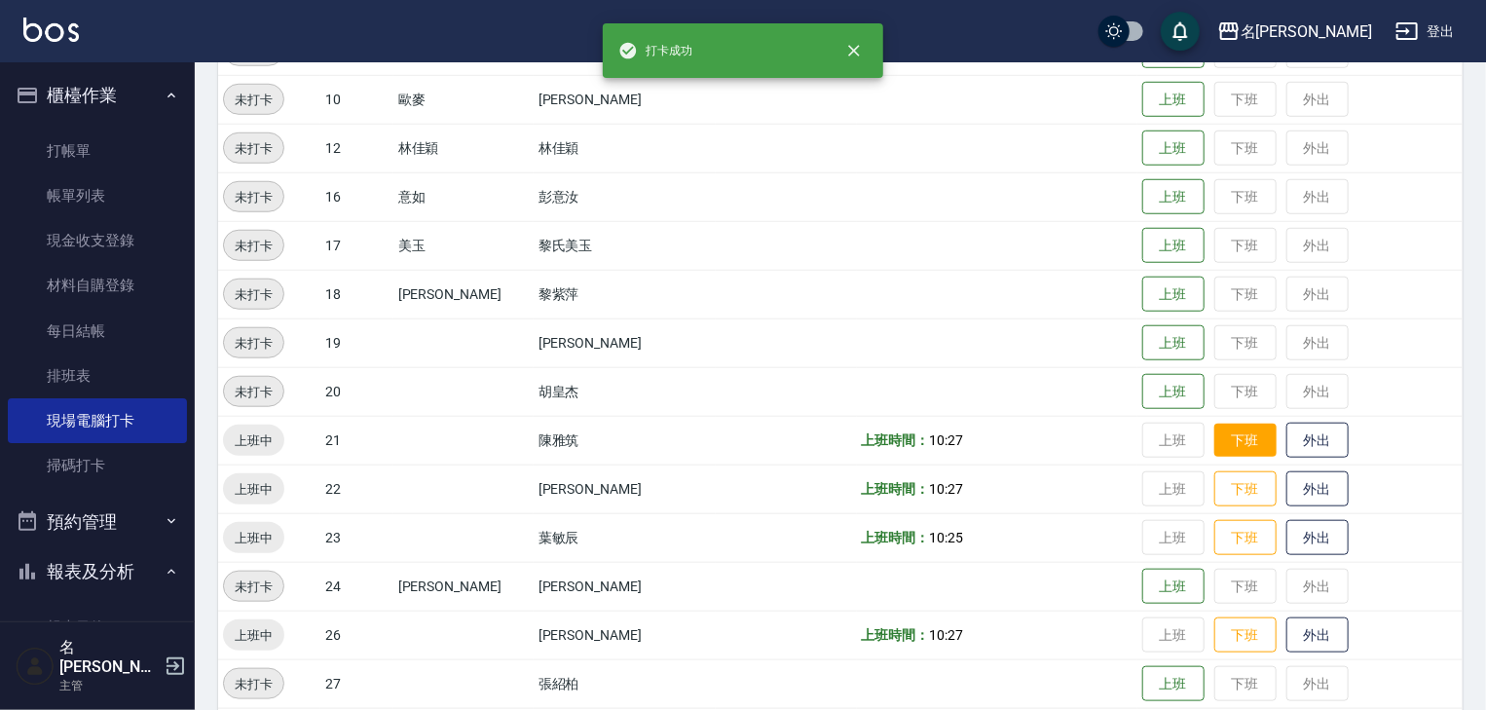
click at [1214, 449] on button "下班" at bounding box center [1245, 440] width 62 height 34
click at [1214, 483] on button "下班" at bounding box center [1245, 489] width 62 height 34
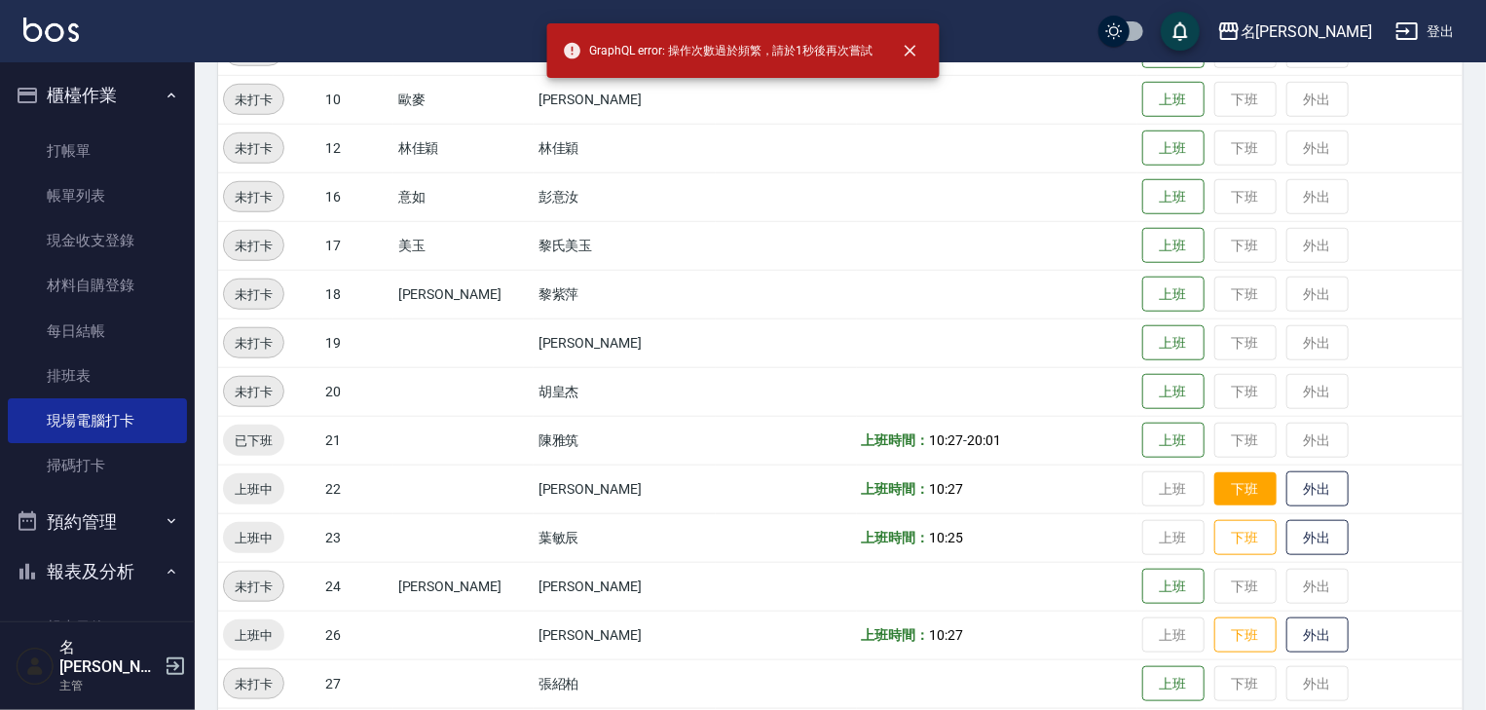
click at [1218, 488] on button "下班" at bounding box center [1245, 489] width 62 height 34
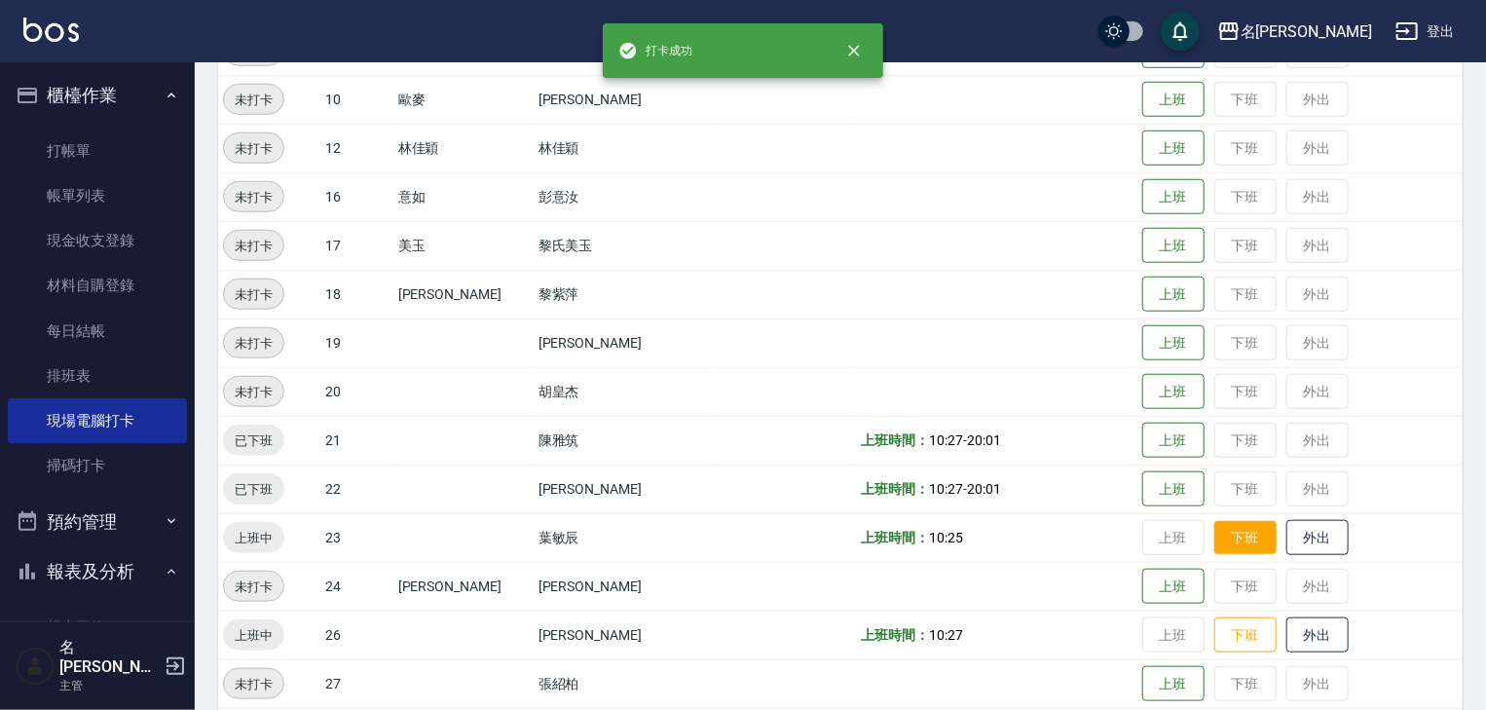
click at [1226, 545] on button "下班" at bounding box center [1245, 538] width 62 height 34
click at [1219, 643] on button "下班" at bounding box center [1245, 635] width 62 height 34
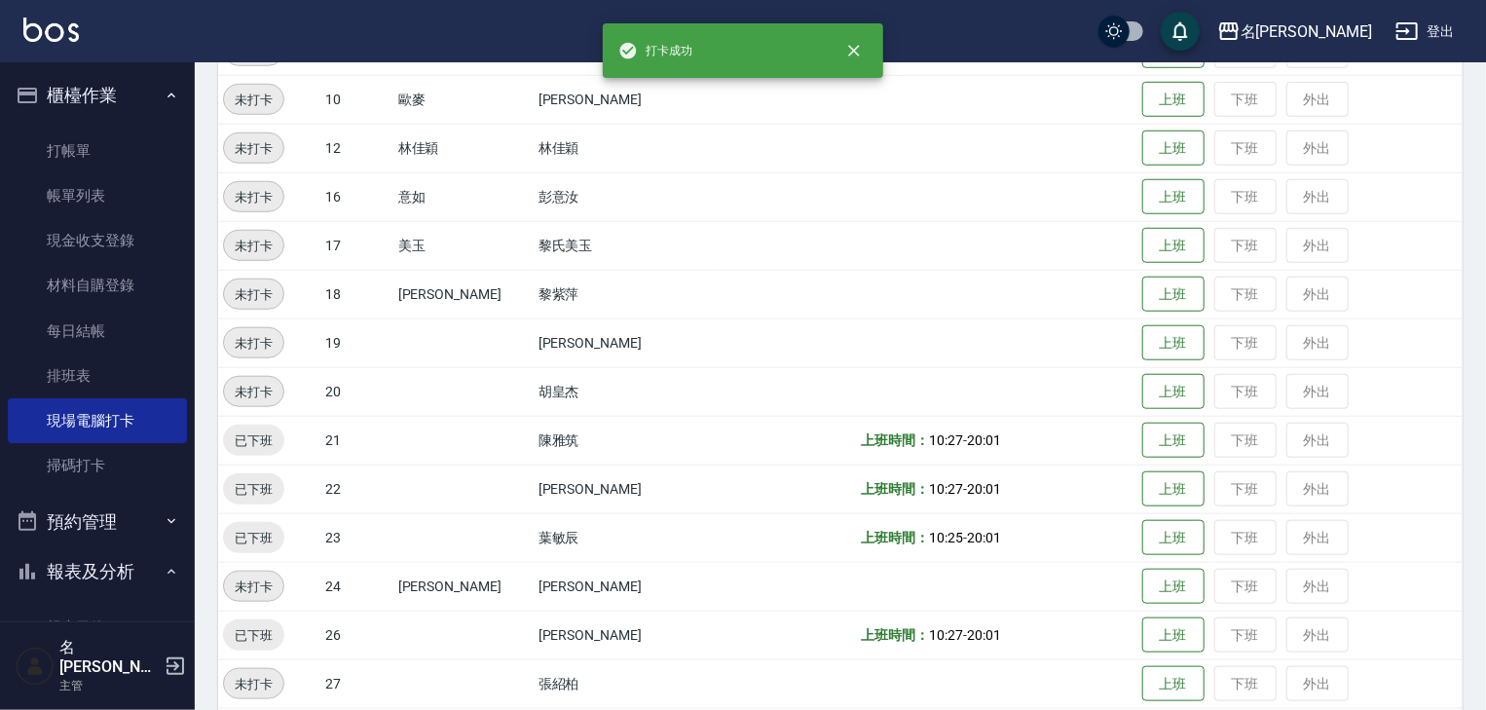
scroll to position [1142, 0]
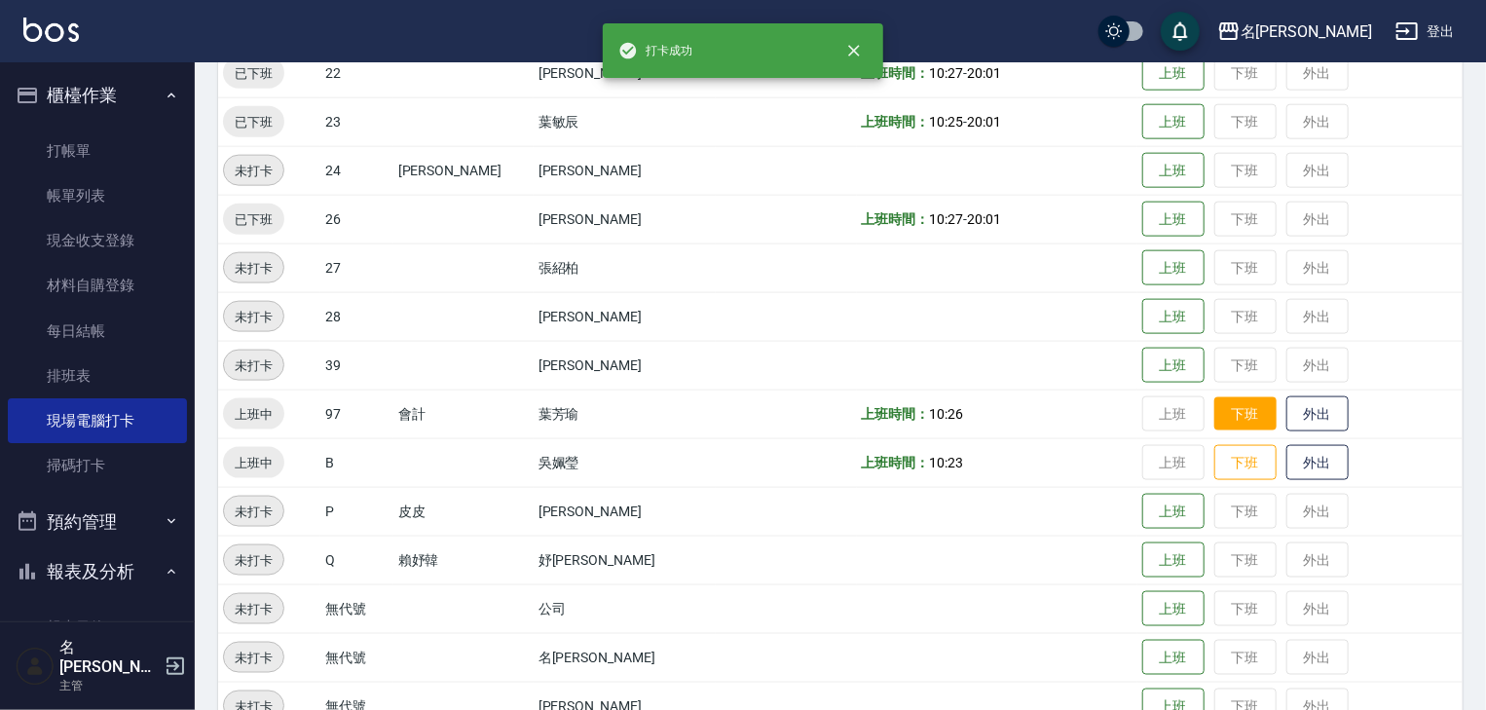
click at [1214, 421] on button "下班" at bounding box center [1245, 414] width 62 height 34
click at [1232, 467] on button "下班" at bounding box center [1245, 463] width 62 height 34
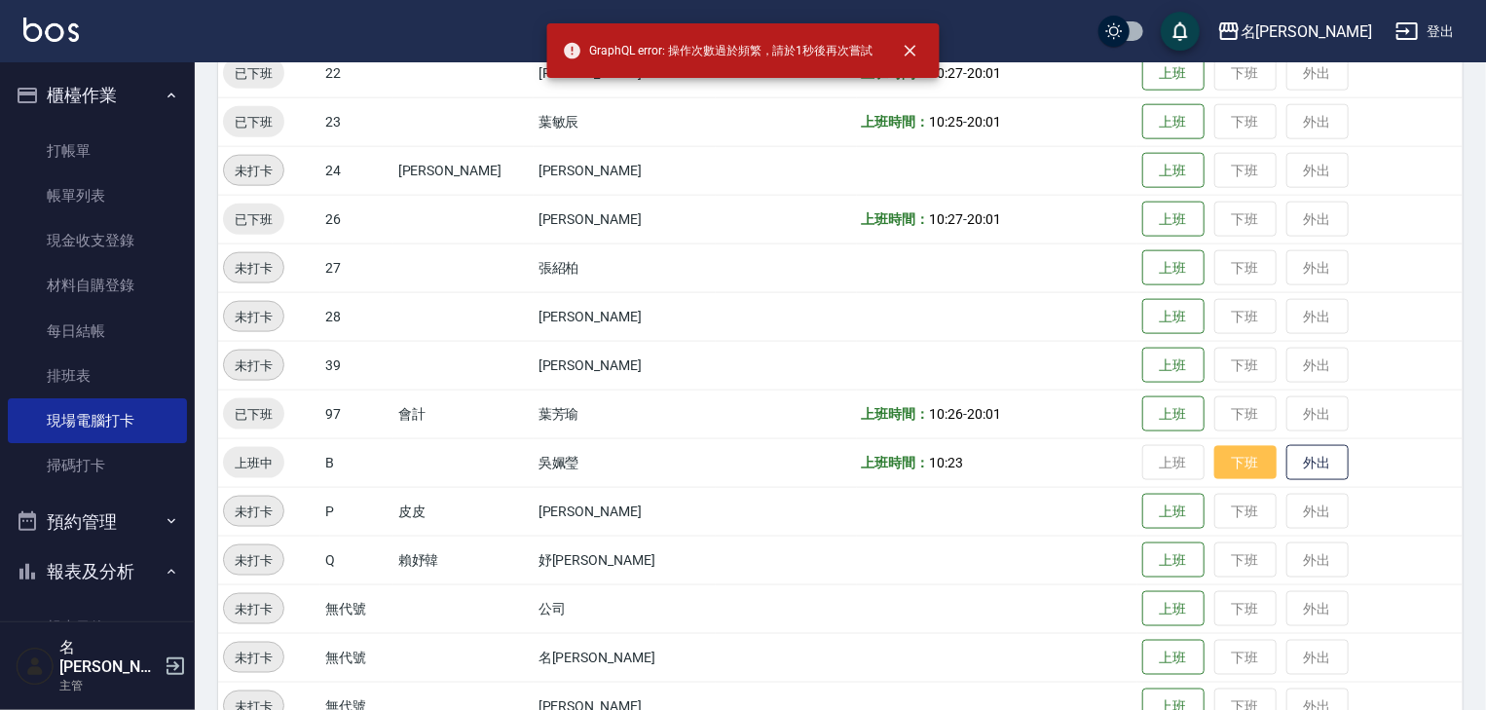
click at [1214, 456] on button "下班" at bounding box center [1245, 463] width 62 height 34
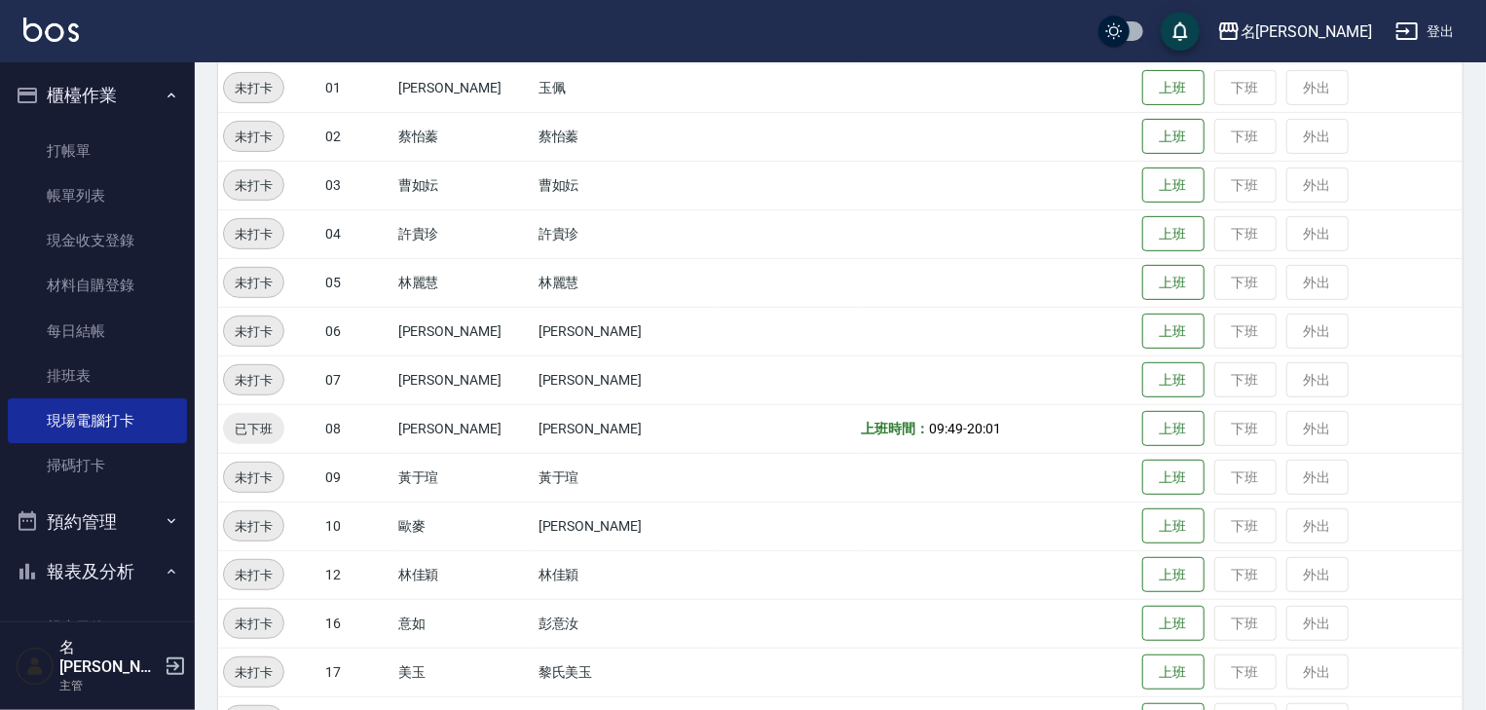
scroll to position [0, 0]
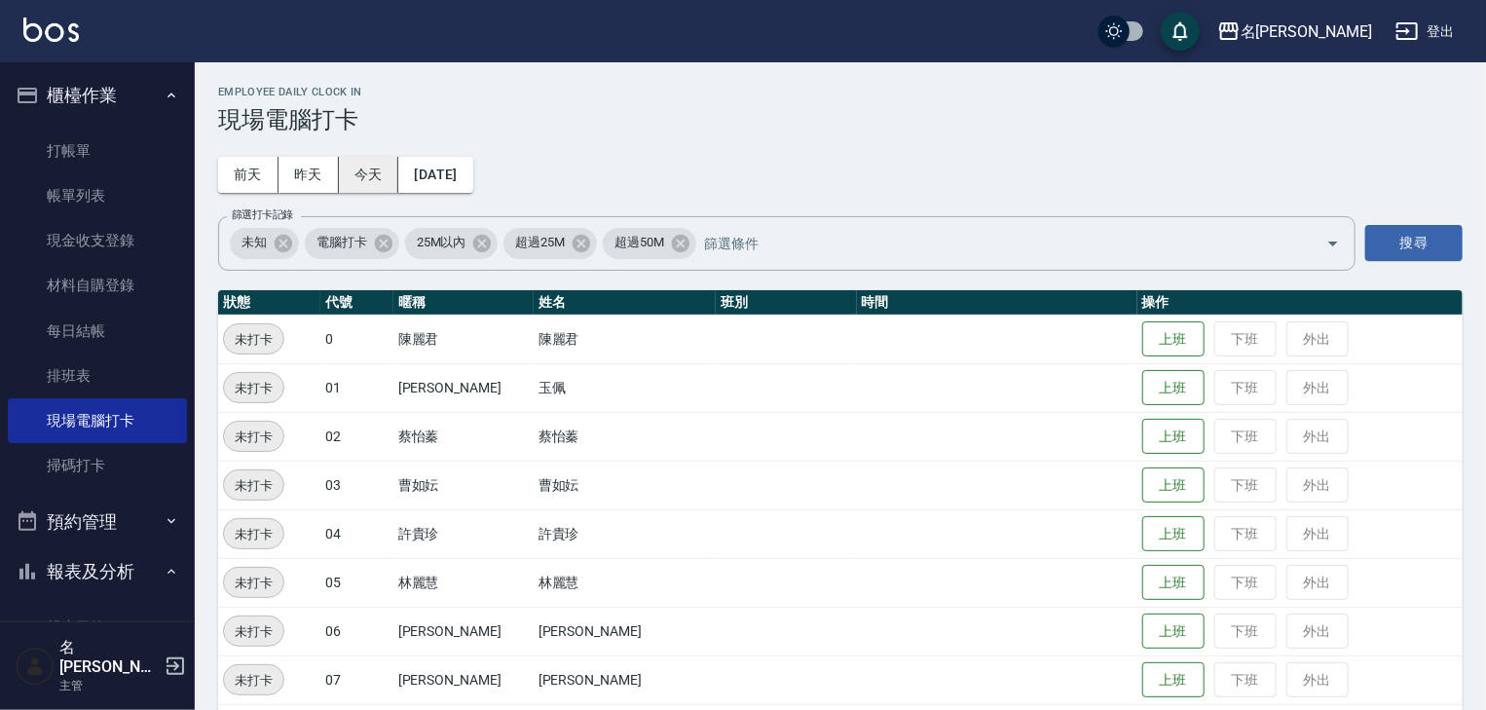
drag, startPoint x: 303, startPoint y: 172, endPoint x: 344, endPoint y: 166, distance: 41.3
click at [303, 172] on button "昨天" at bounding box center [308, 175] width 60 height 36
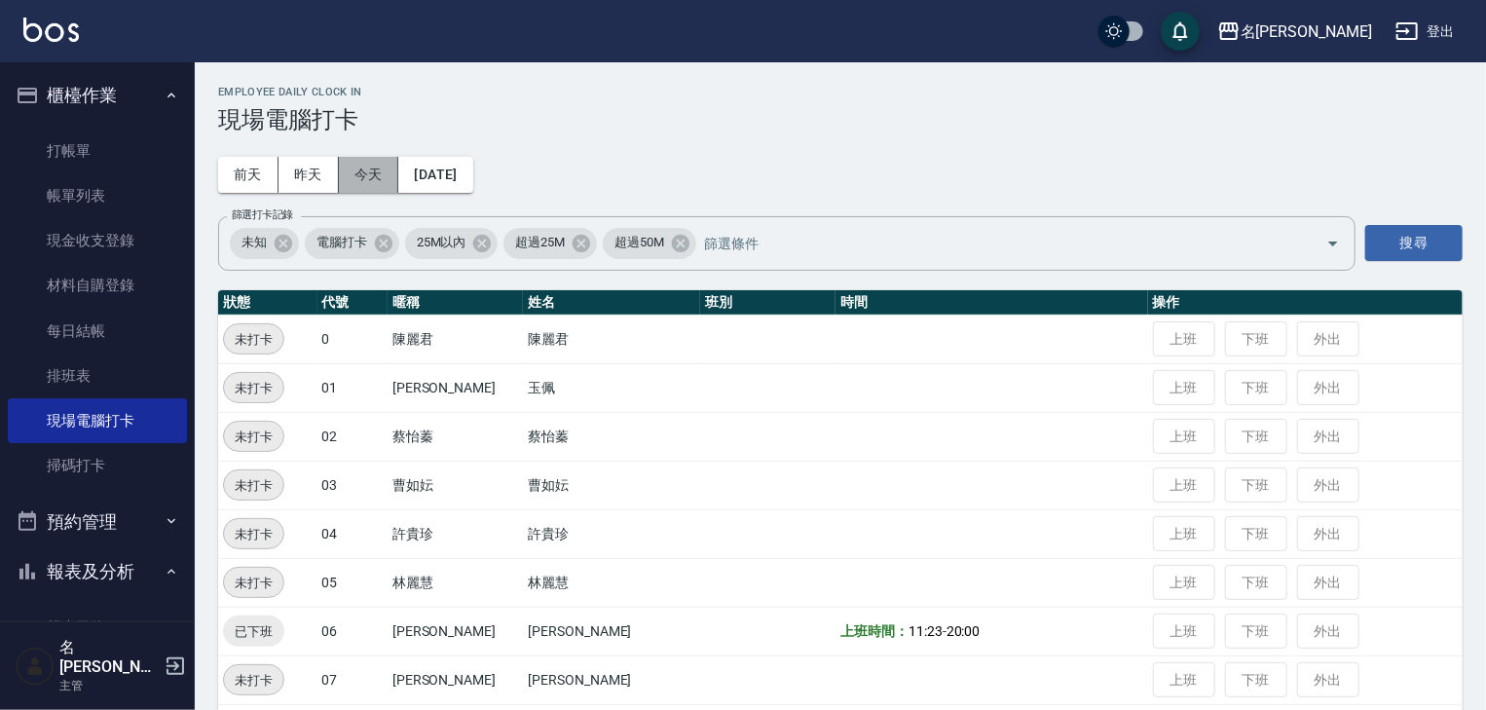
click at [371, 176] on button "今天" at bounding box center [369, 175] width 60 height 36
